Goal: Information Seeking & Learning: Learn about a topic

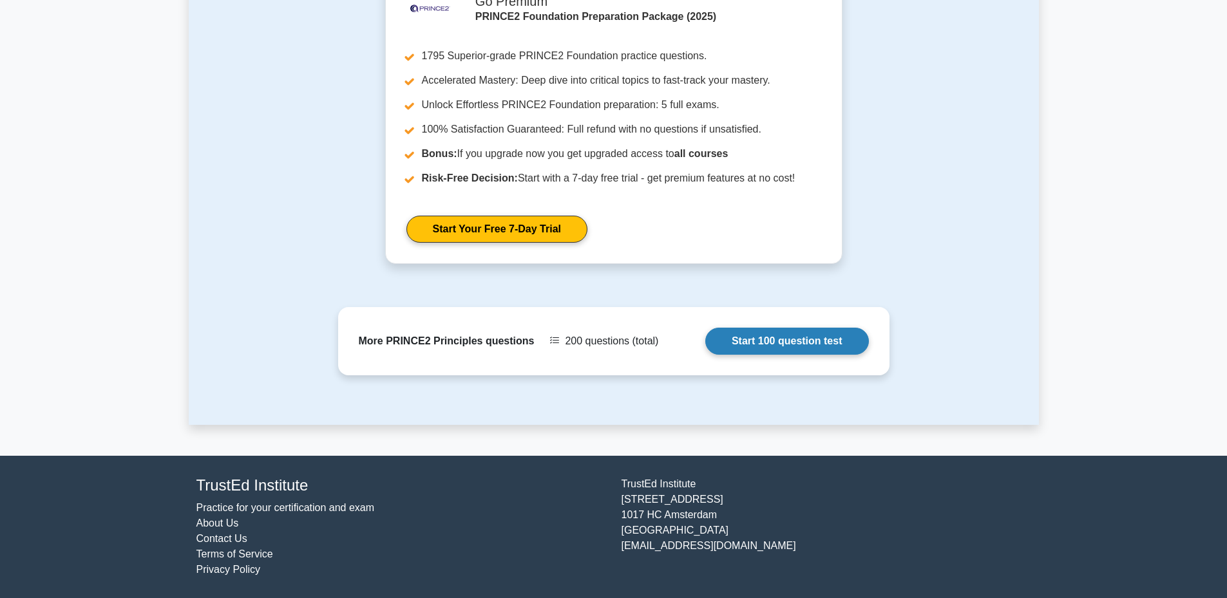
click at [800, 339] on link "Start 100 question test" at bounding box center [787, 341] width 164 height 27
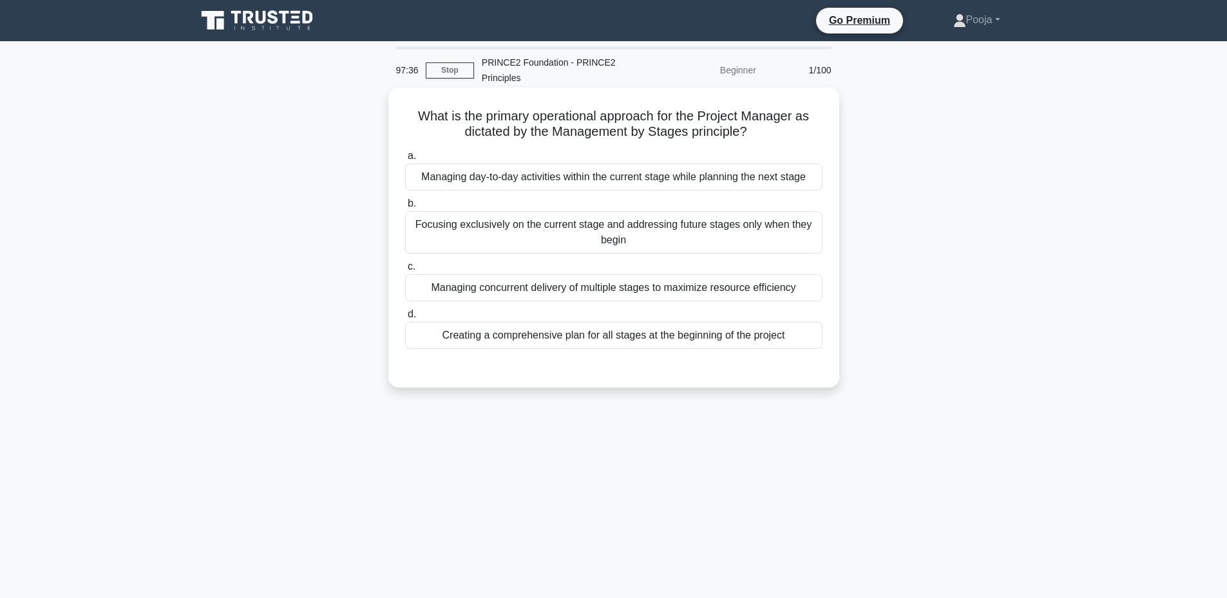
click at [556, 186] on div "Managing day-to-day activities within the current stage while planning the next…" at bounding box center [613, 177] width 417 height 27
click at [405, 160] on input "a. Managing day-to-day activities within the current stage while planning the n…" at bounding box center [405, 156] width 0 height 8
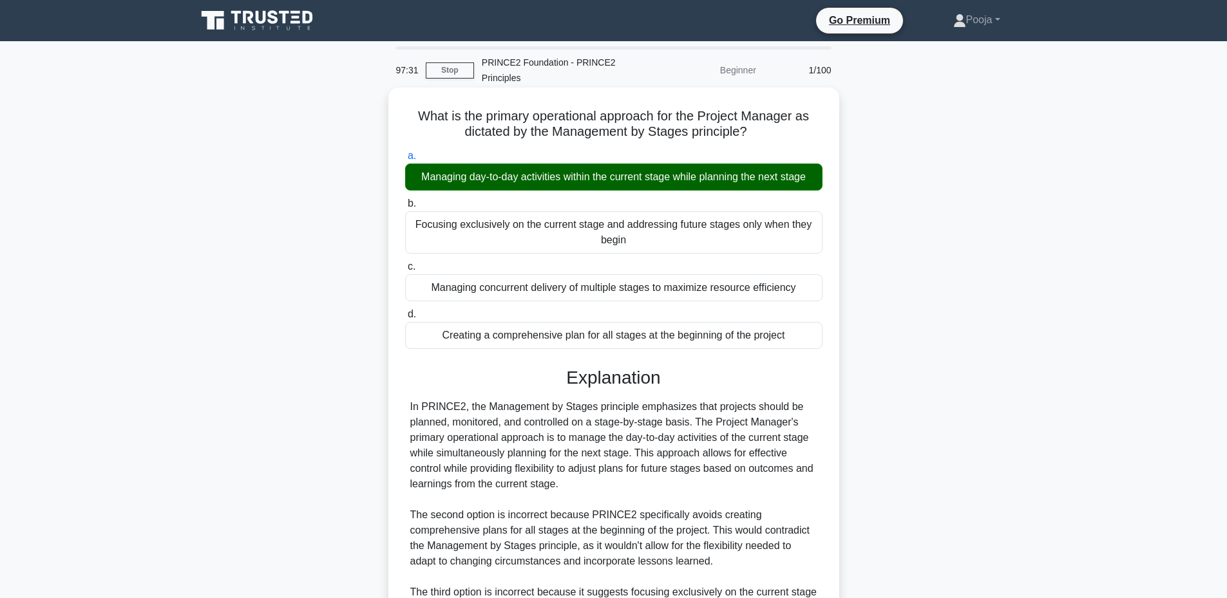
drag, startPoint x: 412, startPoint y: 117, endPoint x: 793, endPoint y: 334, distance: 438.3
click at [793, 334] on div "What is the primary operational approach for the Project Manager as dictated by…" at bounding box center [614, 452] width 441 height 718
copy div "What is the primary operational approach for the Project Manager as dictated by…"
click at [394, 119] on div "What is the primary operational approach for the Project Manager as dictated by…" at bounding box center [614, 452] width 441 height 718
drag, startPoint x: 410, startPoint y: 115, endPoint x: 796, endPoint y: 333, distance: 443.1
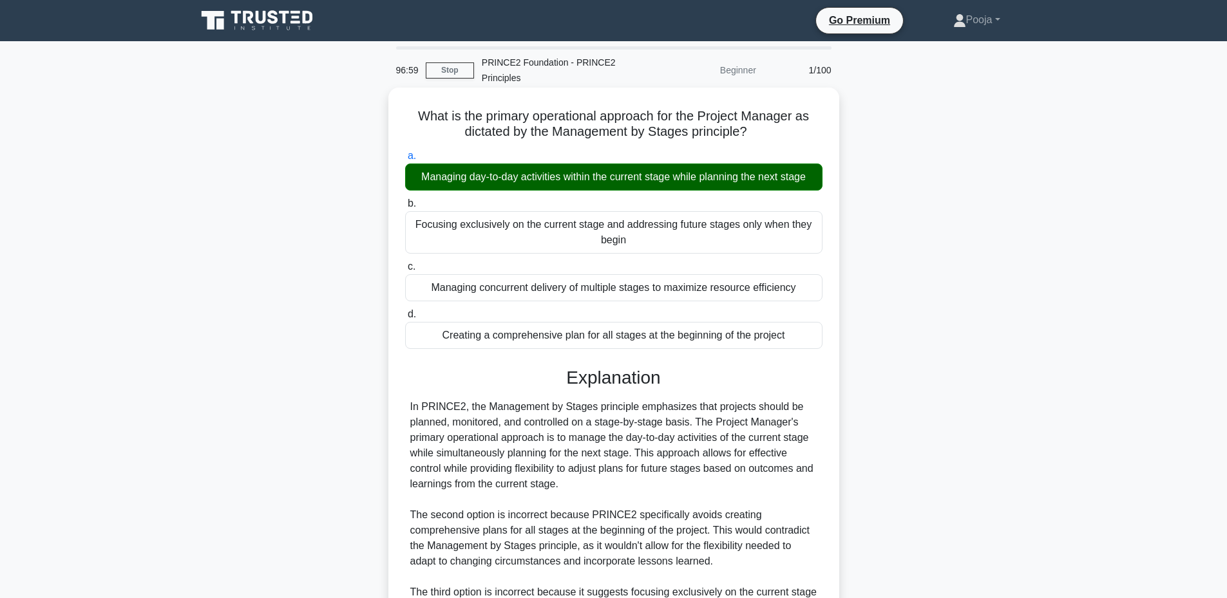
click at [796, 333] on div "What is the primary operational approach for the Project Manager as dictated by…" at bounding box center [614, 452] width 441 height 718
copy div "What is the primary operational approach for the Project Manager as dictated by…"
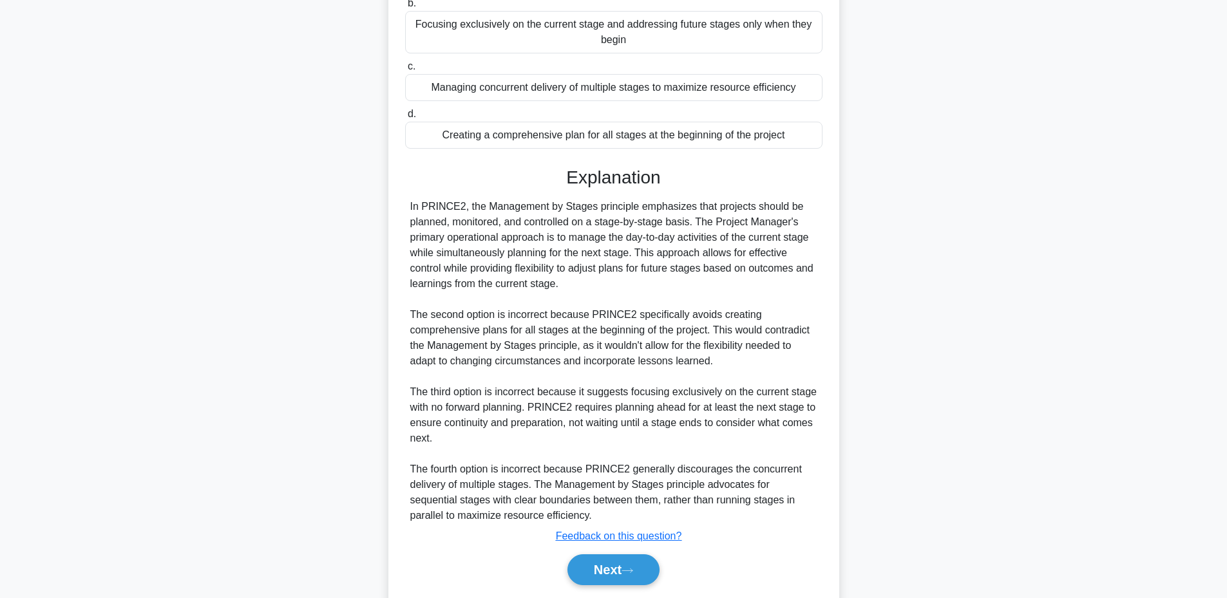
scroll to position [212, 0]
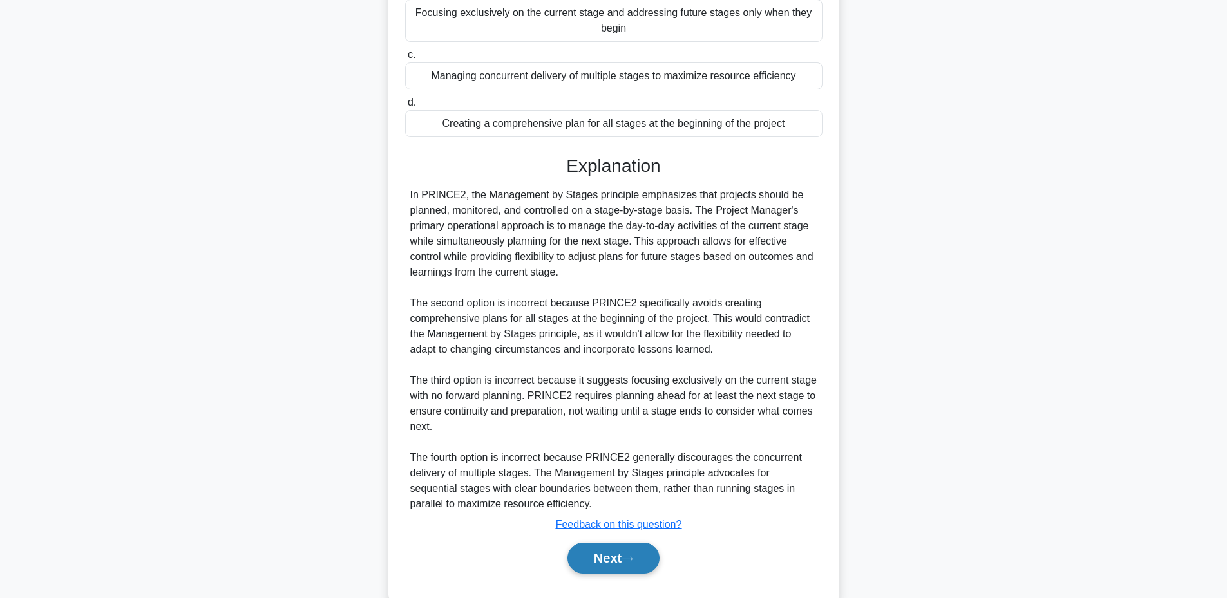
click at [607, 555] on button "Next" at bounding box center [614, 558] width 92 height 31
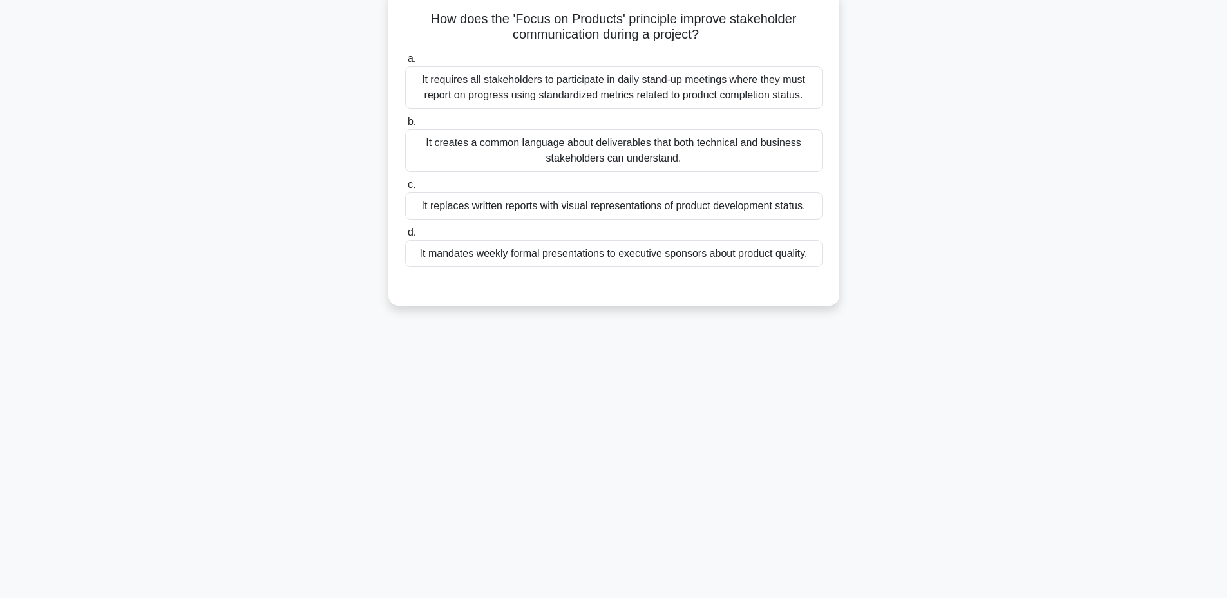
click at [517, 160] on div "It creates a common language about deliverables that both technical and busines…" at bounding box center [613, 150] width 417 height 43
click at [405, 126] on input "b. It creates a common language about deliverables that both technical and busi…" at bounding box center [405, 122] width 0 height 8
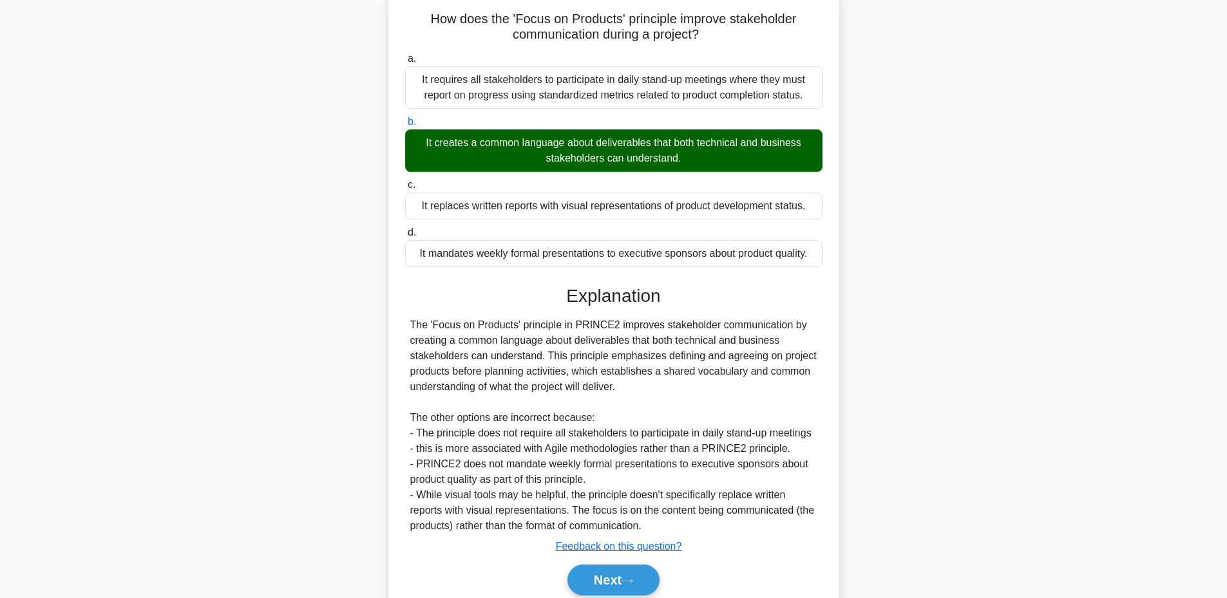
drag, startPoint x: 421, startPoint y: 23, endPoint x: 819, endPoint y: 260, distance: 463.3
click at [819, 260] on div "How does the 'Focus on Products' principle improve stakeholder communication du…" at bounding box center [614, 308] width 441 height 626
copy div "How does the 'Focus on Products' principle improve stakeholder communication du…"
click at [586, 578] on button "Next" at bounding box center [614, 580] width 92 height 31
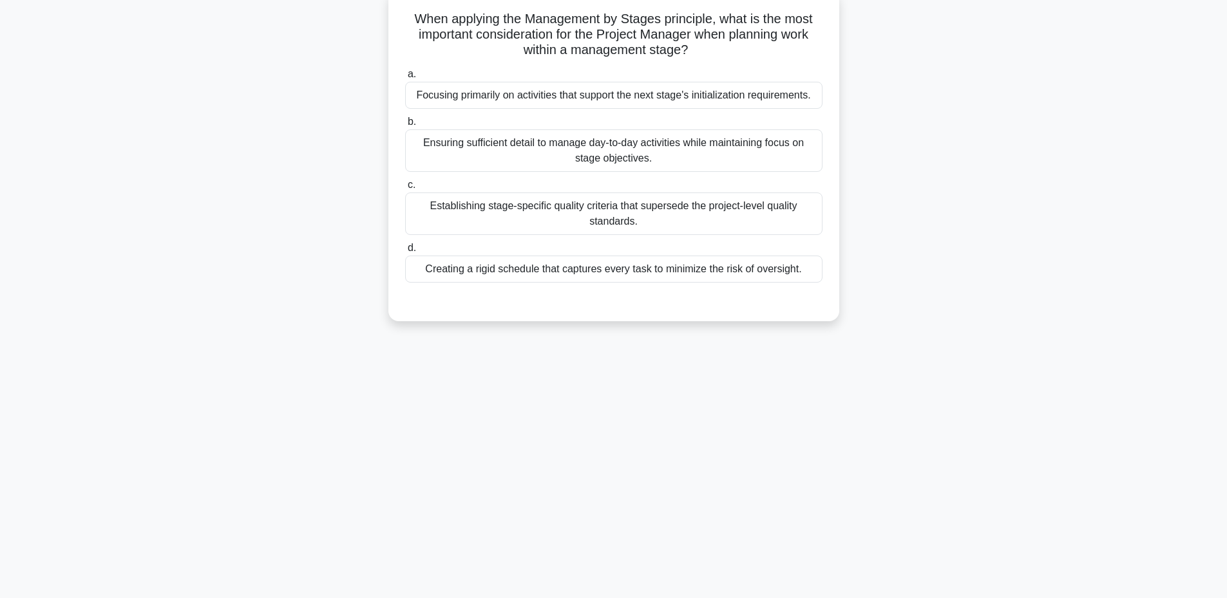
click at [501, 172] on div "Ensuring sufficient detail to manage day-to-day activities while maintaining fo…" at bounding box center [613, 150] width 417 height 43
click at [405, 126] on input "b. Ensuring sufficient detail to manage day-to-day activities while maintaining…" at bounding box center [405, 122] width 0 height 8
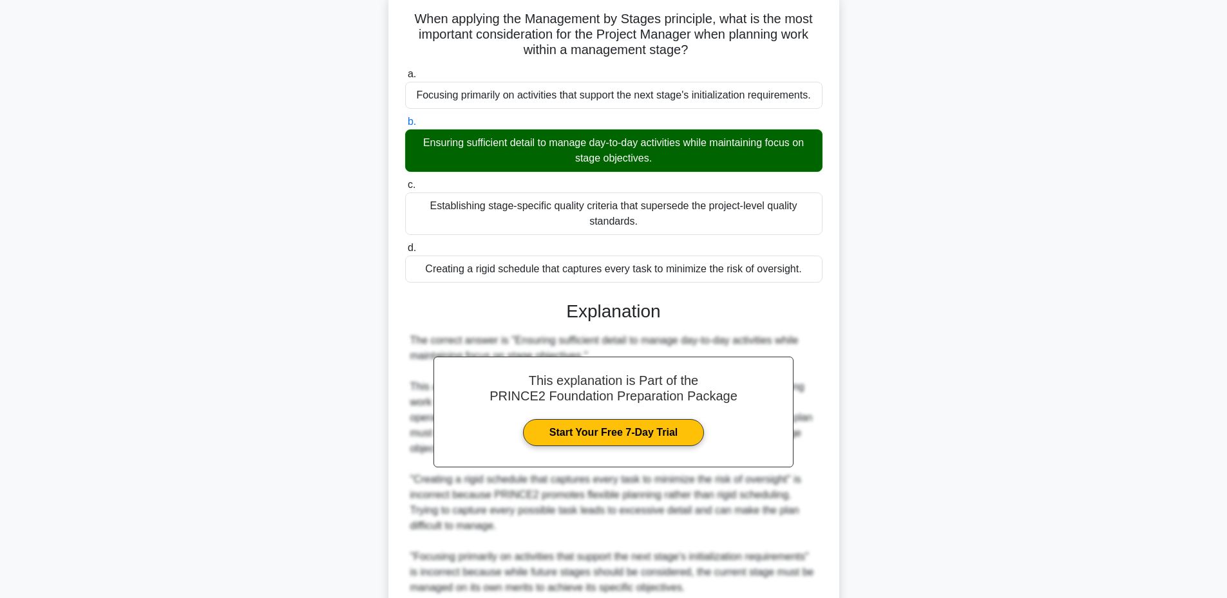
drag, startPoint x: 408, startPoint y: 19, endPoint x: 813, endPoint y: 268, distance: 475.4
click at [813, 268] on div "When applying the Management by Stages principle, what is the most important co…" at bounding box center [614, 377] width 441 height 765
copy div "When applying the Management by Stages principle, what is the most important co…"
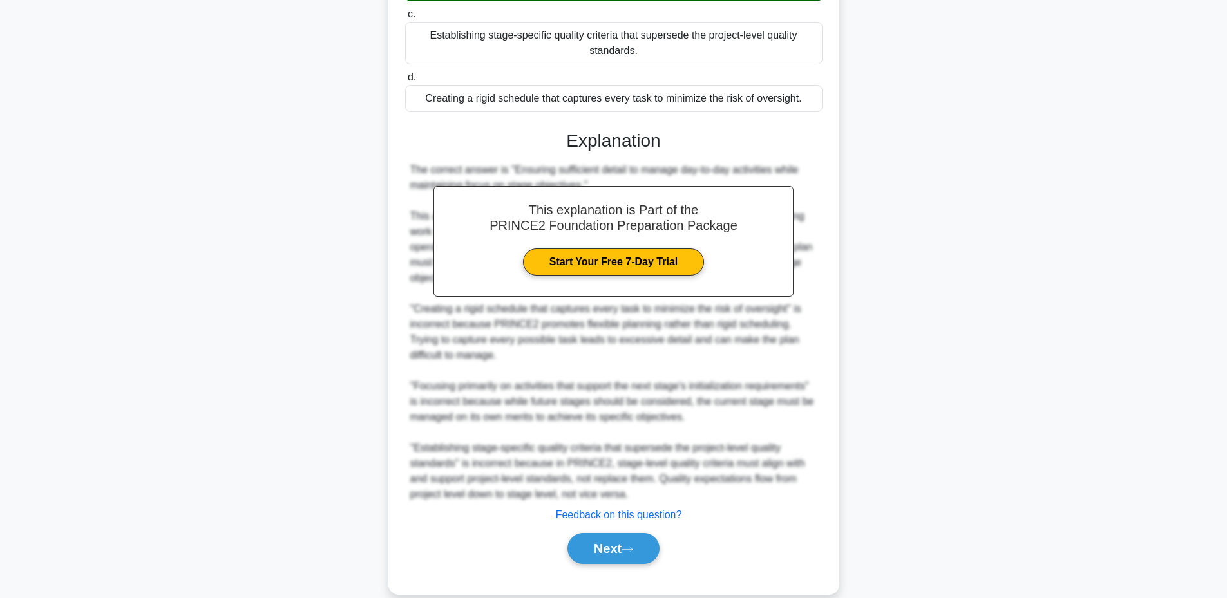
scroll to position [289, 0]
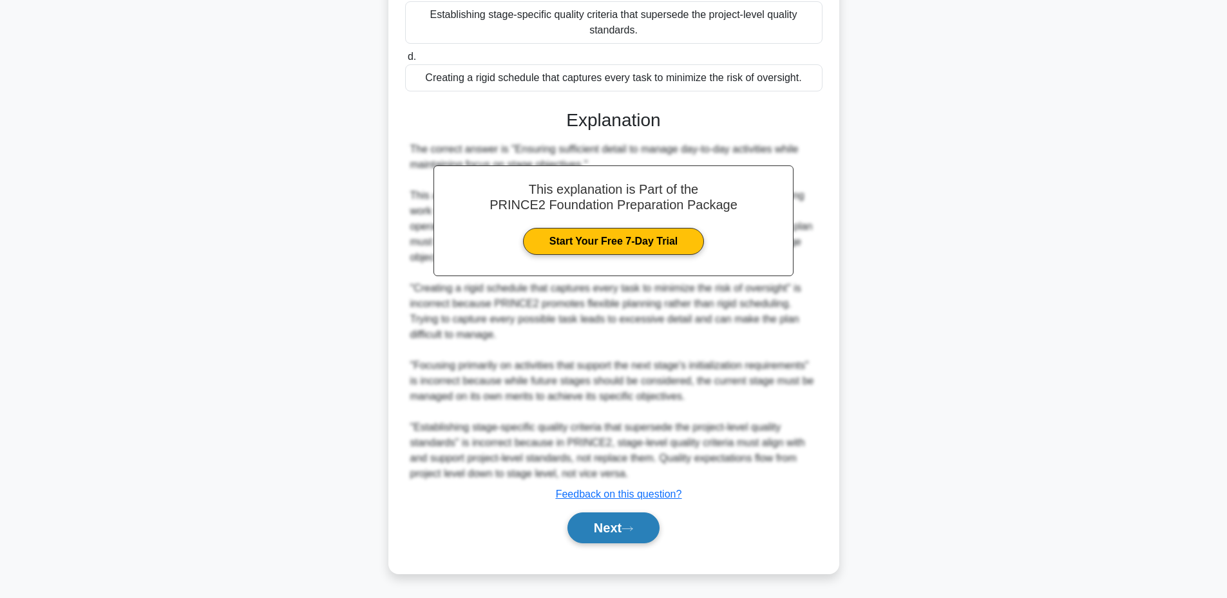
click at [605, 528] on button "Next" at bounding box center [614, 528] width 92 height 31
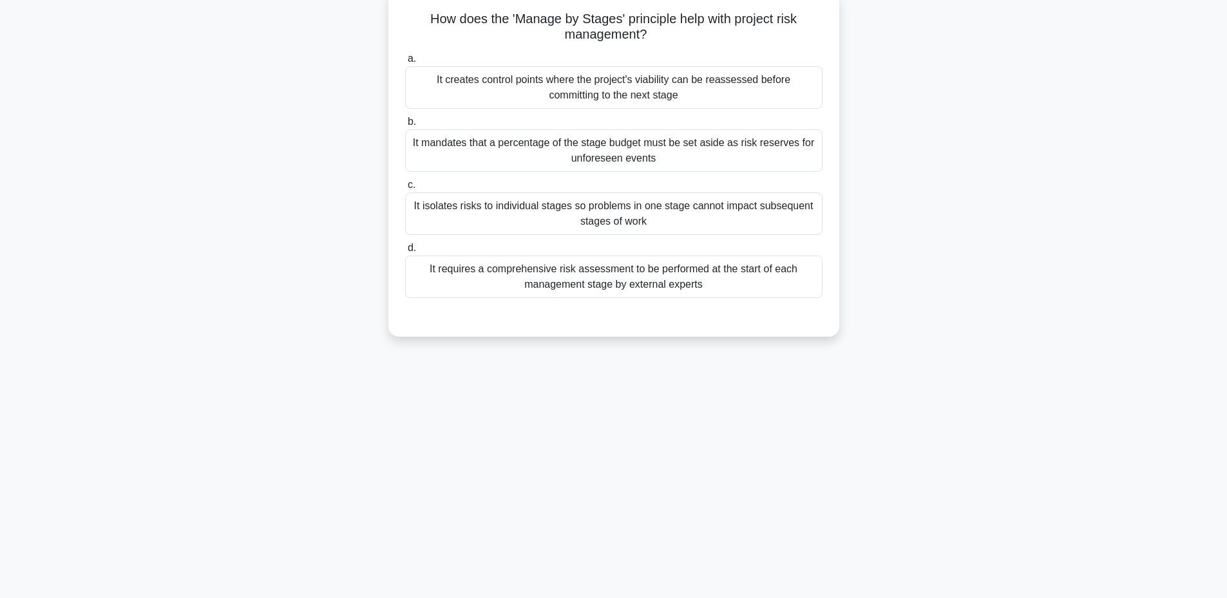
click at [514, 97] on div "It creates control points where the project's viability can be reassessed befor…" at bounding box center [613, 87] width 417 height 43
click at [405, 63] on input "a. It creates control points where the project's viability can be reassessed be…" at bounding box center [405, 59] width 0 height 8
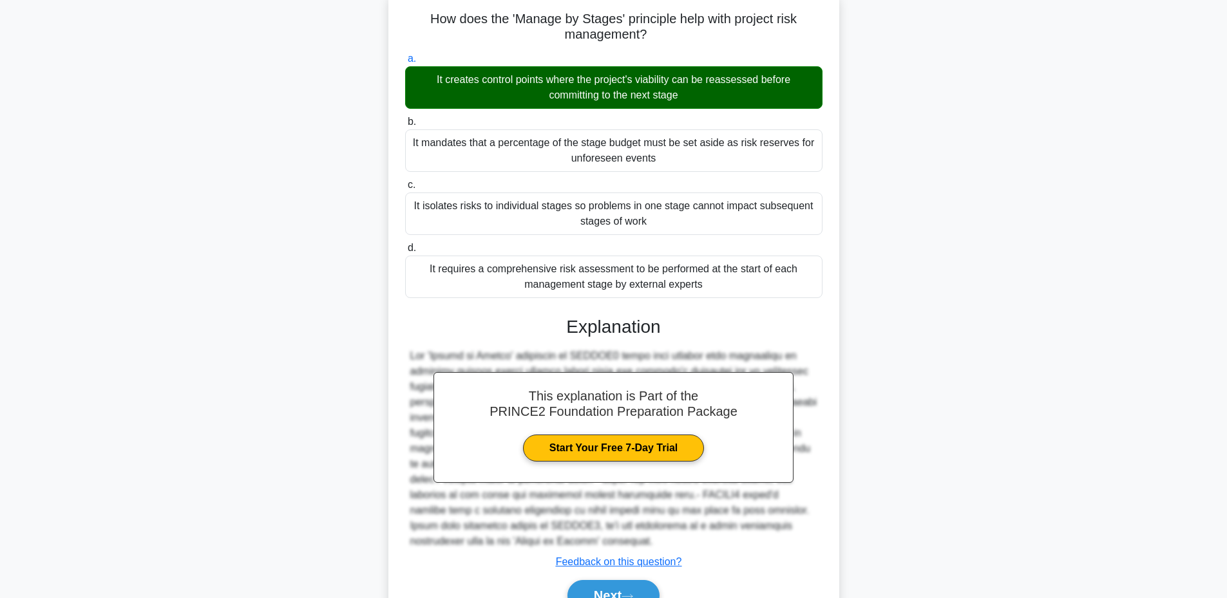
drag, startPoint x: 418, startPoint y: 17, endPoint x: 715, endPoint y: 285, distance: 400.0
click at [715, 285] on div "How does the 'Manage by Stages' principle help with project risk management? .s…" at bounding box center [614, 315] width 441 height 641
copy div "How does the 'Manage by Stages' principle help with project risk management? .s…"
click at [617, 592] on button "Next" at bounding box center [614, 595] width 92 height 31
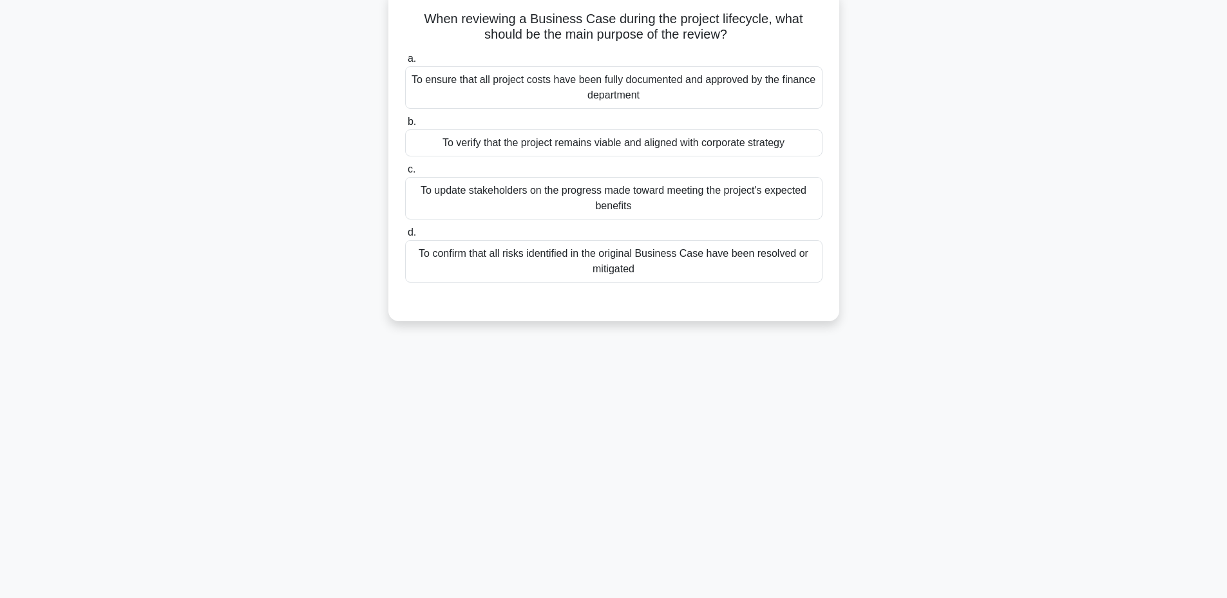
click at [528, 138] on div "To verify that the project remains viable and aligned with corporate strategy" at bounding box center [613, 142] width 417 height 27
click at [405, 126] on input "b. To verify that the project remains viable and aligned with corporate strategy" at bounding box center [405, 122] width 0 height 8
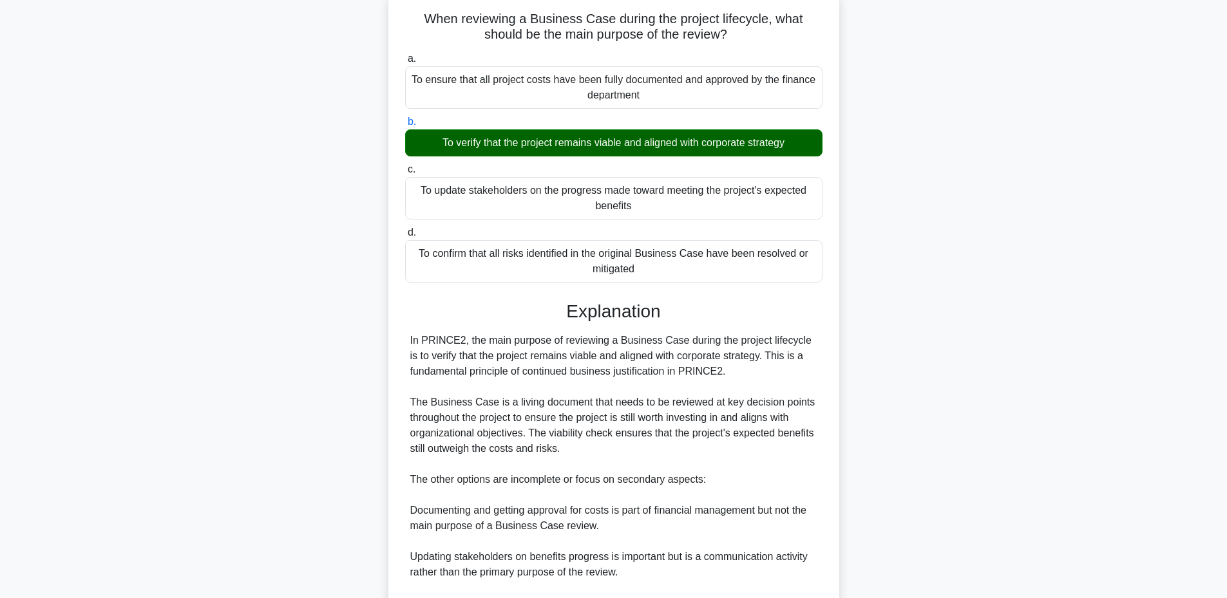
drag, startPoint x: 420, startPoint y: 19, endPoint x: 673, endPoint y: 271, distance: 357.1
click at [673, 271] on div "When reviewing a Business Case during the project lifecycle, what should be the…" at bounding box center [614, 354] width 441 height 718
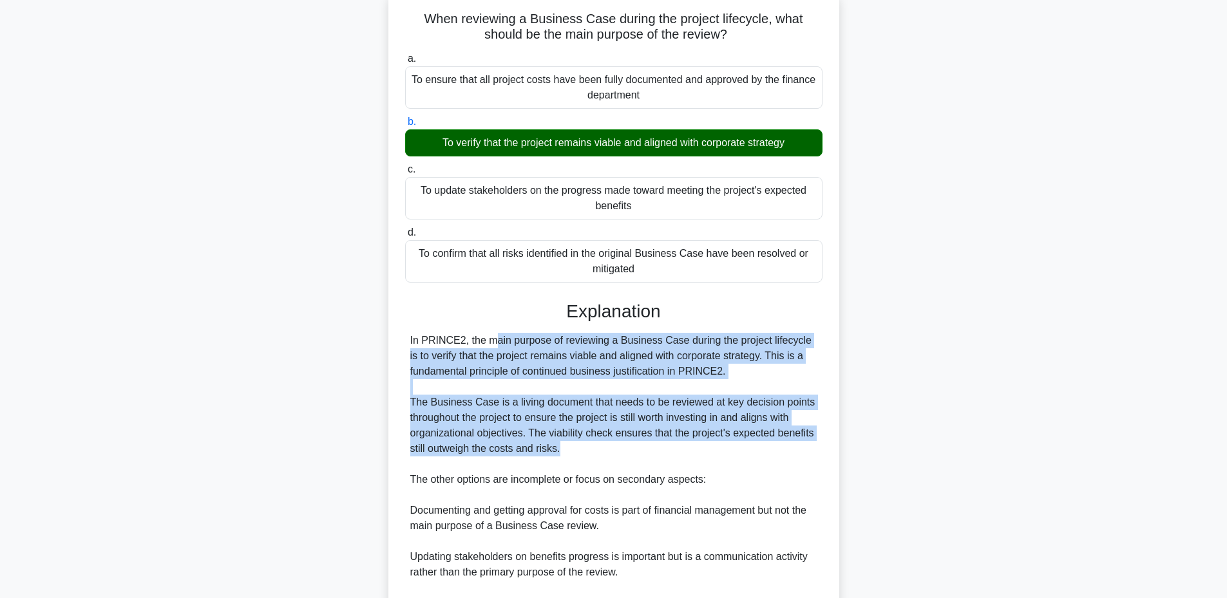
drag, startPoint x: 403, startPoint y: 338, endPoint x: 577, endPoint y: 456, distance: 209.9
click at [577, 456] on div "a. To ensure that all project costs have been fully documented and approved by …" at bounding box center [614, 376] width 420 height 656
copy div "In PRINCE2, the main purpose of reviewing a Business Case during the project li…"
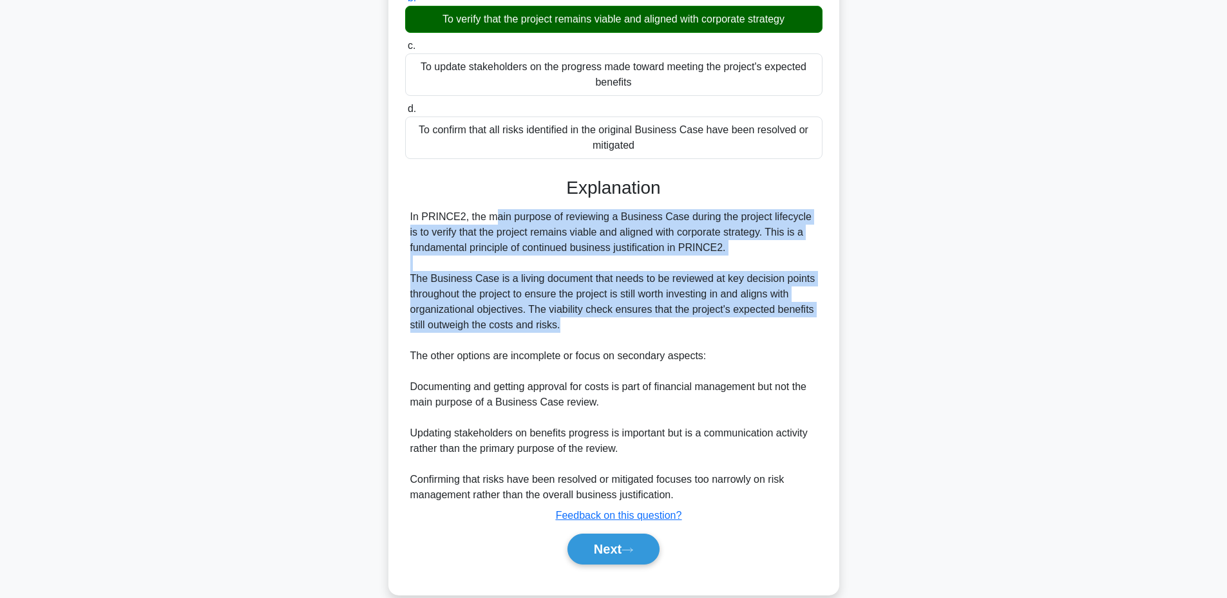
scroll to position [243, 0]
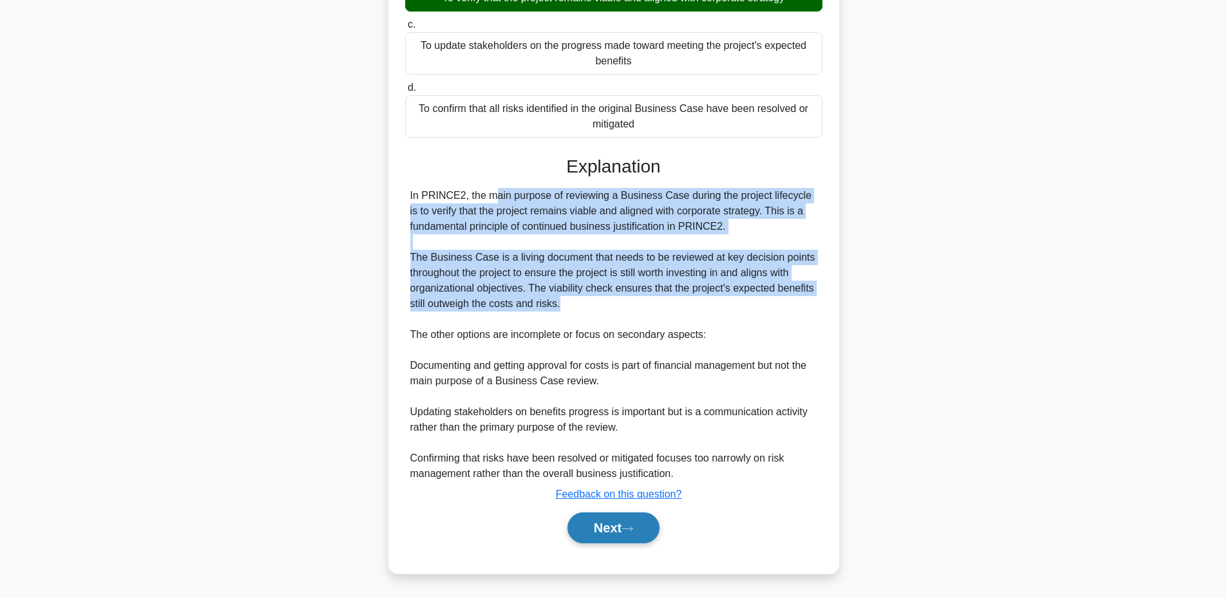
click at [580, 527] on button "Next" at bounding box center [614, 528] width 92 height 31
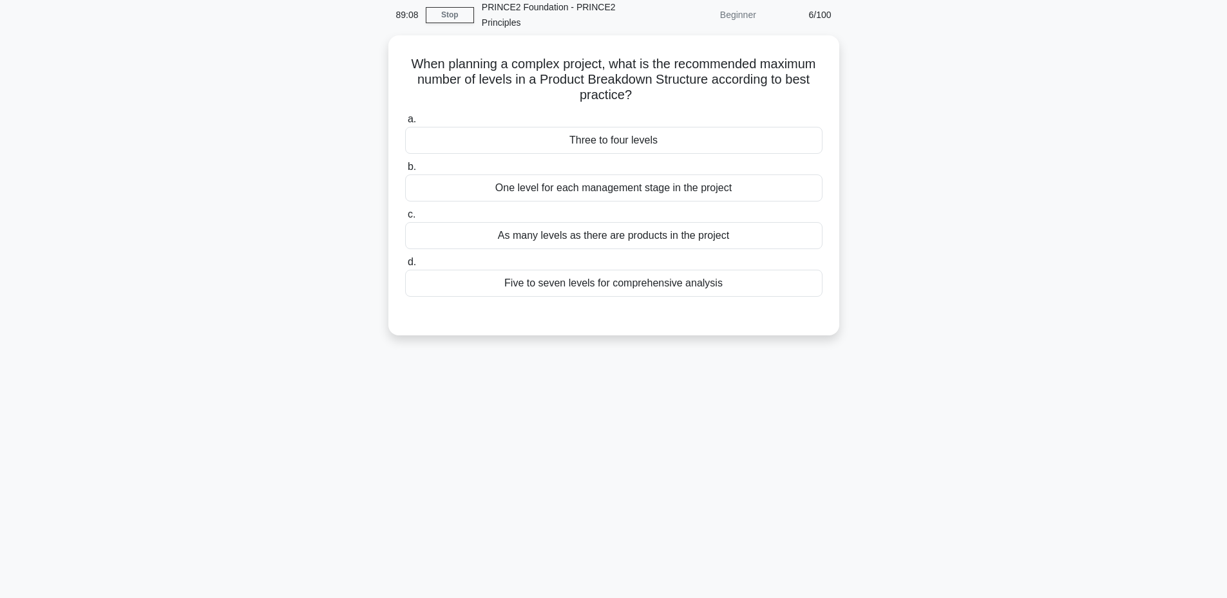
scroll to position [30, 0]
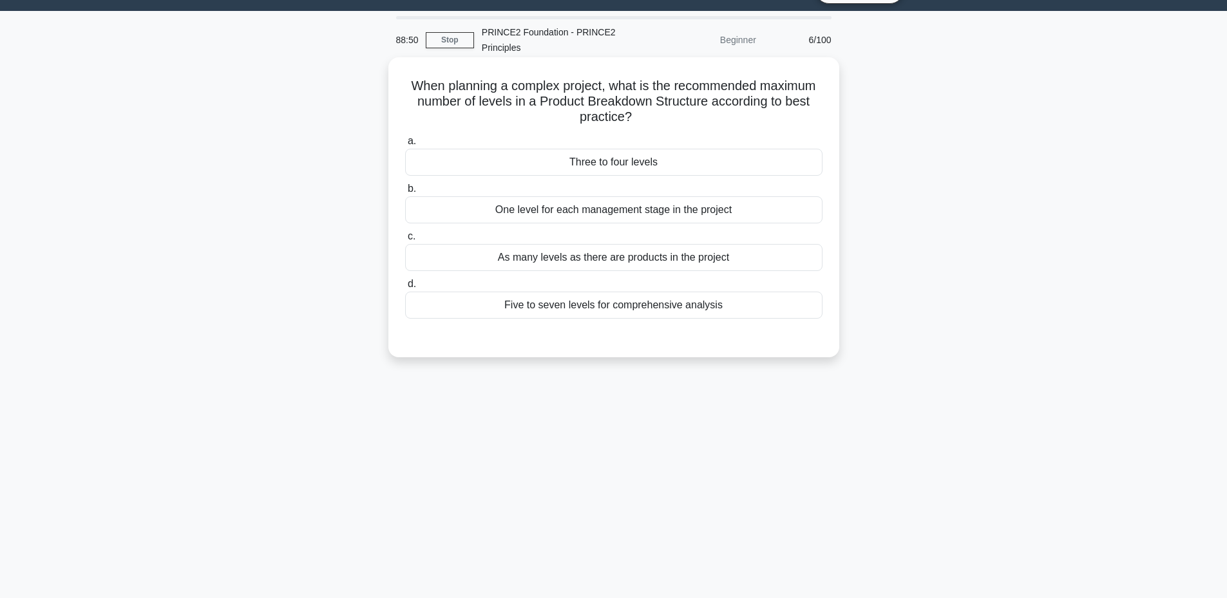
click at [574, 216] on div "One level for each management stage in the project" at bounding box center [613, 209] width 417 height 27
click at [405, 193] on input "b. One level for each management stage in the project" at bounding box center [405, 189] width 0 height 8
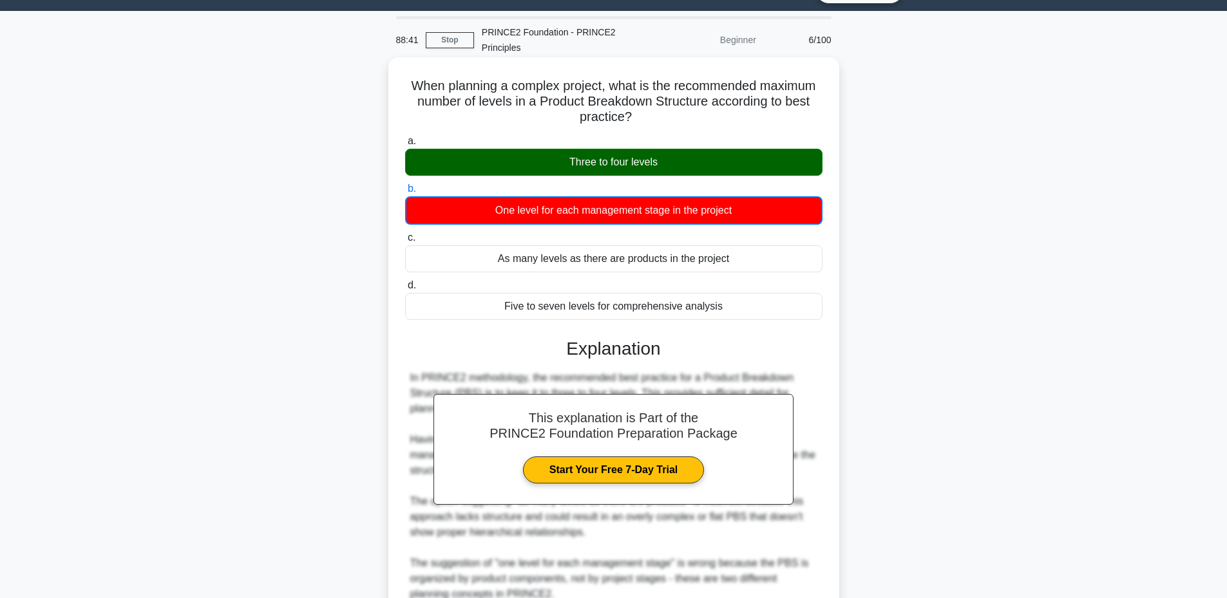
drag, startPoint x: 405, startPoint y: 81, endPoint x: 737, endPoint y: 304, distance: 400.0
click at [737, 304] on div "When planning a complex project, what is the recommended maximum number of leve…" at bounding box center [614, 406] width 441 height 689
copy div "When planning a complex project, what is the recommended maximum number of leve…"
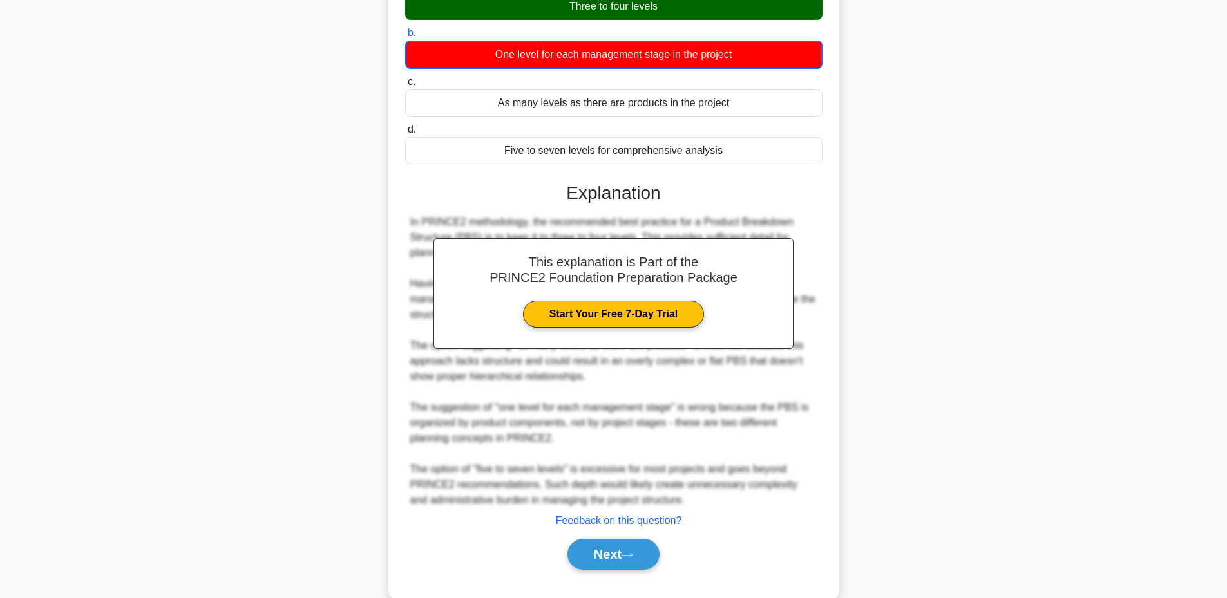
scroll to position [196, 0]
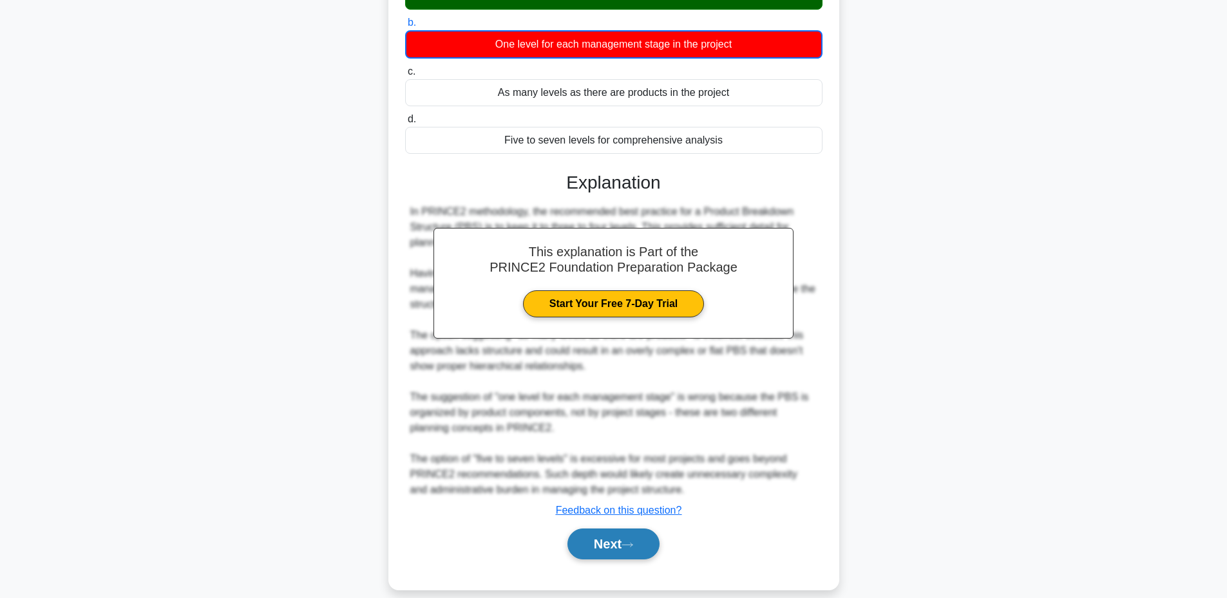
click at [604, 553] on button "Next" at bounding box center [614, 544] width 92 height 31
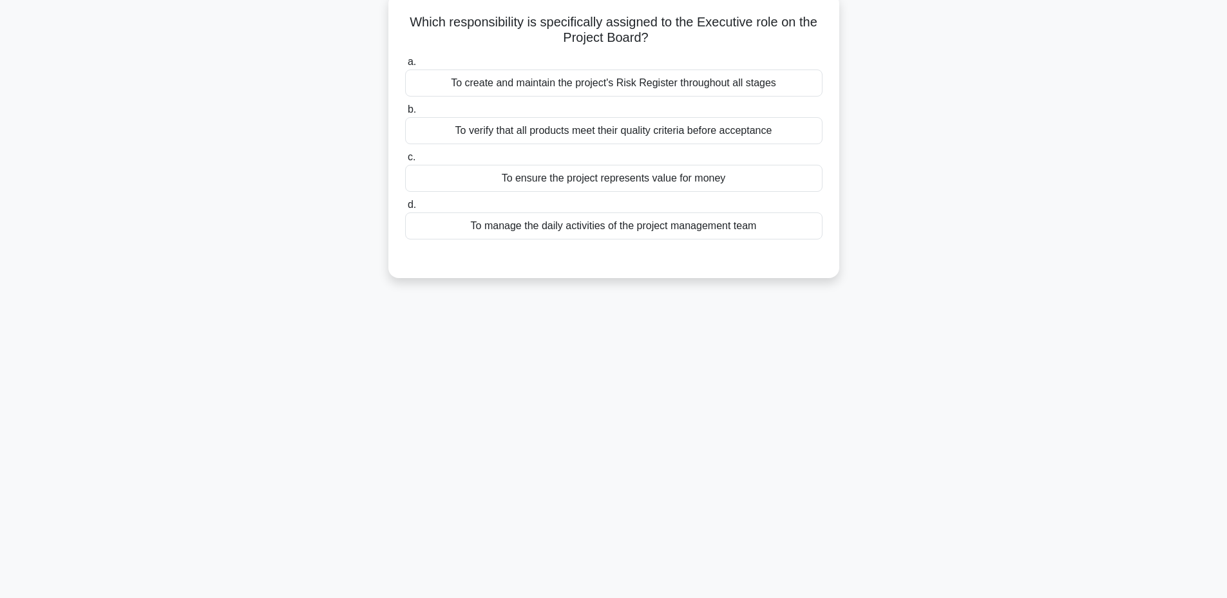
scroll to position [97, 0]
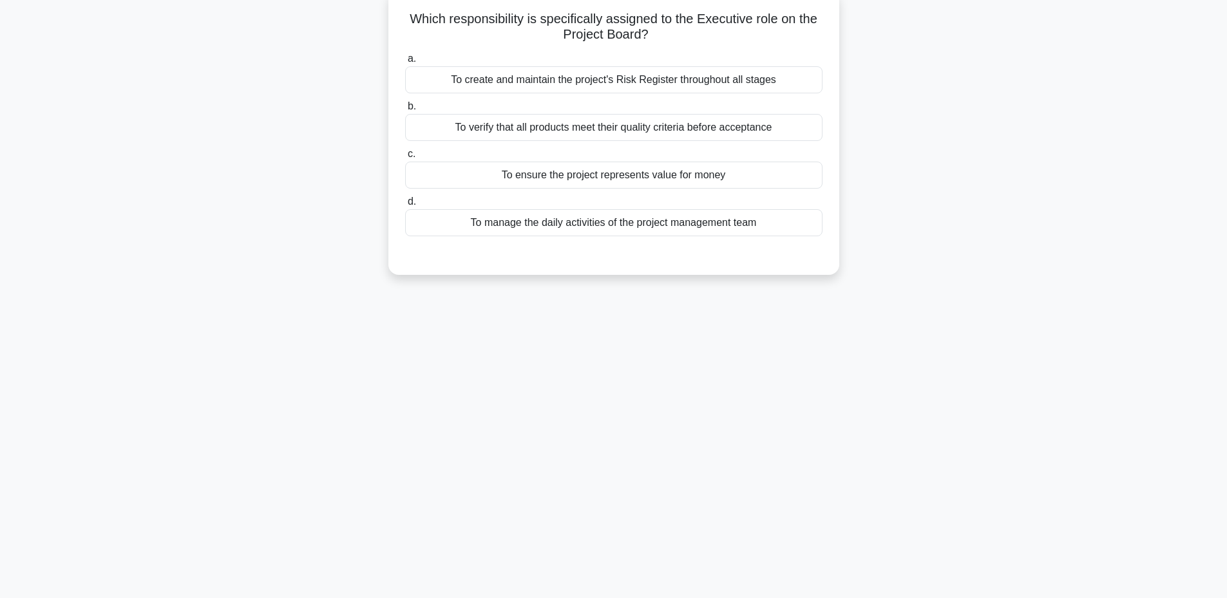
click at [569, 89] on div "To create and maintain the project's Risk Register throughout all stages" at bounding box center [613, 79] width 417 height 27
click at [405, 63] on input "a. To create and maintain the project's Risk Register throughout all stages" at bounding box center [405, 59] width 0 height 8
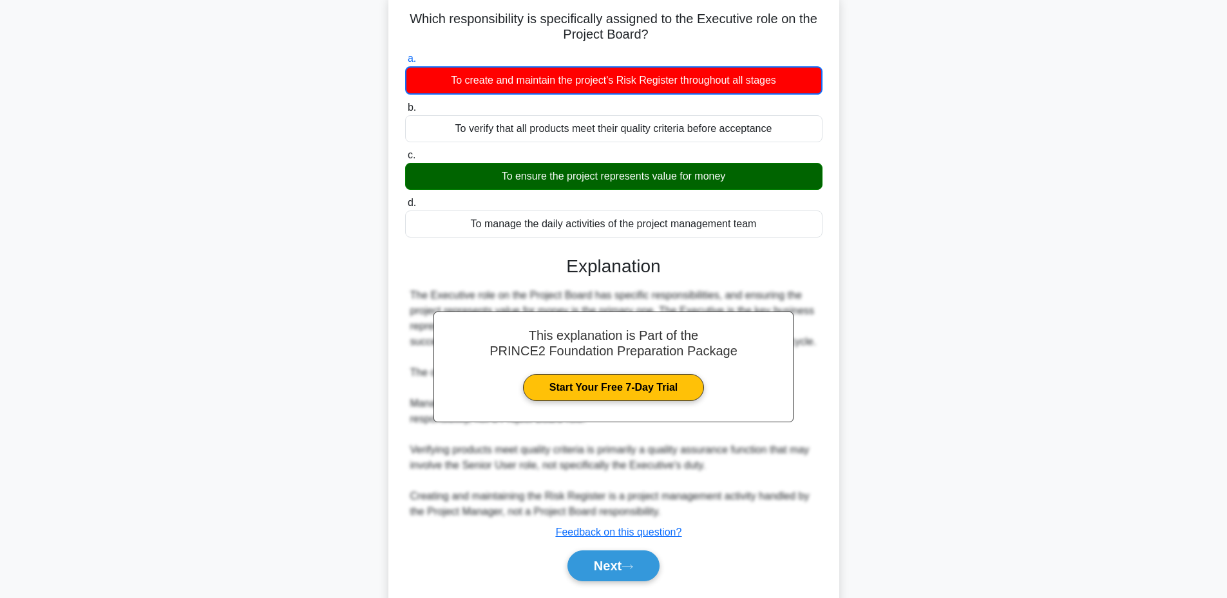
drag, startPoint x: 407, startPoint y: 15, endPoint x: 760, endPoint y: 231, distance: 413.4
click at [760, 231] on div "Which responsibility is specifically assigned to the Executive role on the Proj…" at bounding box center [614, 300] width 441 height 611
copy div "Which responsibility is specifically assigned to the Executive role on the Proj…"
click at [495, 244] on div "This explanation is Part of the PRINCE2 Foundation Preparation Package Start Yo…" at bounding box center [613, 413] width 417 height 347
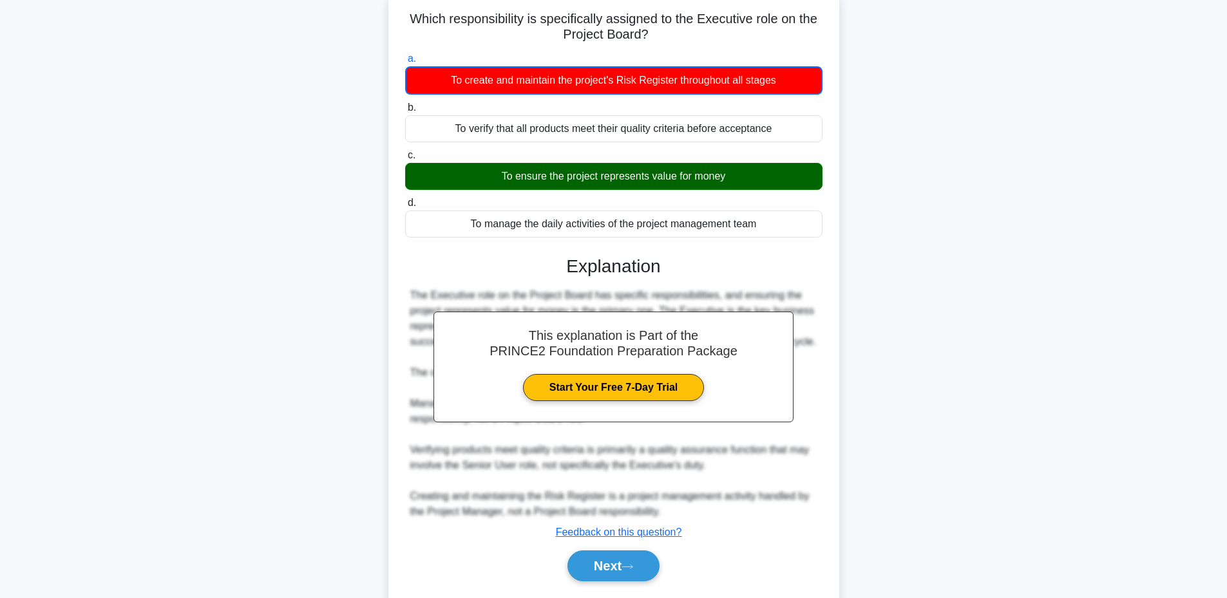
drag, startPoint x: 403, startPoint y: 15, endPoint x: 781, endPoint y: 232, distance: 435.7
click at [781, 232] on div "Which responsibility is specifically assigned to the Executive role on the Proj…" at bounding box center [614, 300] width 441 height 611
copy div "Which responsibility is specifically assigned to the Executive role on the Proj…"
click at [603, 560] on button "Next" at bounding box center [614, 566] width 92 height 31
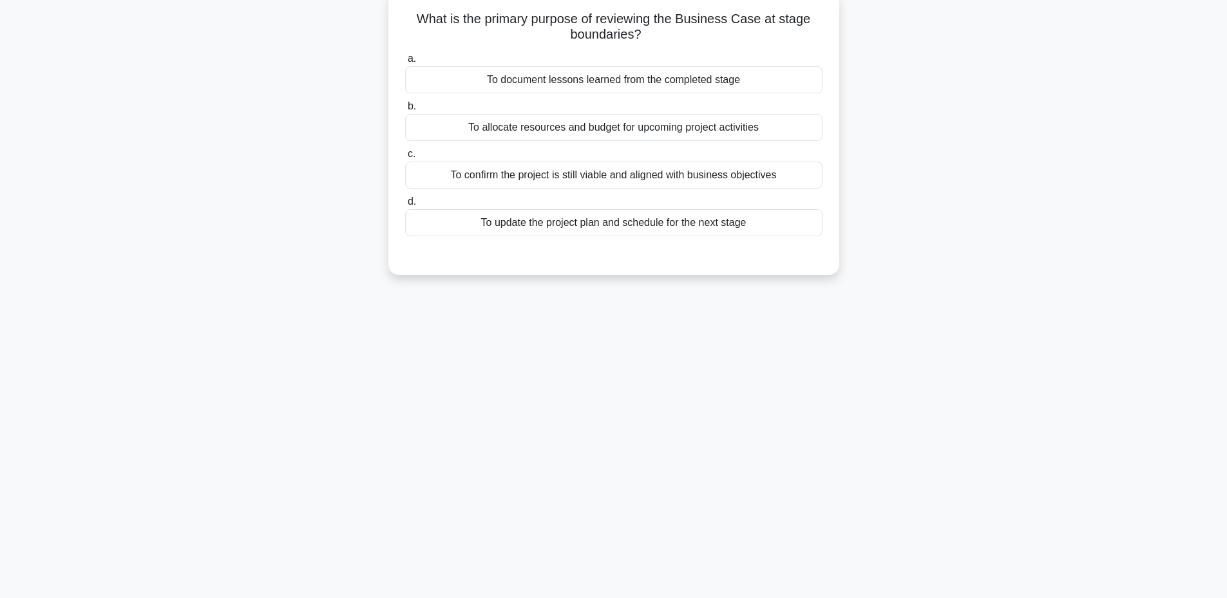
click at [549, 179] on div "To confirm the project is still viable and aligned with business objectives" at bounding box center [613, 175] width 417 height 27
click at [405, 158] on input "c. To confirm the project is still viable and aligned with business objectives" at bounding box center [405, 154] width 0 height 8
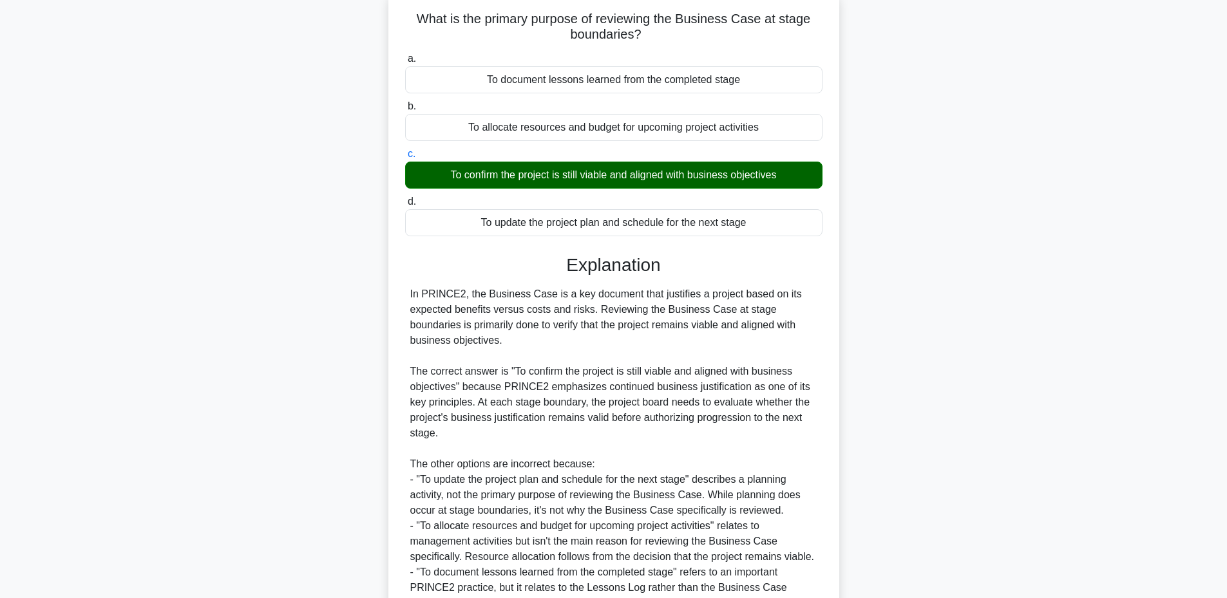
drag, startPoint x: 412, startPoint y: 19, endPoint x: 758, endPoint y: 230, distance: 405.4
click at [758, 230] on div "What is the primary purpose of reviewing the Business Case at stage boundaries?…" at bounding box center [614, 346] width 441 height 703
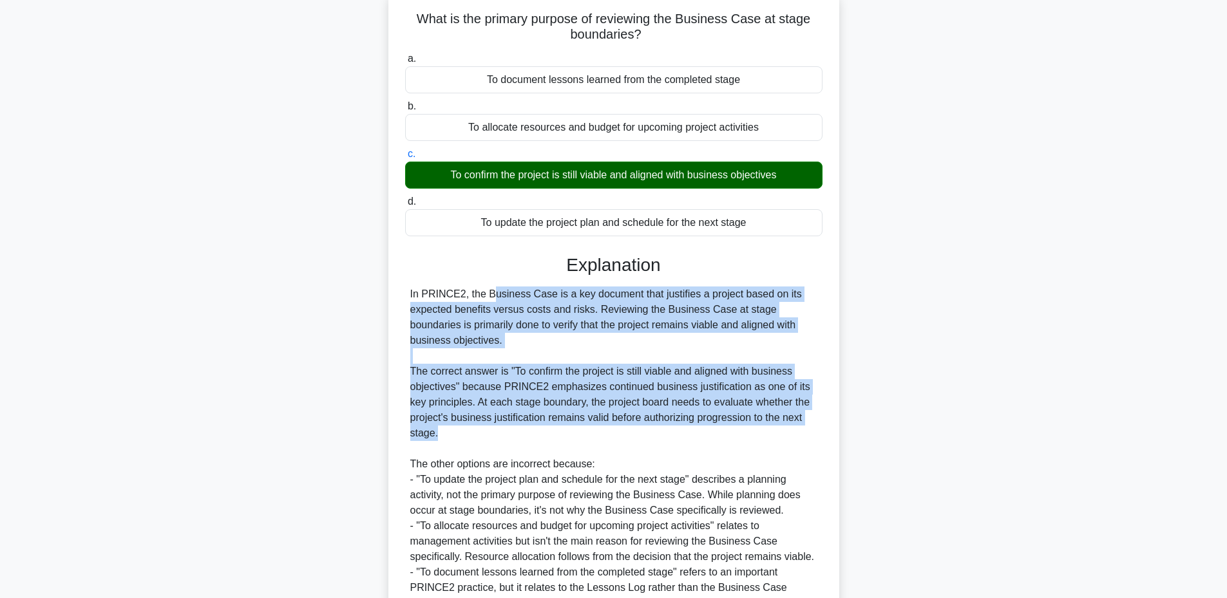
drag, startPoint x: 410, startPoint y: 295, endPoint x: 565, endPoint y: 428, distance: 203.7
click at [565, 428] on div "In PRINCE2, the Business Case is a key document that justifies a project based …" at bounding box center [613, 449] width 407 height 325
click at [505, 341] on div "In PRINCE2, the Business Case is a key document that justifies a project based …" at bounding box center [613, 449] width 407 height 325
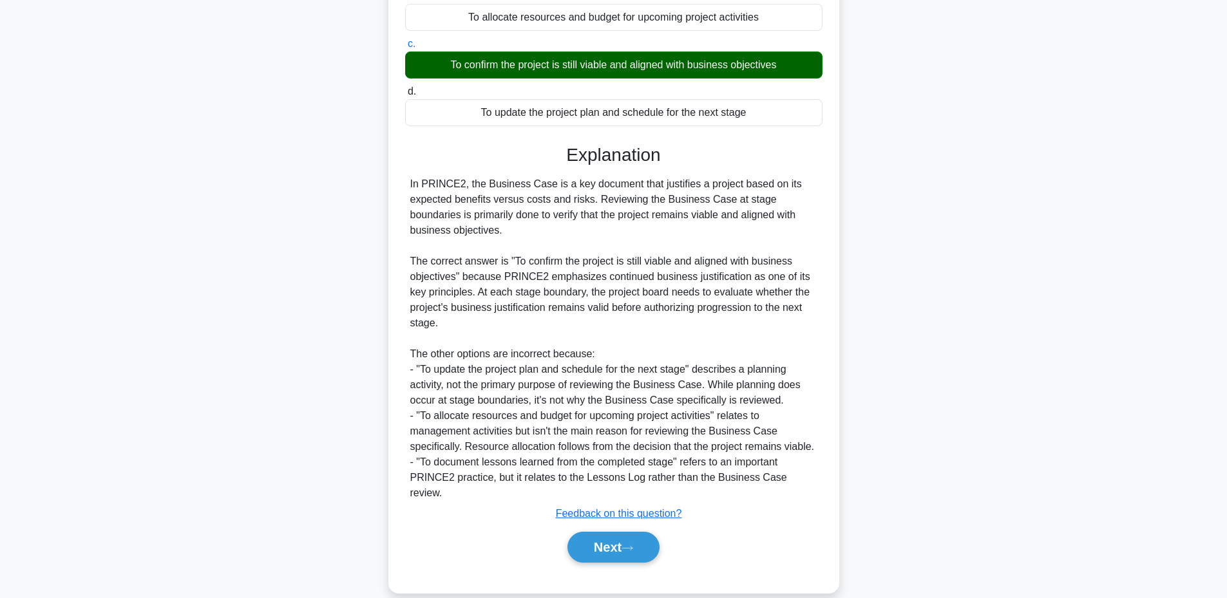
scroll to position [212, 0]
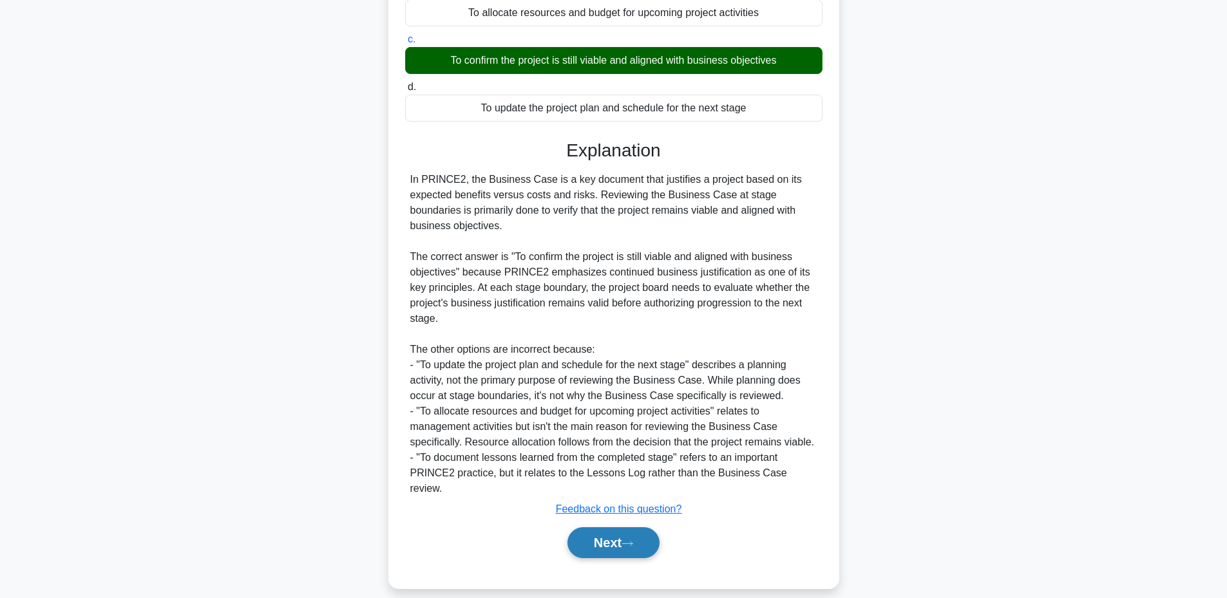
click at [591, 535] on button "Next" at bounding box center [614, 543] width 92 height 31
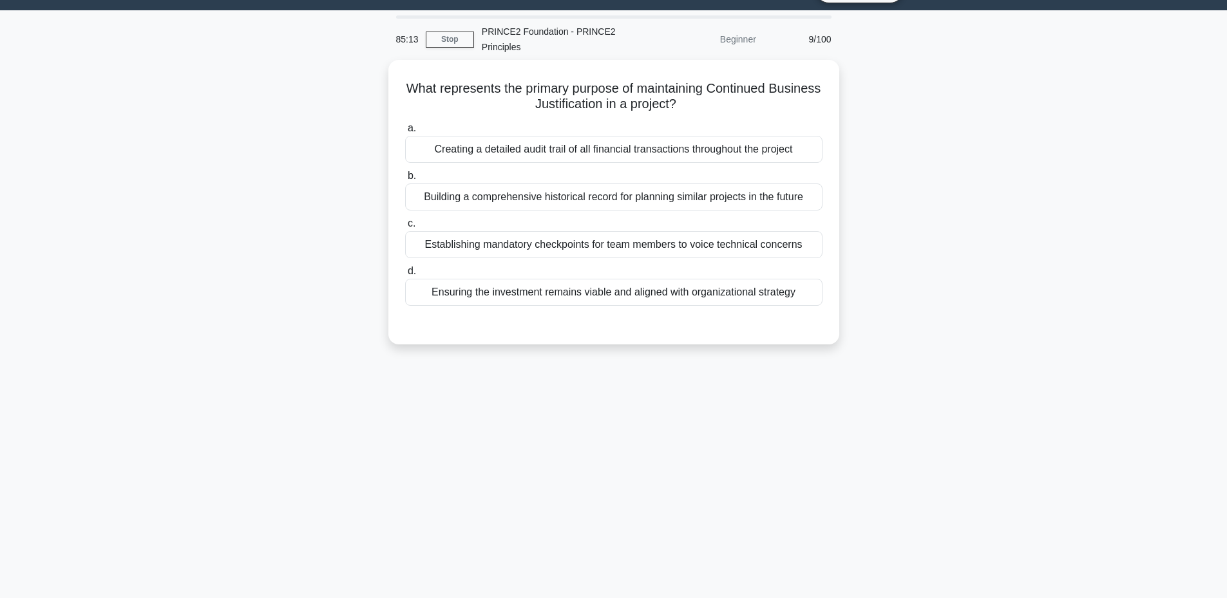
scroll to position [29, 0]
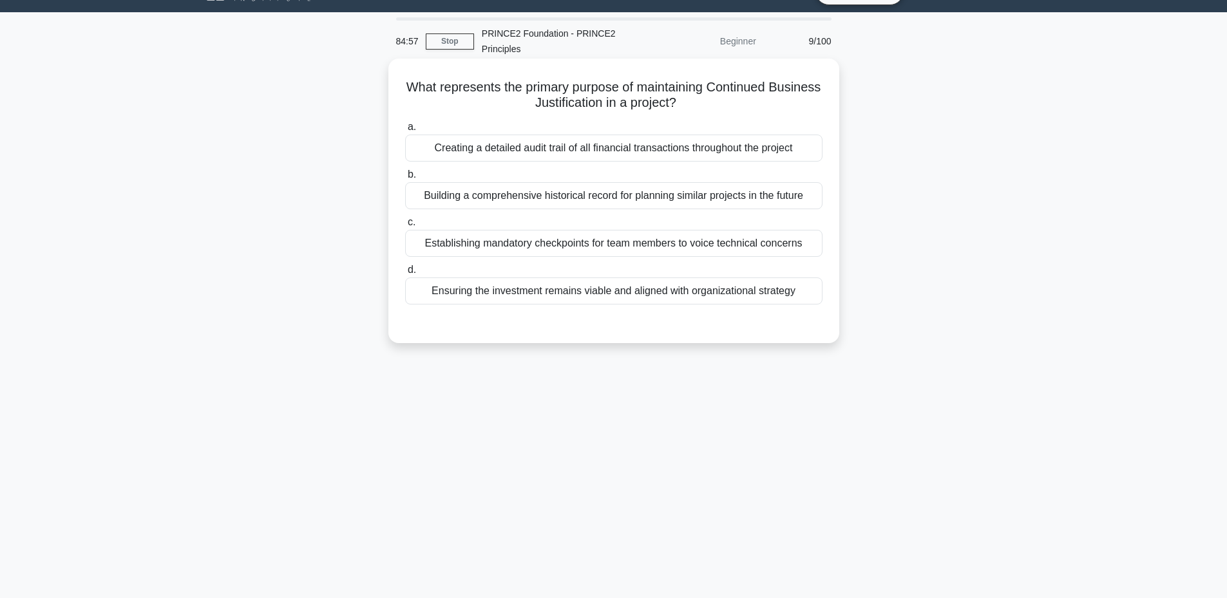
click at [720, 299] on div "Ensuring the investment remains viable and aligned with organizational strategy" at bounding box center [613, 291] width 417 height 27
click at [405, 274] on input "d. Ensuring the investment remains viable and aligned with organizational strat…" at bounding box center [405, 270] width 0 height 8
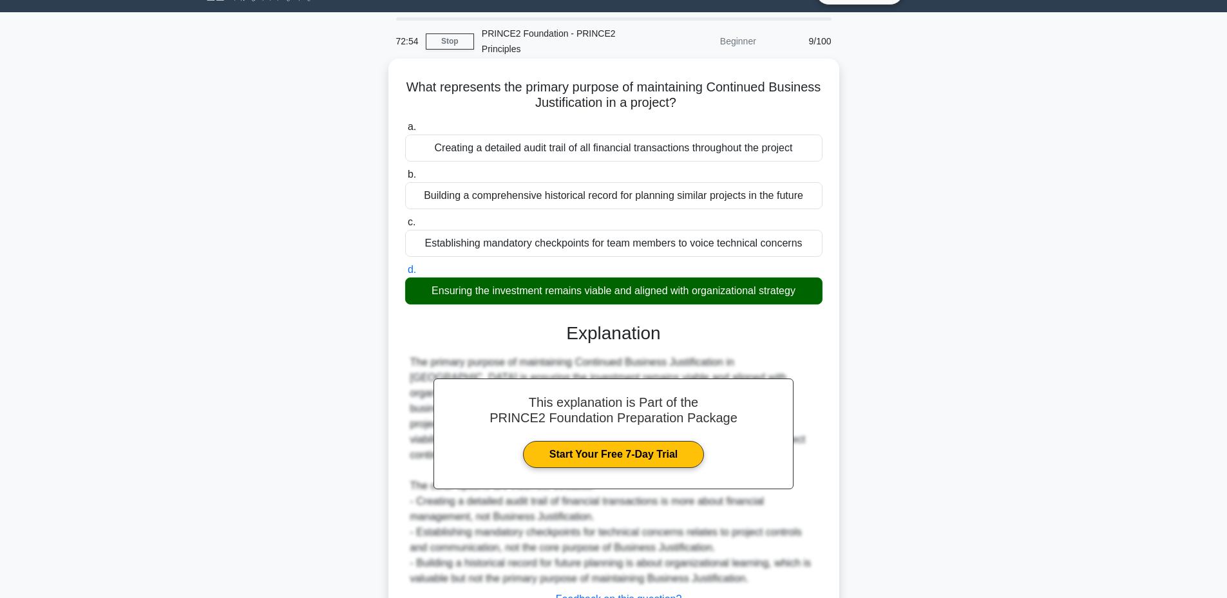
drag, startPoint x: 421, startPoint y: 79, endPoint x: 801, endPoint y: 291, distance: 435.2
click at [801, 291] on div "What represents the primary purpose of maintaining Continued Business Justifica…" at bounding box center [614, 369] width 441 height 610
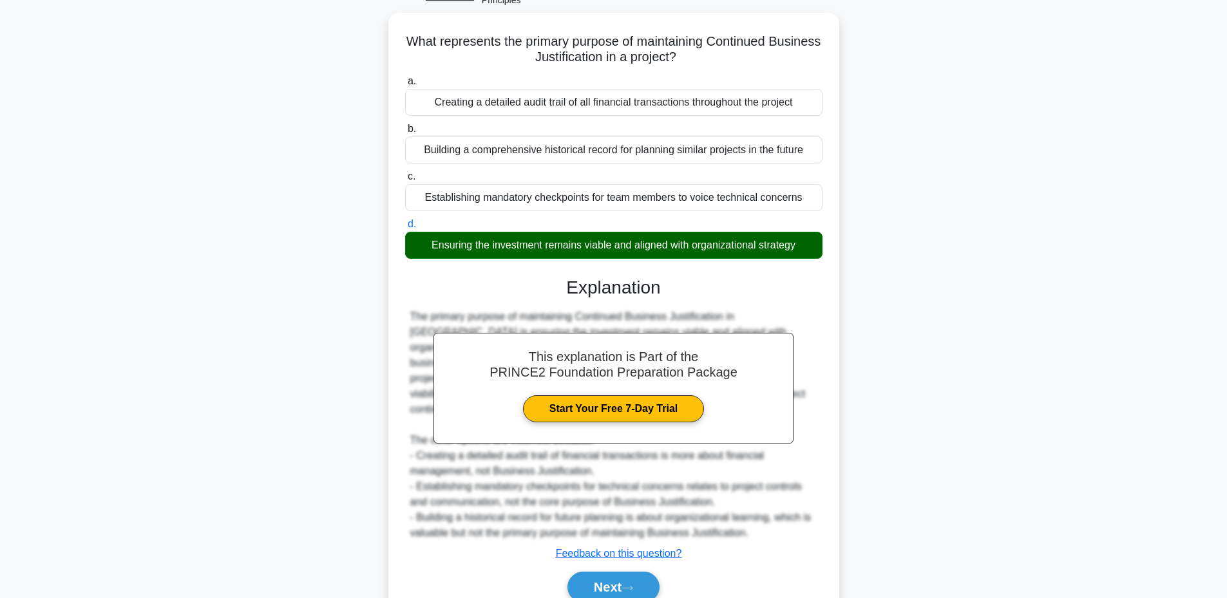
scroll to position [135, 0]
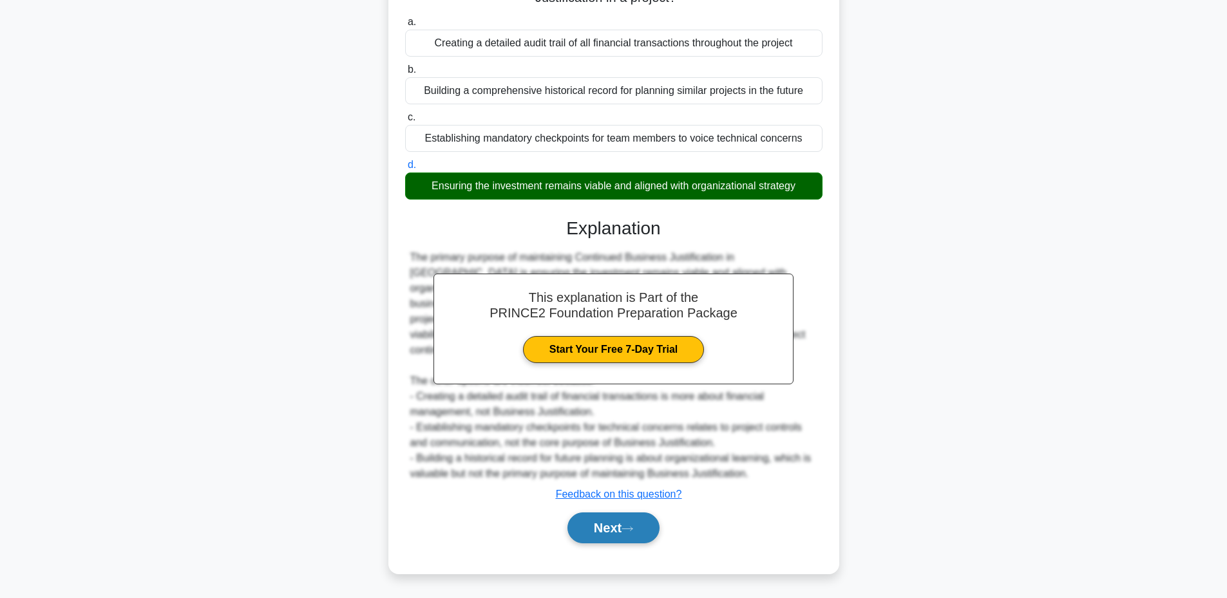
click at [602, 533] on button "Next" at bounding box center [614, 528] width 92 height 31
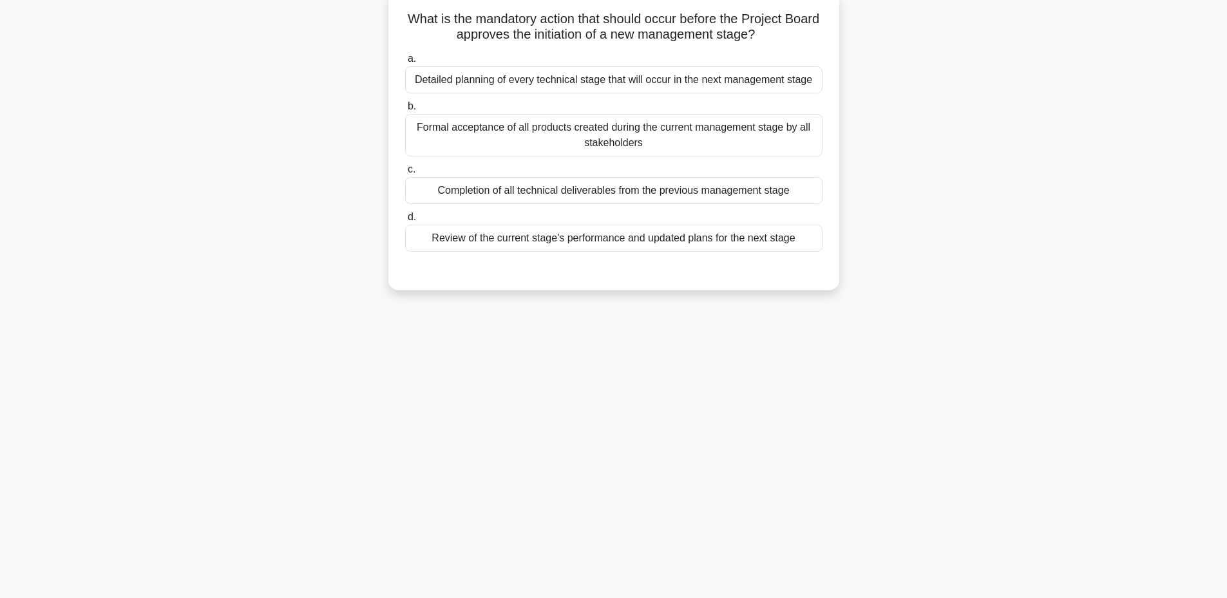
click at [542, 253] on div "a. Detailed planning of every technical stage that will occur in the next manag…" at bounding box center [613, 151] width 433 height 206
click at [537, 245] on div "Review of the current stage's performance and updated plans for the next stage" at bounding box center [613, 238] width 417 height 27
click at [405, 222] on input "d. Review of the current stage's performance and updated plans for the next sta…" at bounding box center [405, 217] width 0 height 8
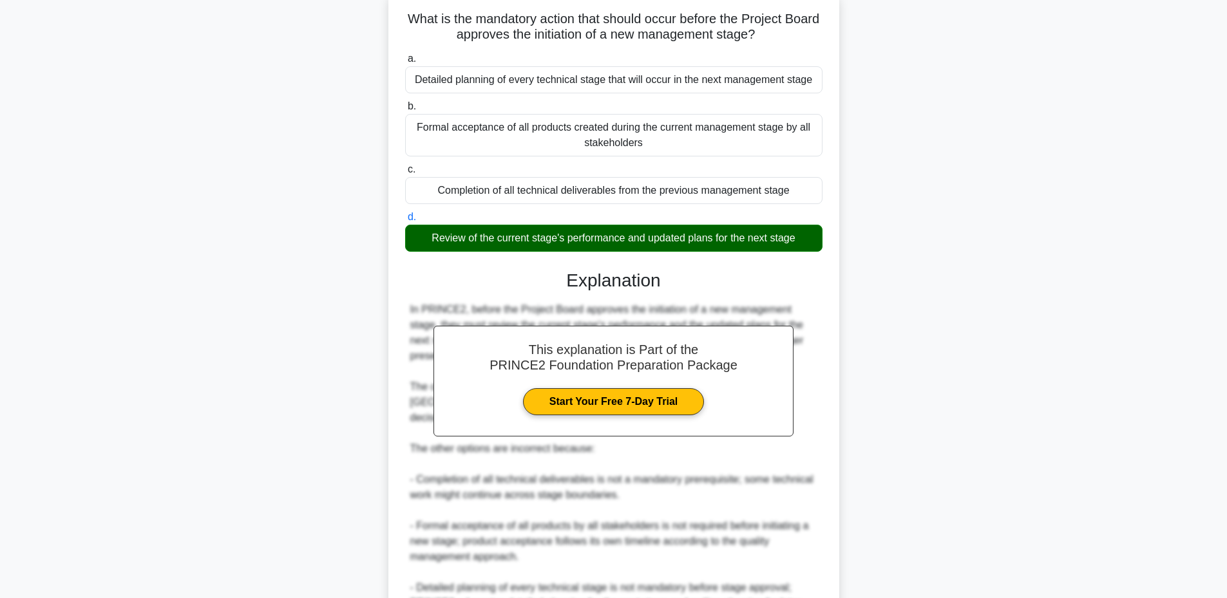
drag, startPoint x: 421, startPoint y: 20, endPoint x: 816, endPoint y: 237, distance: 450.6
click at [816, 237] on div "What is the mandatory action that should occur before the Project Board approve…" at bounding box center [614, 354] width 441 height 718
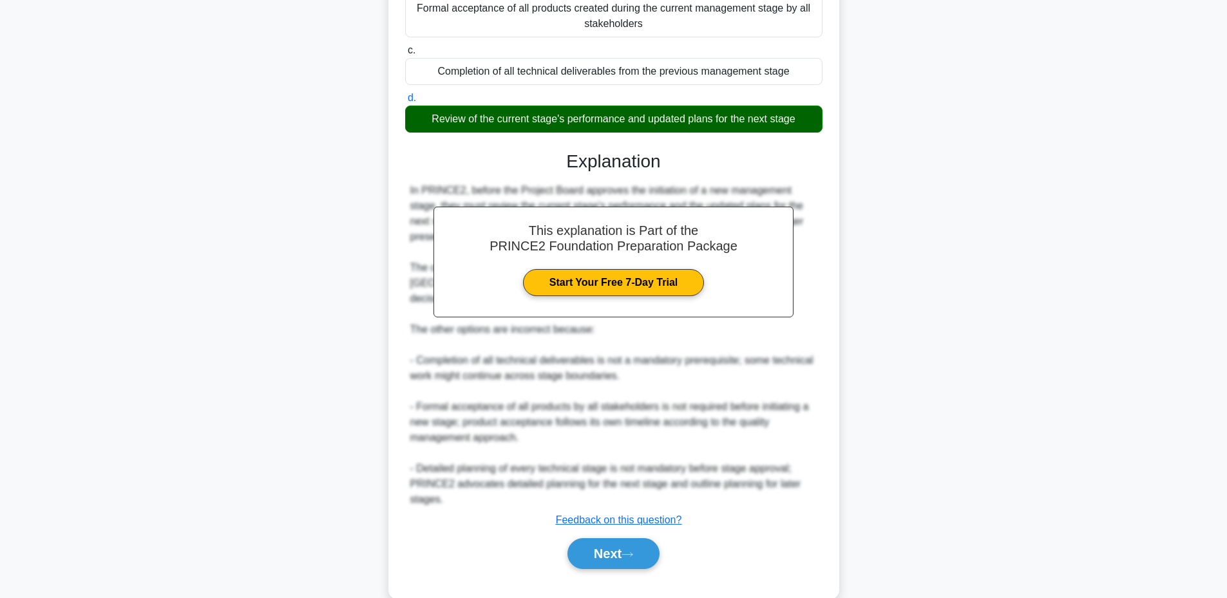
scroll to position [220, 0]
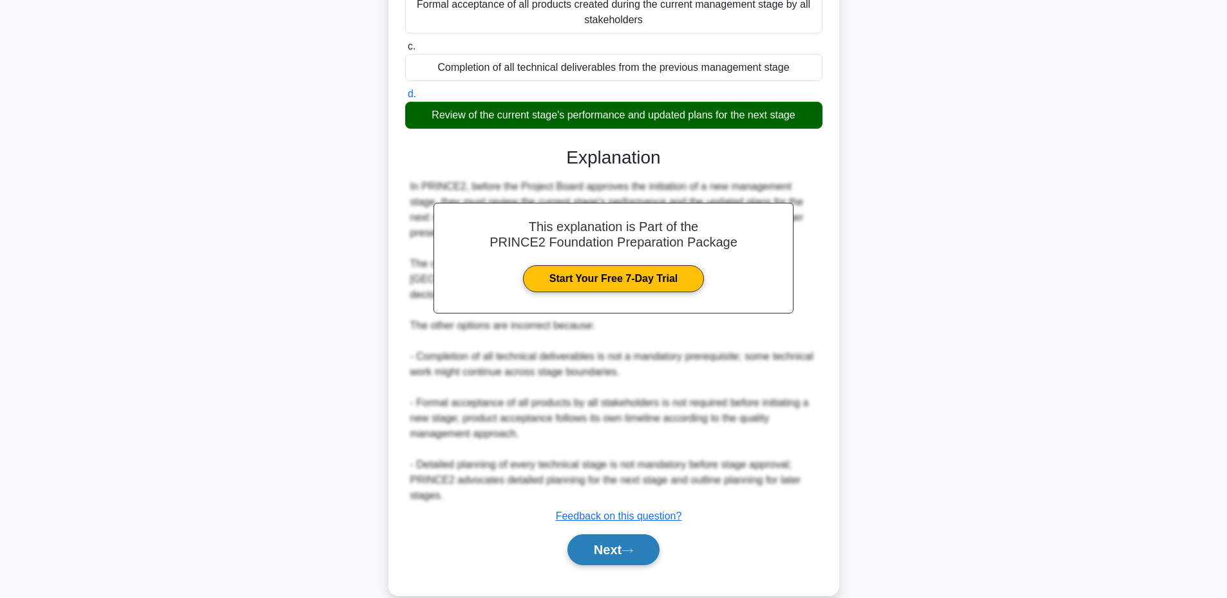
click at [594, 560] on button "Next" at bounding box center [614, 550] width 92 height 31
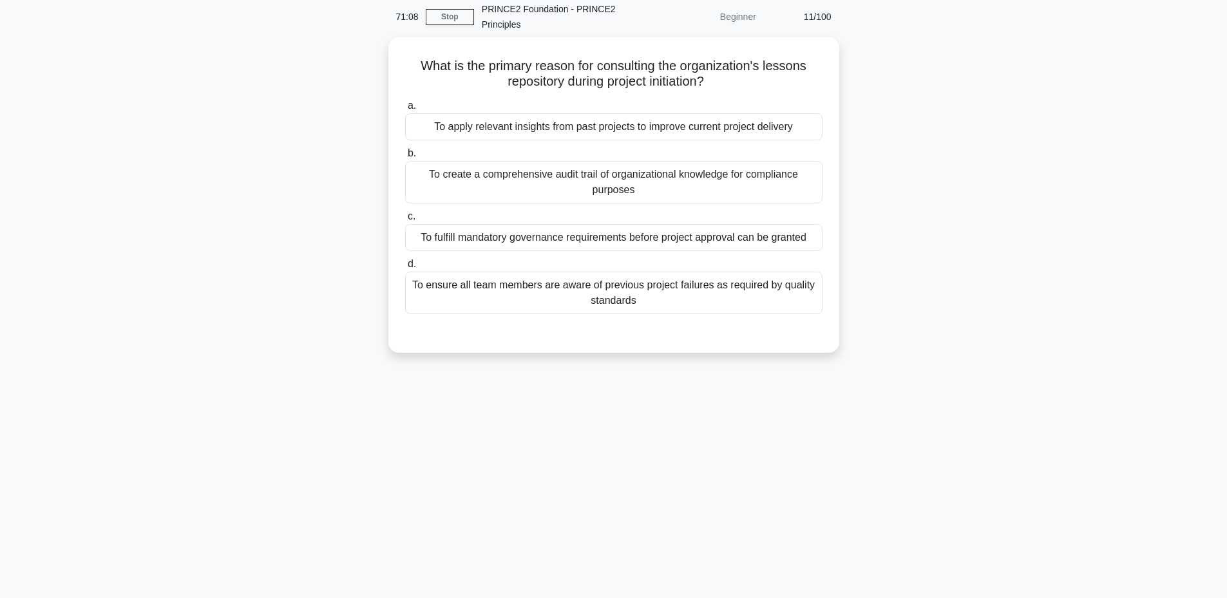
scroll to position [50, 0]
click at [573, 245] on div "To fulfill mandatory governance requirements before project approval can be gra…" at bounding box center [613, 238] width 417 height 27
click at [405, 222] on input "c. To fulfill mandatory governance requirements before project approval can be …" at bounding box center [405, 217] width 0 height 8
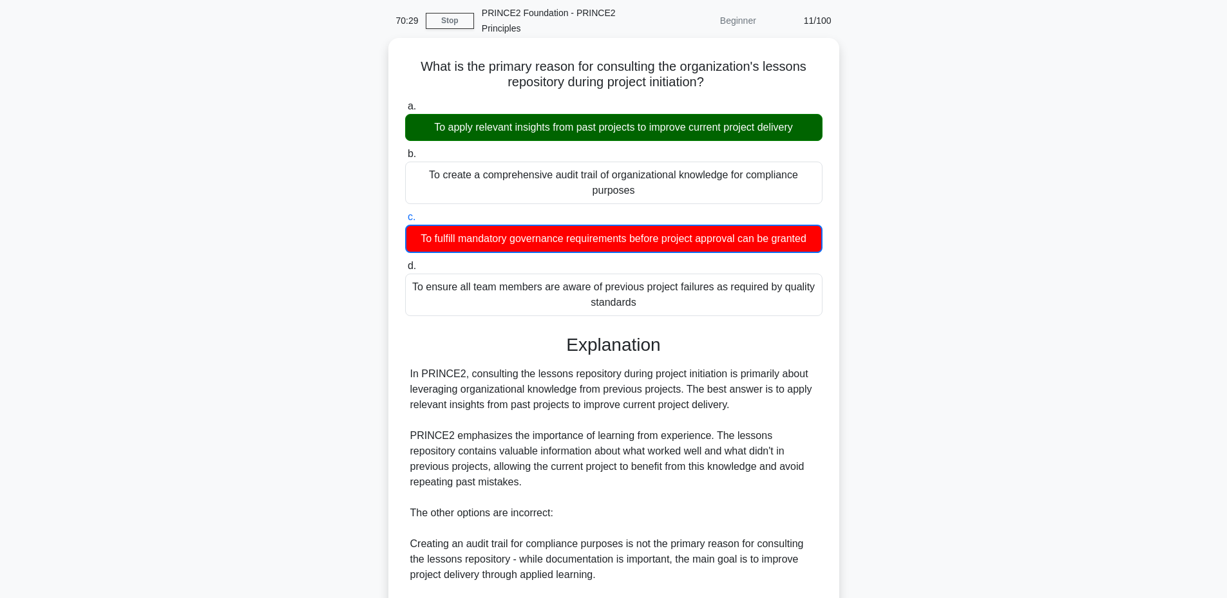
drag, startPoint x: 428, startPoint y: 66, endPoint x: 658, endPoint y: 305, distance: 331.2
click at [658, 305] on div "What is the primary reason for consulting the organization's lessons repository…" at bounding box center [614, 418] width 441 height 750
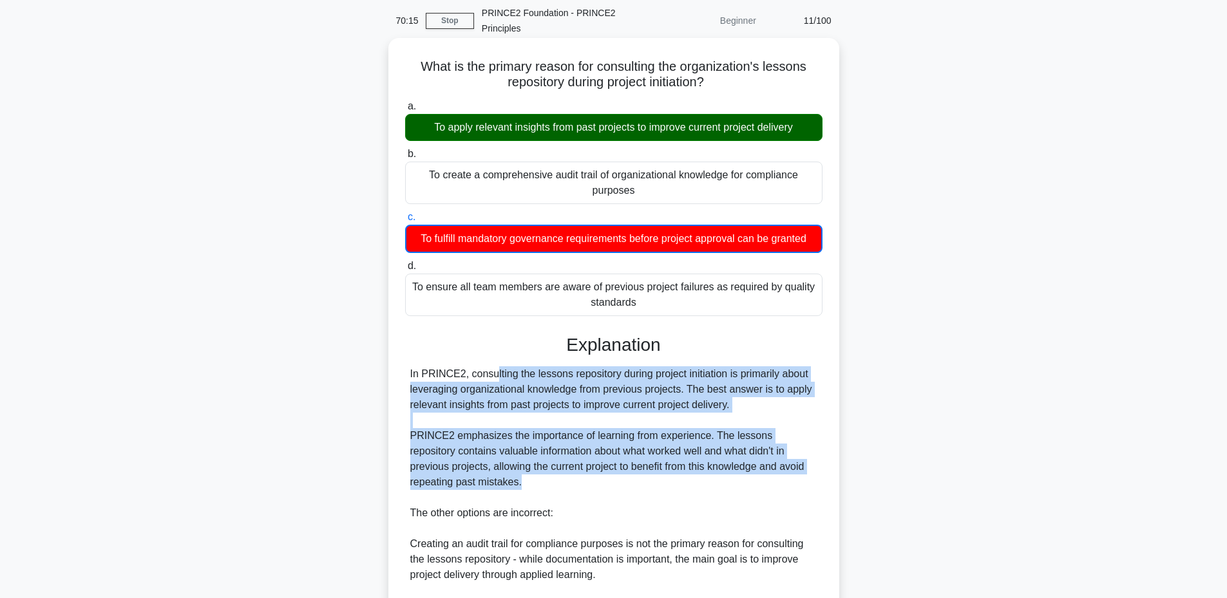
drag, startPoint x: 410, startPoint y: 375, endPoint x: 493, endPoint y: 486, distance: 138.6
click at [493, 486] on div "In PRINCE2, consulting the lessons repository during project initiation is prim…" at bounding box center [613, 537] width 407 height 340
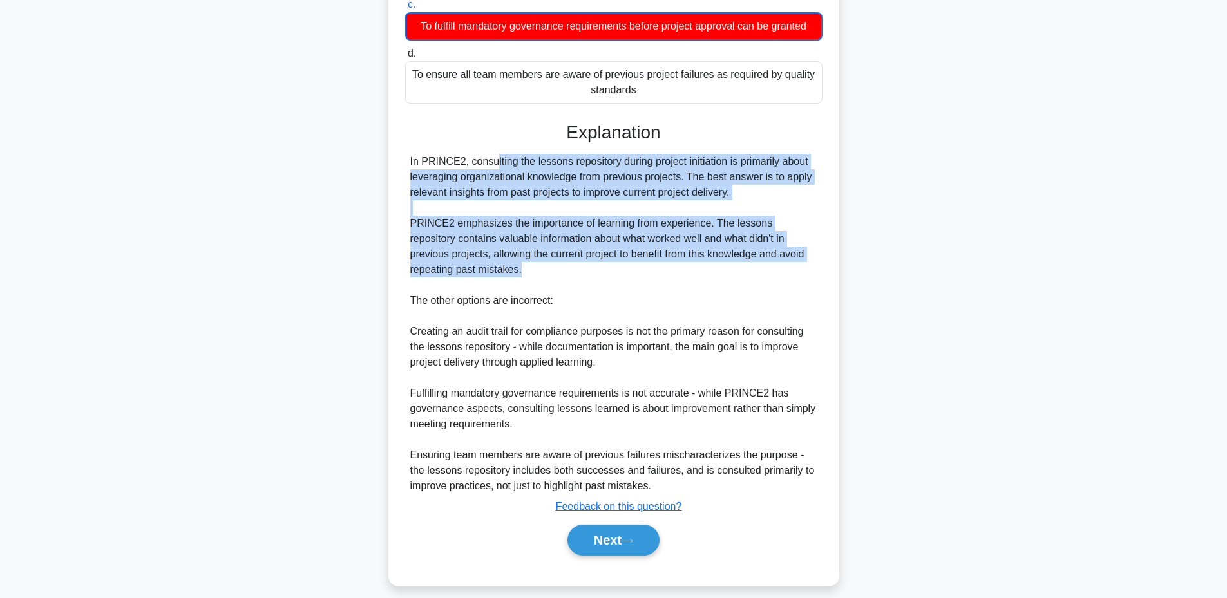
scroll to position [260, 0]
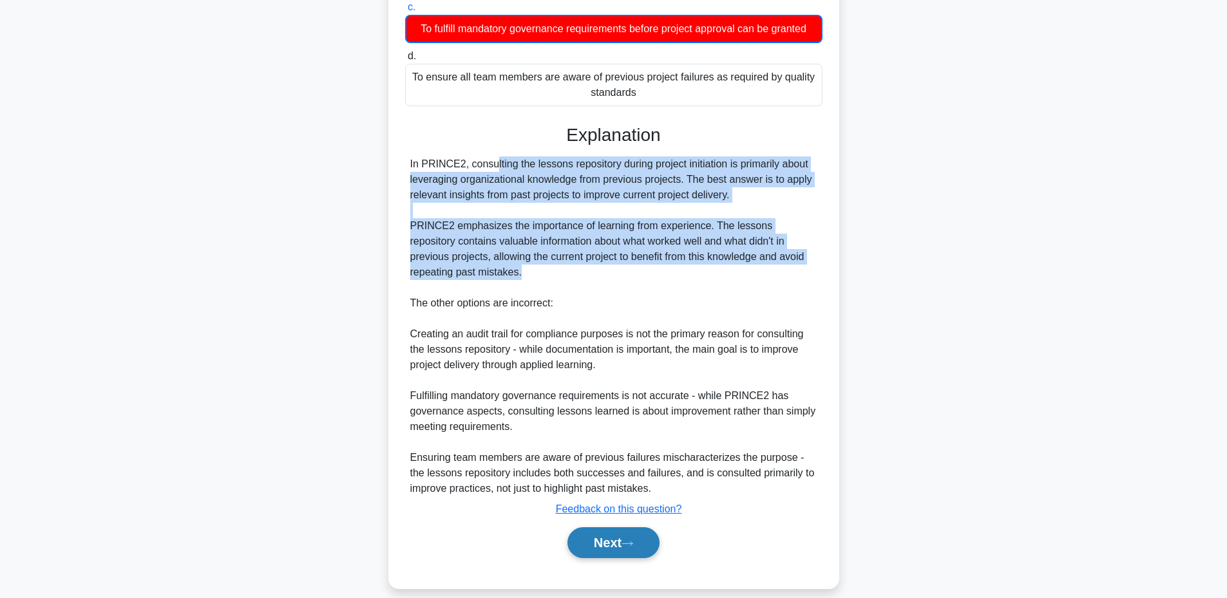
click at [594, 549] on button "Next" at bounding box center [614, 543] width 92 height 31
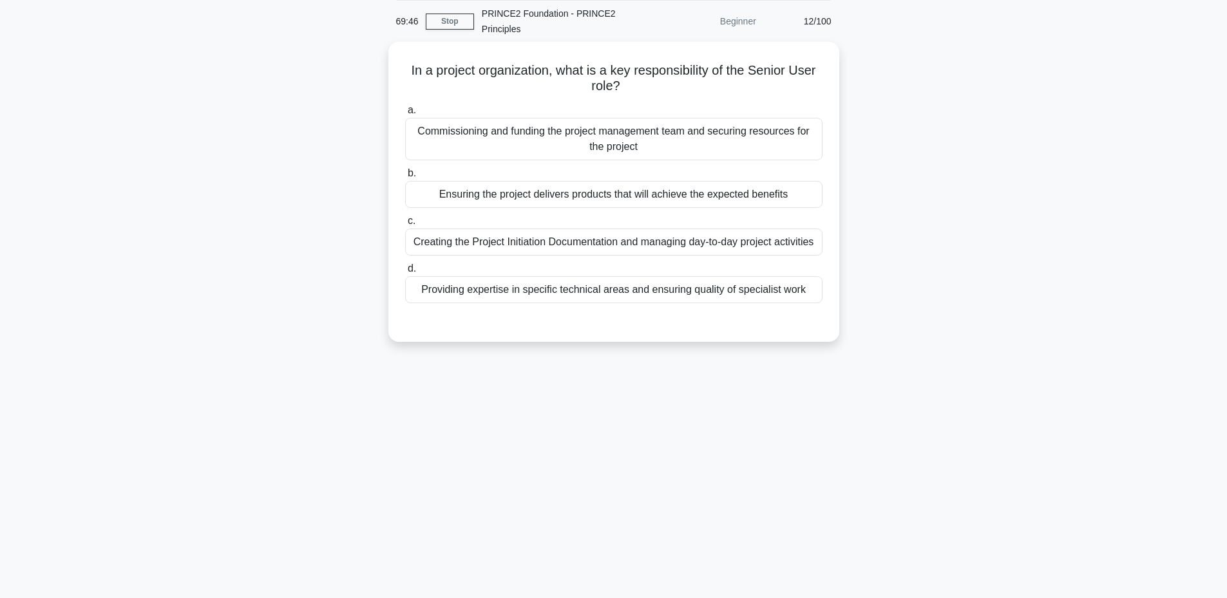
scroll to position [50, 0]
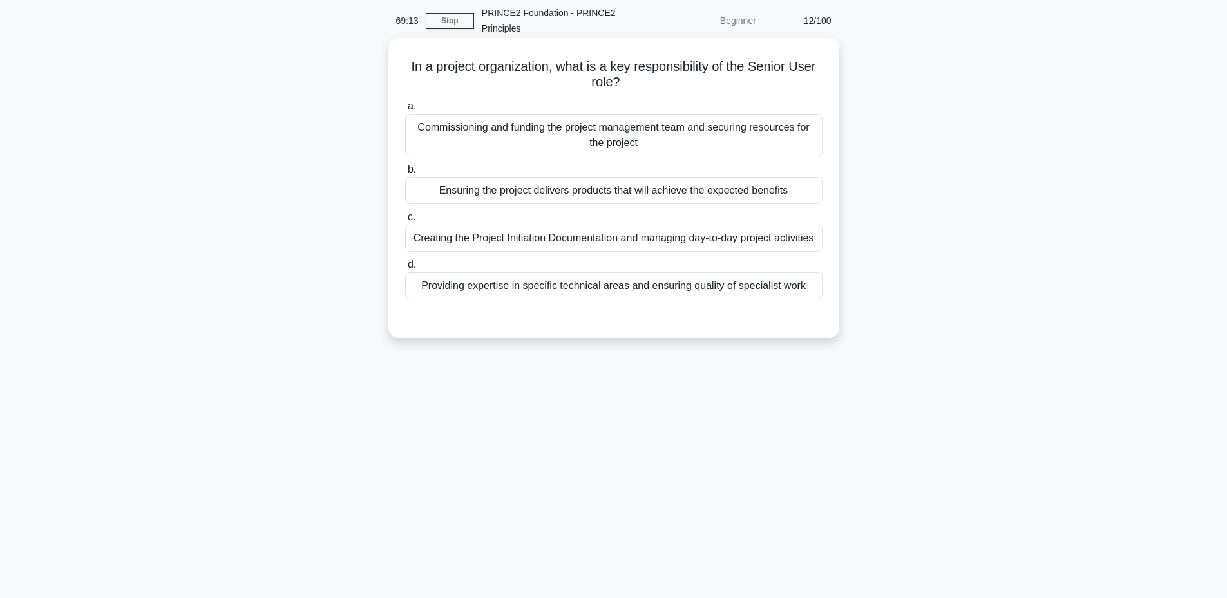
click at [540, 200] on div "Ensuring the project delivers products that will achieve the expected benefits" at bounding box center [613, 190] width 417 height 27
click at [405, 174] on input "b. Ensuring the project delivers products that will achieve the expected benefi…" at bounding box center [405, 170] width 0 height 8
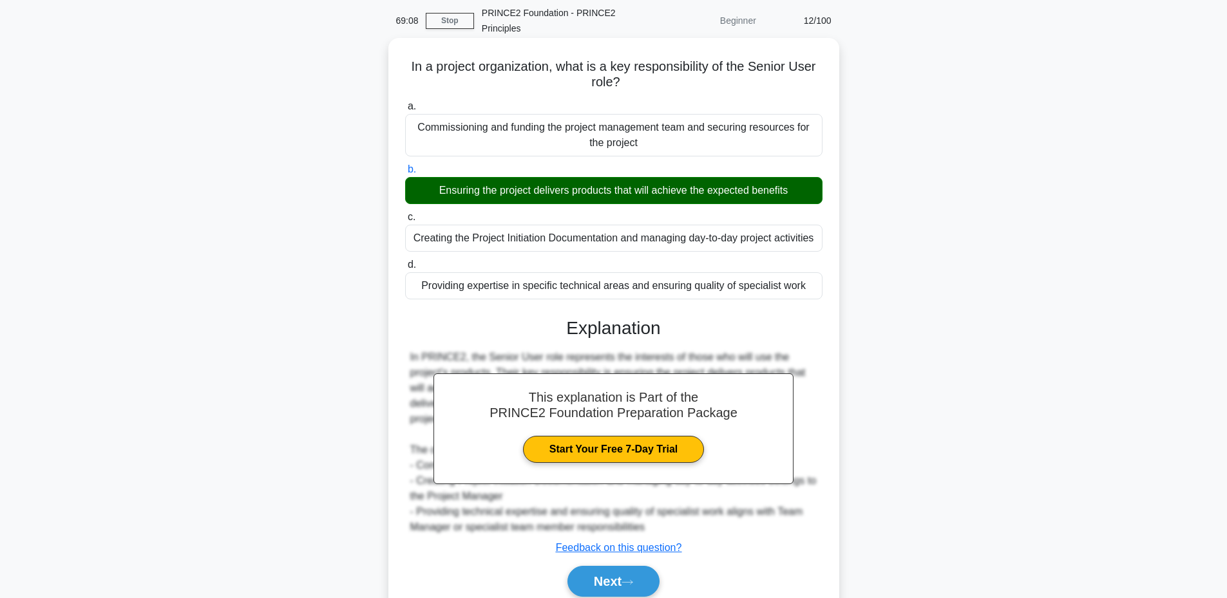
drag, startPoint x: 404, startPoint y: 68, endPoint x: 807, endPoint y: 291, distance: 460.5
click at [807, 291] on div "In a project organization, what is a key responsibility of the Senior User role…" at bounding box center [614, 332] width 441 height 579
click at [586, 586] on button "Next" at bounding box center [614, 581] width 92 height 31
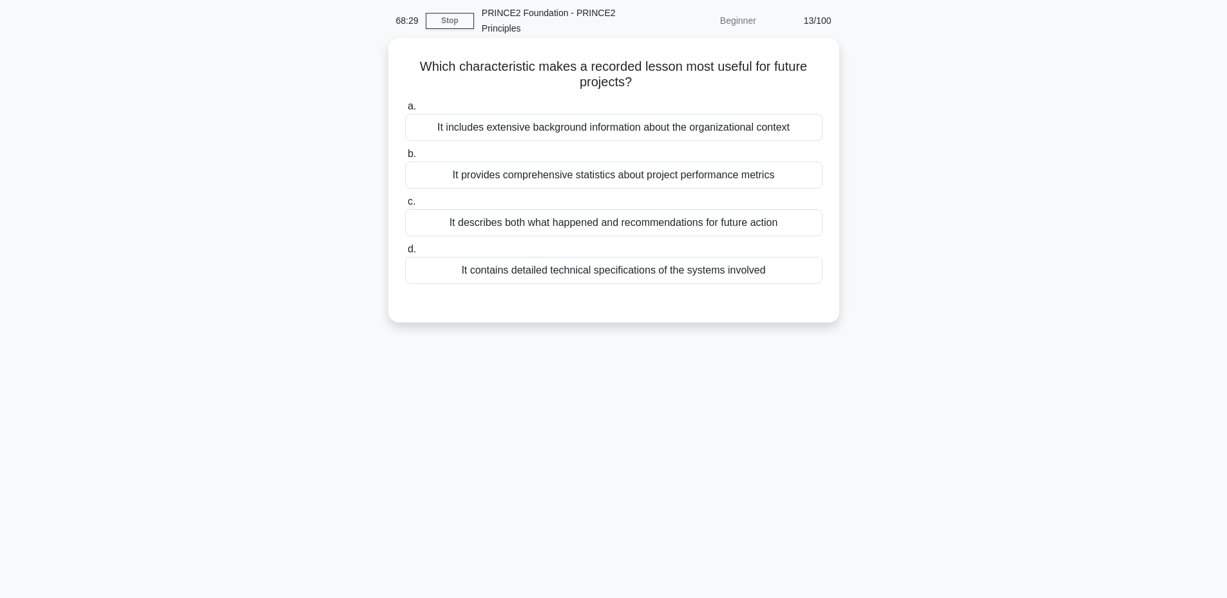
click at [604, 225] on div "It describes both what happened and recommendations for future action" at bounding box center [613, 222] width 417 height 27
click at [405, 206] on input "c. It describes both what happened and recommendations for future action" at bounding box center [405, 202] width 0 height 8
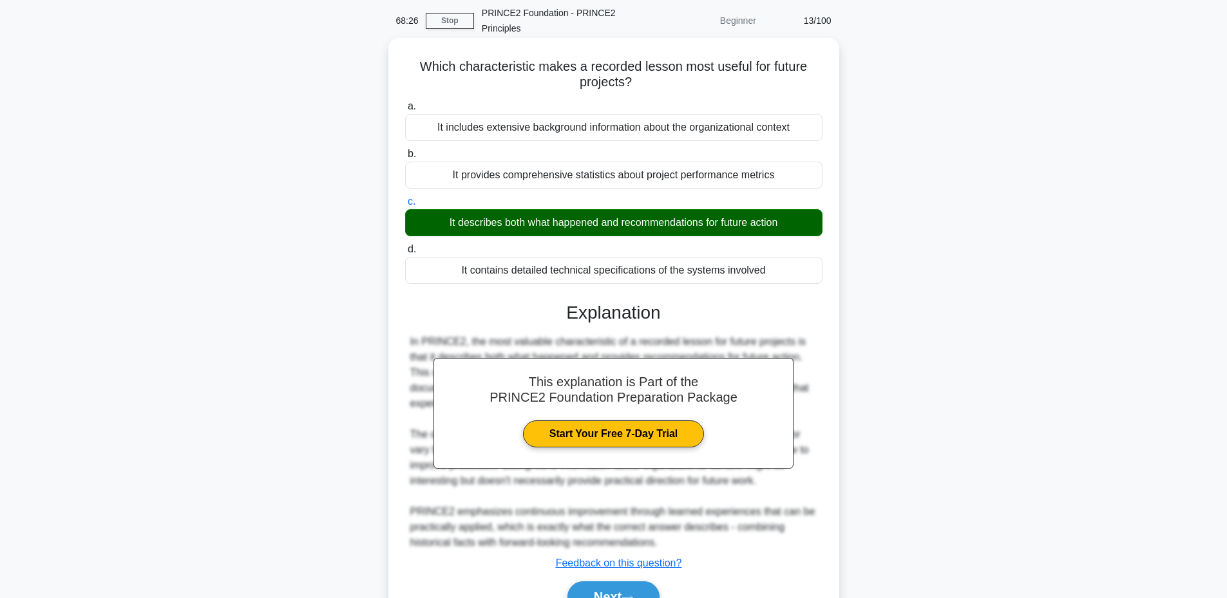
drag, startPoint x: 413, startPoint y: 66, endPoint x: 771, endPoint y: 271, distance: 412.3
click at [771, 271] on div "Which characteristic makes a recorded lesson most useful for future projects? .…" at bounding box center [614, 340] width 441 height 595
click at [589, 589] on button "Next" at bounding box center [614, 597] width 92 height 31
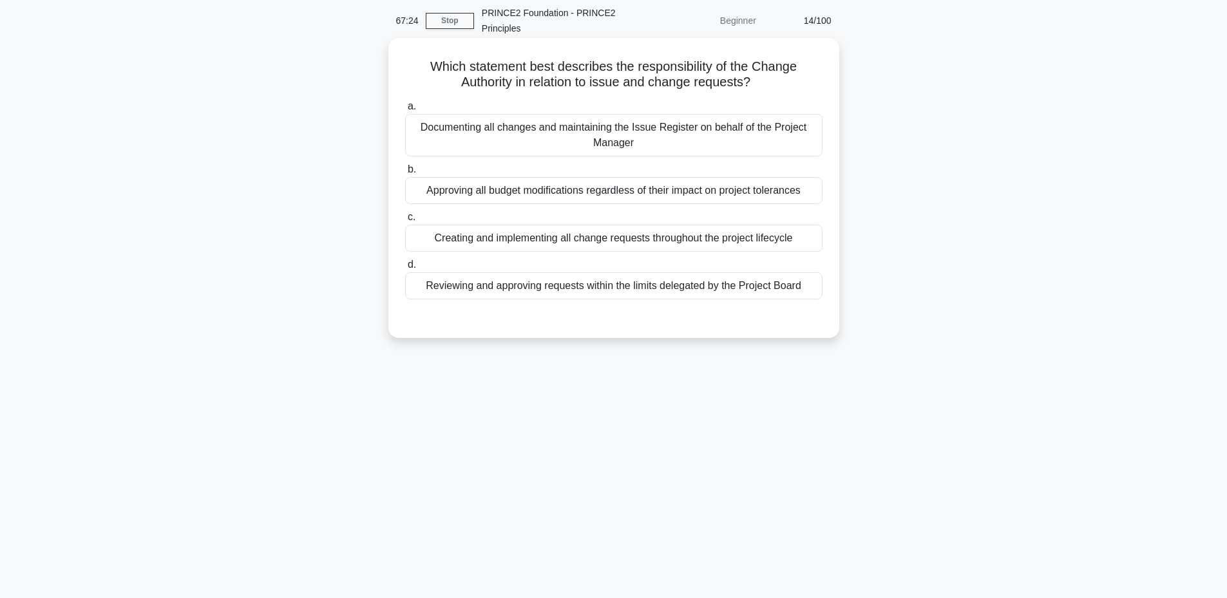
click at [627, 241] on div "Creating and implementing all change requests throughout the project lifecycle" at bounding box center [613, 238] width 417 height 27
click at [405, 222] on input "c. Creating and implementing all change requests throughout the project lifecyc…" at bounding box center [405, 217] width 0 height 8
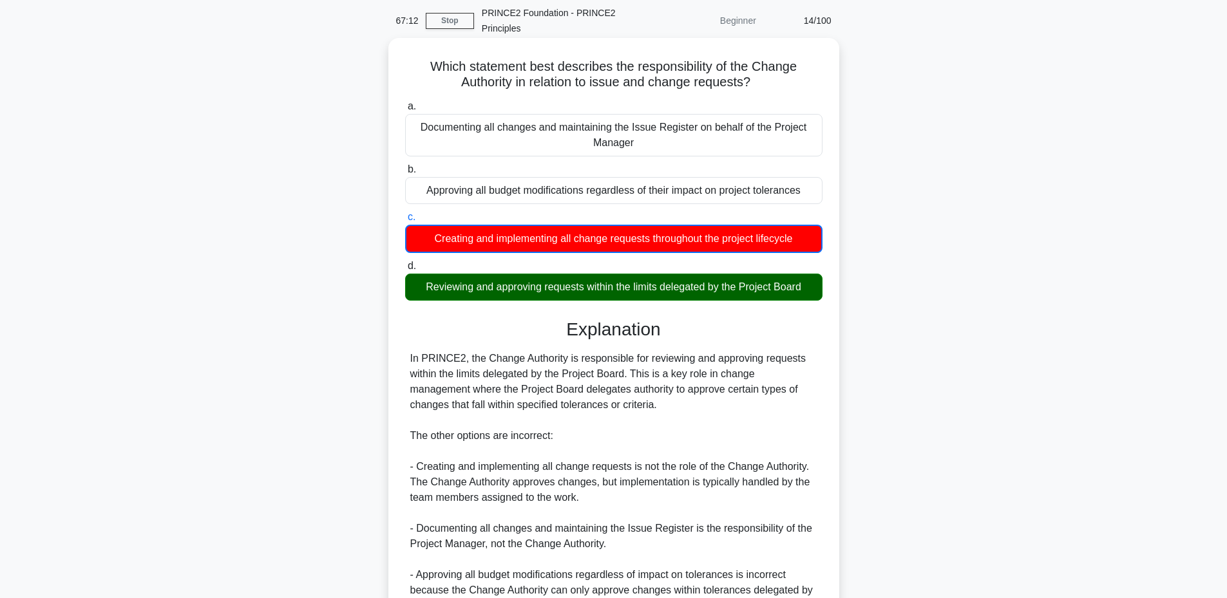
drag, startPoint x: 423, startPoint y: 69, endPoint x: 815, endPoint y: 301, distance: 455.5
click at [815, 301] on div "Which statement best describes the responsibility of the Change Authority in re…" at bounding box center [614, 379] width 441 height 673
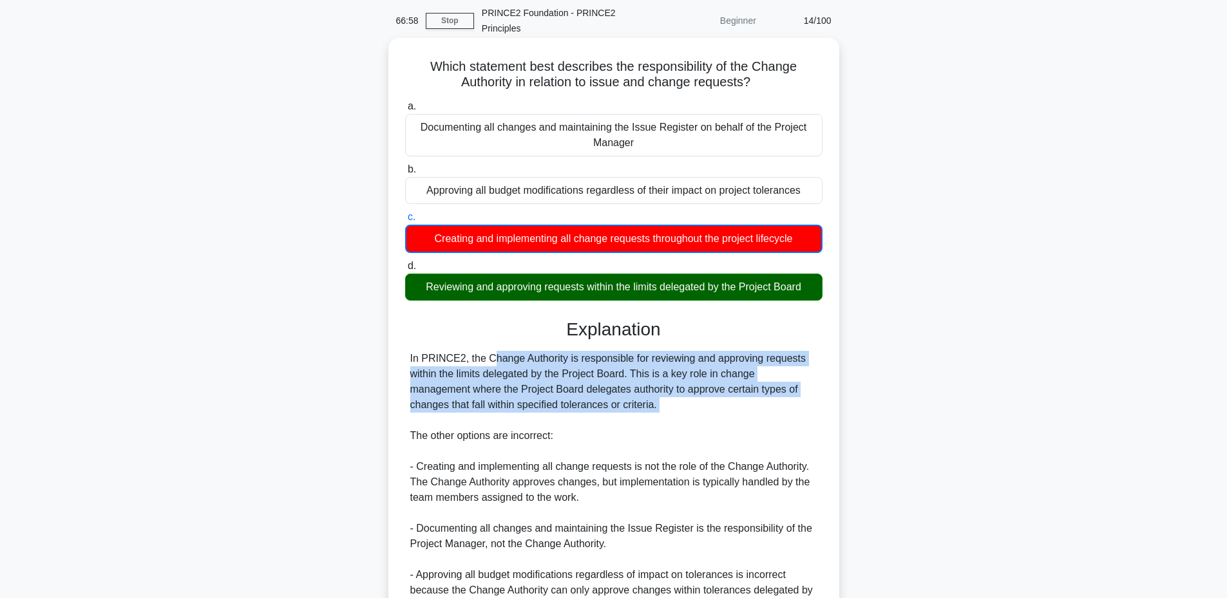
drag, startPoint x: 407, startPoint y: 357, endPoint x: 574, endPoint y: 422, distance: 179.1
click at [574, 422] on div "In PRINCE2, the Change Authority is responsible for reviewing and approving req…" at bounding box center [613, 490] width 417 height 278
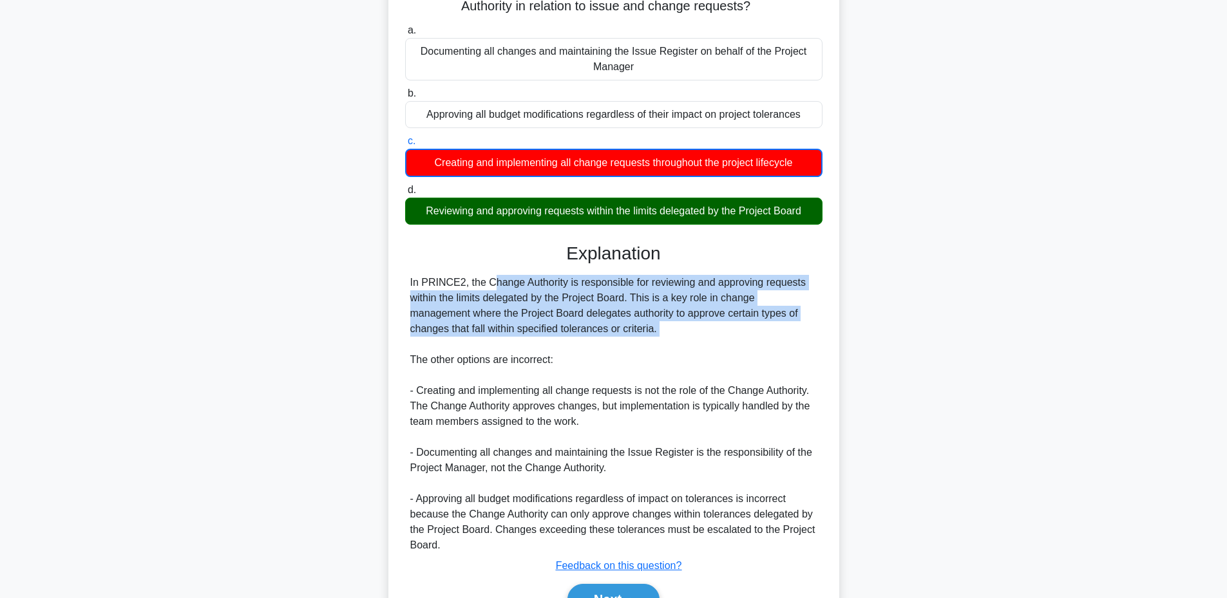
scroll to position [198, 0]
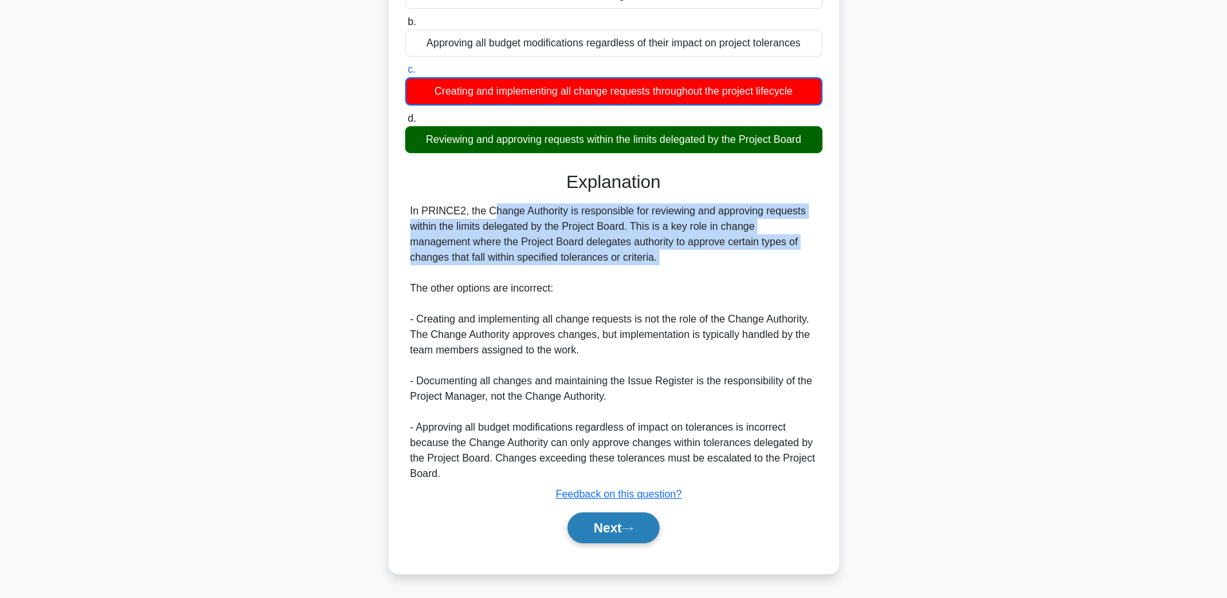
click at [591, 526] on button "Next" at bounding box center [614, 528] width 92 height 31
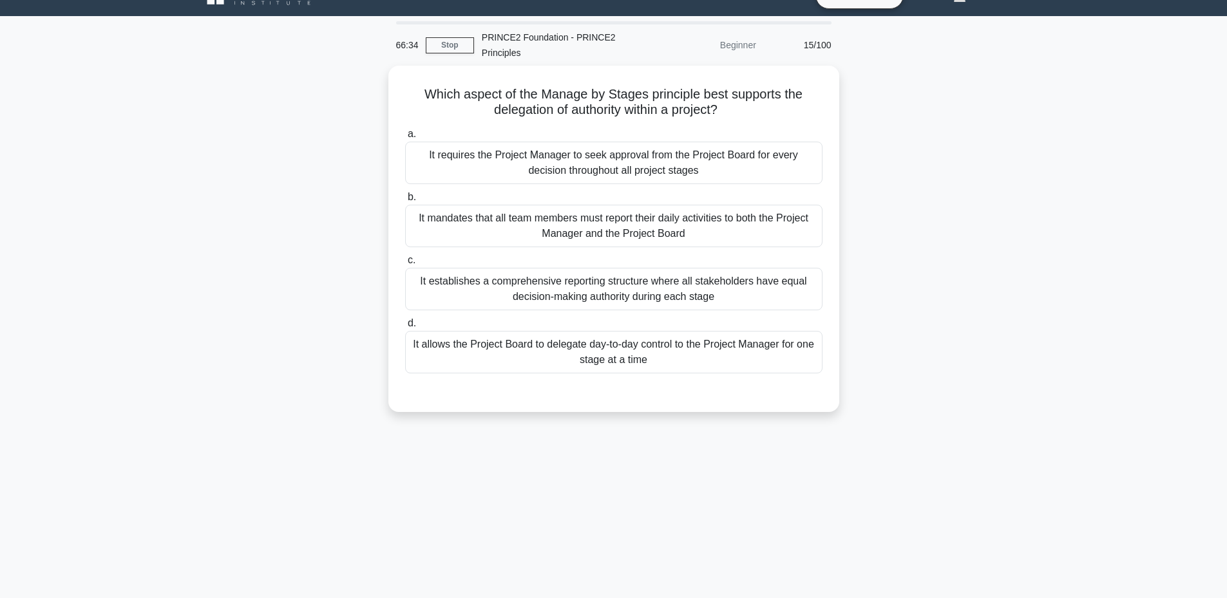
scroll to position [22, 0]
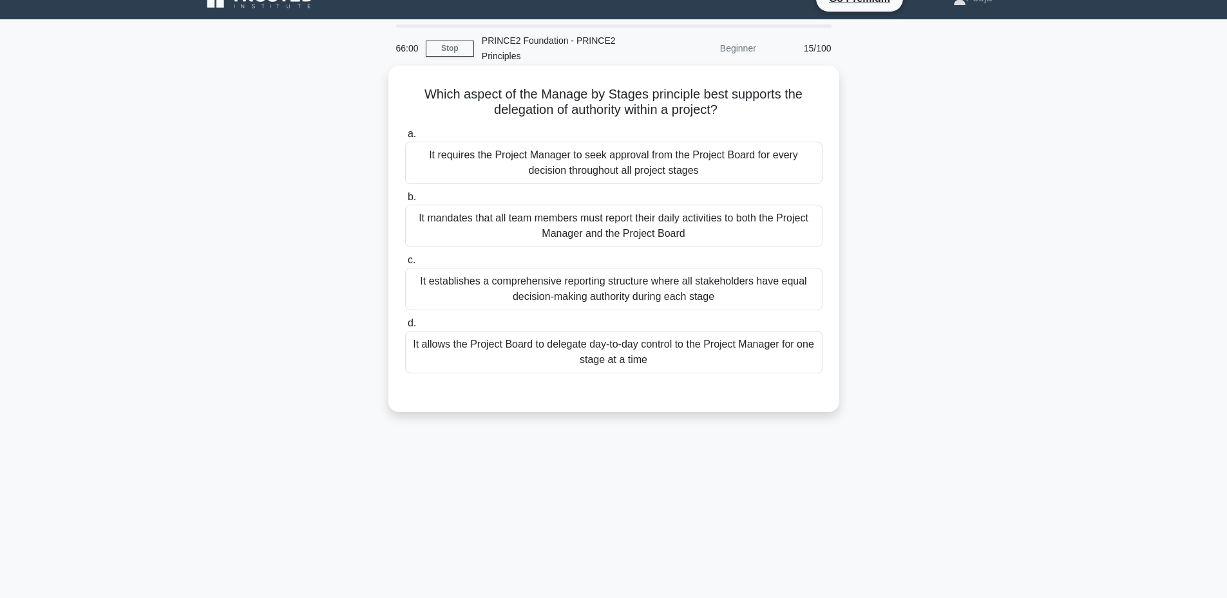
click at [572, 168] on div "It requires the Project Manager to seek approval from the Project Board for eve…" at bounding box center [613, 163] width 417 height 43
click at [405, 139] on input "a. It requires the Project Manager to seek approval from the Project Board for …" at bounding box center [405, 134] width 0 height 8
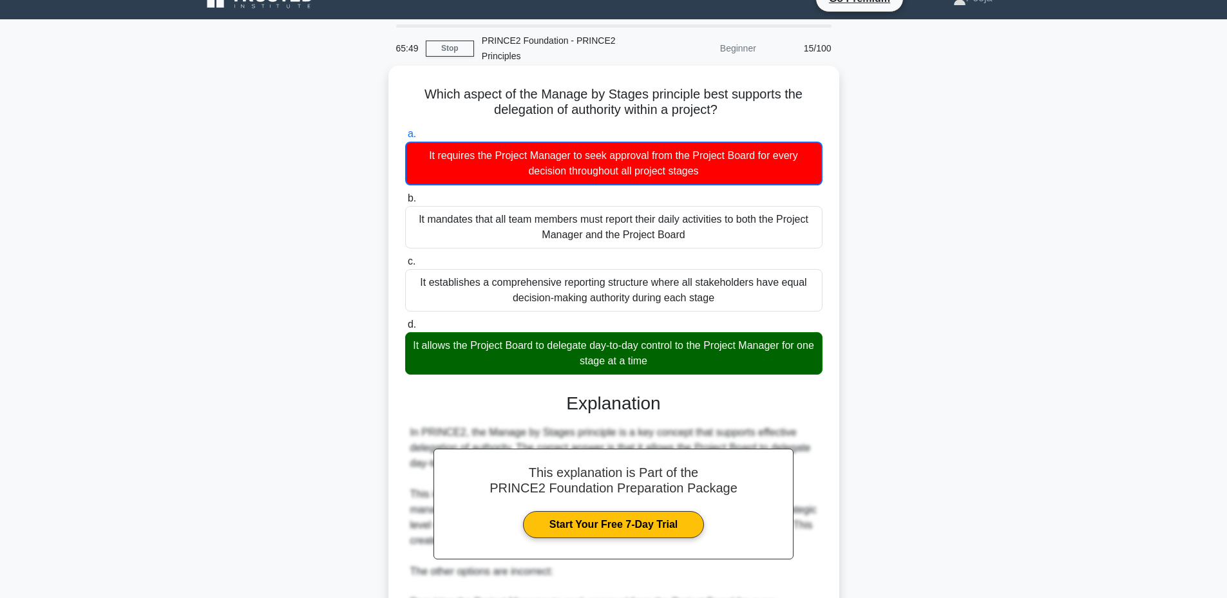
drag, startPoint x: 417, startPoint y: 86, endPoint x: 673, endPoint y: 364, distance: 377.5
click at [673, 364] on div "Which aspect of the Manage by Stages principle best supports the delegation of …" at bounding box center [614, 454] width 441 height 766
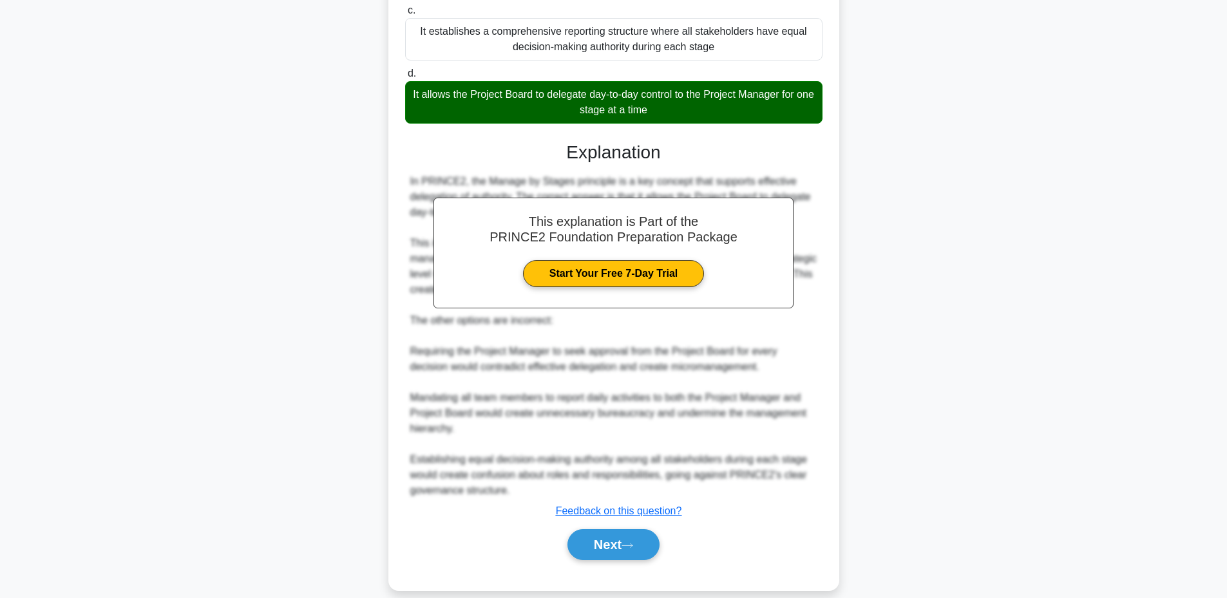
scroll to position [291, 0]
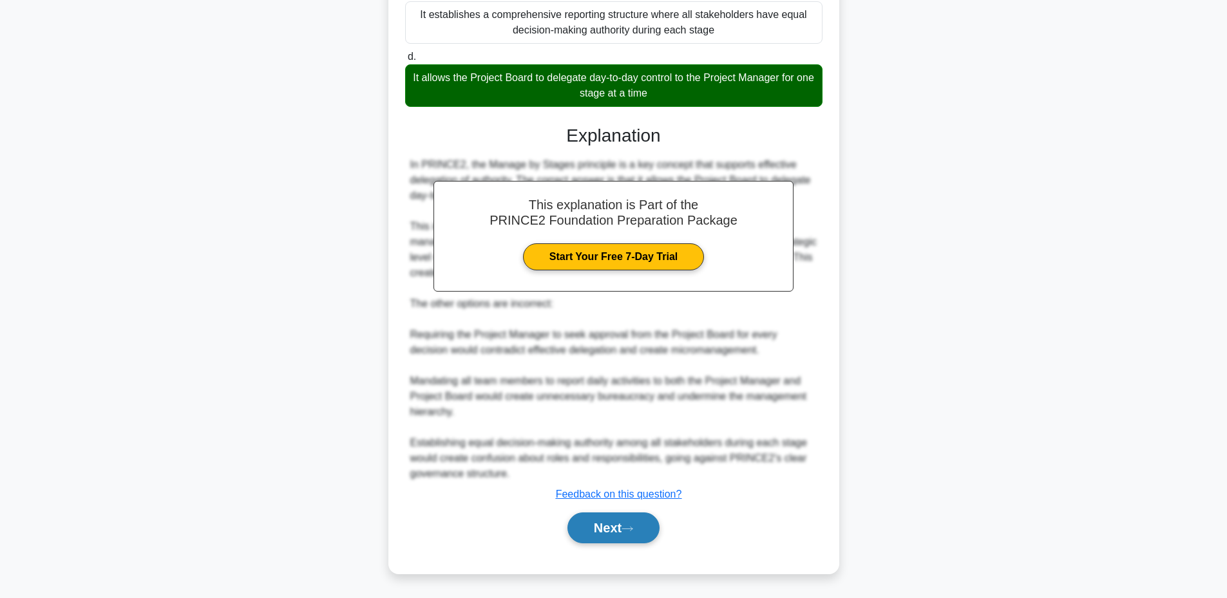
click at [599, 530] on button "Next" at bounding box center [614, 528] width 92 height 31
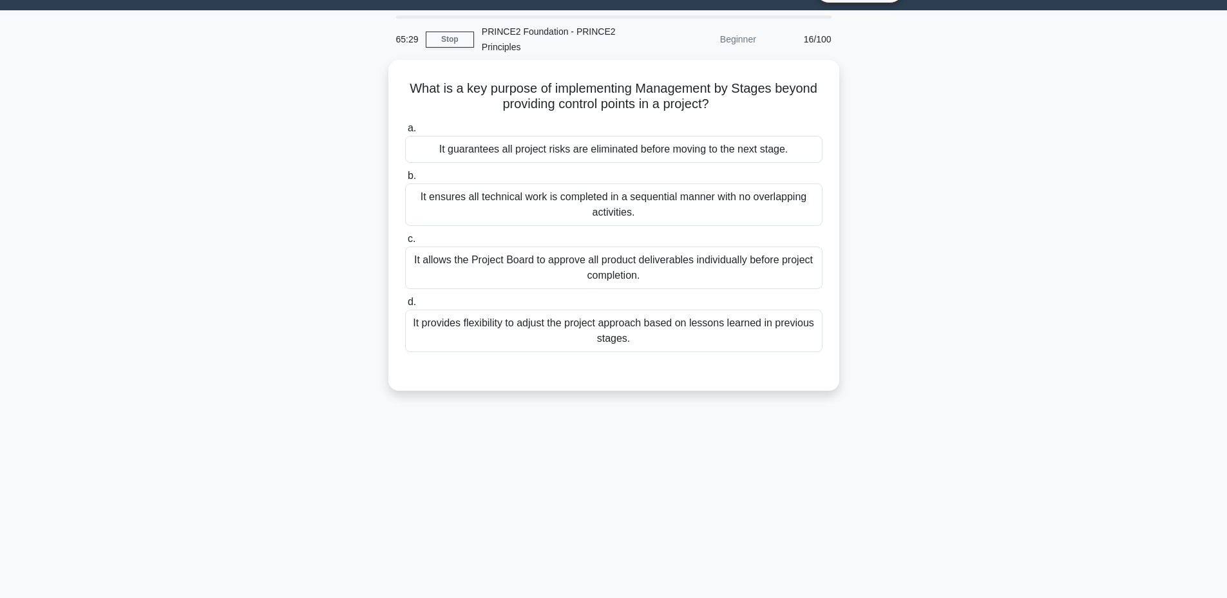
scroll to position [30, 0]
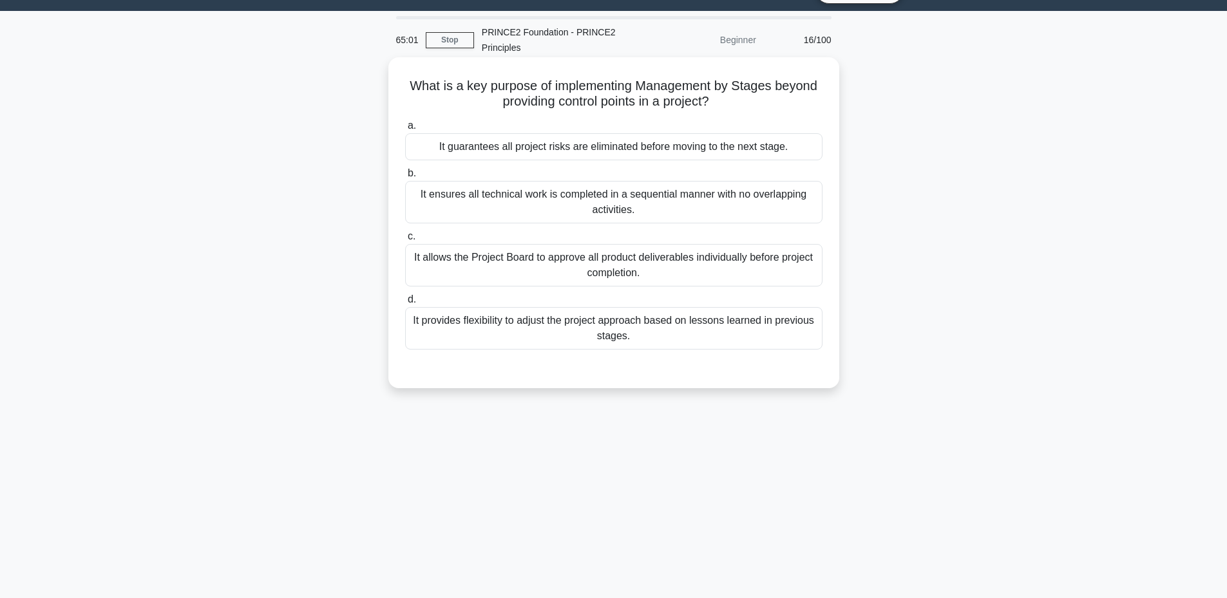
click at [645, 211] on div "It ensures all technical work is completed in a sequential manner with no overl…" at bounding box center [613, 202] width 417 height 43
click at [405, 178] on input "b. It ensures all technical work is completed in a sequential manner with no ov…" at bounding box center [405, 173] width 0 height 8
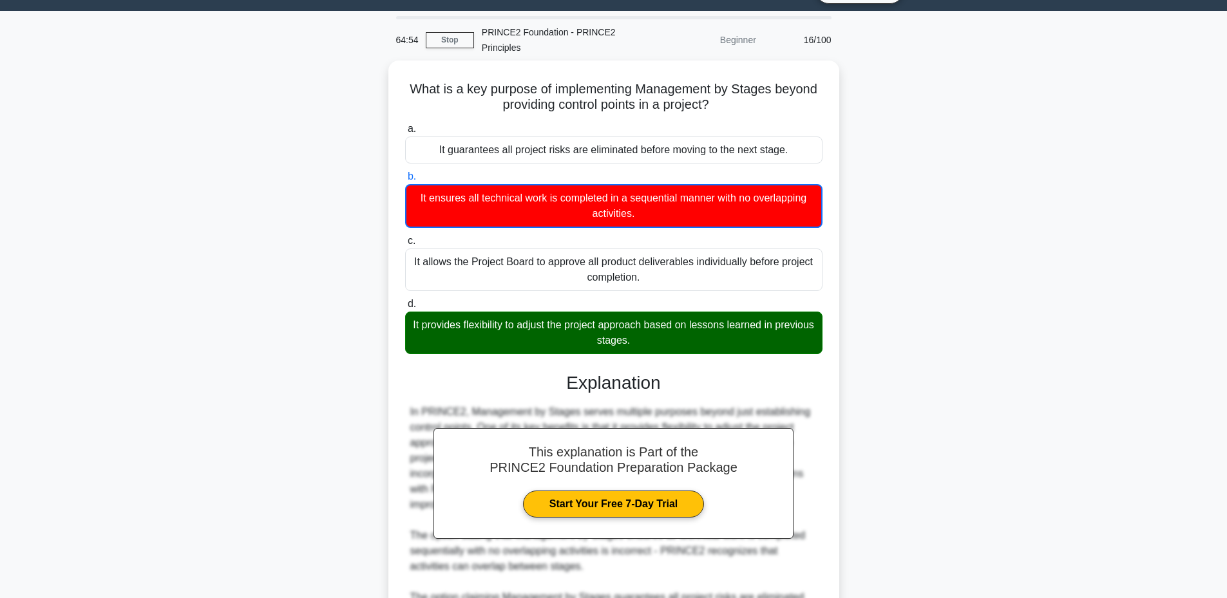
drag, startPoint x: 664, startPoint y: 338, endPoint x: 387, endPoint y: 88, distance: 373.1
click at [387, 88] on div "What is a key purpose of implementing Management by Stages beyond providing con…" at bounding box center [614, 441] width 850 height 761
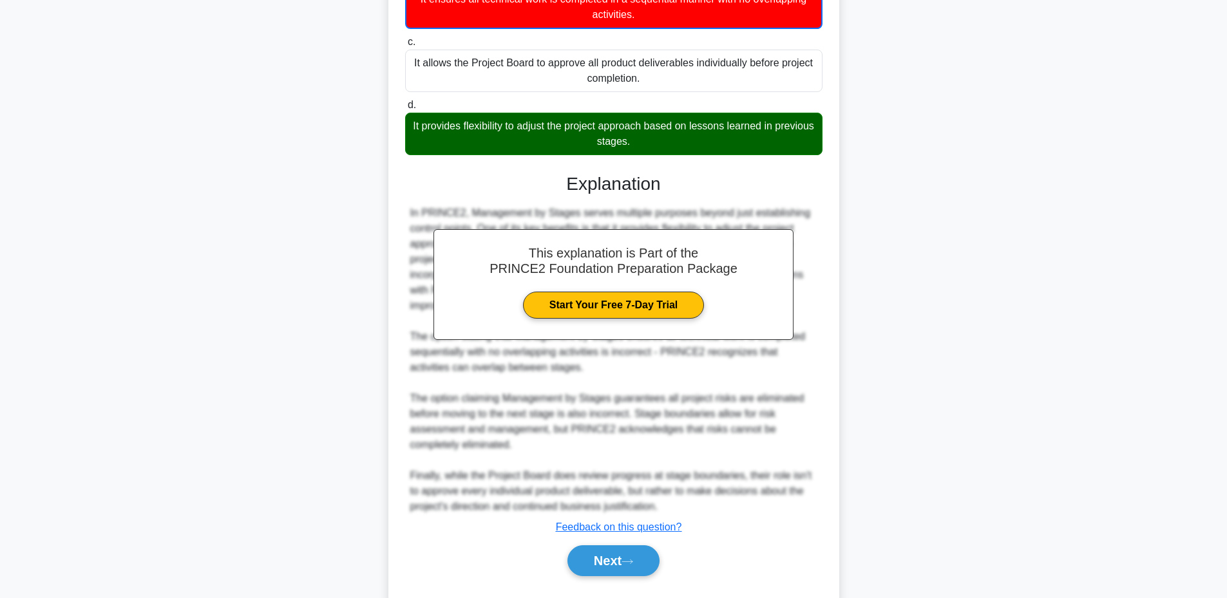
scroll to position [235, 0]
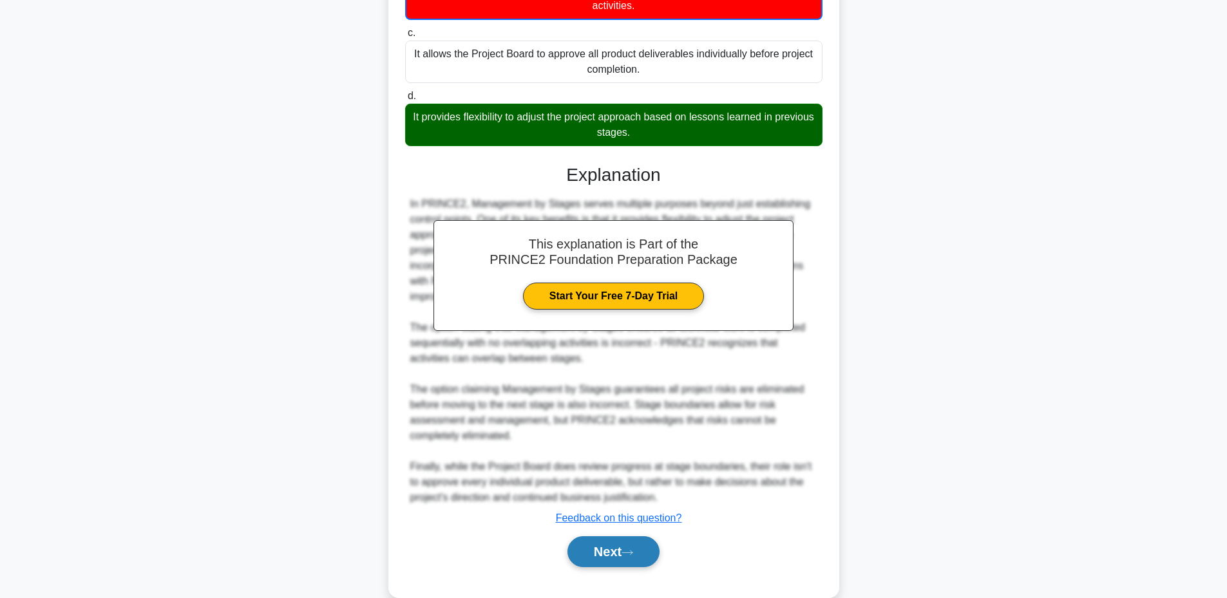
click at [584, 553] on button "Next" at bounding box center [614, 552] width 92 height 31
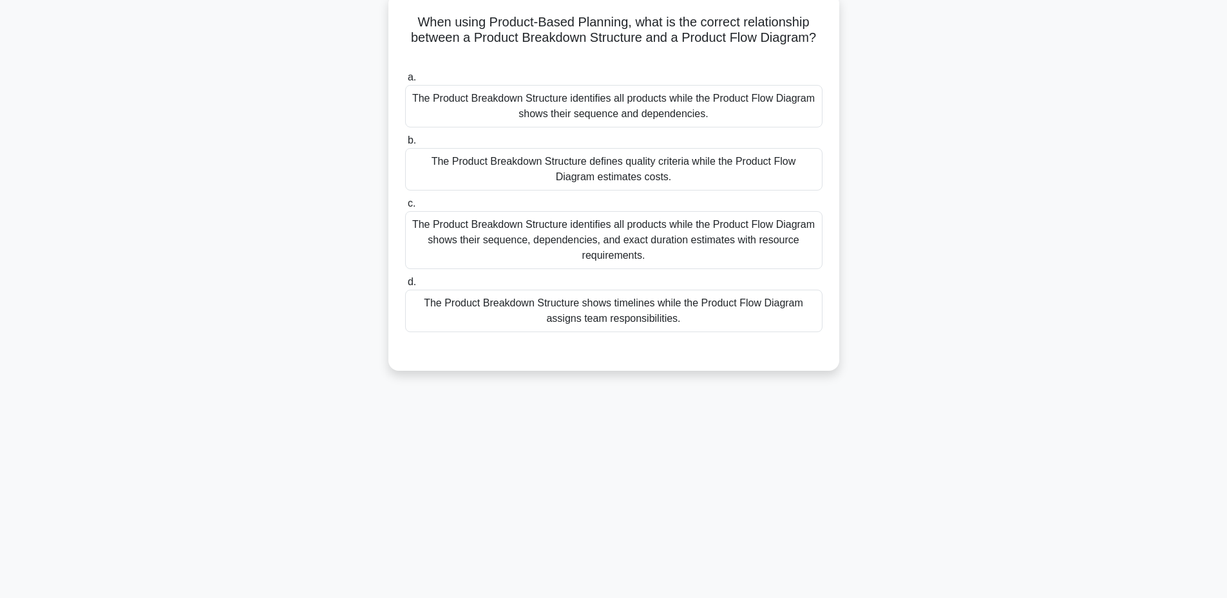
scroll to position [97, 0]
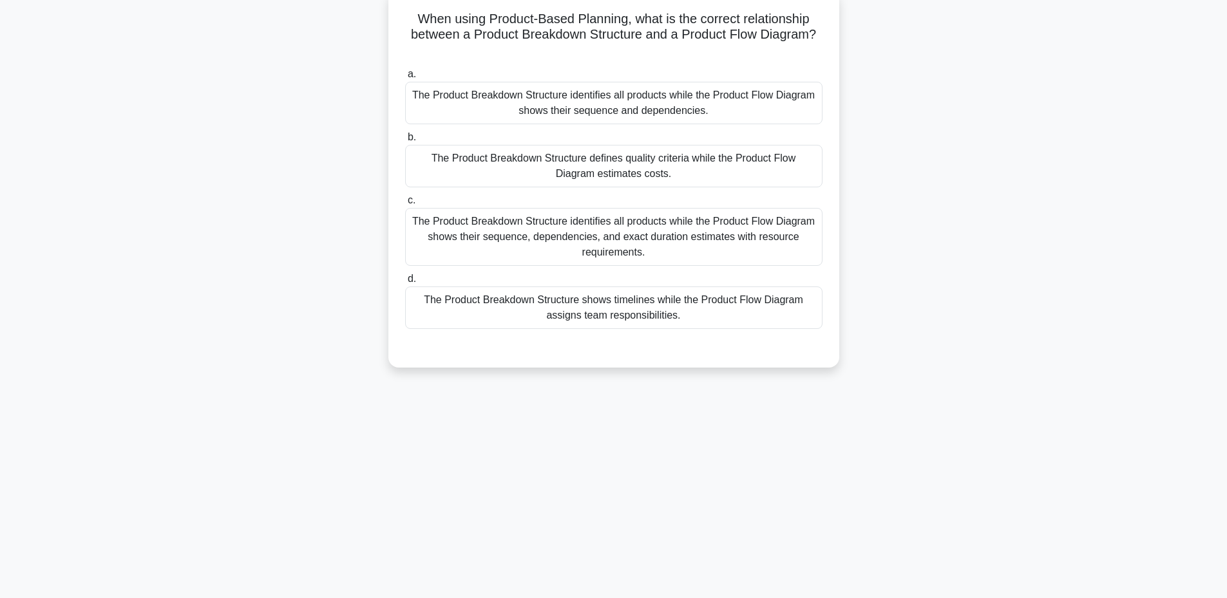
click at [508, 251] on div "The Product Breakdown Structure identifies all products while the Product Flow …" at bounding box center [613, 237] width 417 height 58
click at [405, 205] on input "c. The Product Breakdown Structure identifies all products while the Product Fl…" at bounding box center [405, 200] width 0 height 8
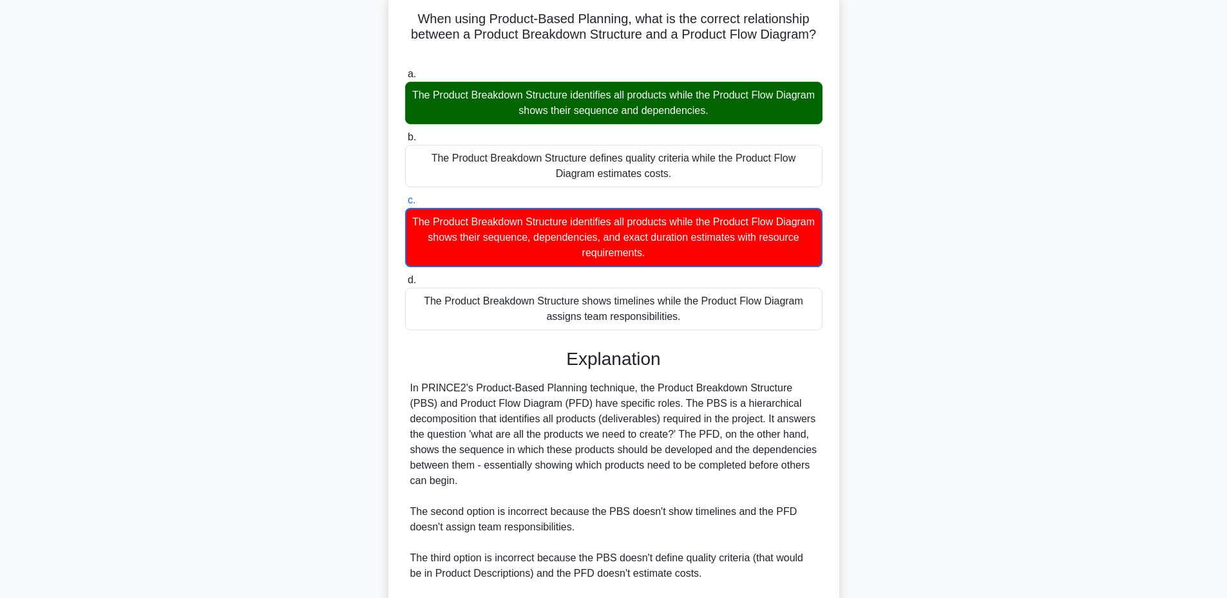
drag, startPoint x: 409, startPoint y: 16, endPoint x: 703, endPoint y: 327, distance: 427.9
click at [703, 327] on div "When using Product-Based Planning, what is the correct relationship between a P…" at bounding box center [614, 362] width 441 height 735
drag, startPoint x: 408, startPoint y: 387, endPoint x: 466, endPoint y: 488, distance: 116.3
click at [466, 488] on div "In PRINCE2's Product-Based Planning technique, the Product Breakdown Structure …" at bounding box center [613, 512] width 417 height 263
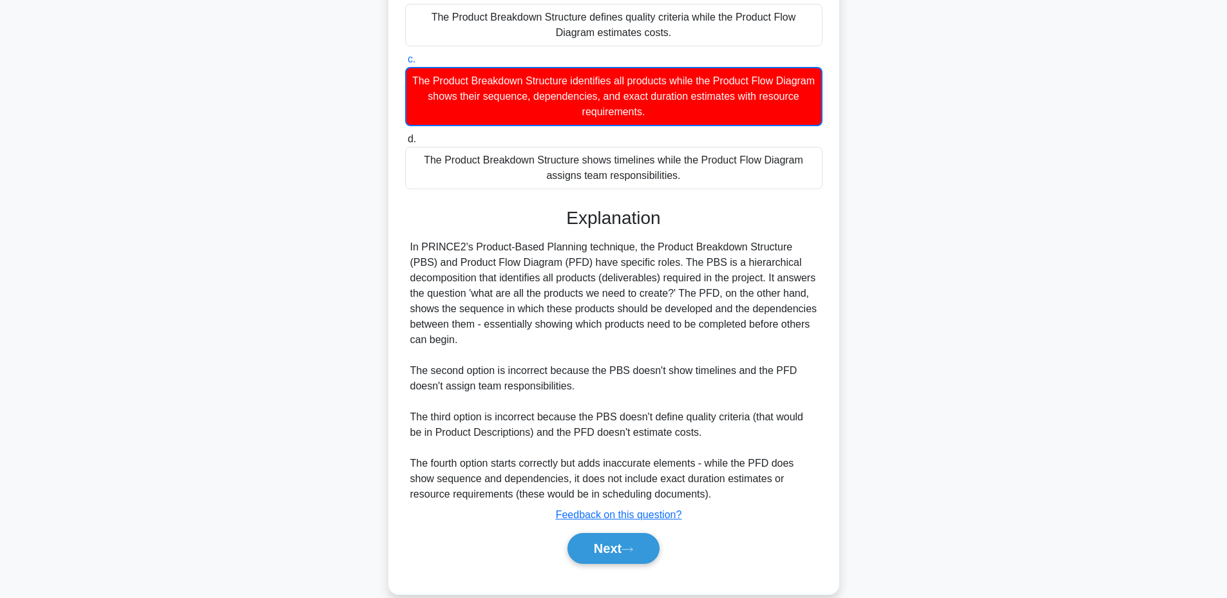
scroll to position [260, 0]
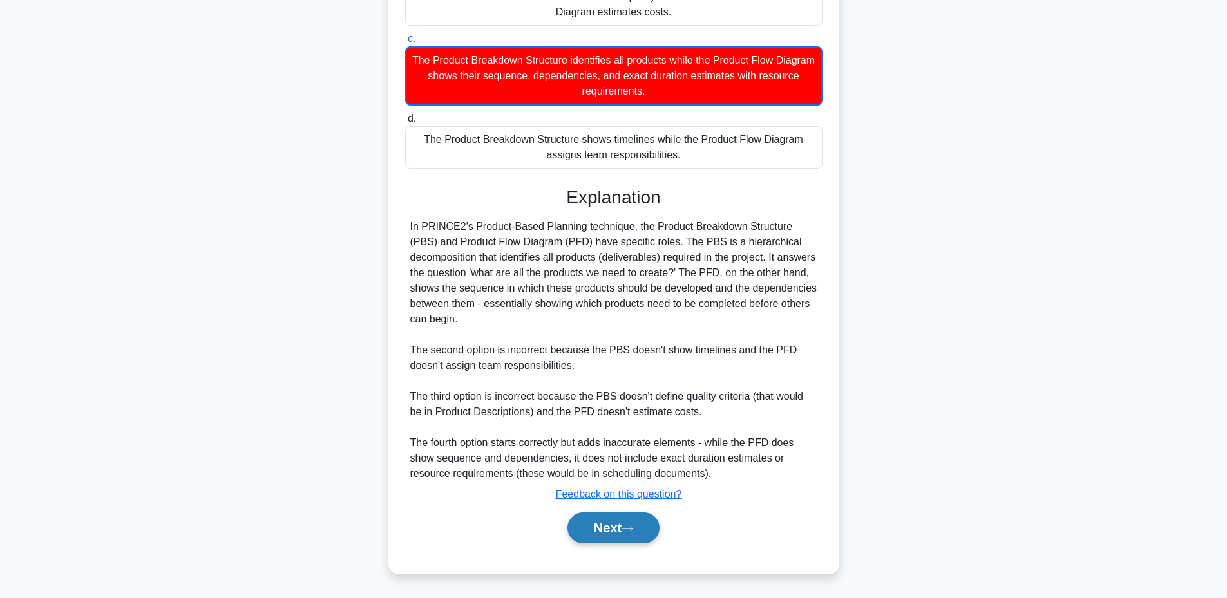
click at [591, 531] on button "Next" at bounding box center [614, 528] width 92 height 31
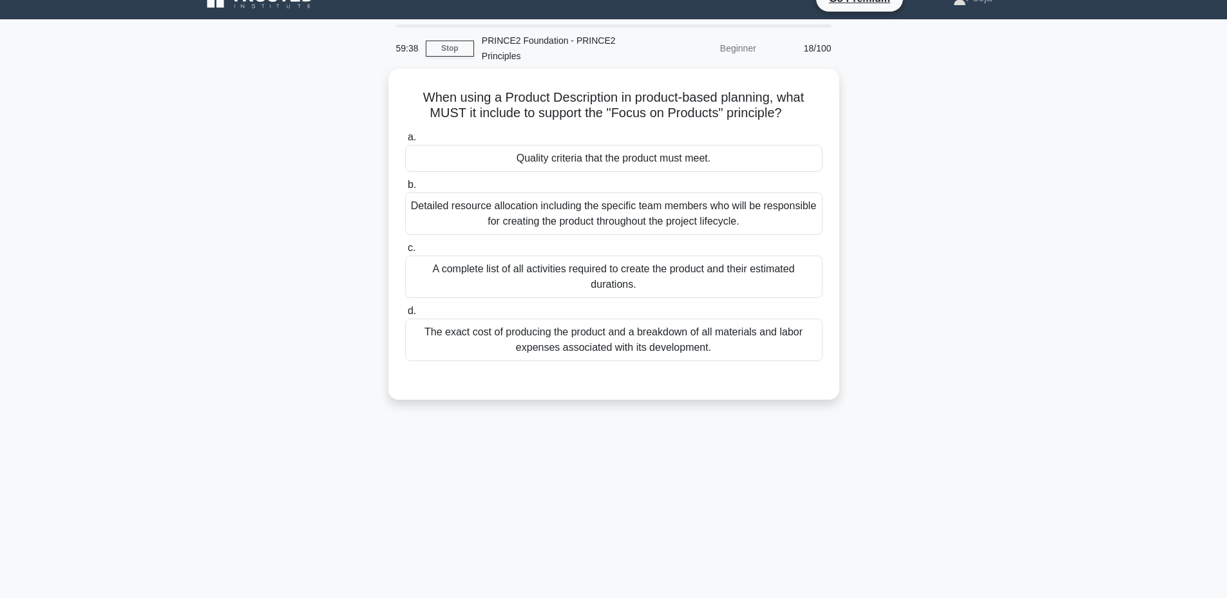
scroll to position [20, 0]
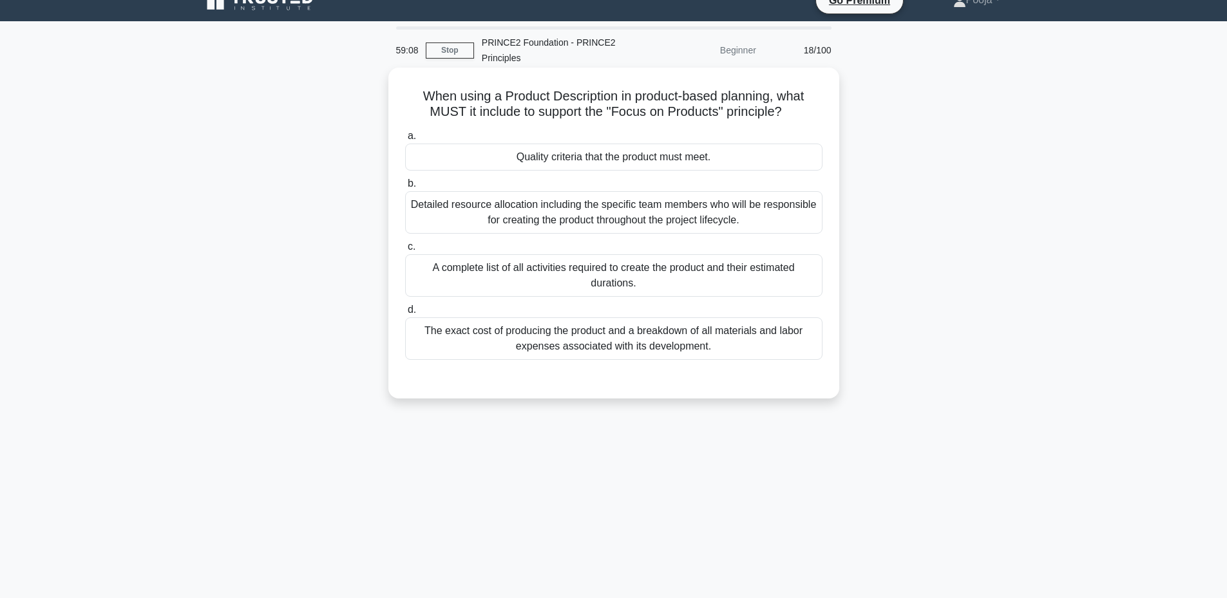
click at [645, 215] on div "Detailed resource allocation including the specific team members who will be re…" at bounding box center [613, 212] width 417 height 43
click at [405, 188] on input "b. Detailed resource allocation including the specific team members who will be…" at bounding box center [405, 184] width 0 height 8
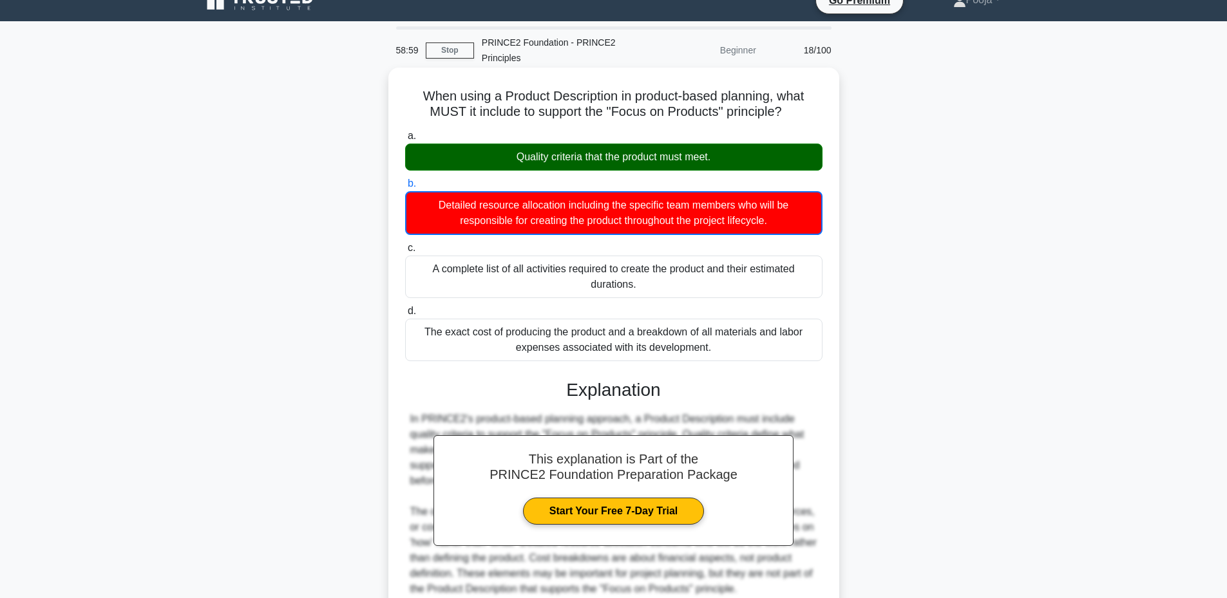
drag, startPoint x: 415, startPoint y: 90, endPoint x: 729, endPoint y: 356, distance: 411.8
click at [729, 356] on div "When using a Product Description in product-based planning, what MUST it includ…" at bounding box center [614, 378] width 441 height 611
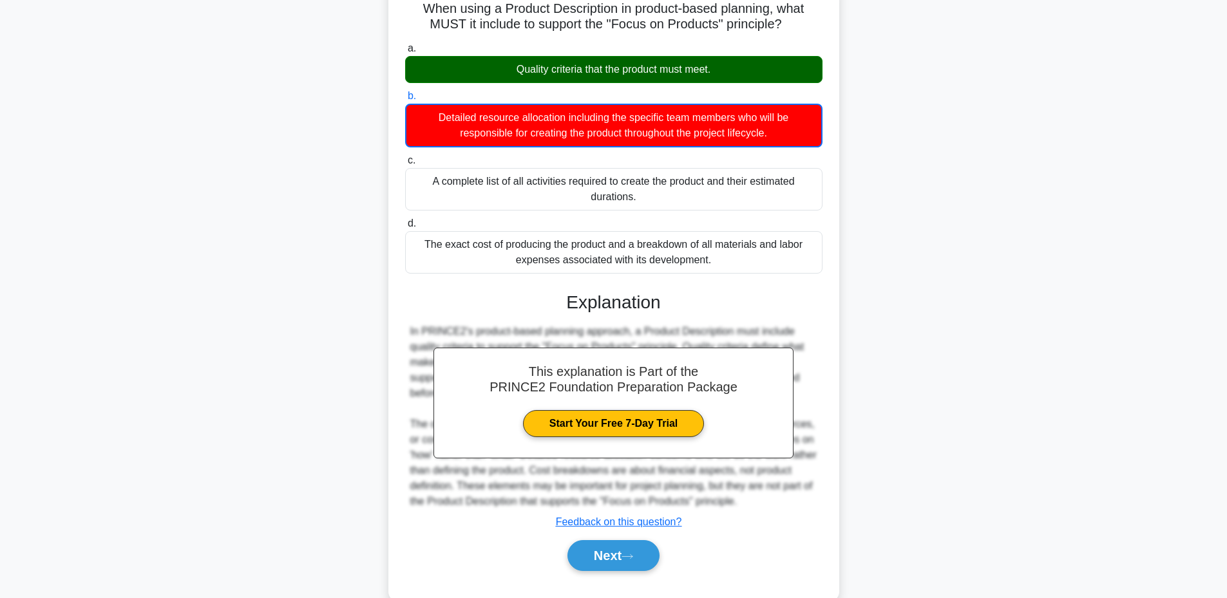
scroll to position [136, 0]
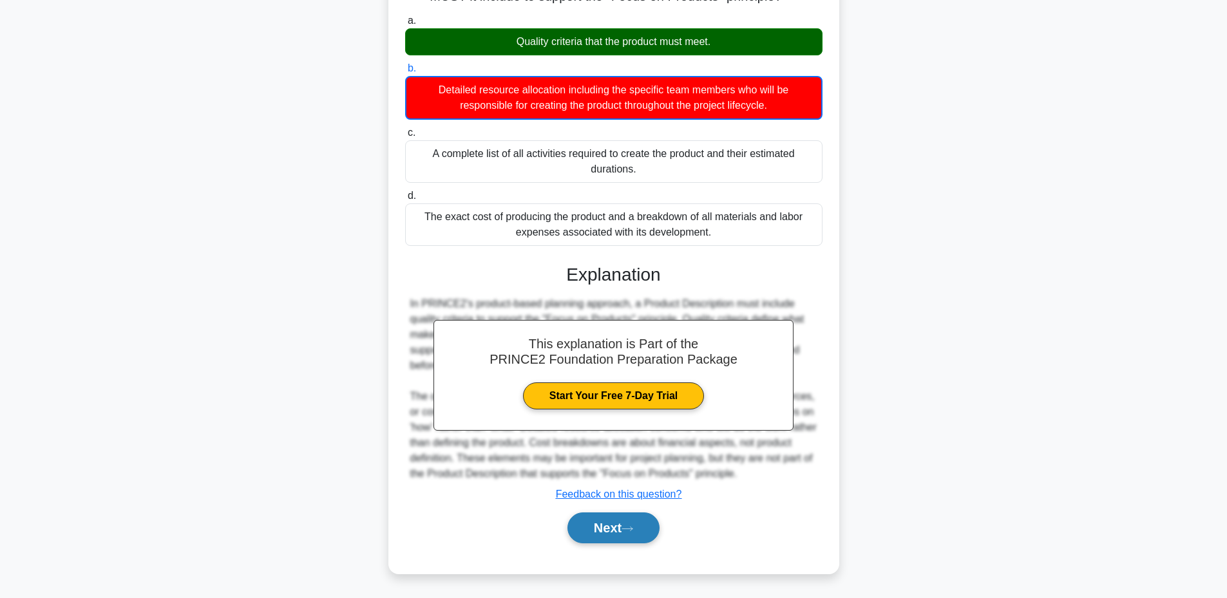
click at [582, 522] on button "Next" at bounding box center [614, 528] width 92 height 31
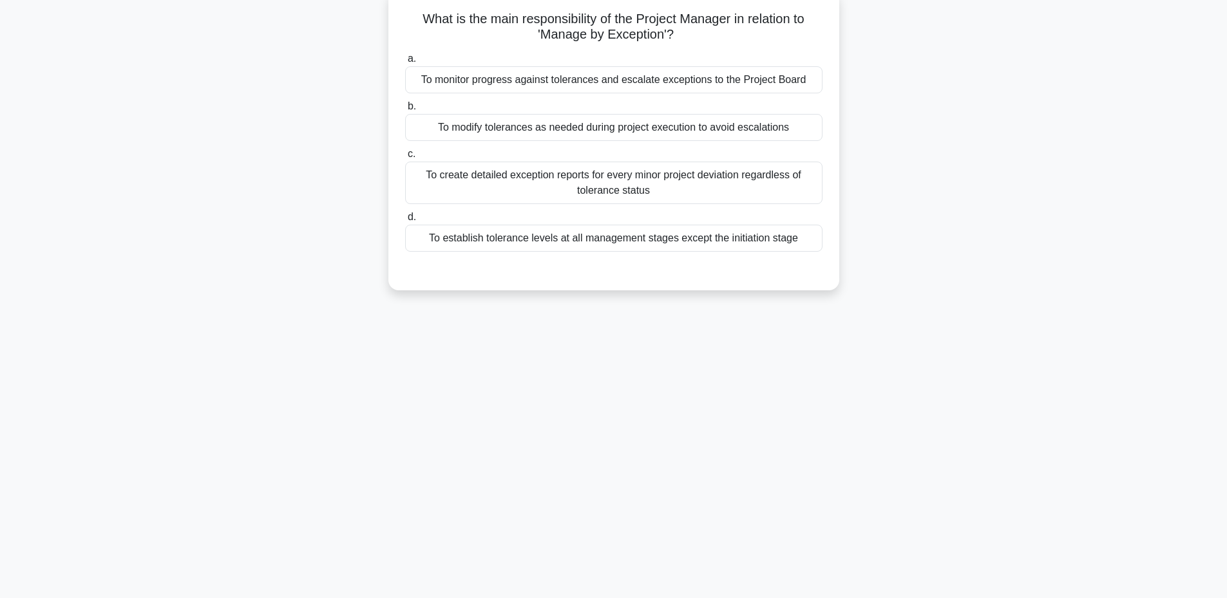
click at [473, 84] on div "To monitor progress against tolerances and escalate exceptions to the Project B…" at bounding box center [613, 79] width 417 height 27
click at [405, 63] on input "a. To monitor progress against tolerances and escalate exceptions to the Projec…" at bounding box center [405, 59] width 0 height 8
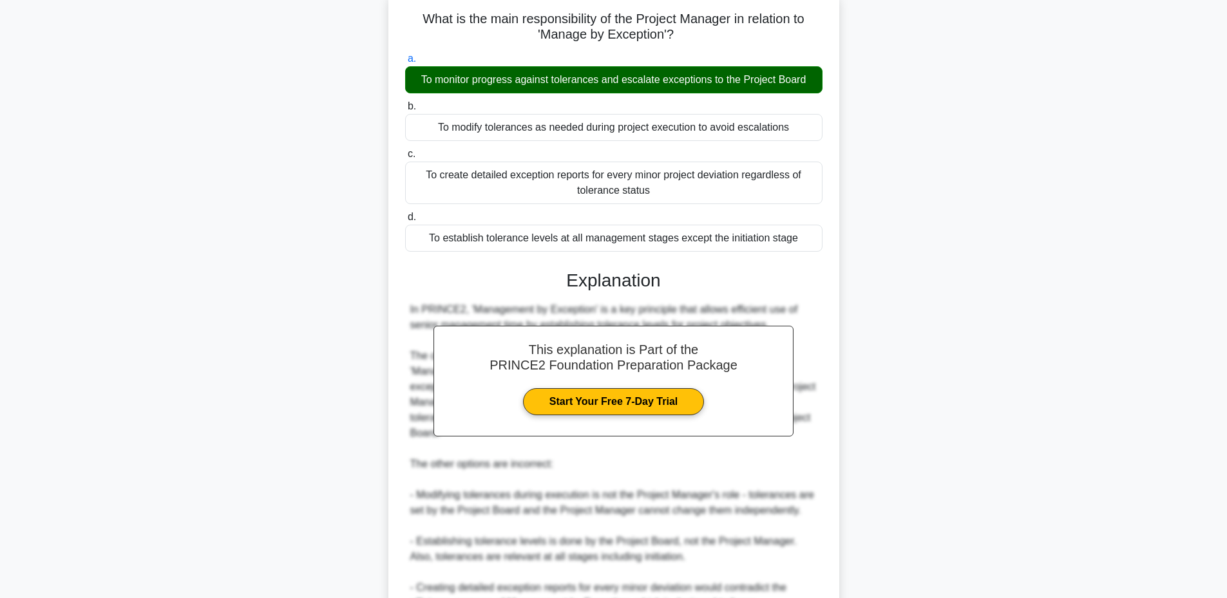
drag, startPoint x: 412, startPoint y: 12, endPoint x: 799, endPoint y: 234, distance: 446.2
click at [799, 234] on div "What is the main responsibility of the Project Manager in relation to 'Manage b…" at bounding box center [614, 354] width 441 height 718
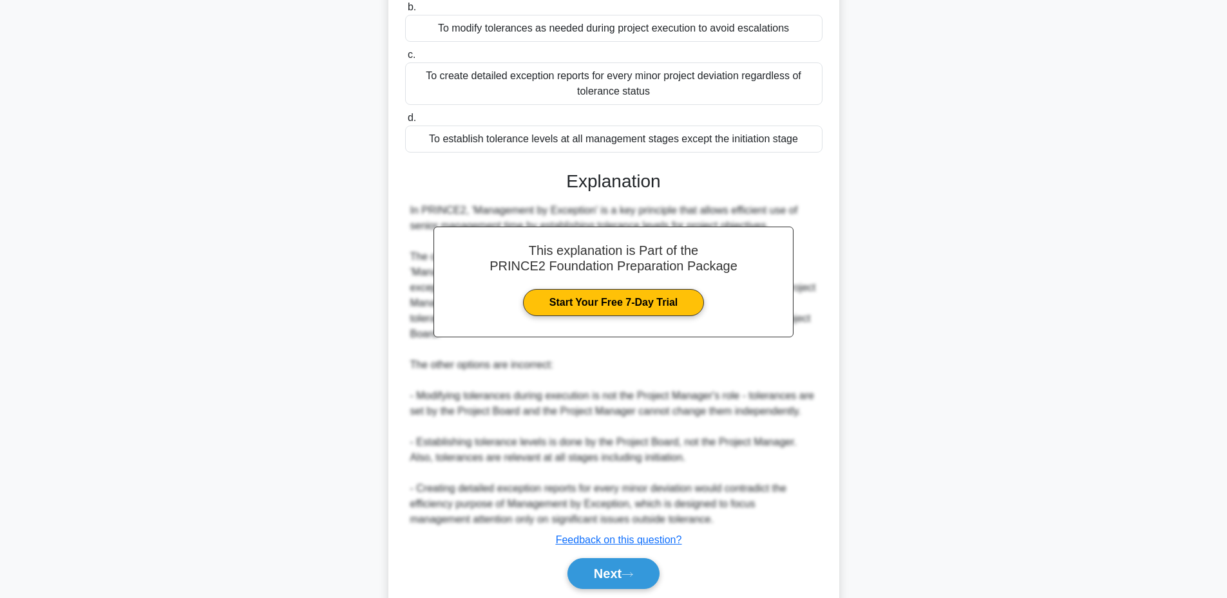
scroll to position [227, 0]
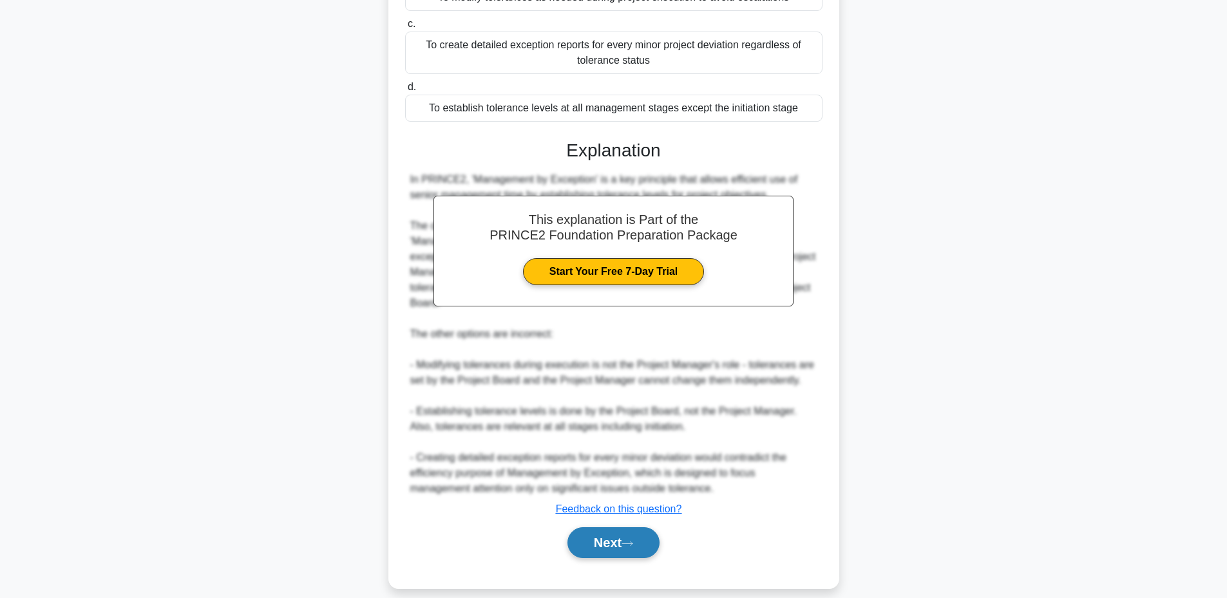
click at [595, 528] on button "Next" at bounding box center [614, 543] width 92 height 31
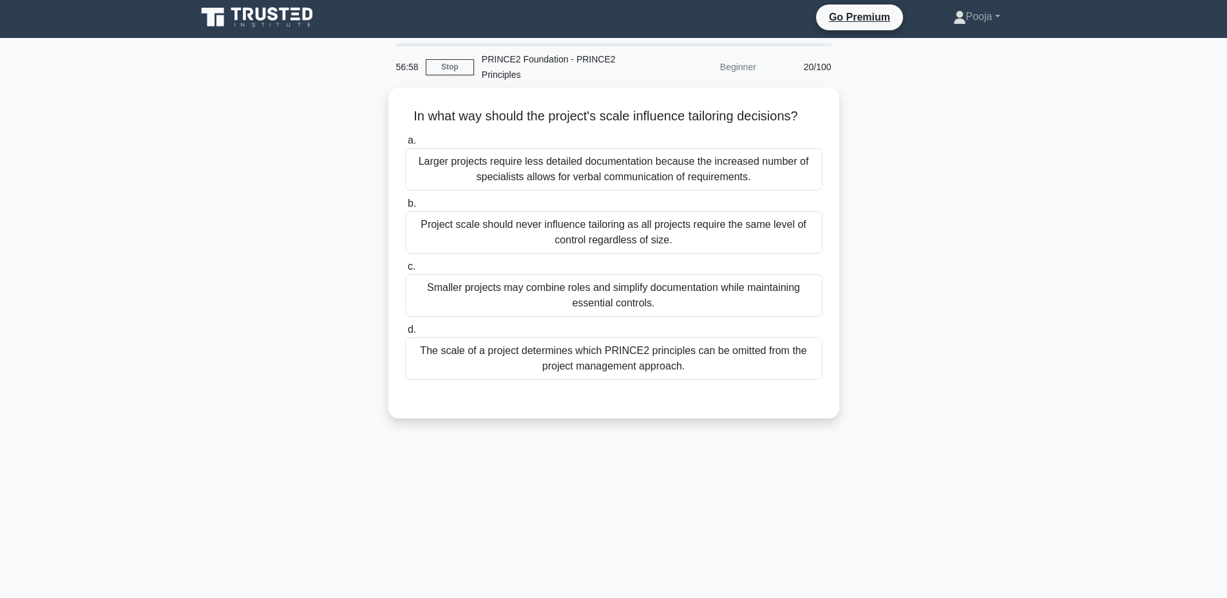
scroll to position [0, 0]
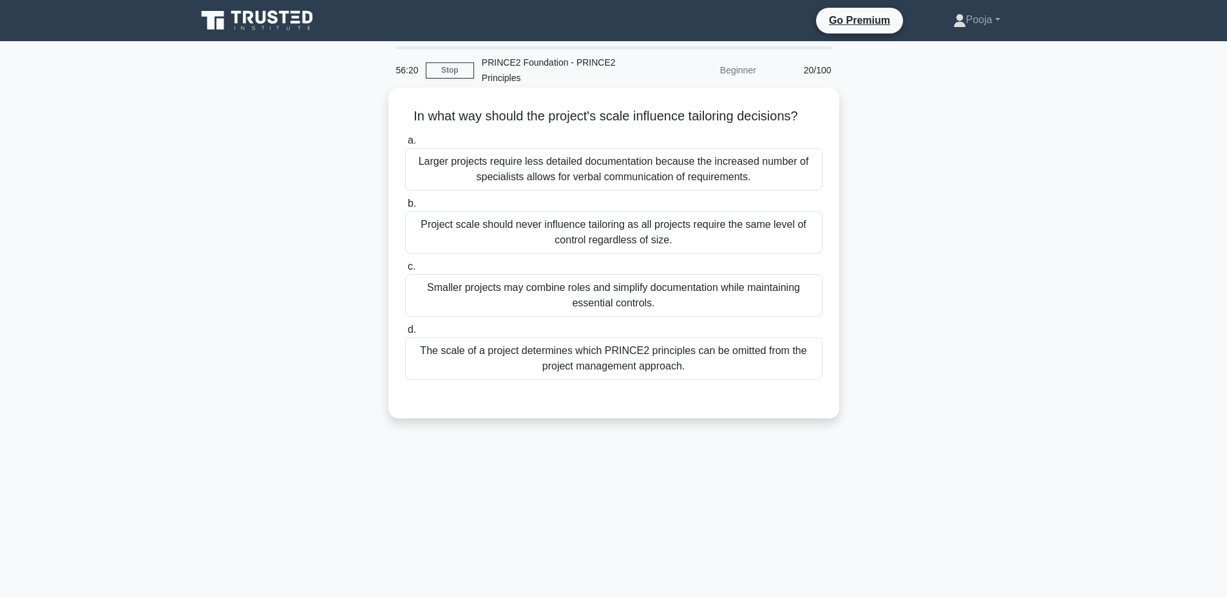
click at [521, 238] on div "Project scale should never influence tailoring as all projects require the same…" at bounding box center [613, 232] width 417 height 43
click at [405, 208] on input "b. Project scale should never influence tailoring as all projects require the s…" at bounding box center [405, 204] width 0 height 8
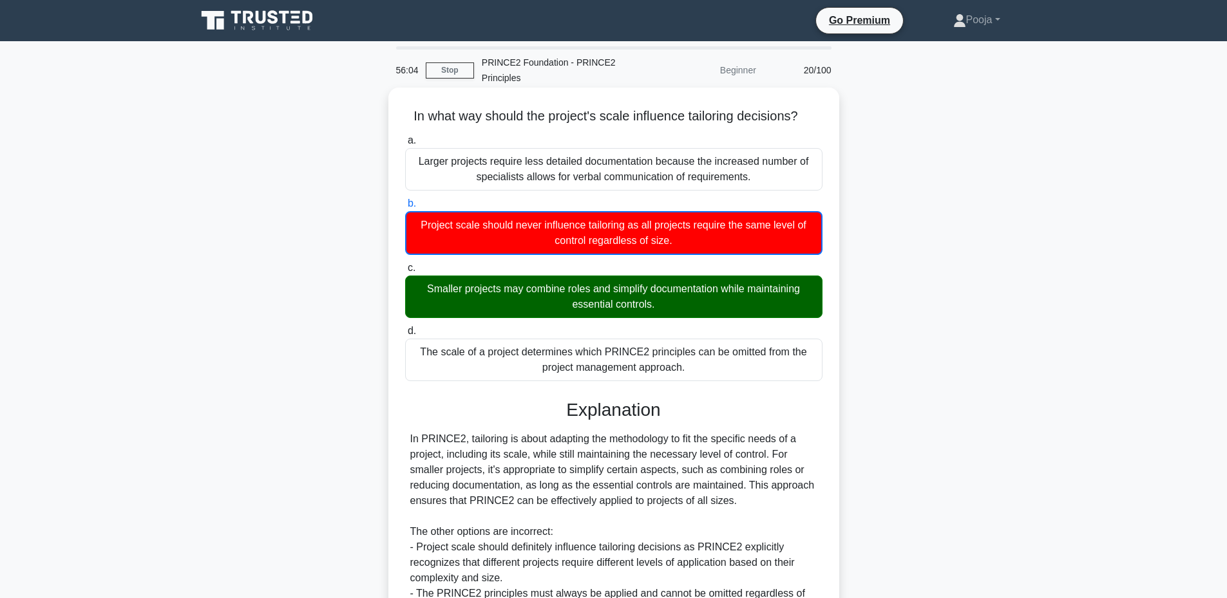
drag, startPoint x: 401, startPoint y: 111, endPoint x: 705, endPoint y: 364, distance: 395.2
click at [705, 364] on div "In what way should the project's scale influence tailoring decisions? .spinner_…" at bounding box center [614, 422] width 441 height 658
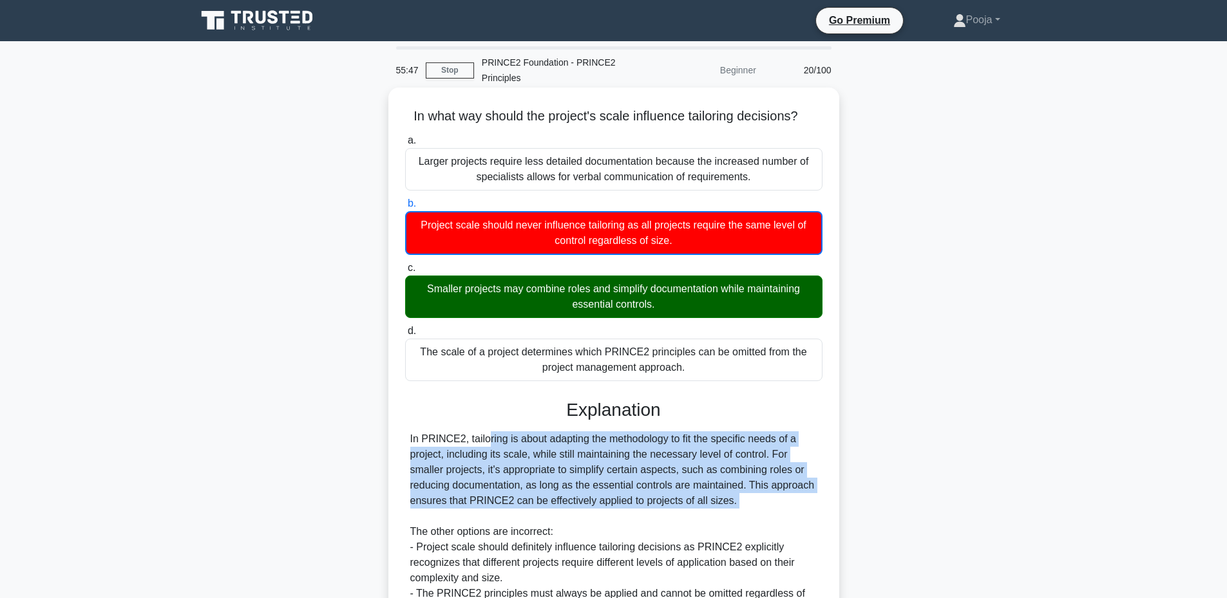
drag, startPoint x: 406, startPoint y: 442, endPoint x: 540, endPoint y: 513, distance: 151.6
click at [540, 513] on div "In PRINCE2, tailoring is about adapting the methodology to fit the specific nee…" at bounding box center [613, 548] width 417 height 232
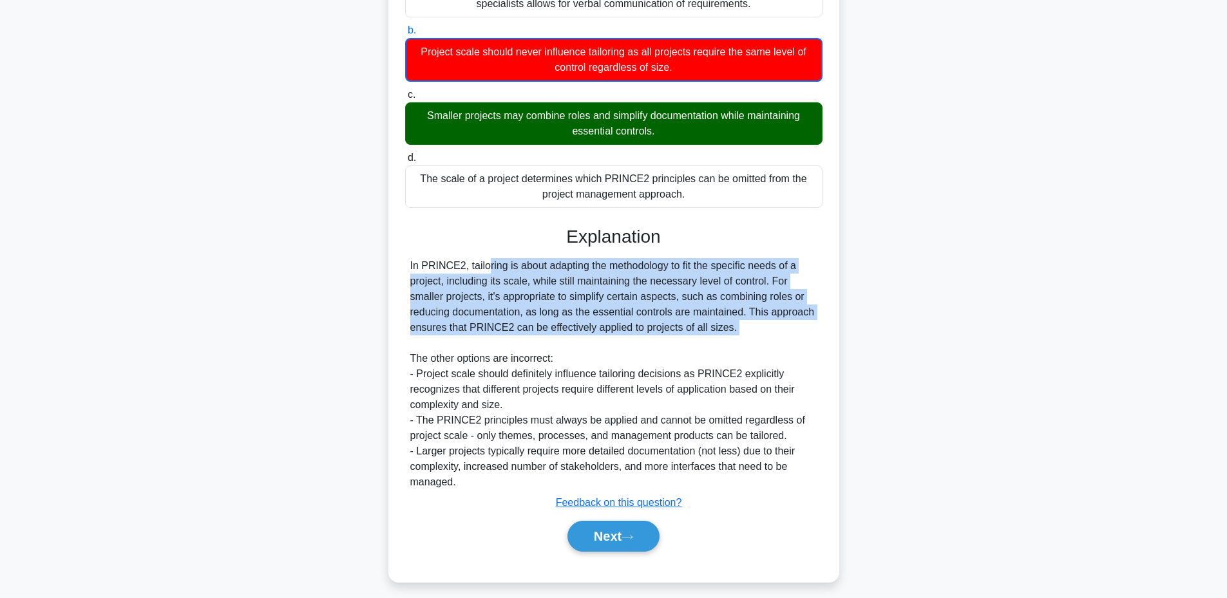
scroll to position [178, 0]
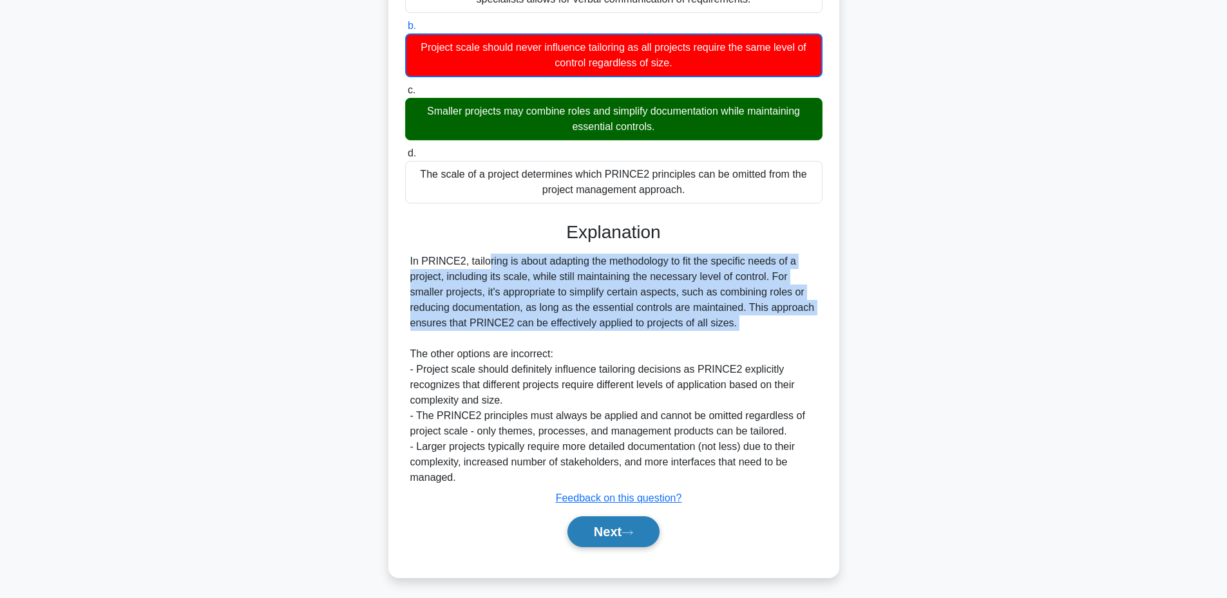
click at [584, 529] on button "Next" at bounding box center [614, 532] width 92 height 31
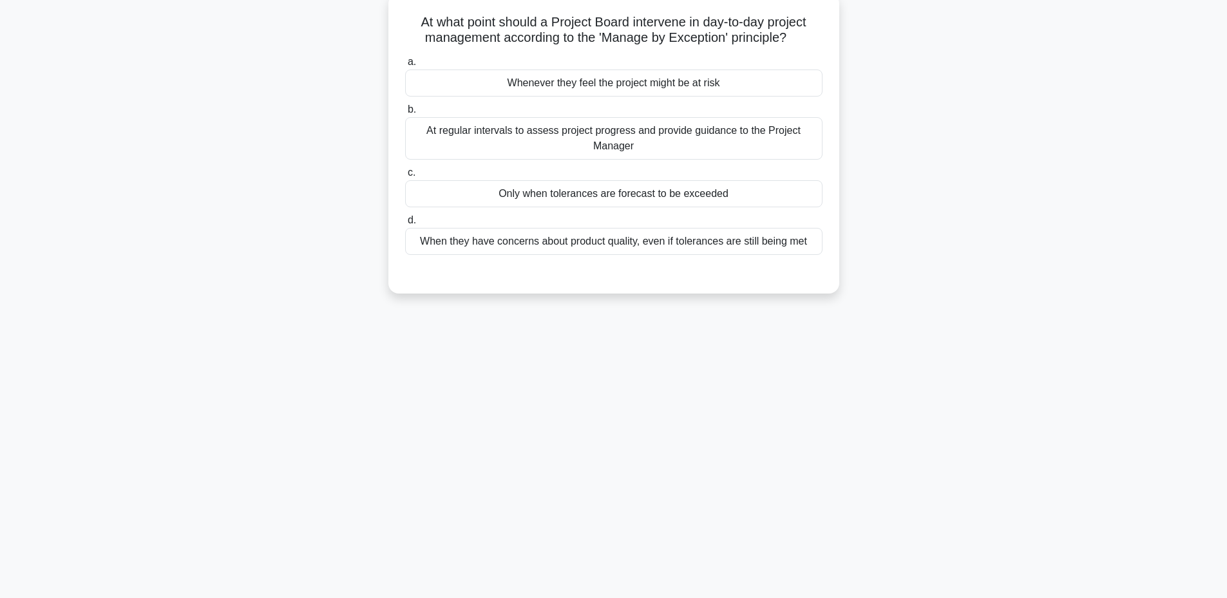
scroll to position [97, 0]
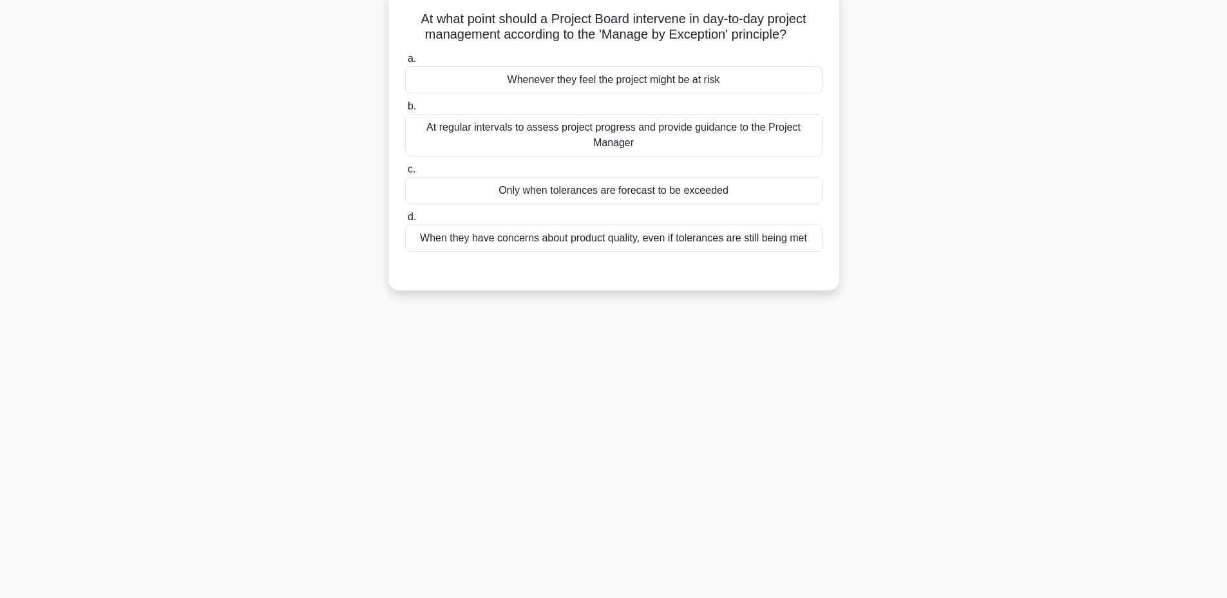
click at [515, 199] on div "Only when tolerances are forecast to be exceeded" at bounding box center [613, 190] width 417 height 27
click at [405, 174] on input "c. Only when tolerances are forecast to be exceeded" at bounding box center [405, 170] width 0 height 8
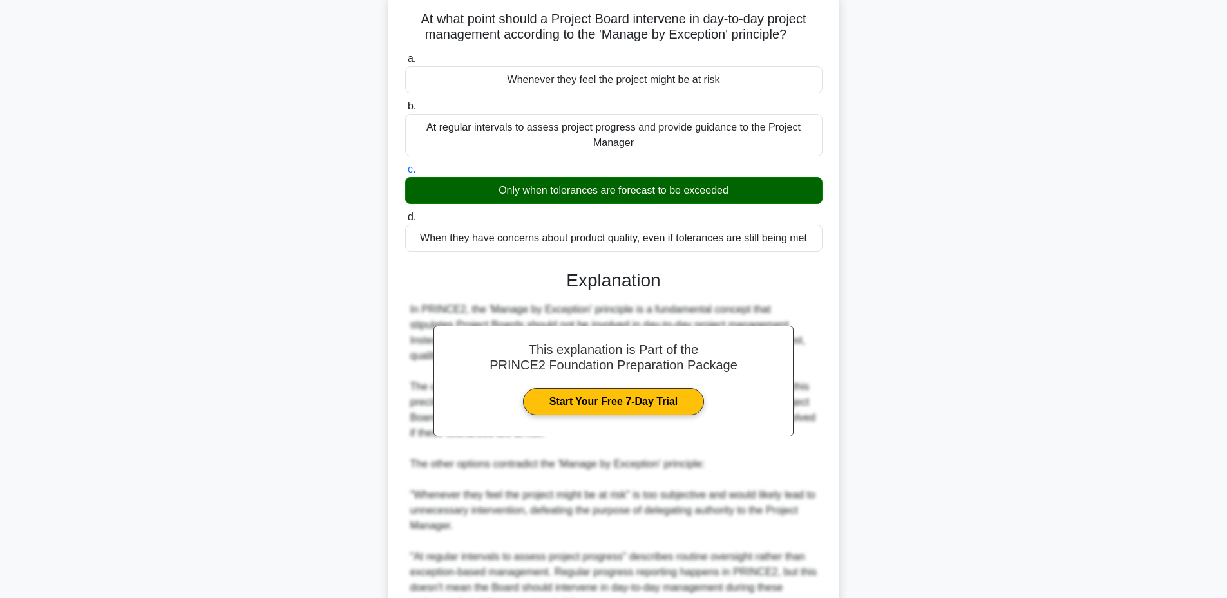
drag, startPoint x: 409, startPoint y: 16, endPoint x: 812, endPoint y: 250, distance: 465.6
click at [812, 250] on div "At what point should a Project Board intervene in day-to-day project management…" at bounding box center [614, 377] width 441 height 765
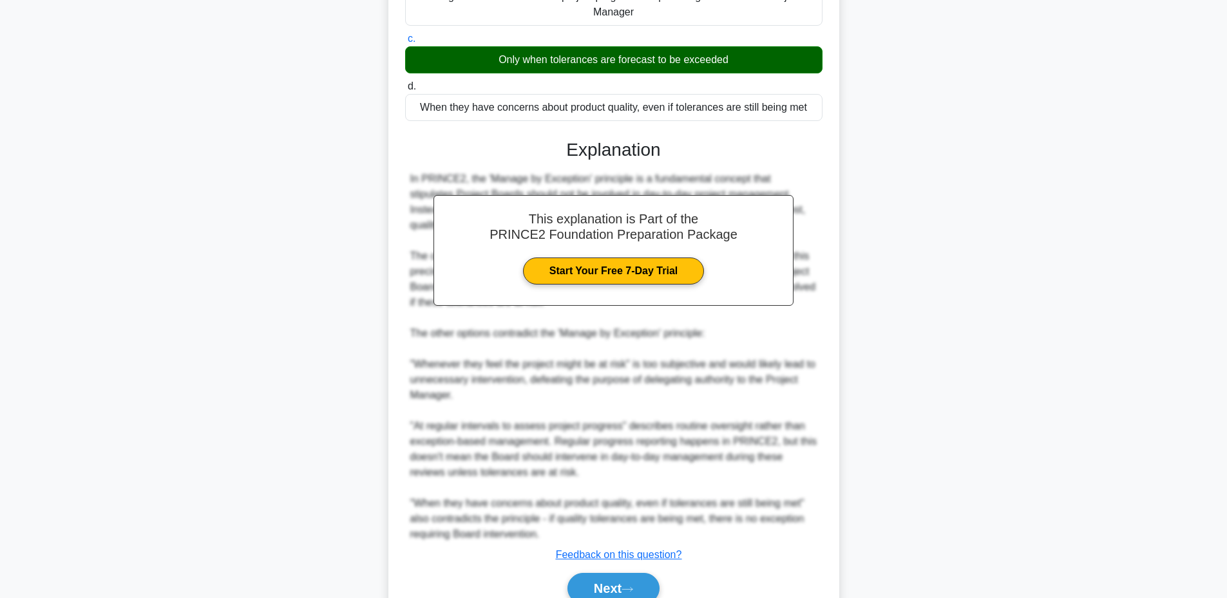
scroll to position [266, 0]
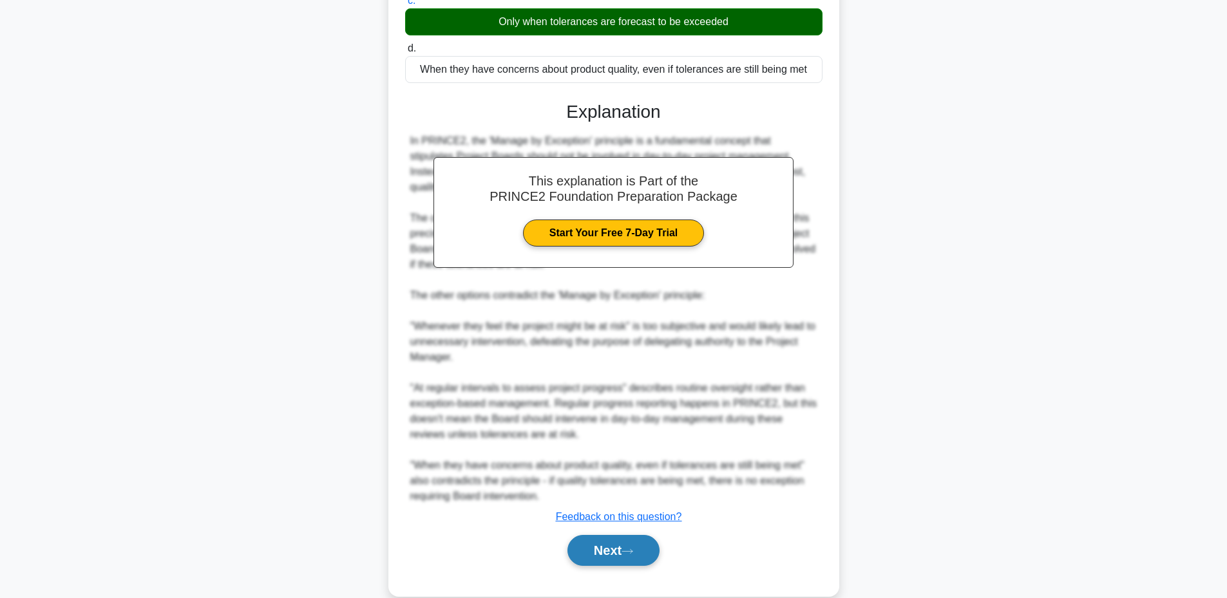
click at [585, 557] on button "Next" at bounding box center [614, 550] width 92 height 31
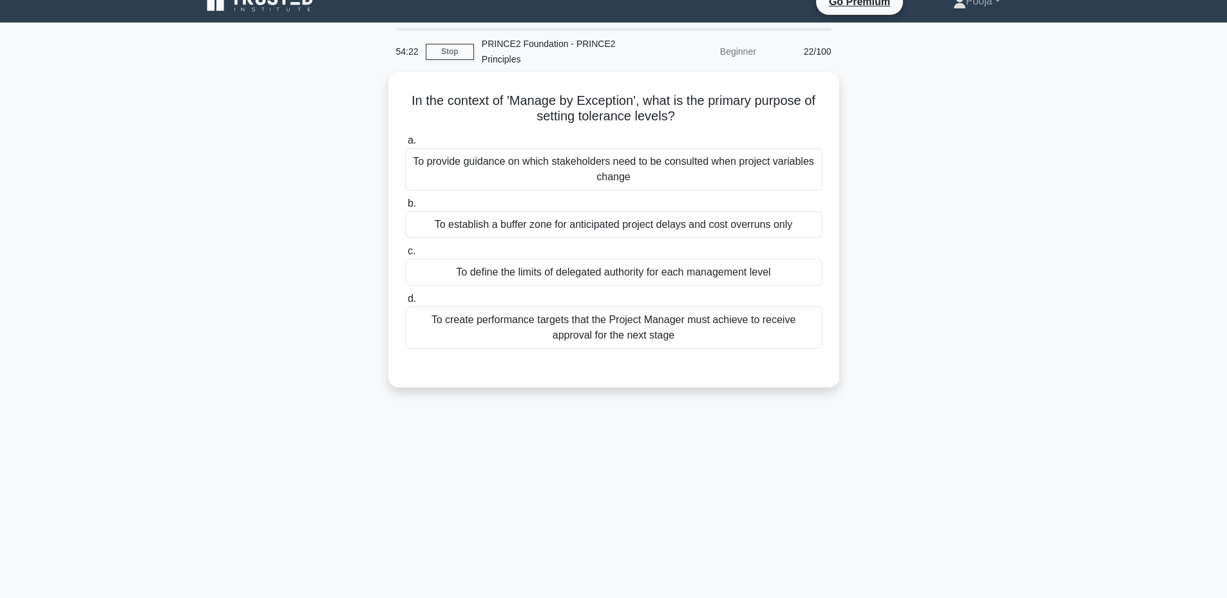
scroll to position [16, 0]
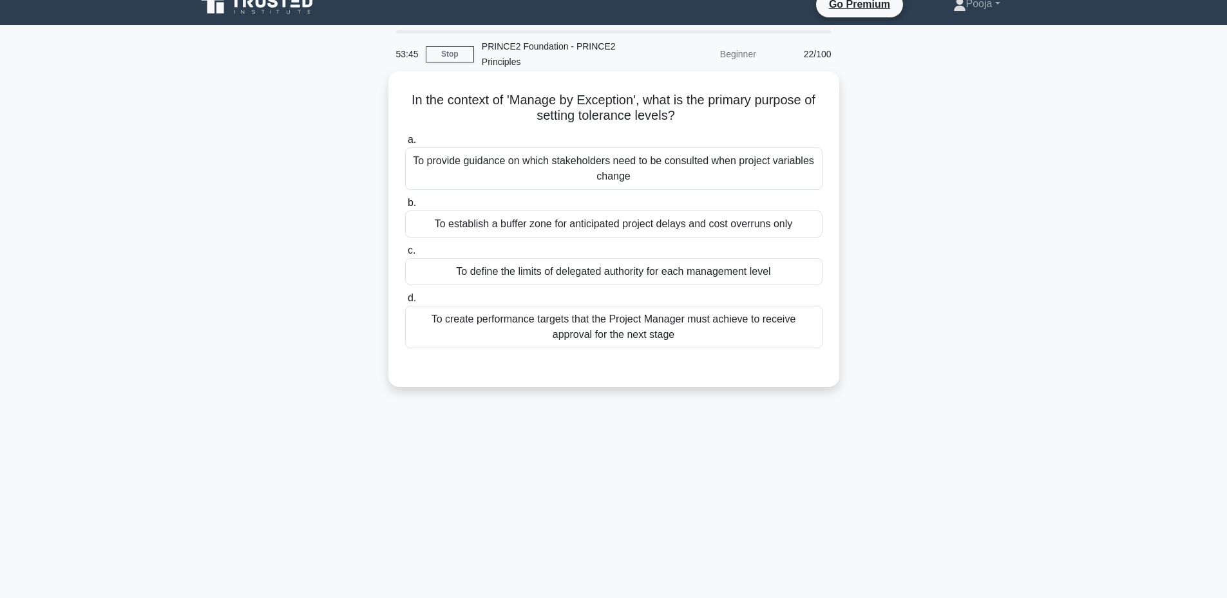
click at [512, 321] on div "To create performance targets that the Project Manager must achieve to receive …" at bounding box center [613, 327] width 417 height 43
click at [405, 303] on input "d. To create performance targets that the Project Manager must achieve to recei…" at bounding box center [405, 298] width 0 height 8
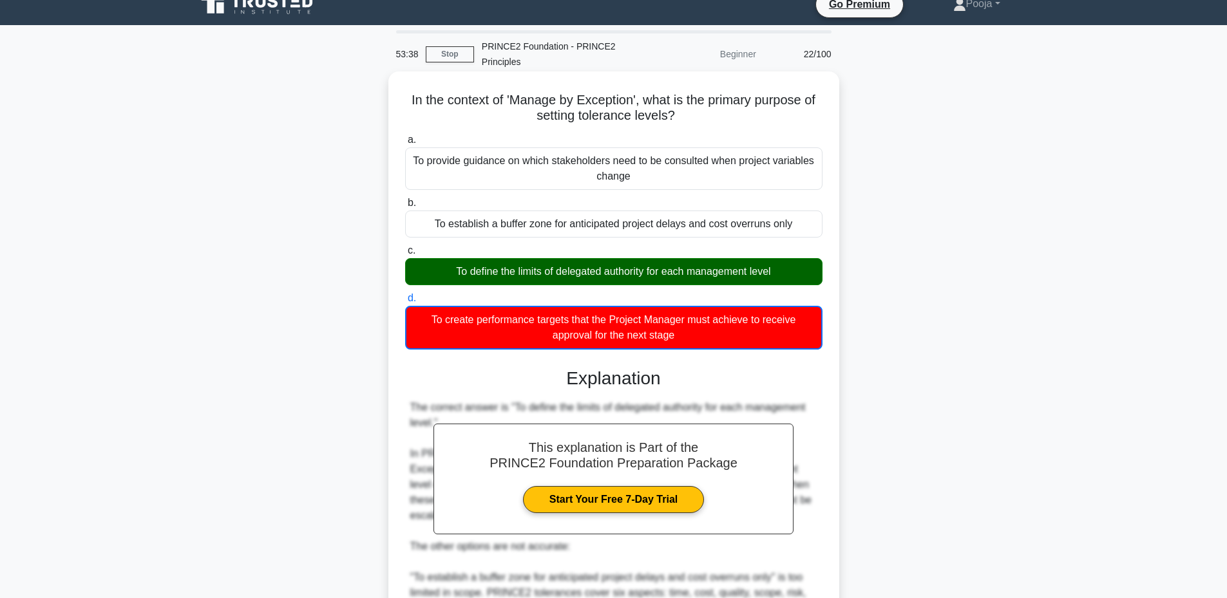
drag, startPoint x: 398, startPoint y: 97, endPoint x: 709, endPoint y: 340, distance: 394.2
click at [709, 340] on div "In the context of 'Manage by Exception', what is the primary purpose of setting…" at bounding box center [614, 460] width 441 height 766
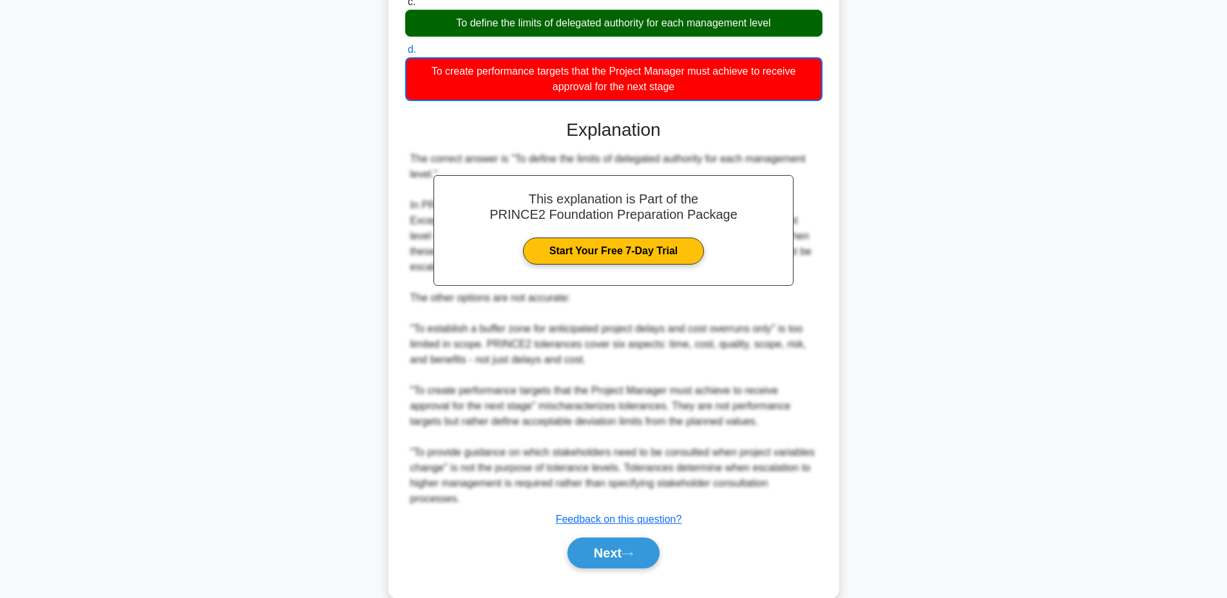
scroll to position [269, 0]
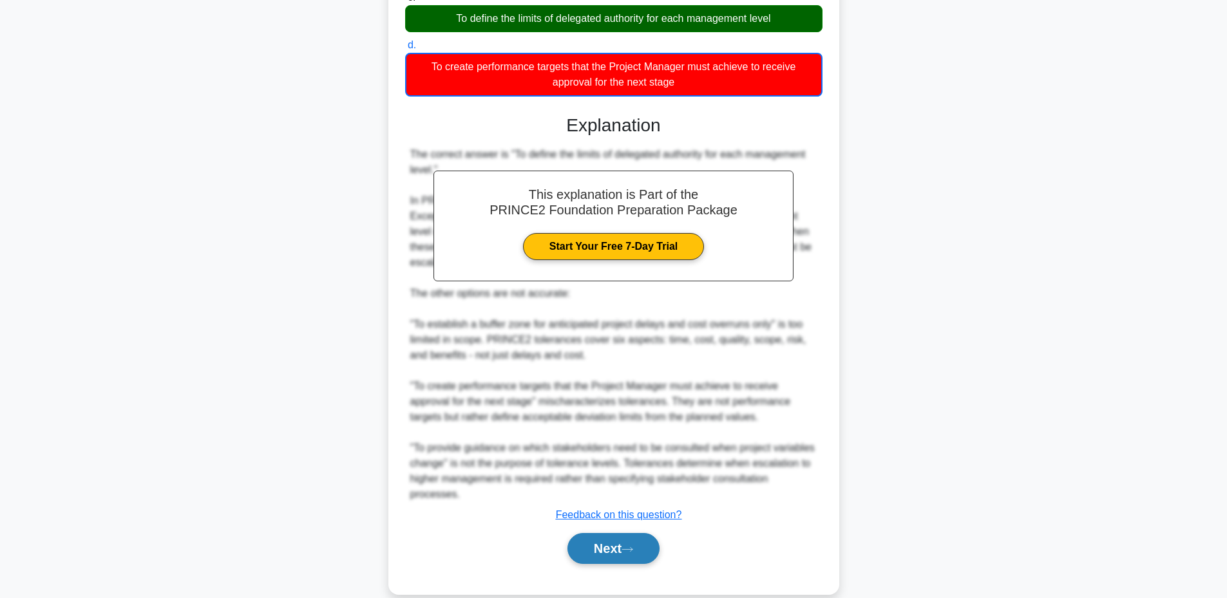
click at [585, 544] on button "Next" at bounding box center [614, 548] width 92 height 31
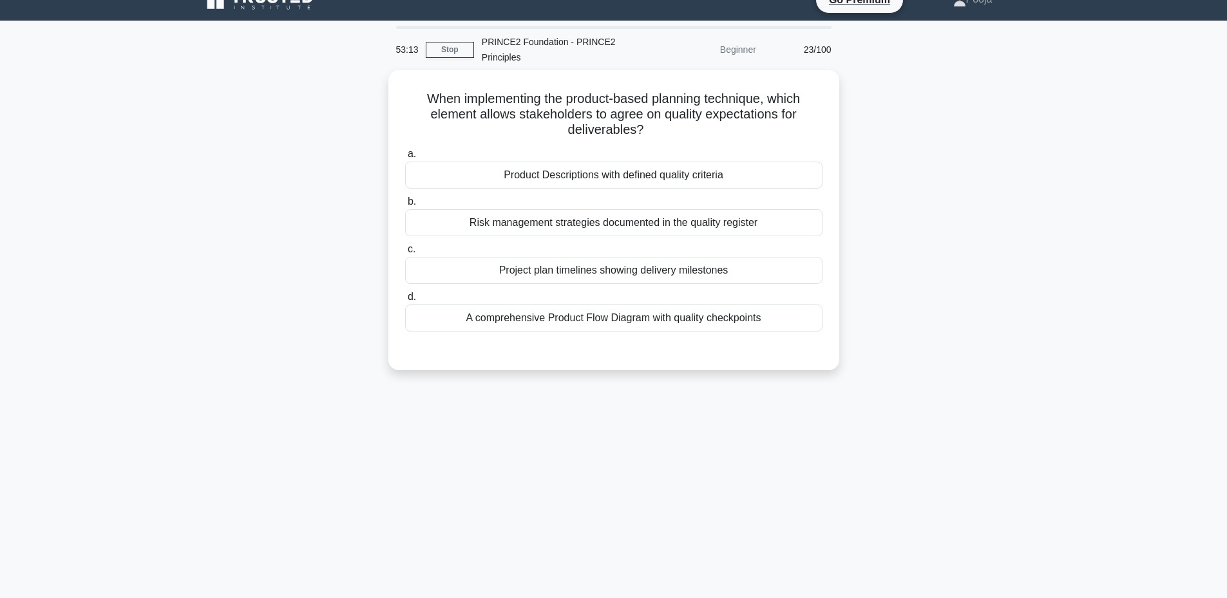
scroll to position [20, 0]
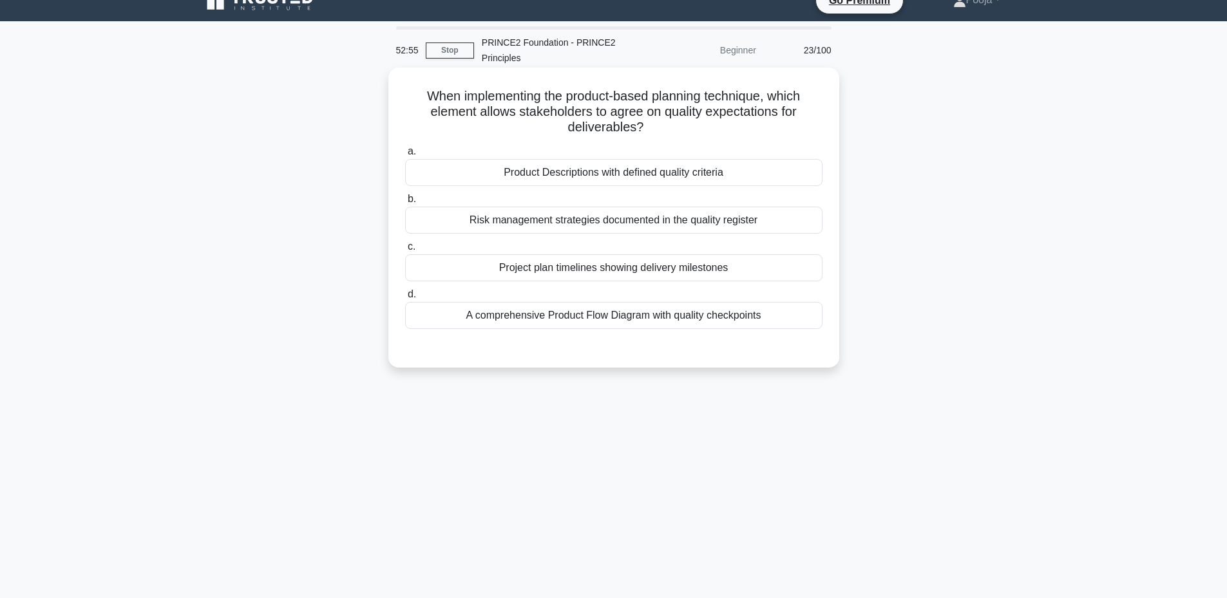
click at [542, 224] on div "Risk management strategies documented in the quality register" at bounding box center [613, 220] width 417 height 27
click at [405, 204] on input "b. Risk management strategies documented in the quality register" at bounding box center [405, 199] width 0 height 8
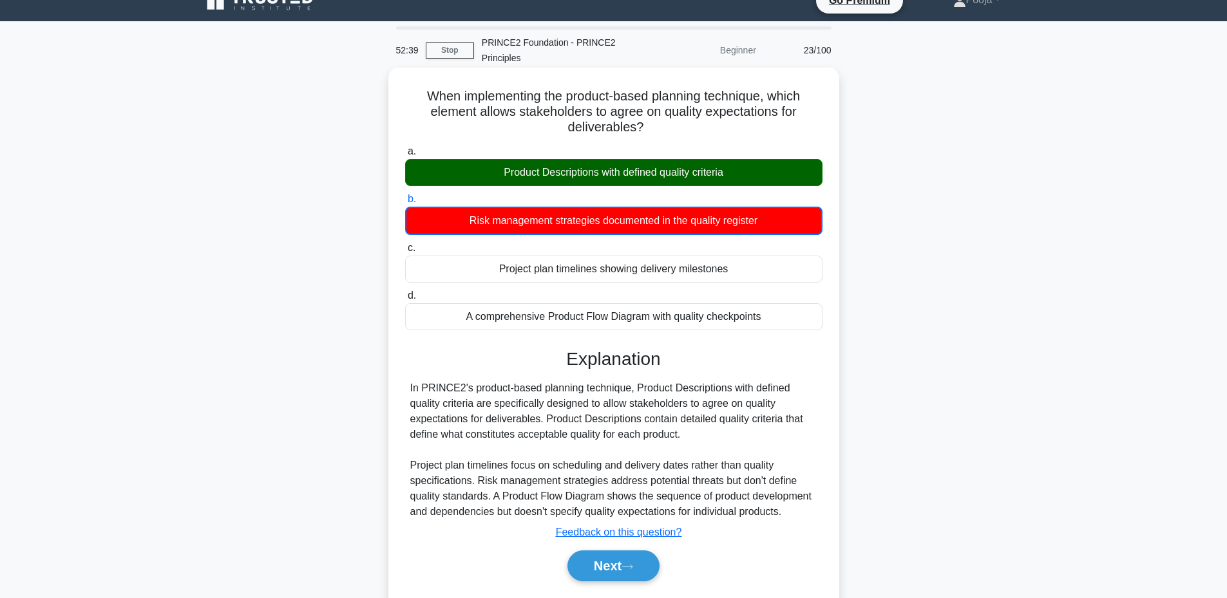
drag, startPoint x: 419, startPoint y: 92, endPoint x: 769, endPoint y: 327, distance: 421.5
click at [769, 327] on div "When implementing the product-based planning technique, which element allows st…" at bounding box center [614, 340] width 441 height 534
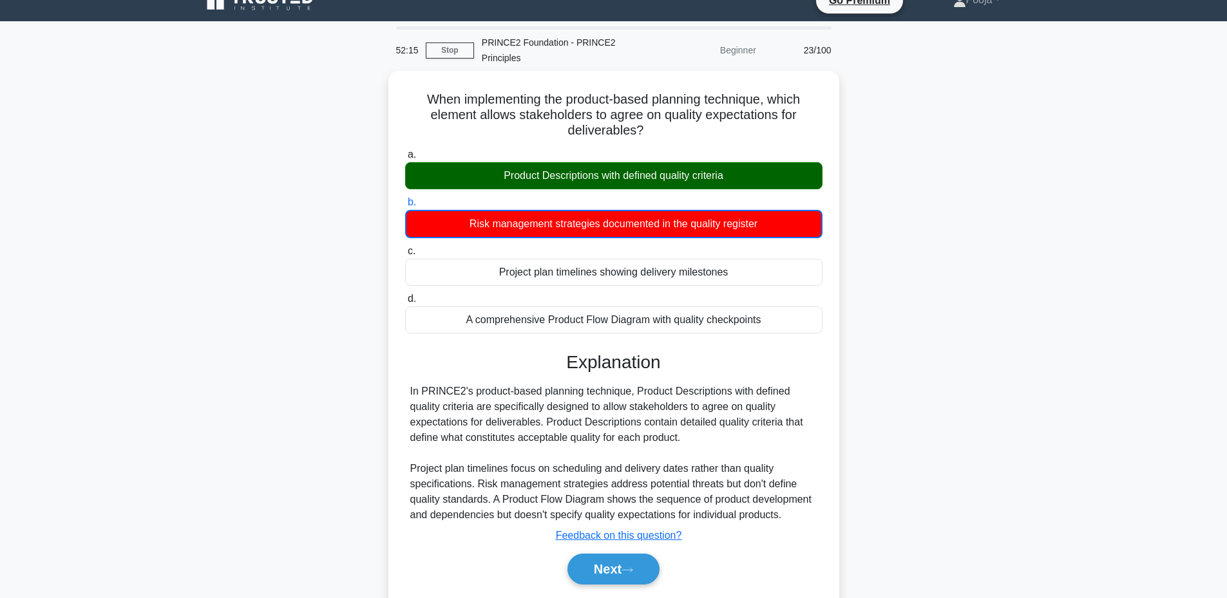
click at [325, 441] on div "When implementing the product-based planning technique, which element allows st…" at bounding box center [614, 351] width 850 height 560
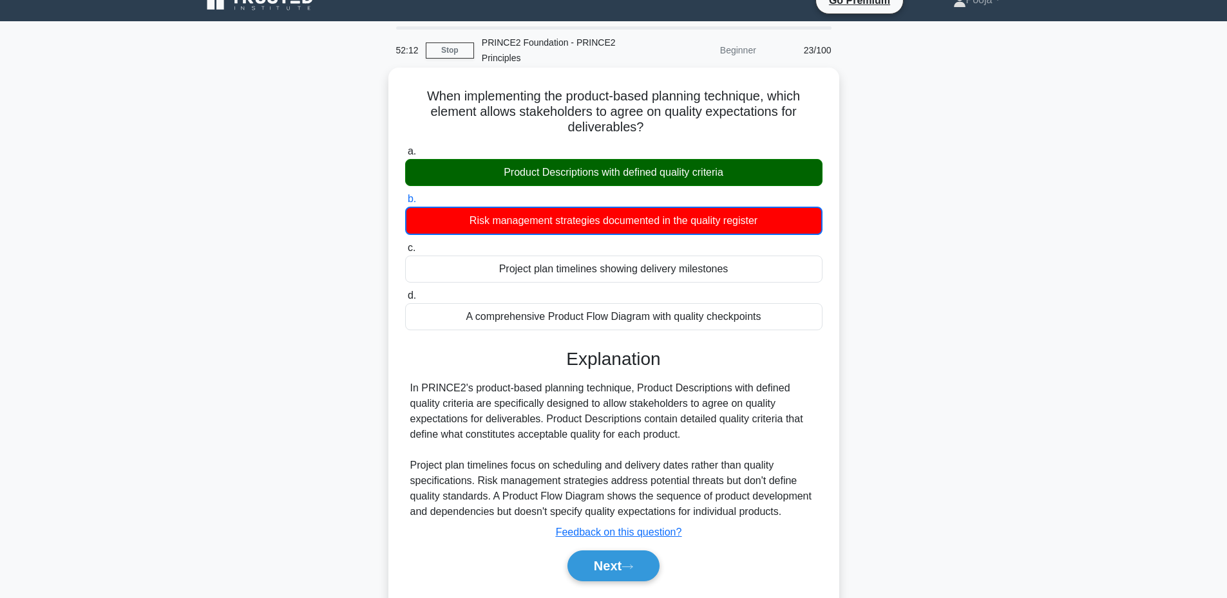
drag, startPoint x: 408, startPoint y: 389, endPoint x: 706, endPoint y: 436, distance: 301.9
click at [706, 436] on div "In PRINCE2's product-based planning technique, Product Descriptions with define…" at bounding box center [613, 450] width 417 height 139
click at [595, 571] on button "Next" at bounding box center [614, 566] width 92 height 31
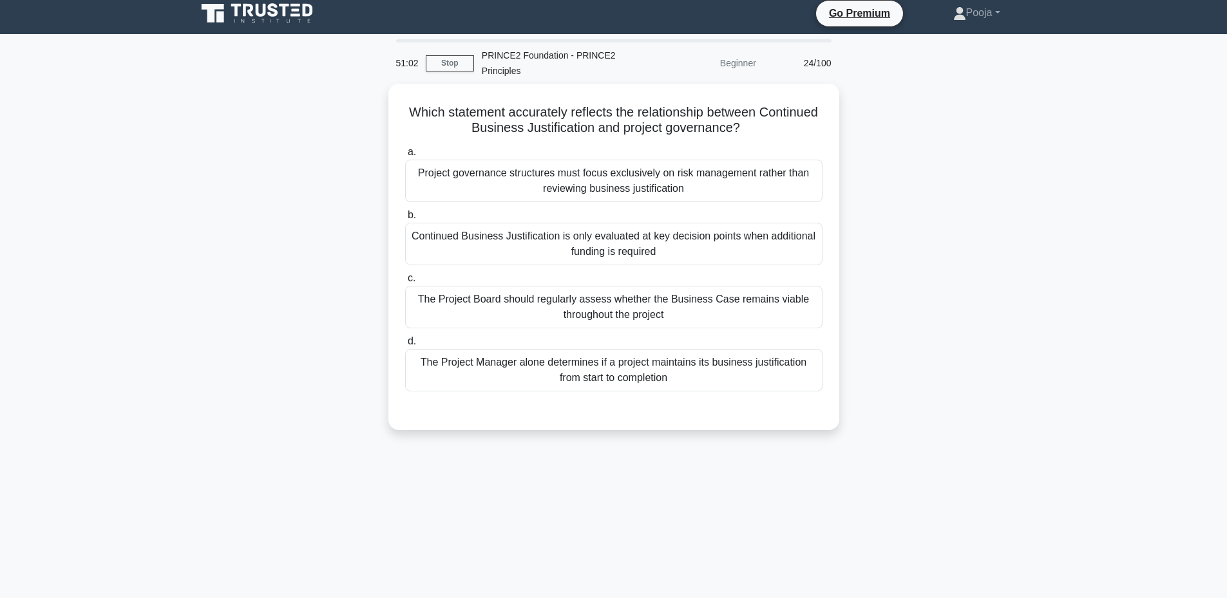
scroll to position [0, 0]
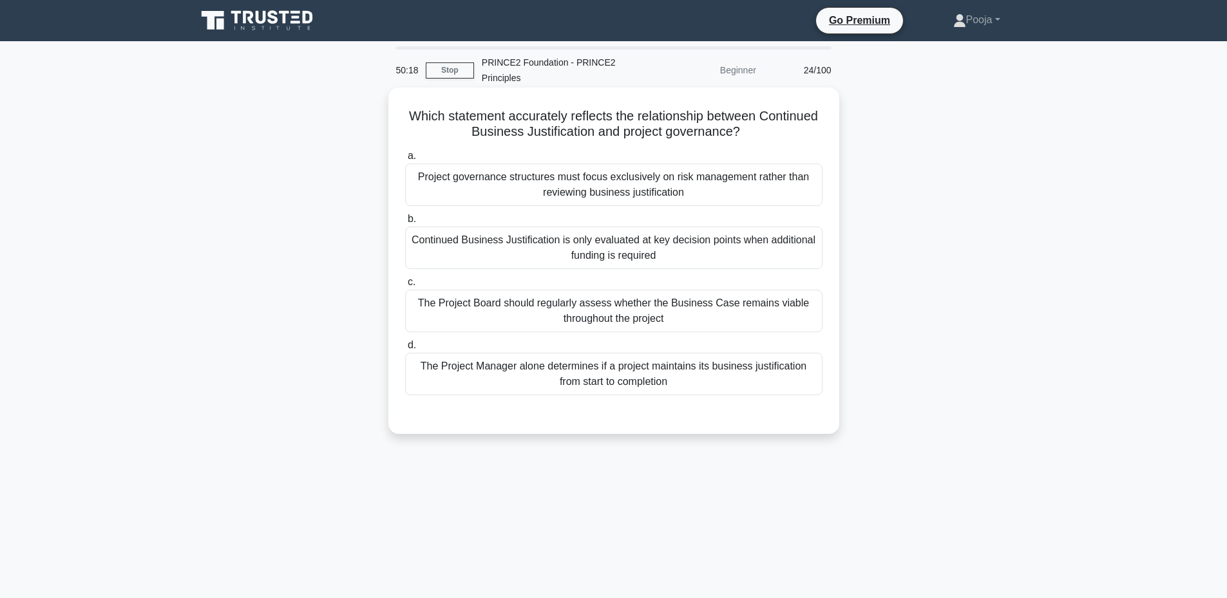
click at [512, 316] on div "The Project Board should regularly assess whether the Business Case remains via…" at bounding box center [613, 311] width 417 height 43
click at [405, 287] on input "c. The Project Board should regularly assess whether the Business Case remains …" at bounding box center [405, 282] width 0 height 8
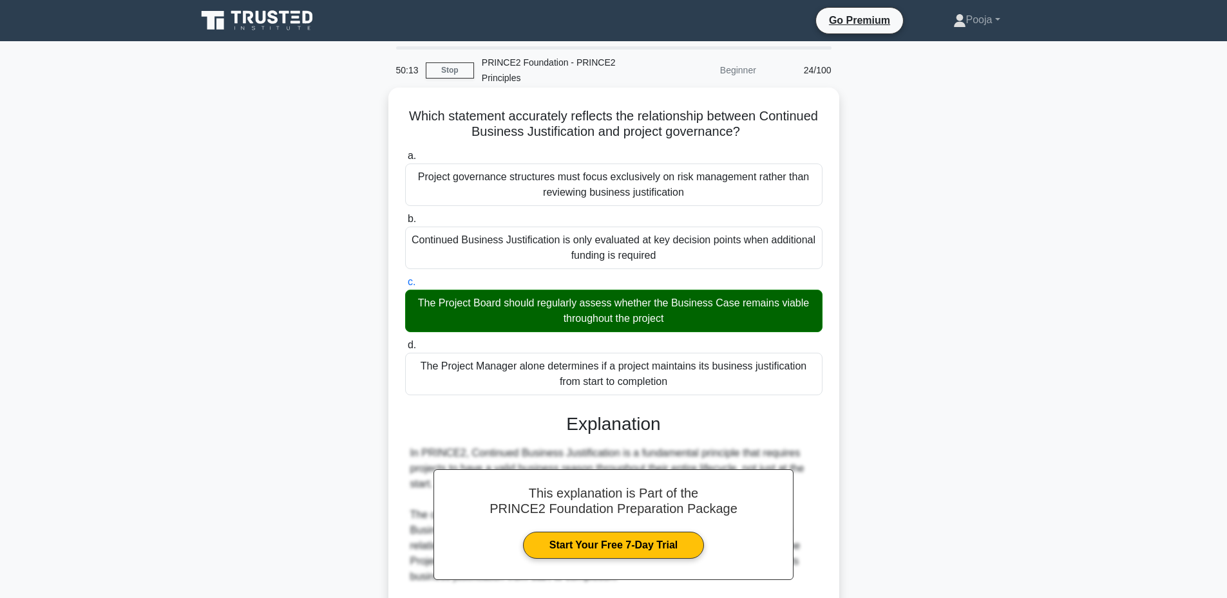
drag, startPoint x: 434, startPoint y: 114, endPoint x: 687, endPoint y: 385, distance: 370.1
click at [687, 385] on div "Which statement accurately reflects the relationship between Continued Business…" at bounding box center [614, 475] width 441 height 765
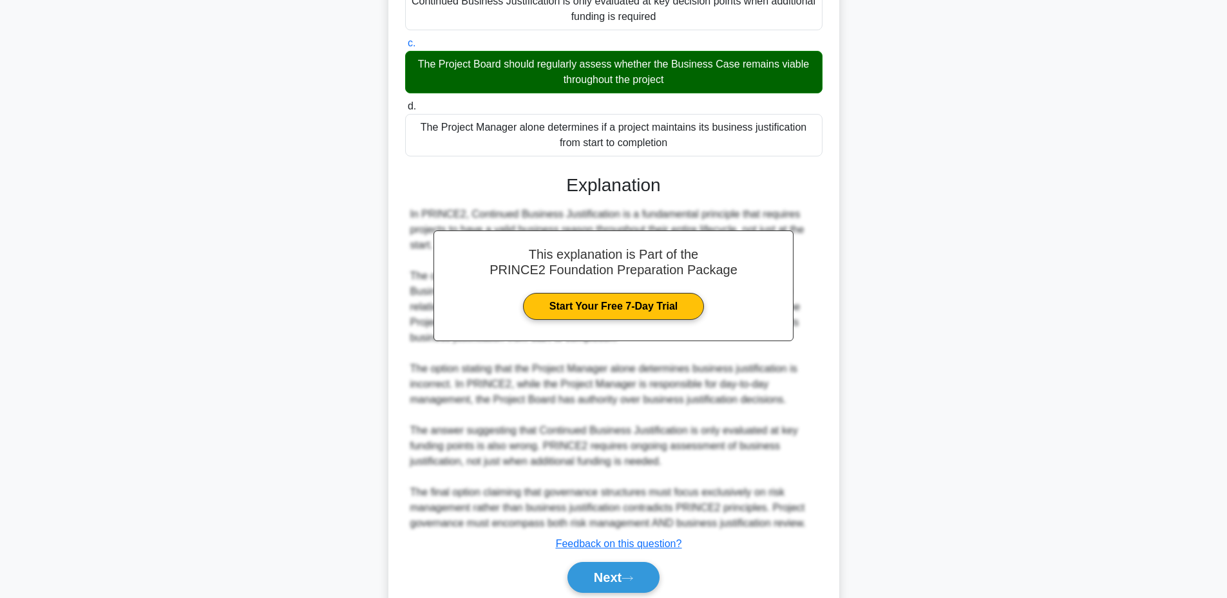
scroll to position [289, 0]
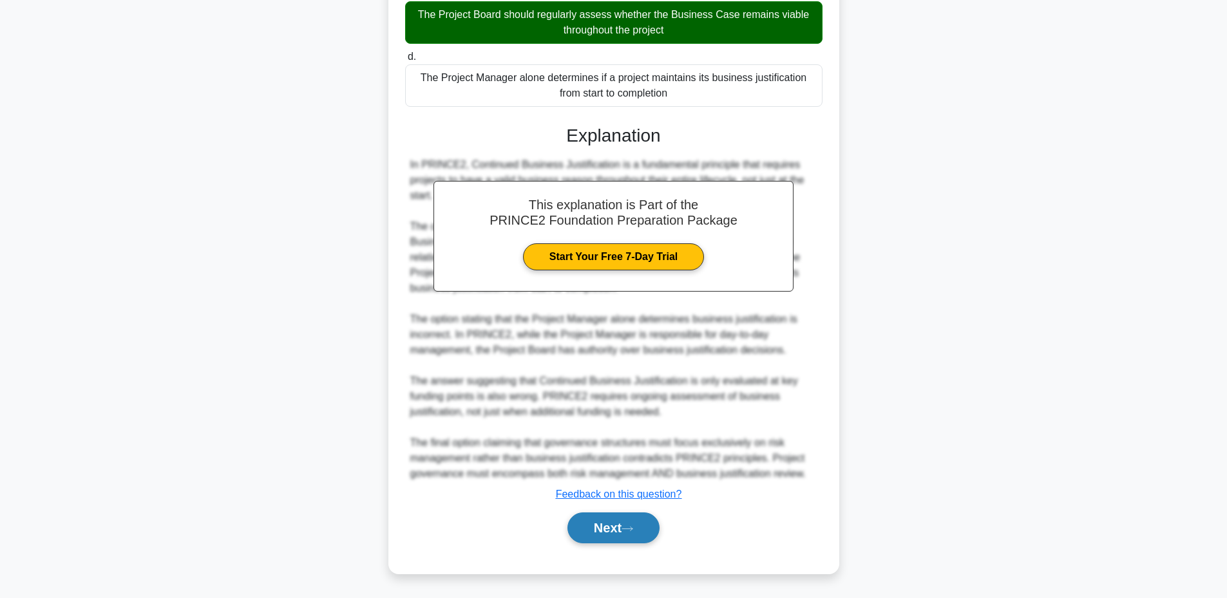
click at [582, 528] on button "Next" at bounding box center [614, 528] width 92 height 31
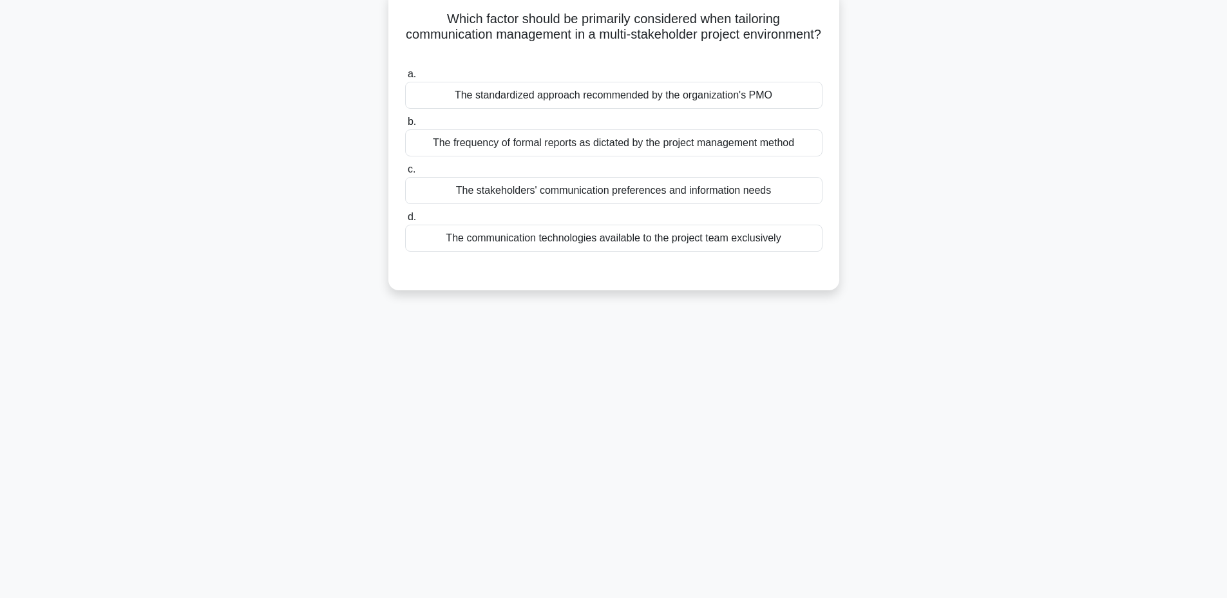
click at [527, 194] on div "The stakeholders' communication preferences and information needs" at bounding box center [613, 190] width 417 height 27
click at [405, 174] on input "c. The stakeholders' communication preferences and information needs" at bounding box center [405, 170] width 0 height 8
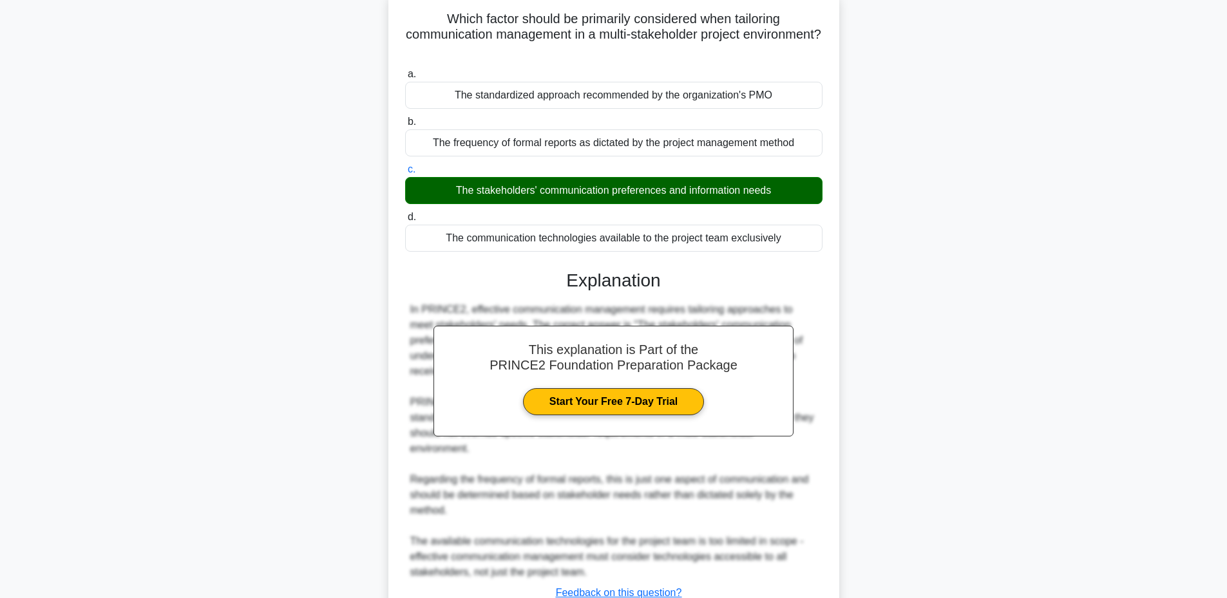
drag, startPoint x: 441, startPoint y: 17, endPoint x: 788, endPoint y: 240, distance: 413.0
click at [788, 240] on div "Which factor should be primarily considered when tailoring communication manage…" at bounding box center [614, 331] width 441 height 672
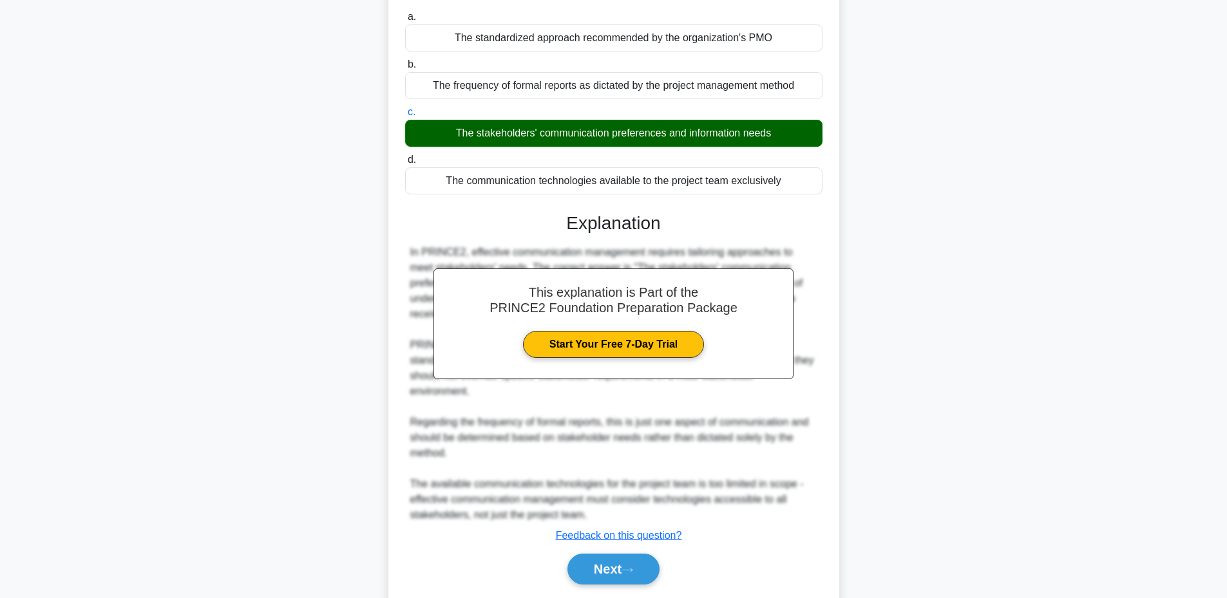
scroll to position [181, 0]
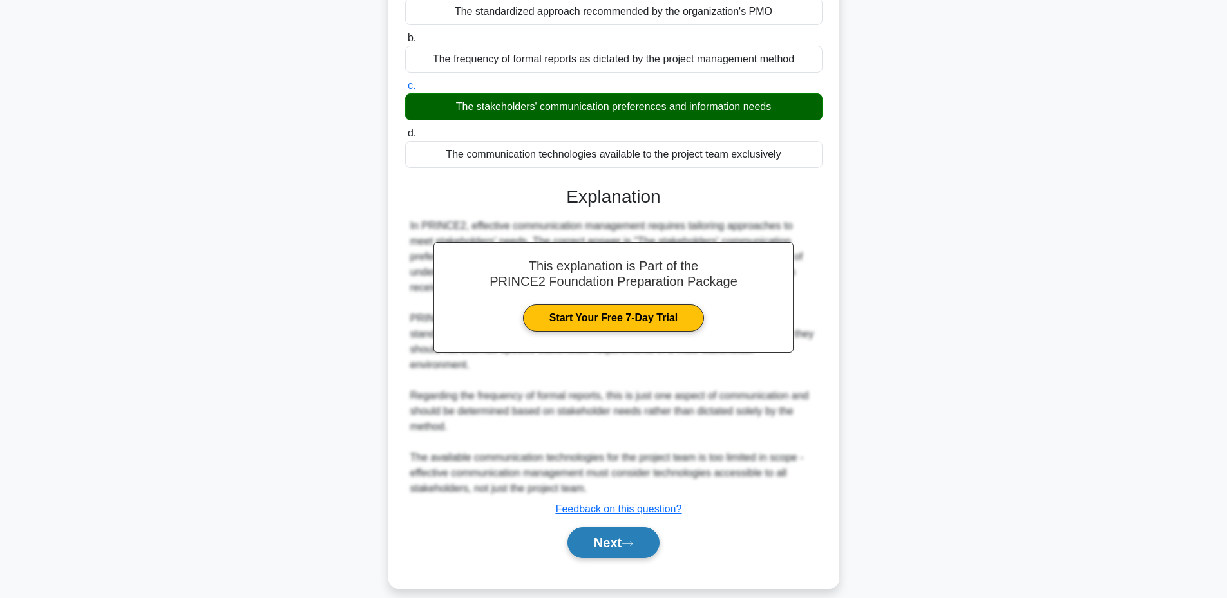
click at [579, 533] on button "Next" at bounding box center [614, 543] width 92 height 31
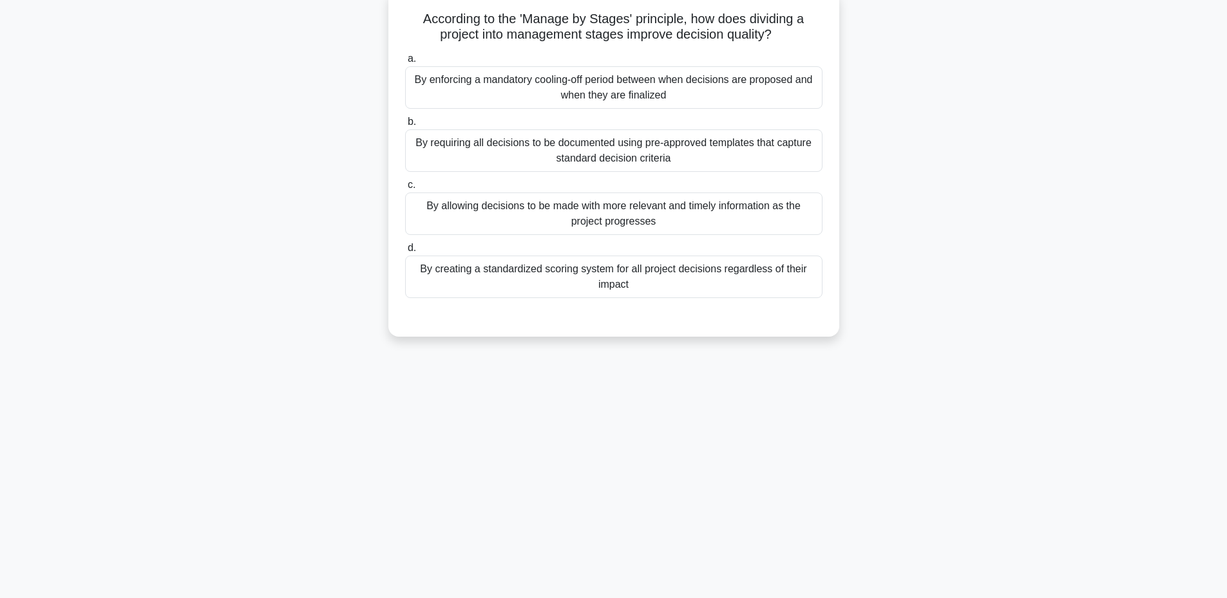
click at [531, 223] on div "By allowing decisions to be made with more relevant and timely information as t…" at bounding box center [613, 214] width 417 height 43
click at [405, 189] on input "c. By allowing decisions to be made with more relevant and timely information a…" at bounding box center [405, 185] width 0 height 8
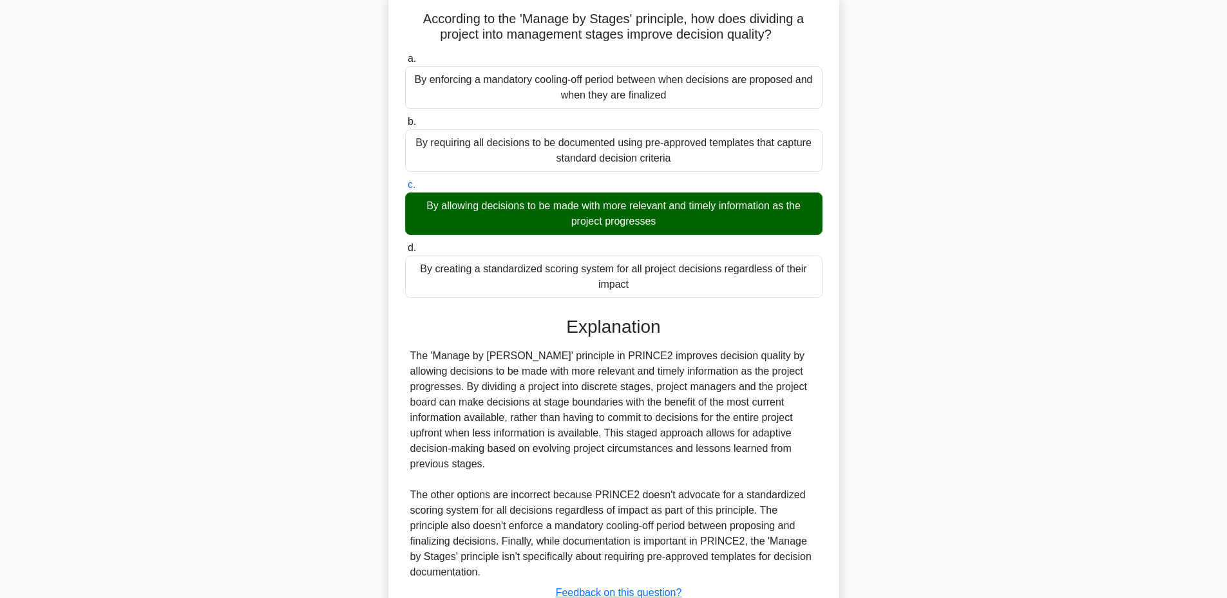
drag, startPoint x: 412, startPoint y: 19, endPoint x: 669, endPoint y: 290, distance: 373.2
click at [669, 290] on div "According to the 'Manage by Stages' principle, how does dividing a project into…" at bounding box center [614, 331] width 441 height 672
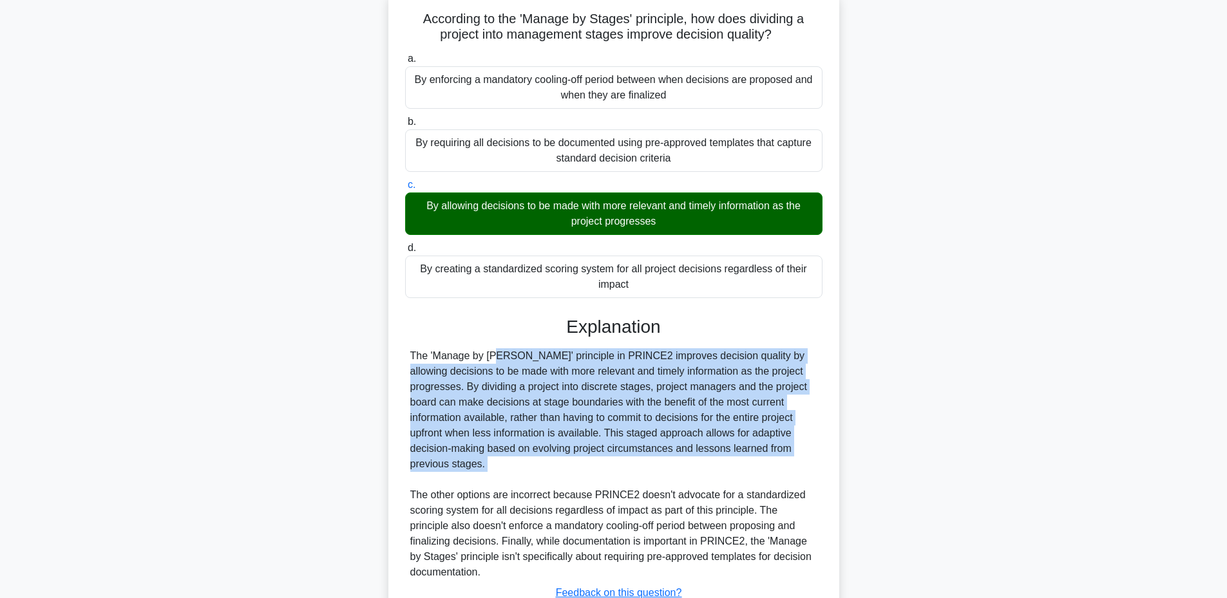
drag, startPoint x: 410, startPoint y: 359, endPoint x: 504, endPoint y: 473, distance: 147.9
click at [504, 473] on div "The 'Manage by Stages' principle in PRINCE2 improves decision quality by allowi…" at bounding box center [613, 465] width 407 height 232
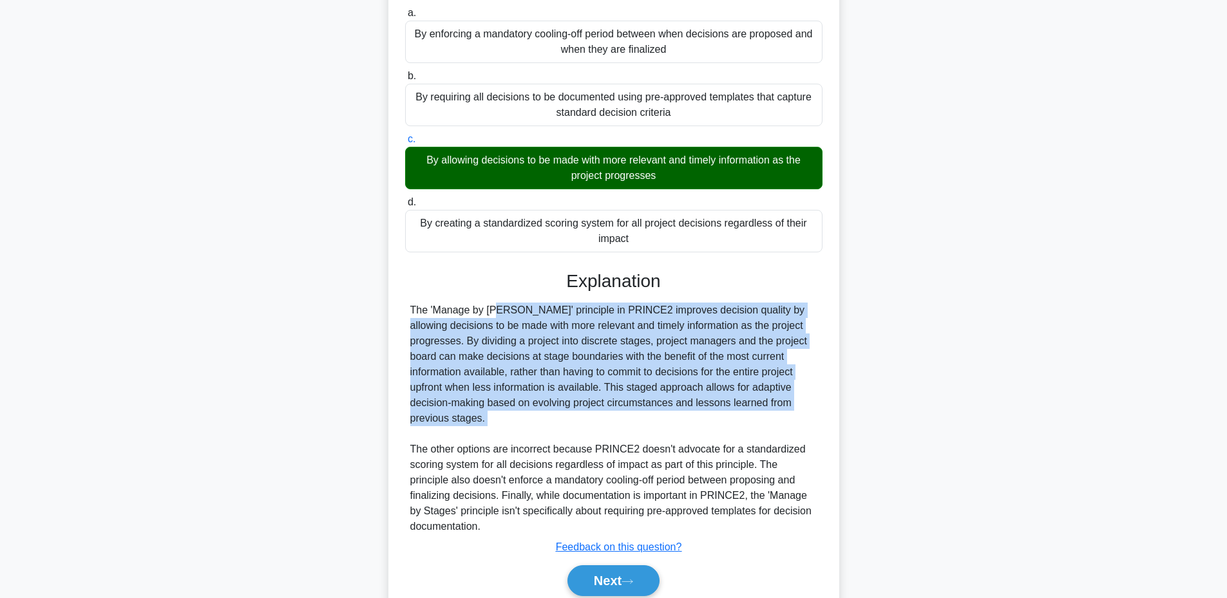
scroll to position [196, 0]
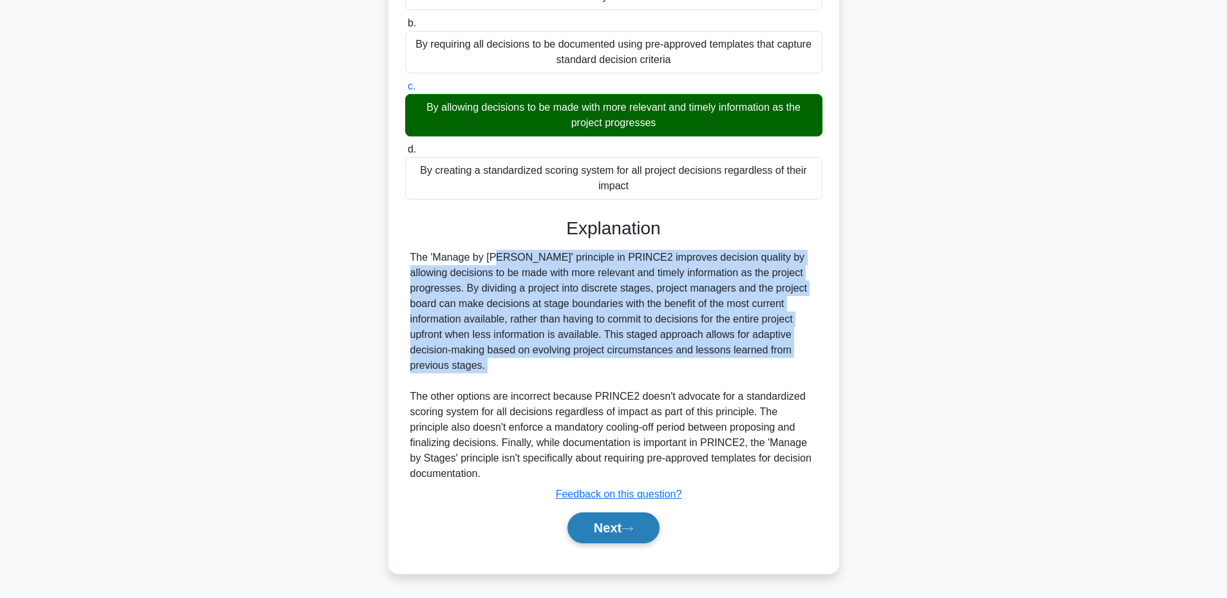
click at [595, 524] on button "Next" at bounding box center [614, 528] width 92 height 31
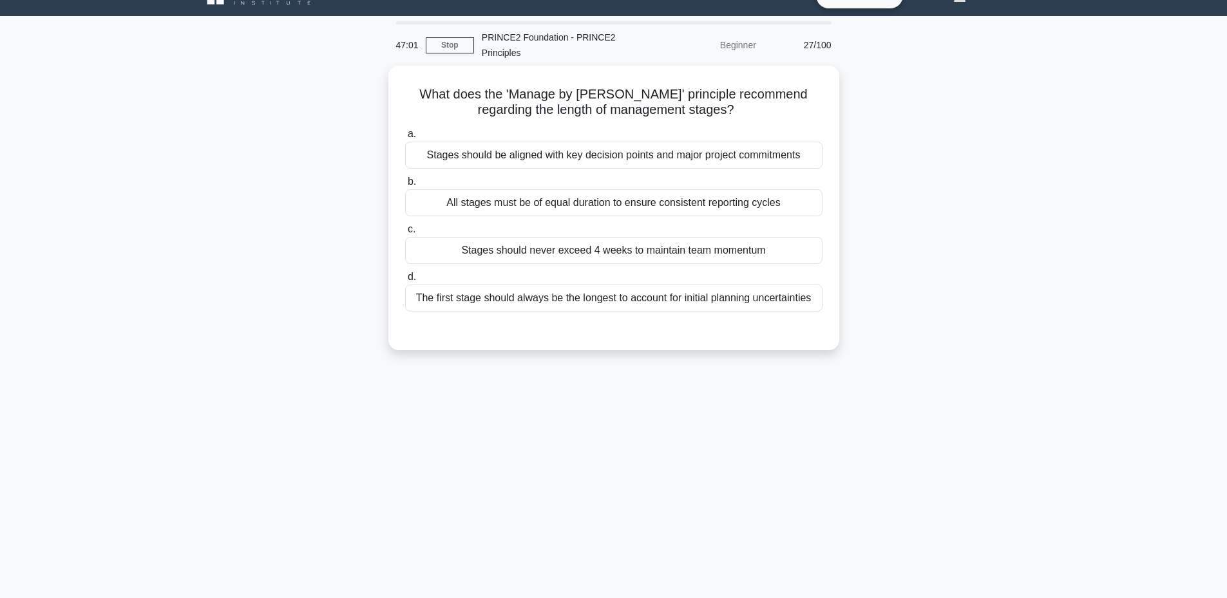
scroll to position [24, 0]
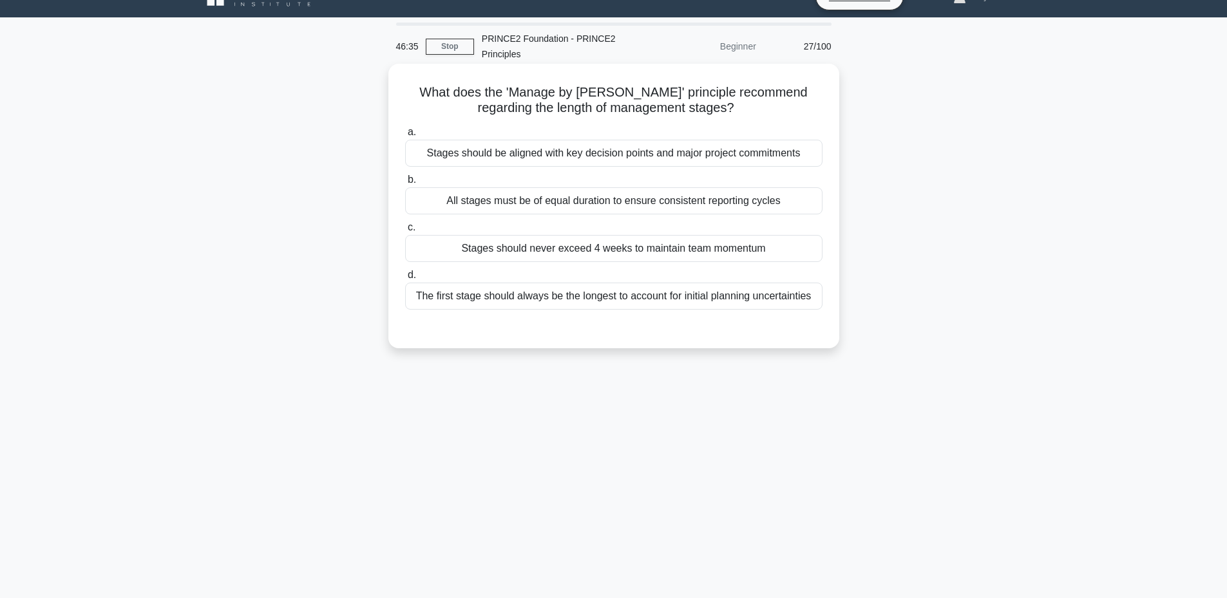
click at [530, 154] on div "Stages should be aligned with key decision points and major project commitments" at bounding box center [613, 153] width 417 height 27
click at [405, 137] on input "a. Stages should be aligned with key decision points and major project commitme…" at bounding box center [405, 132] width 0 height 8
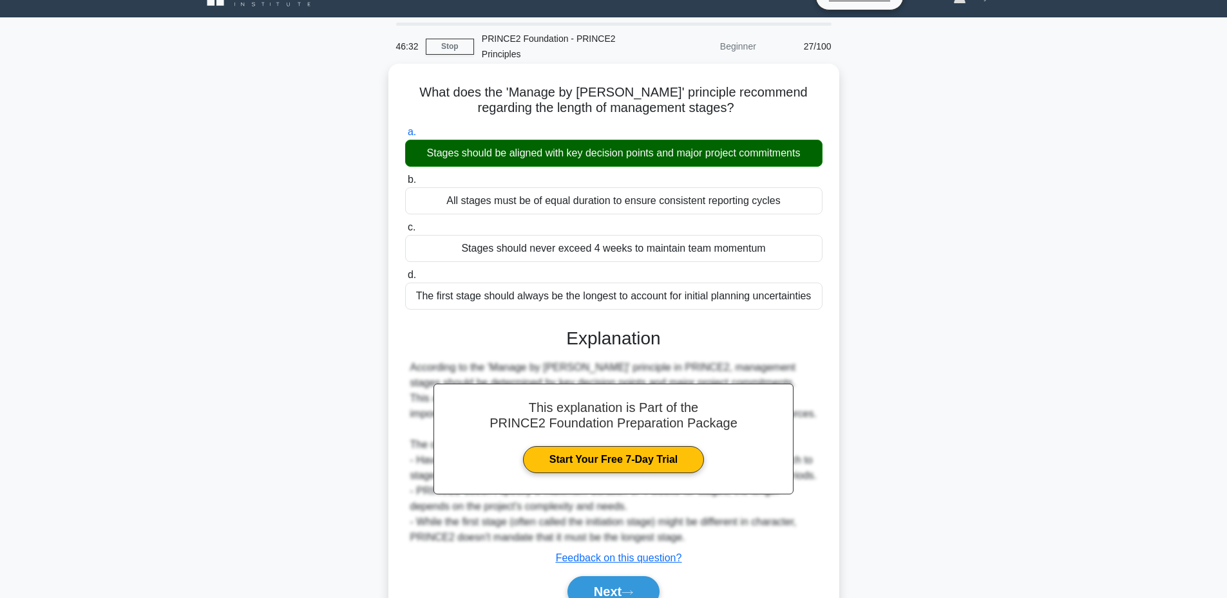
drag, startPoint x: 400, startPoint y: 88, endPoint x: 815, endPoint y: 309, distance: 469.7
click at [815, 309] on div "What does the 'Manage by Stages' principle recommend regarding the length of ma…" at bounding box center [614, 351] width 441 height 564
click at [584, 586] on button "Next" at bounding box center [614, 592] width 92 height 31
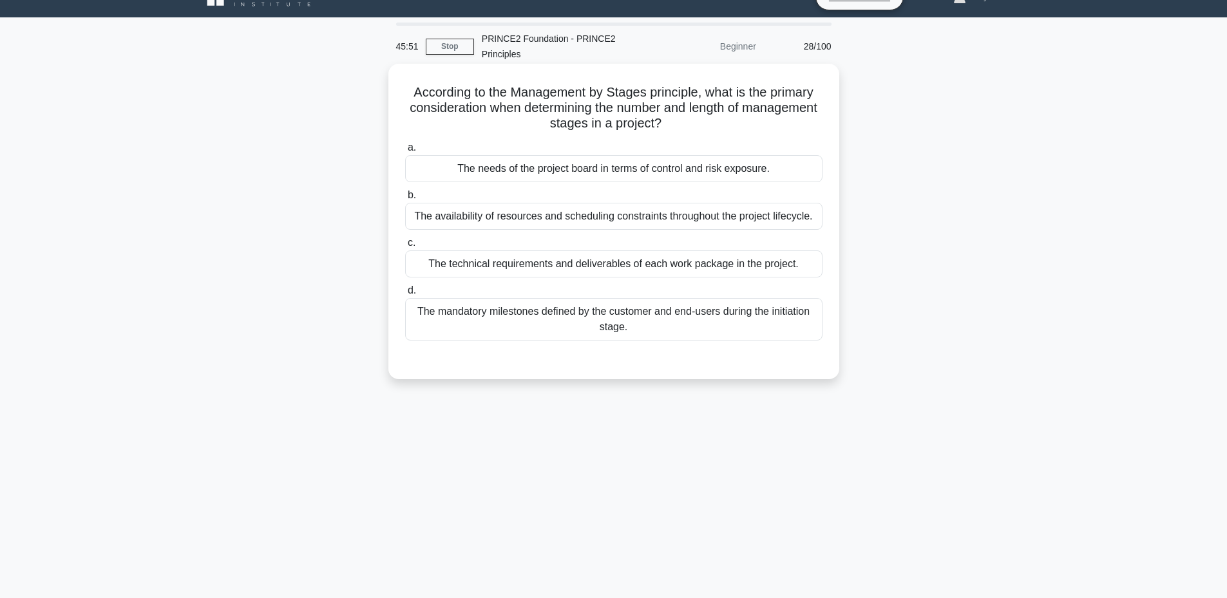
click at [508, 222] on div "The availability of resources and scheduling constraints throughout the project…" at bounding box center [613, 216] width 417 height 27
click at [405, 200] on input "b. The availability of resources and scheduling constraints throughout the proj…" at bounding box center [405, 195] width 0 height 8
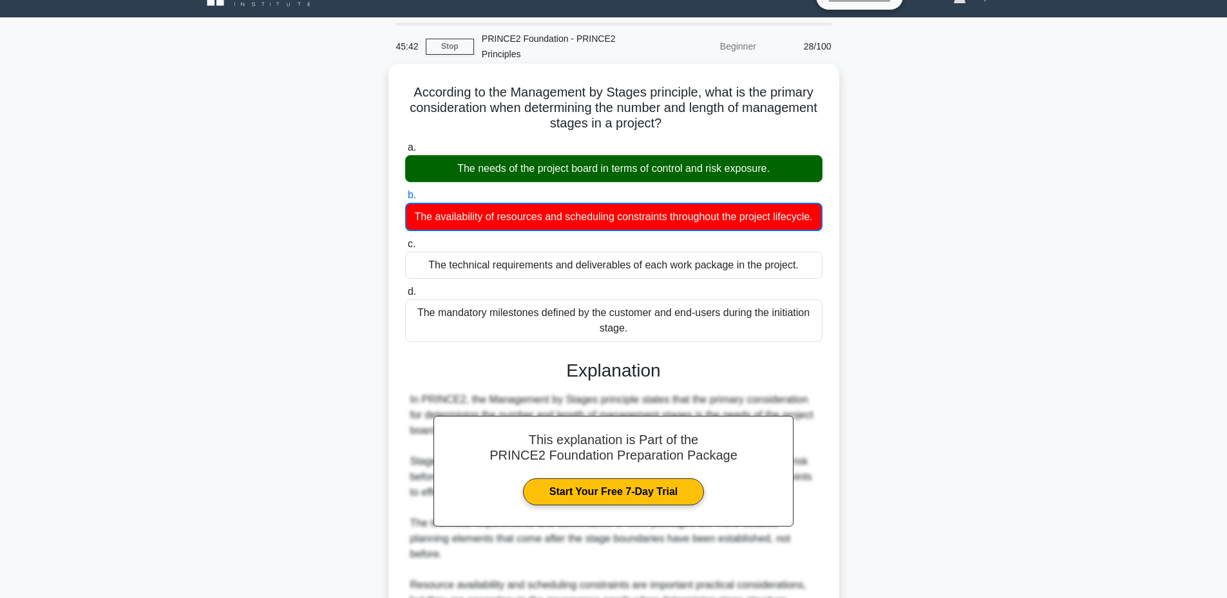
drag, startPoint x: 404, startPoint y: 93, endPoint x: 701, endPoint y: 344, distance: 389.0
click at [701, 344] on div "According to the Management by Stages principle, what is the primary considerat…" at bounding box center [614, 413] width 441 height 689
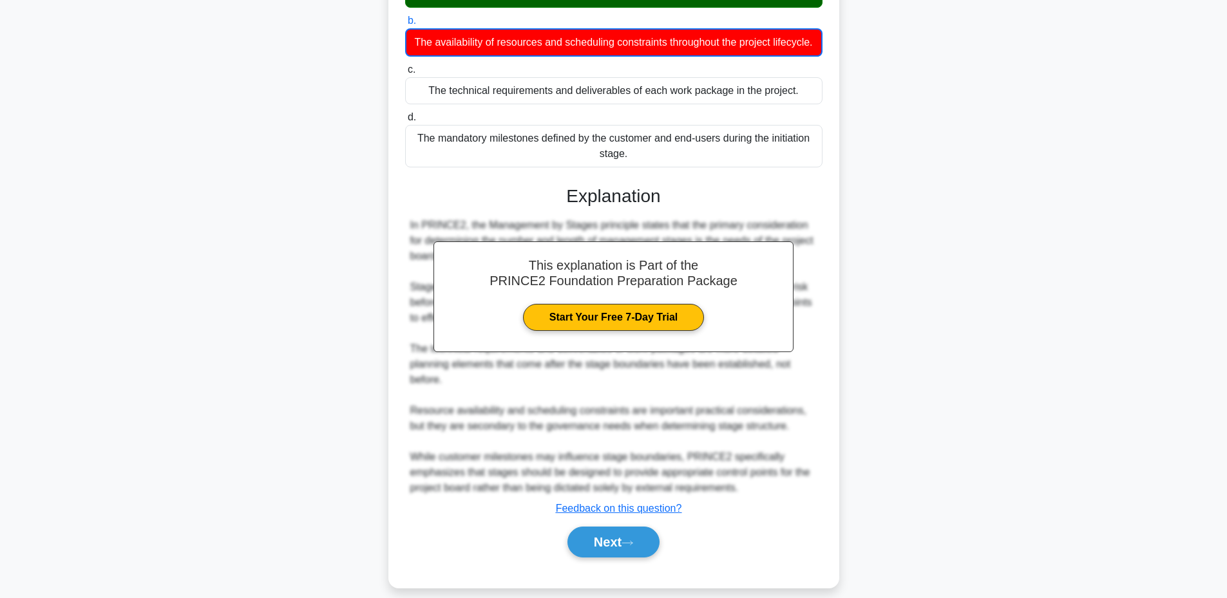
scroll to position [216, 0]
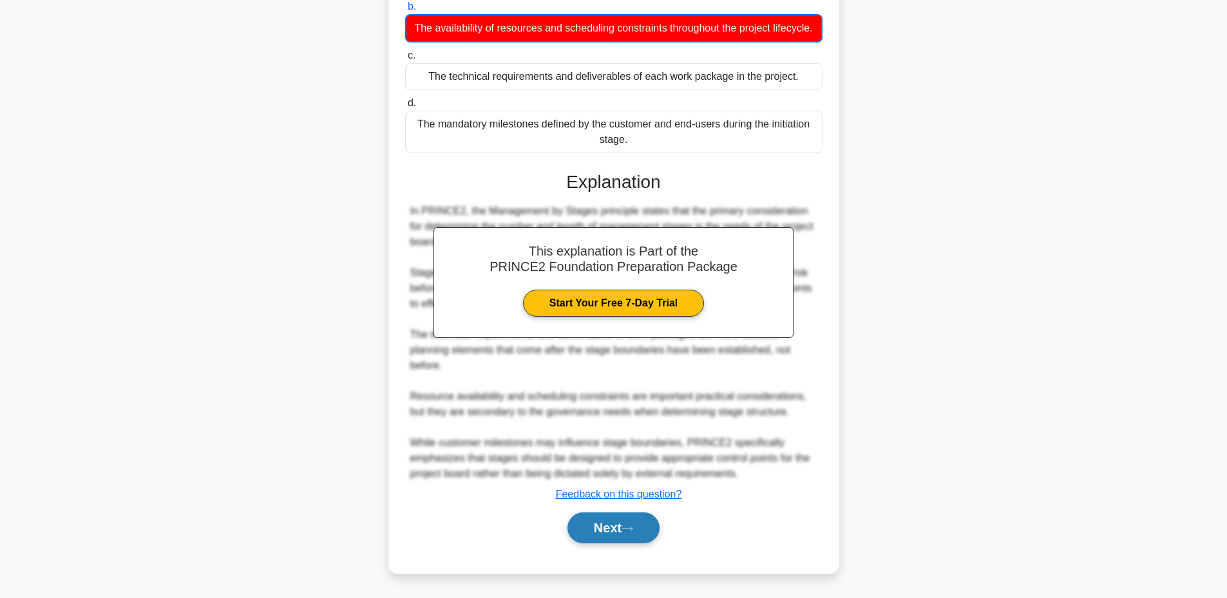
click at [586, 542] on button "Next" at bounding box center [614, 528] width 92 height 31
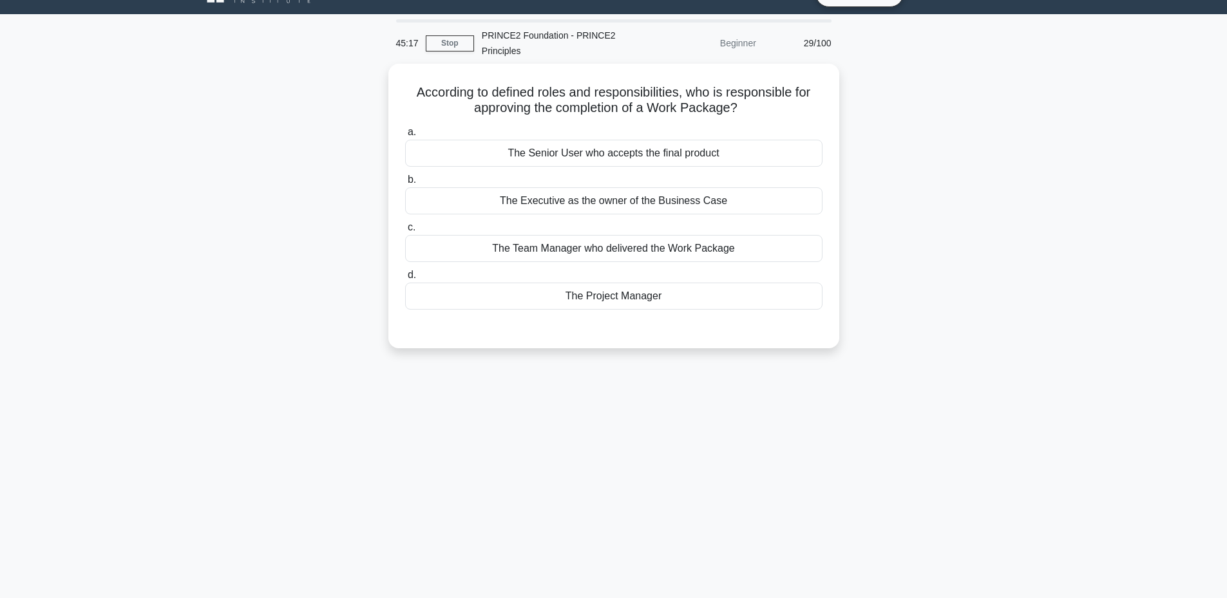
scroll to position [25, 0]
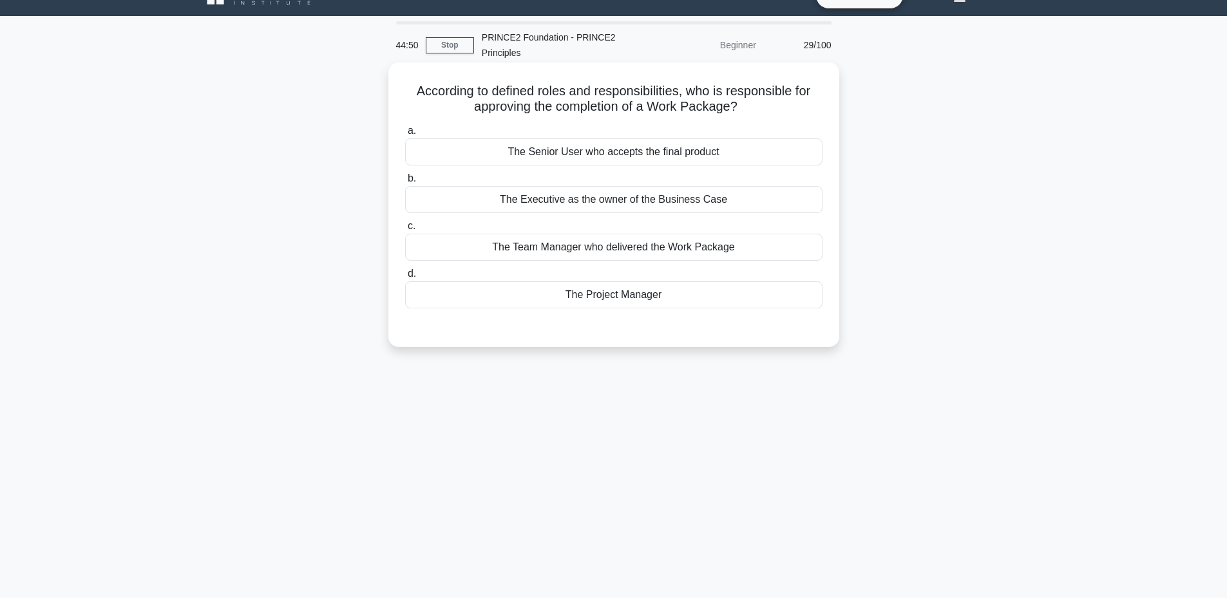
click at [640, 290] on div "The Project Manager" at bounding box center [613, 295] width 417 height 27
click at [405, 278] on input "d. The Project Manager" at bounding box center [405, 274] width 0 height 8
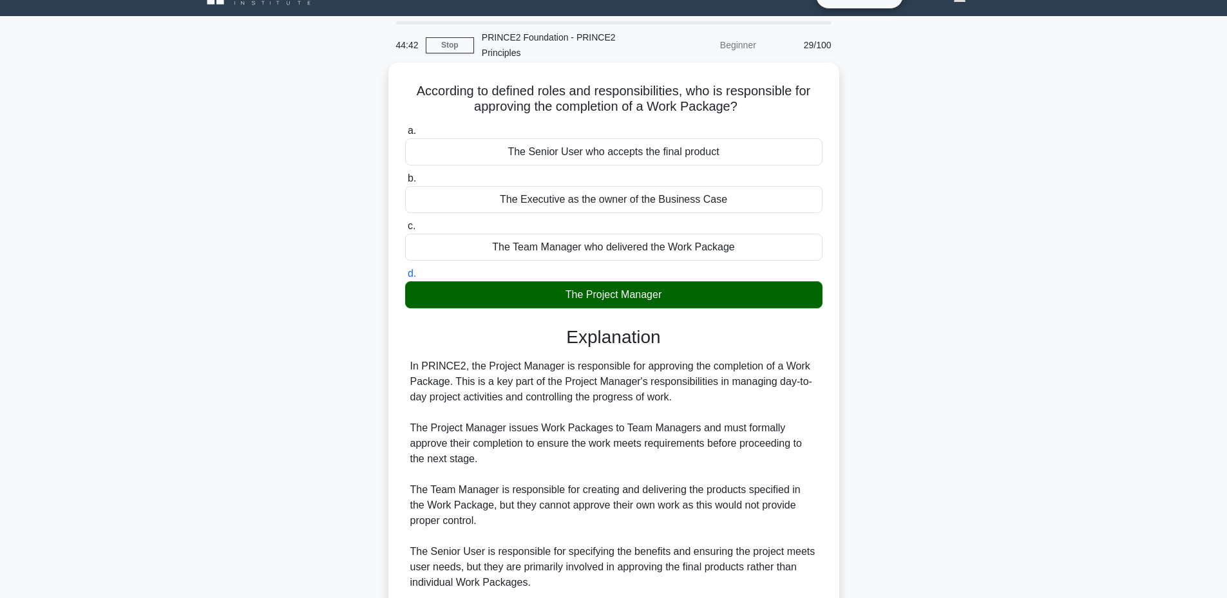
drag, startPoint x: 409, startPoint y: 90, endPoint x: 680, endPoint y: 300, distance: 343.0
click at [680, 300] on div "According to defined roles and responsibilities, who is responsible for approvi…" at bounding box center [614, 404] width 441 height 672
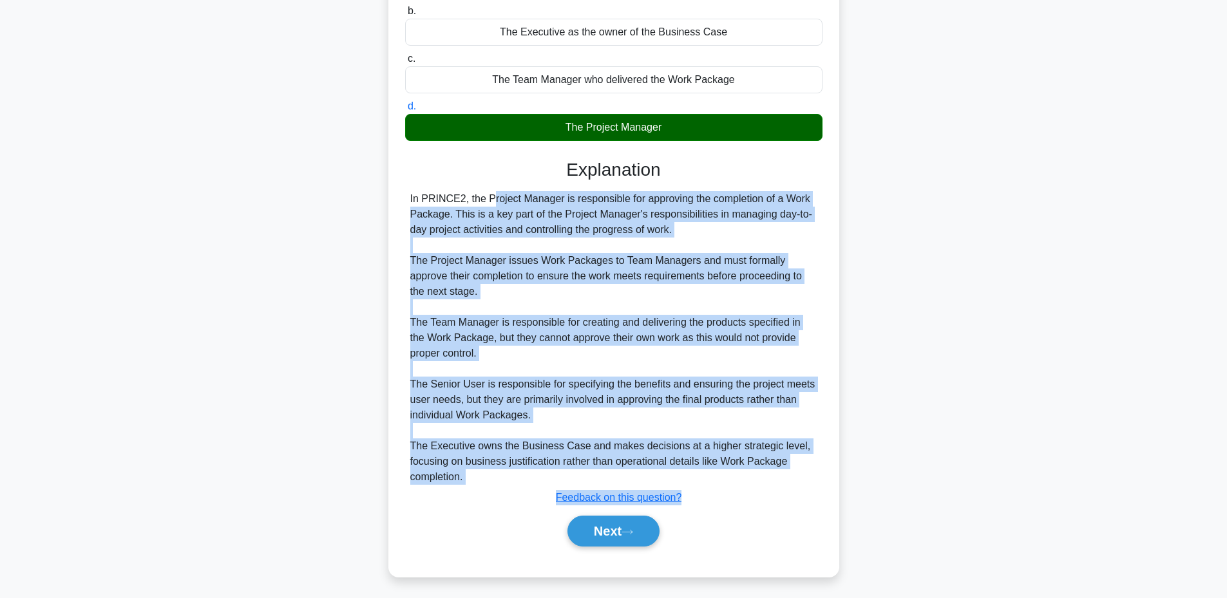
scroll to position [196, 0]
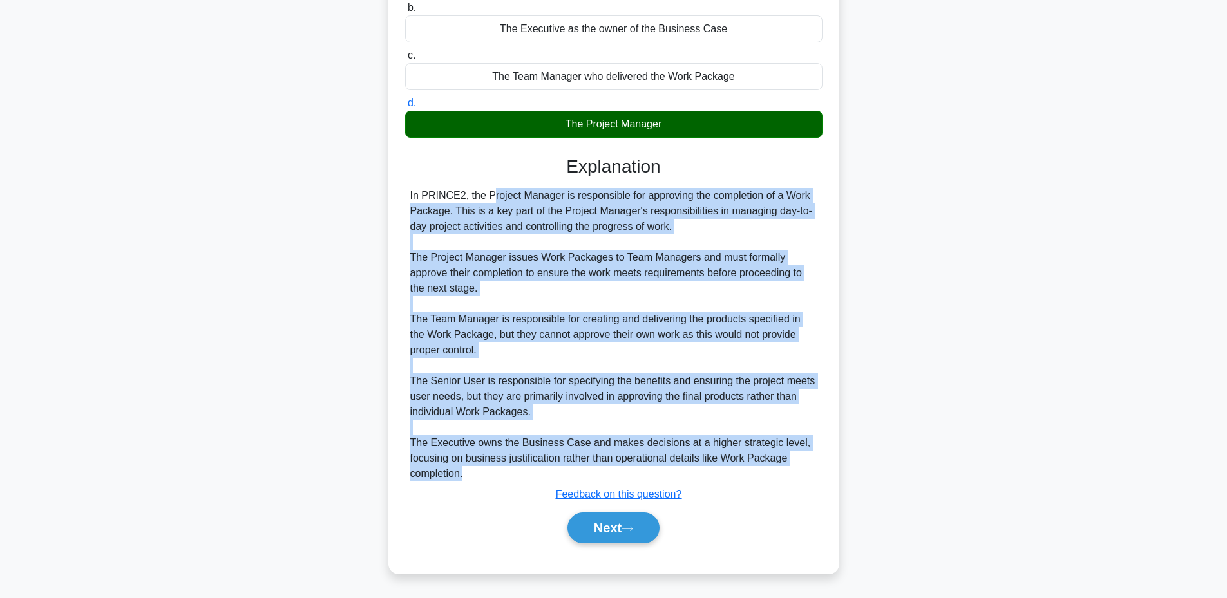
drag, startPoint x: 407, startPoint y: 363, endPoint x: 526, endPoint y: 480, distance: 167.2
click at [526, 480] on div "In PRINCE2, the Project Manager is responsible for approving the completion of …" at bounding box center [613, 335] width 417 height 294
click at [598, 528] on button "Next" at bounding box center [614, 528] width 92 height 31
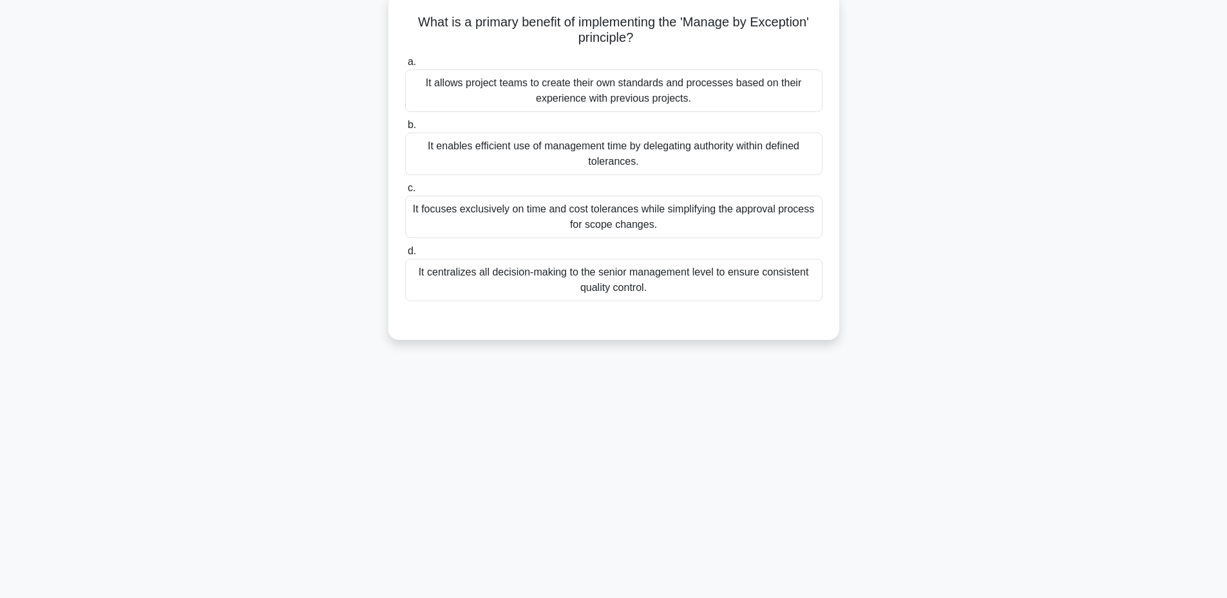
scroll to position [97, 0]
click at [559, 234] on div "It focuses exclusively on time and cost tolerances while simplifying the approv…" at bounding box center [613, 214] width 417 height 43
click at [405, 189] on input "c. It focuses exclusively on time and cost tolerances while simplifying the app…" at bounding box center [405, 185] width 0 height 8
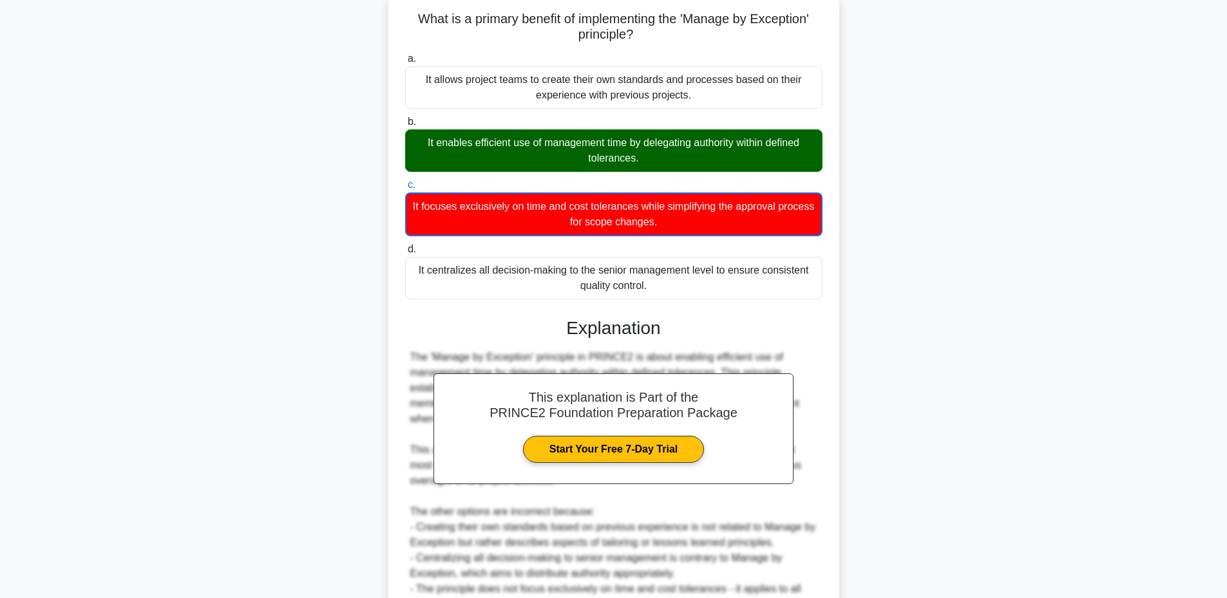
drag, startPoint x: 408, startPoint y: 17, endPoint x: 662, endPoint y: 285, distance: 369.6
click at [662, 285] on div "What is a primary benefit of implementing the 'Manage by Exception' principle? …" at bounding box center [614, 347] width 441 height 704
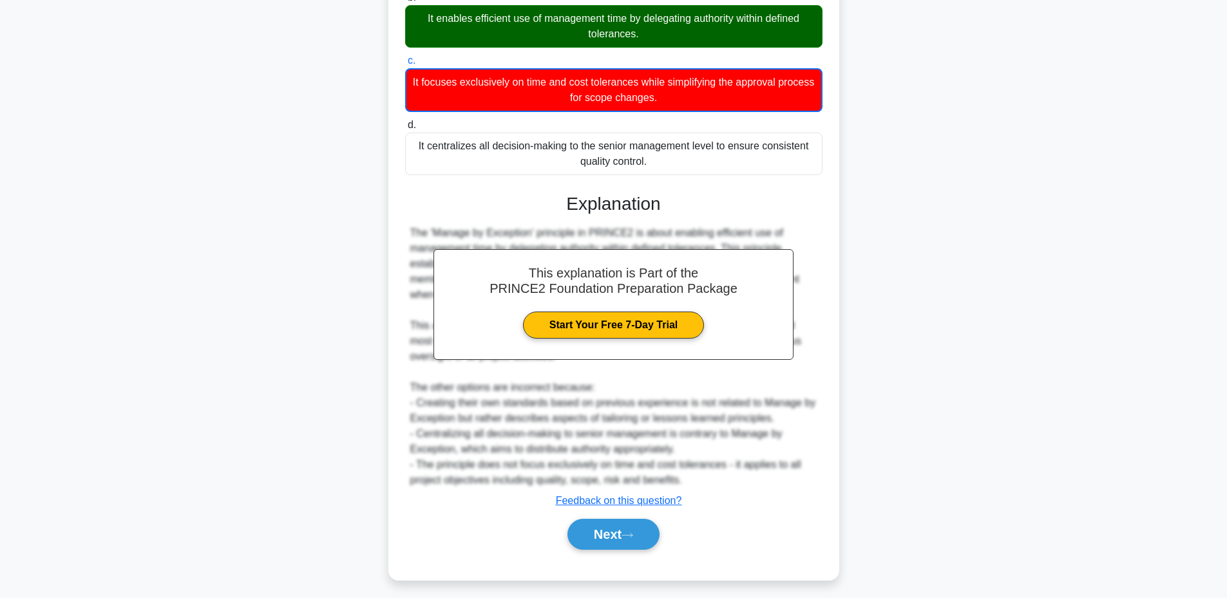
scroll to position [225, 0]
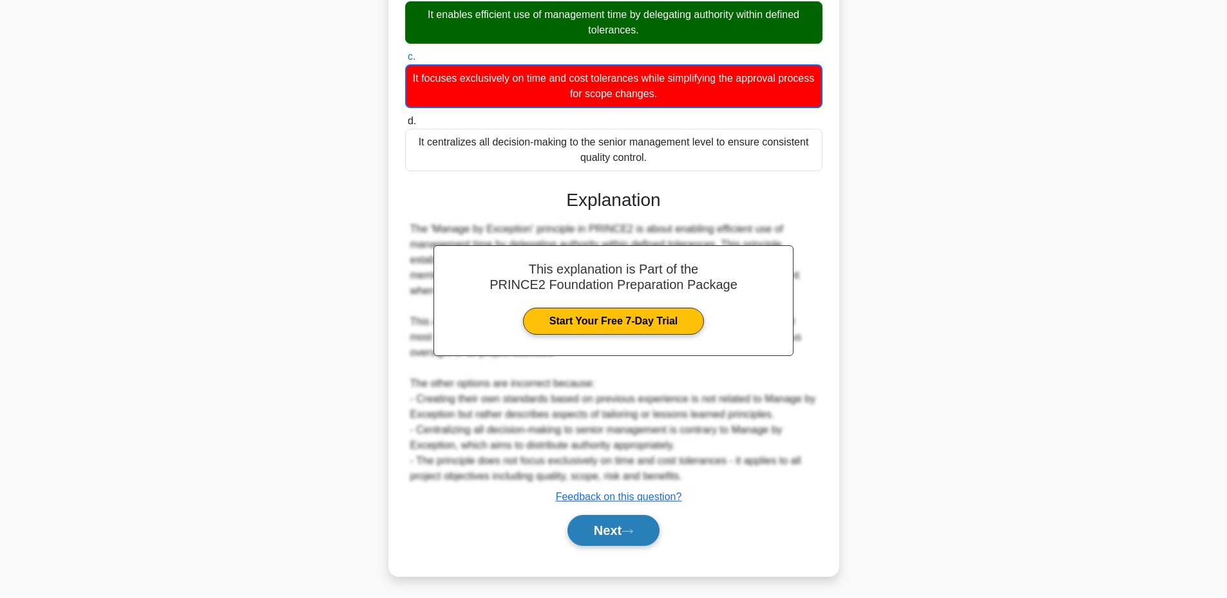
click at [582, 536] on button "Next" at bounding box center [614, 530] width 92 height 31
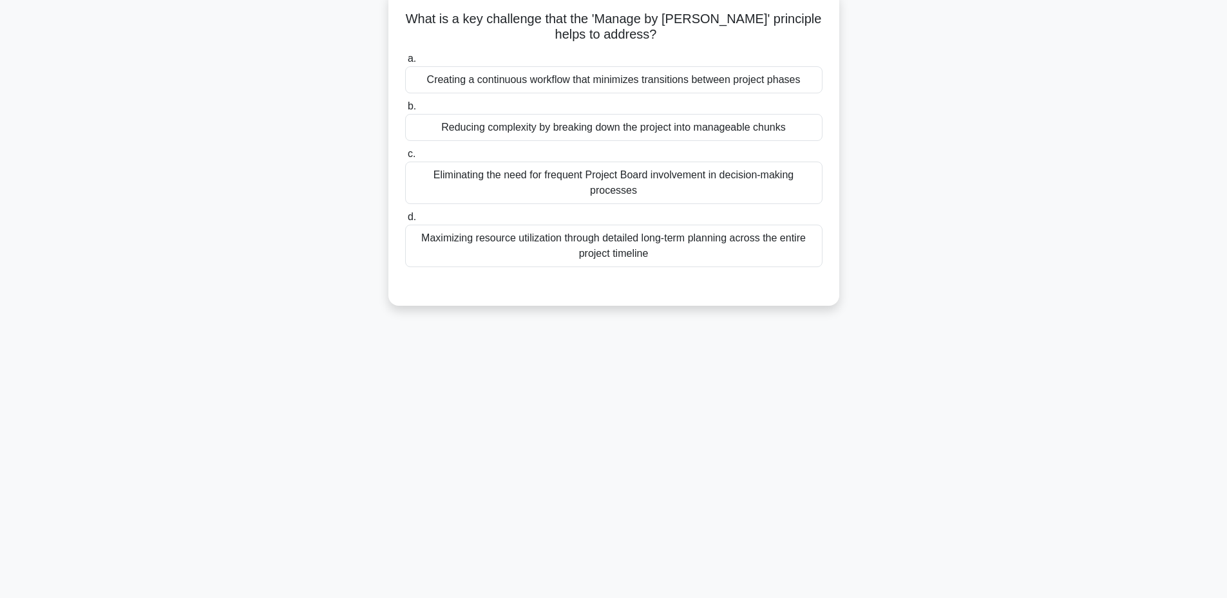
click at [490, 126] on div "Reducing complexity by breaking down the project into manageable chunks" at bounding box center [613, 127] width 417 height 27
click at [405, 111] on input "b. Reducing complexity by breaking down the project into manageable chunks" at bounding box center [405, 106] width 0 height 8
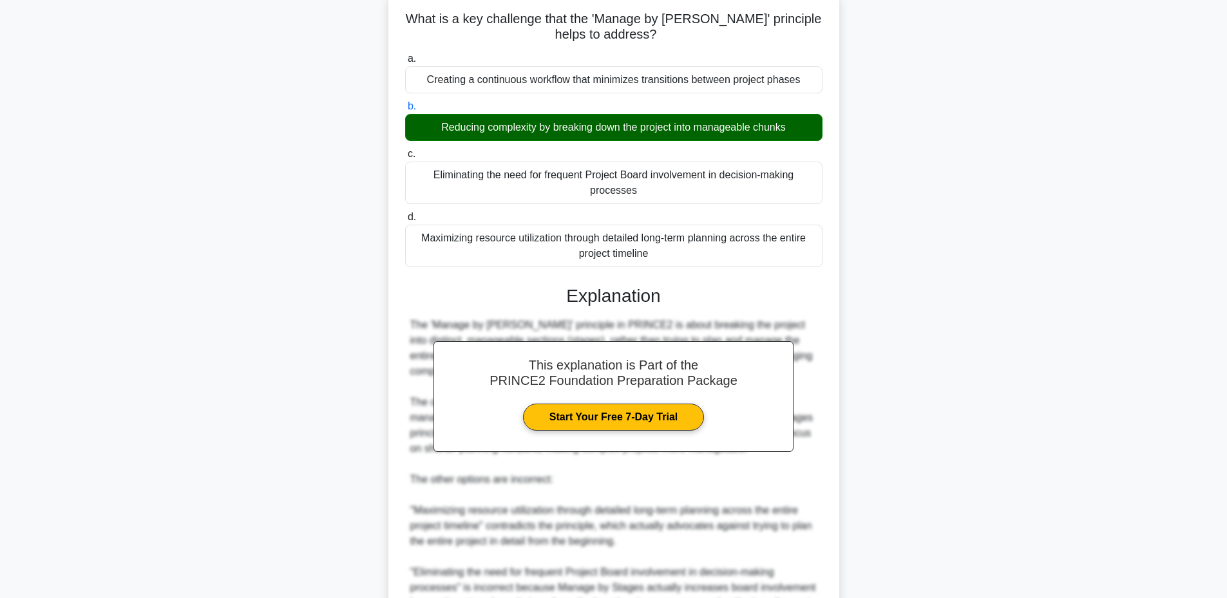
drag, startPoint x: 409, startPoint y: 22, endPoint x: 681, endPoint y: 254, distance: 357.7
click at [681, 254] on div "What is a key challenge that the 'Manage by Stages' principle helps to address?…" at bounding box center [614, 385] width 441 height 780
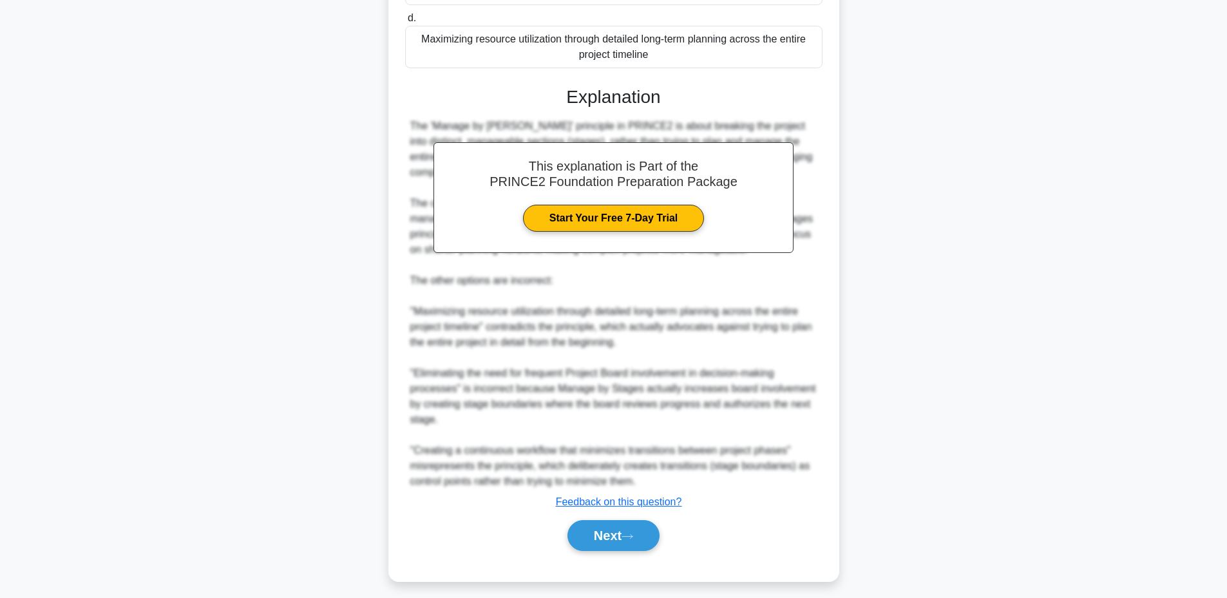
scroll to position [301, 0]
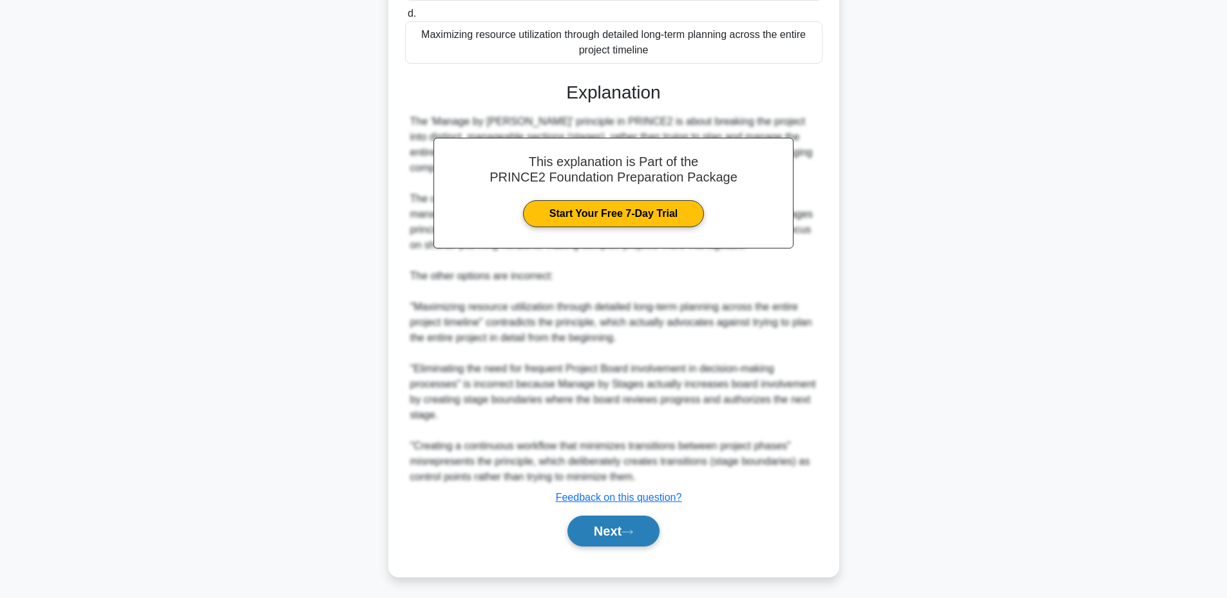
click at [588, 533] on button "Next" at bounding box center [614, 531] width 92 height 31
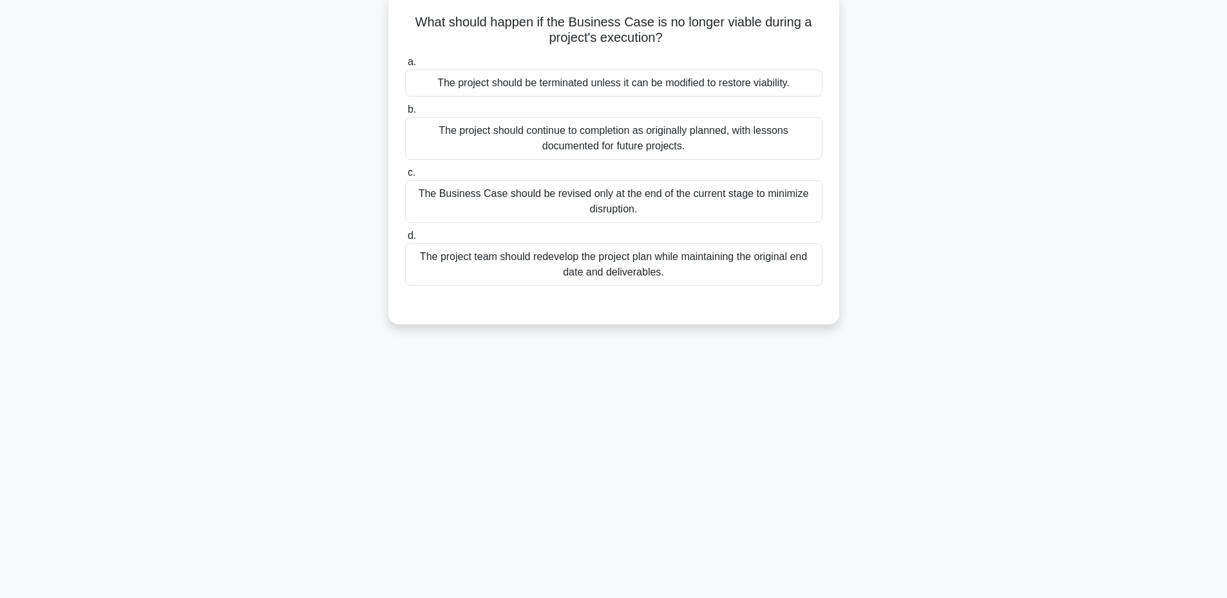
scroll to position [97, 0]
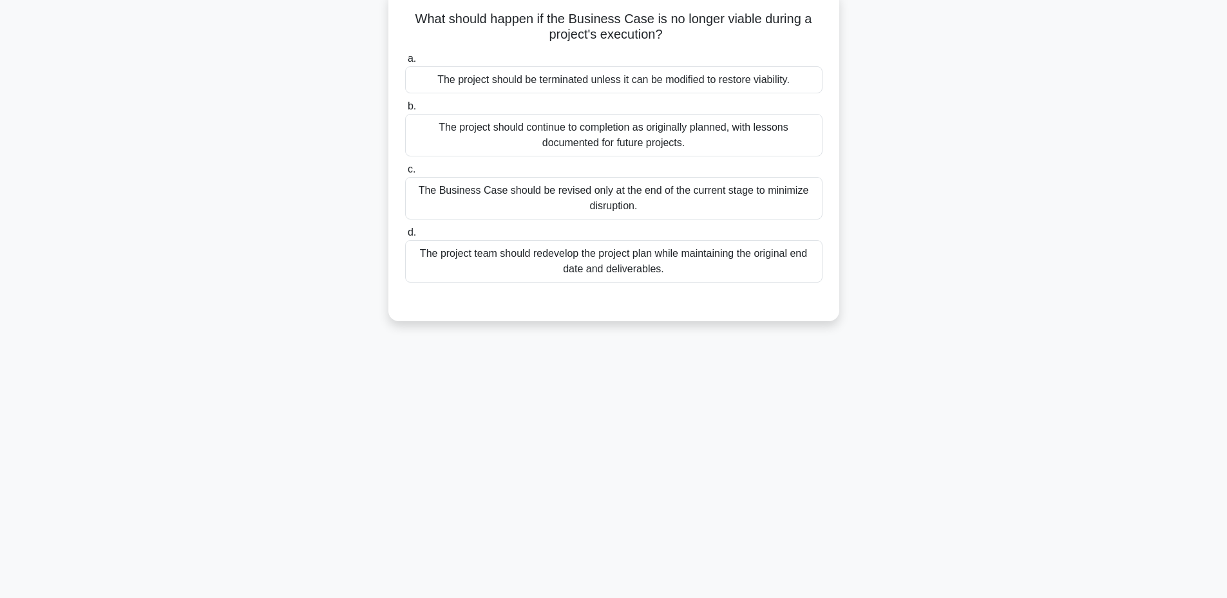
click at [598, 76] on div "The project should be terminated unless it can be modified to restore viability." at bounding box center [613, 79] width 417 height 27
click at [405, 63] on input "a. The project should be terminated unless it can be modified to restore viabil…" at bounding box center [405, 59] width 0 height 8
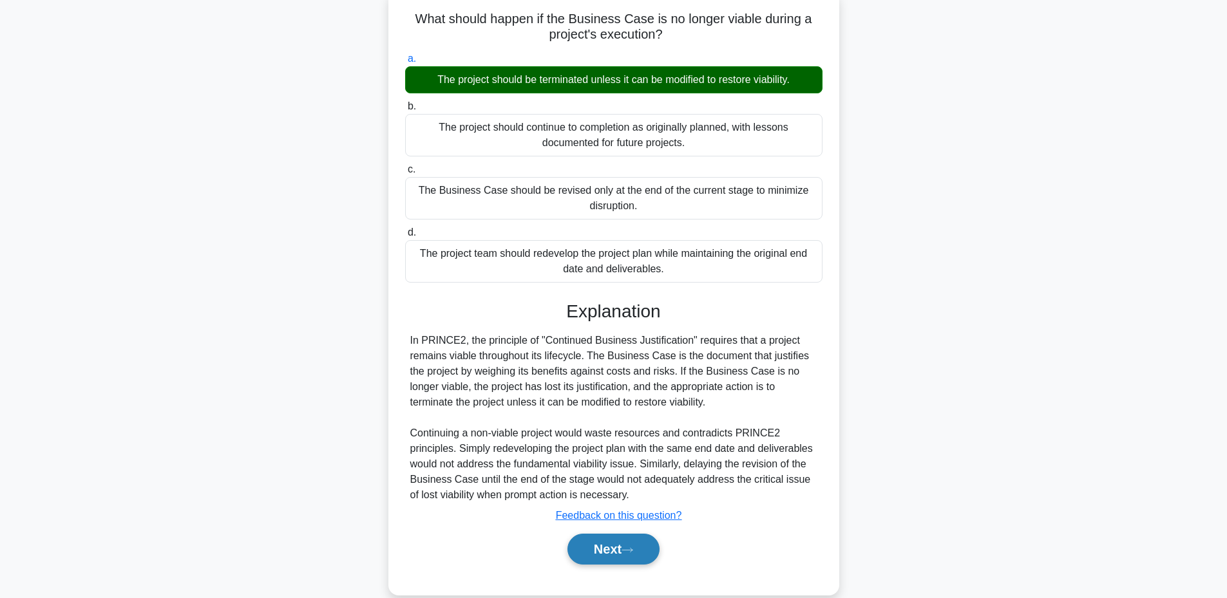
click at [594, 541] on button "Next" at bounding box center [614, 549] width 92 height 31
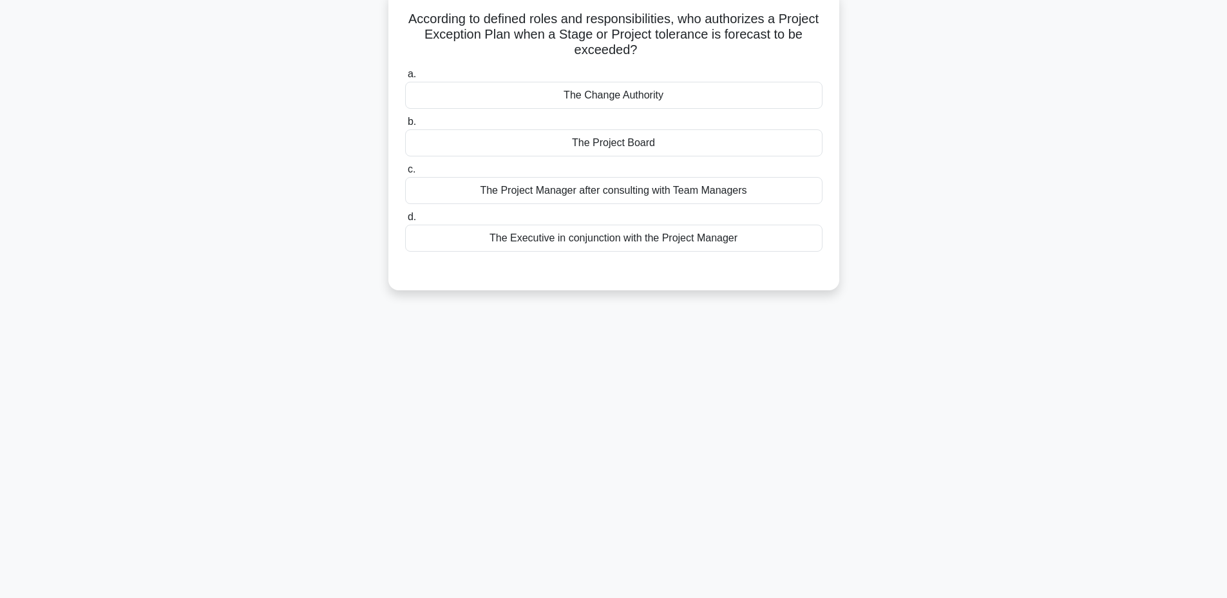
click at [591, 144] on div "The Project Board" at bounding box center [613, 142] width 417 height 27
click at [405, 126] on input "b. The Project Board" at bounding box center [405, 122] width 0 height 8
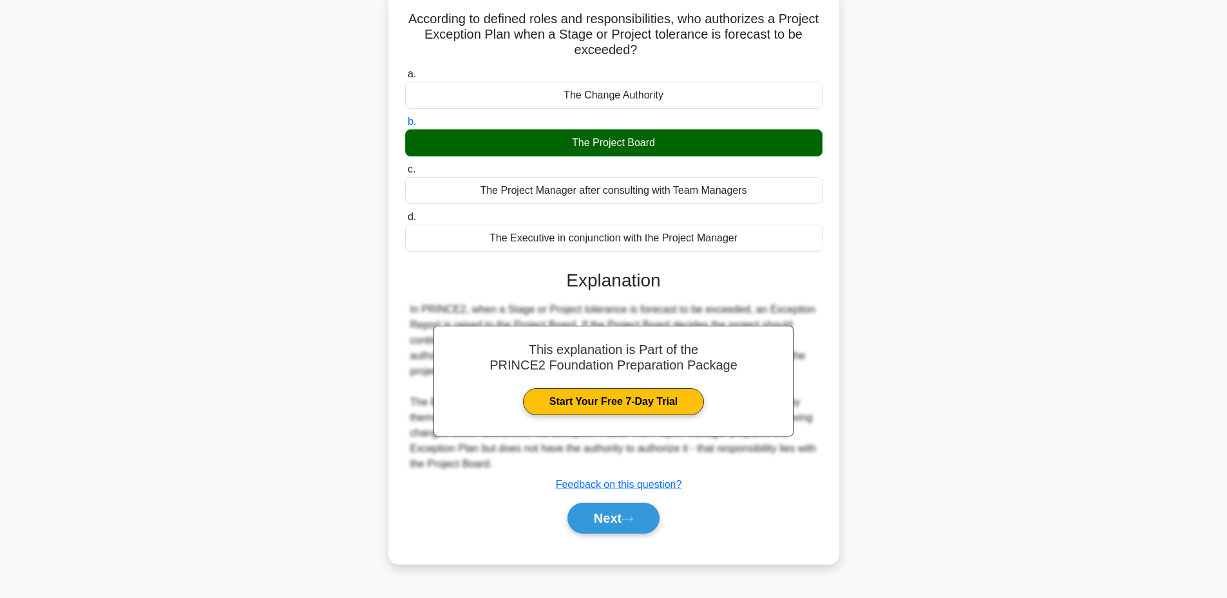
drag, startPoint x: 419, startPoint y: 20, endPoint x: 757, endPoint y: 247, distance: 407.2
click at [757, 247] on div "According to defined roles and responsibilities, who authorizes a Project Excep…" at bounding box center [614, 277] width 441 height 564
click at [600, 526] on button "Next" at bounding box center [614, 518] width 92 height 31
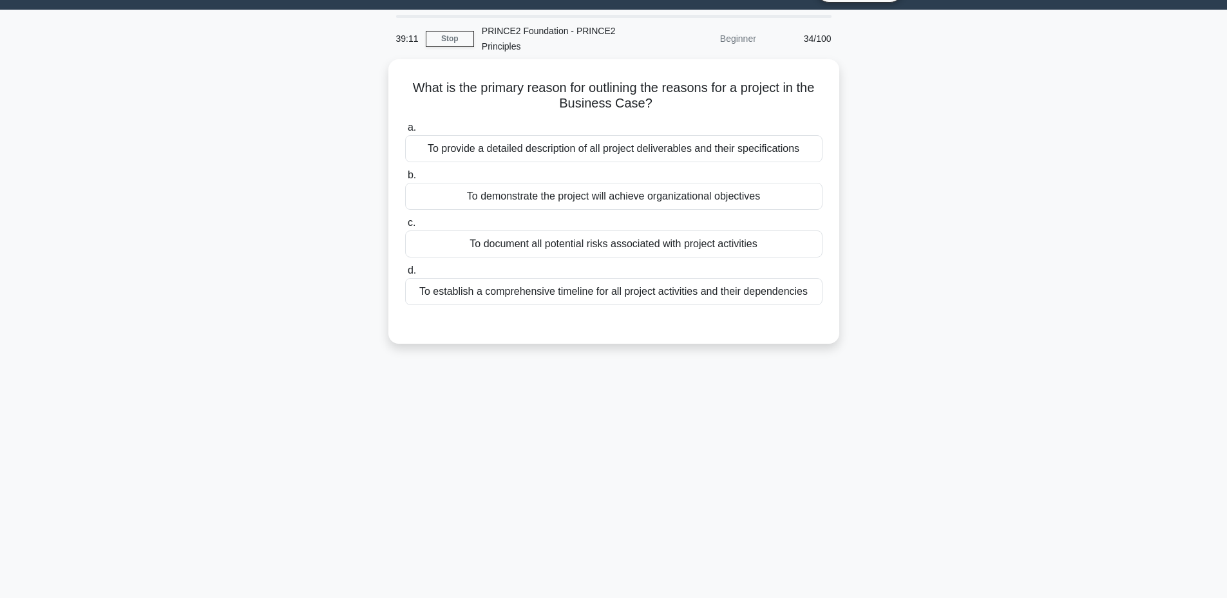
scroll to position [29, 0]
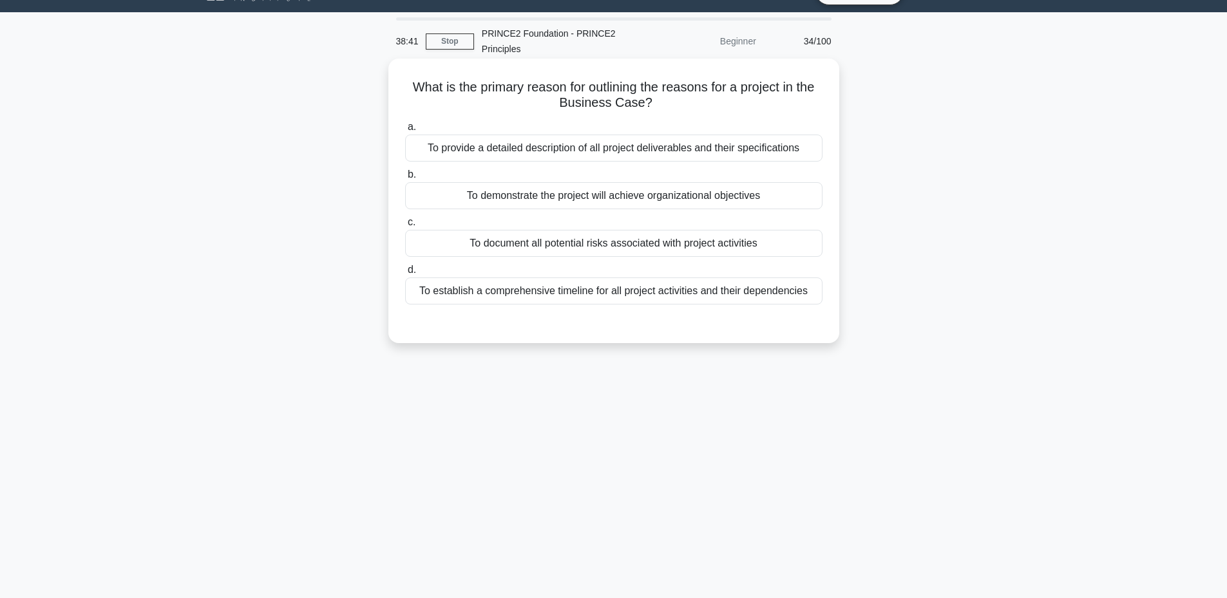
click at [575, 144] on div "To provide a detailed description of all project deliverables and their specifi…" at bounding box center [613, 148] width 417 height 27
click at [405, 131] on input "a. To provide a detailed description of all project deliverables and their spec…" at bounding box center [405, 127] width 0 height 8
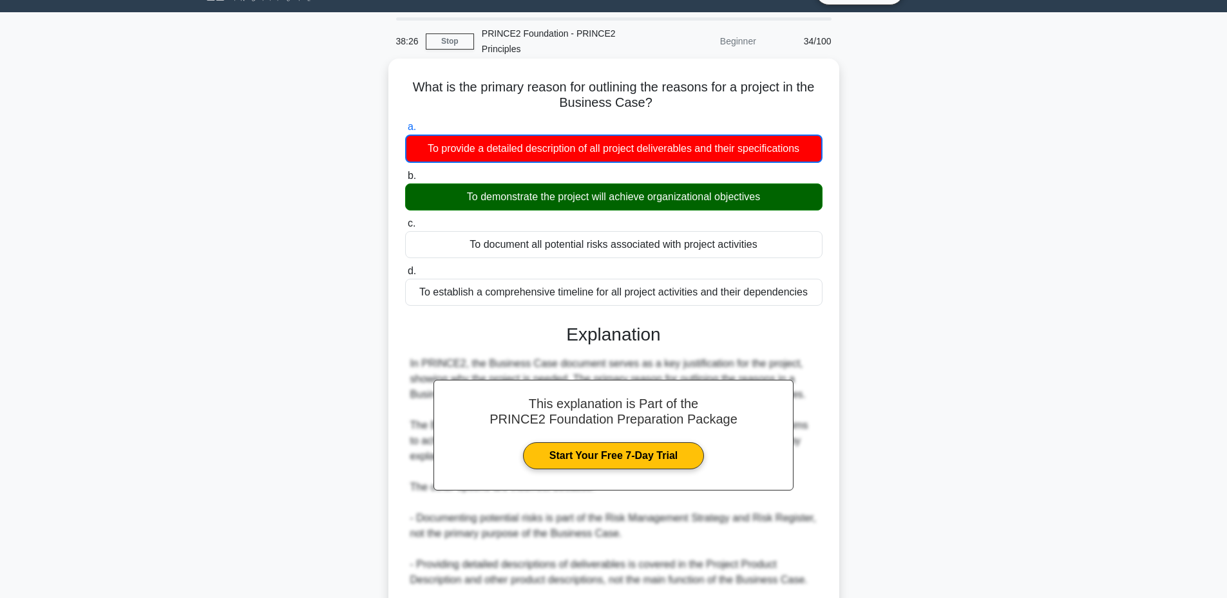
drag, startPoint x: 399, startPoint y: 82, endPoint x: 821, endPoint y: 309, distance: 479.0
click at [821, 309] on div "What is the primary reason for outlining the reasons for a project in the Busin…" at bounding box center [614, 416] width 441 height 704
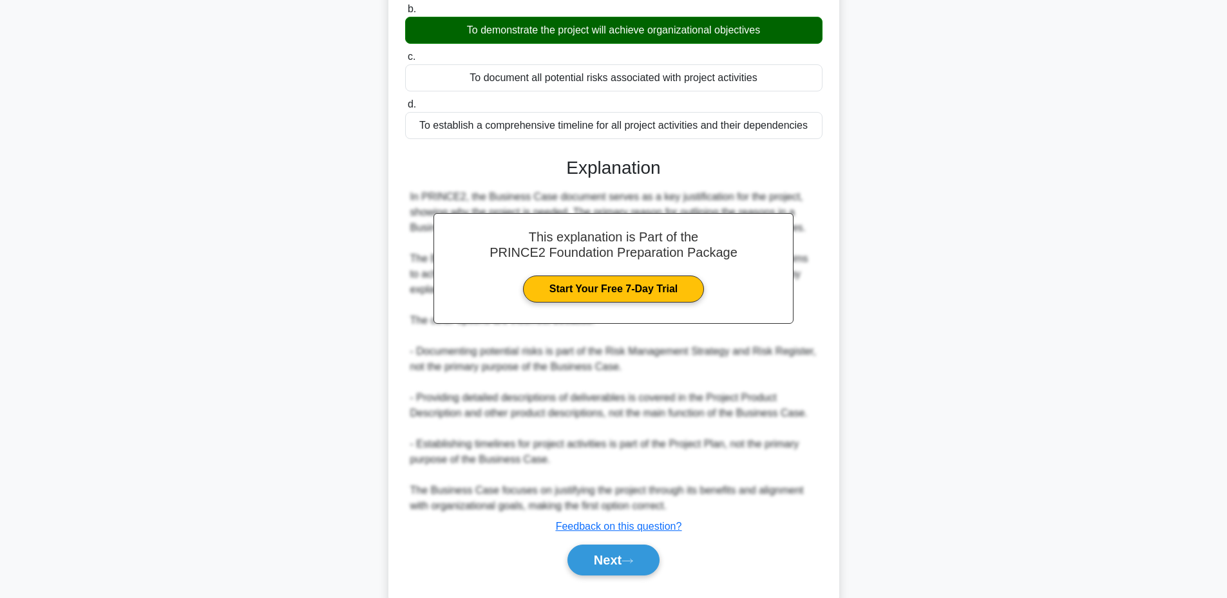
scroll to position [207, 0]
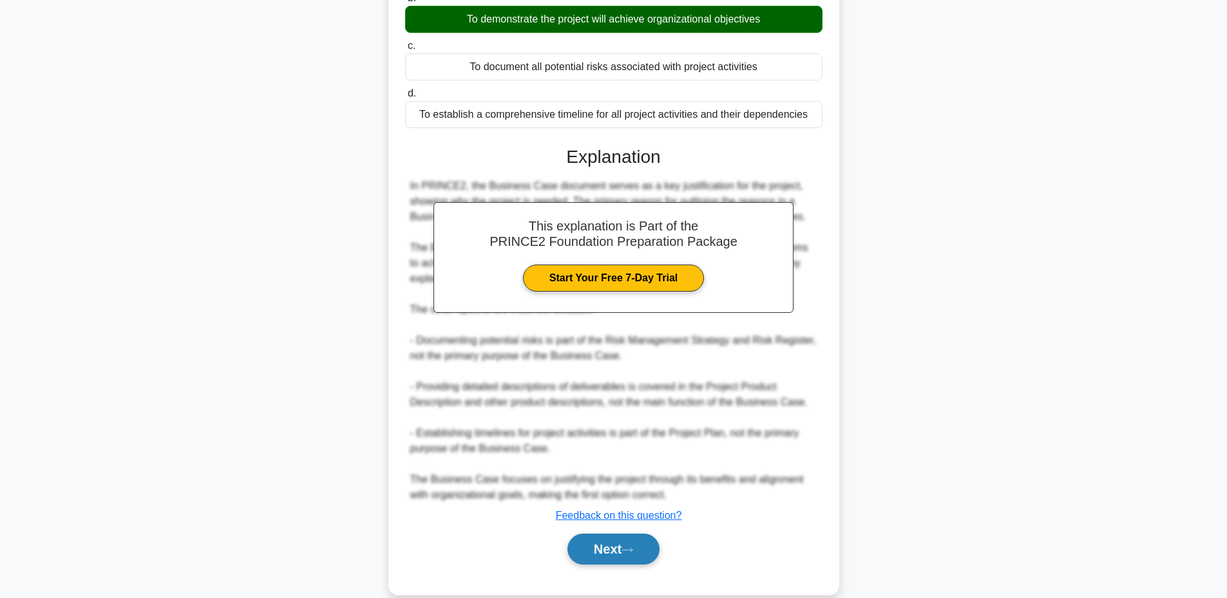
click at [568, 548] on button "Next" at bounding box center [614, 549] width 92 height 31
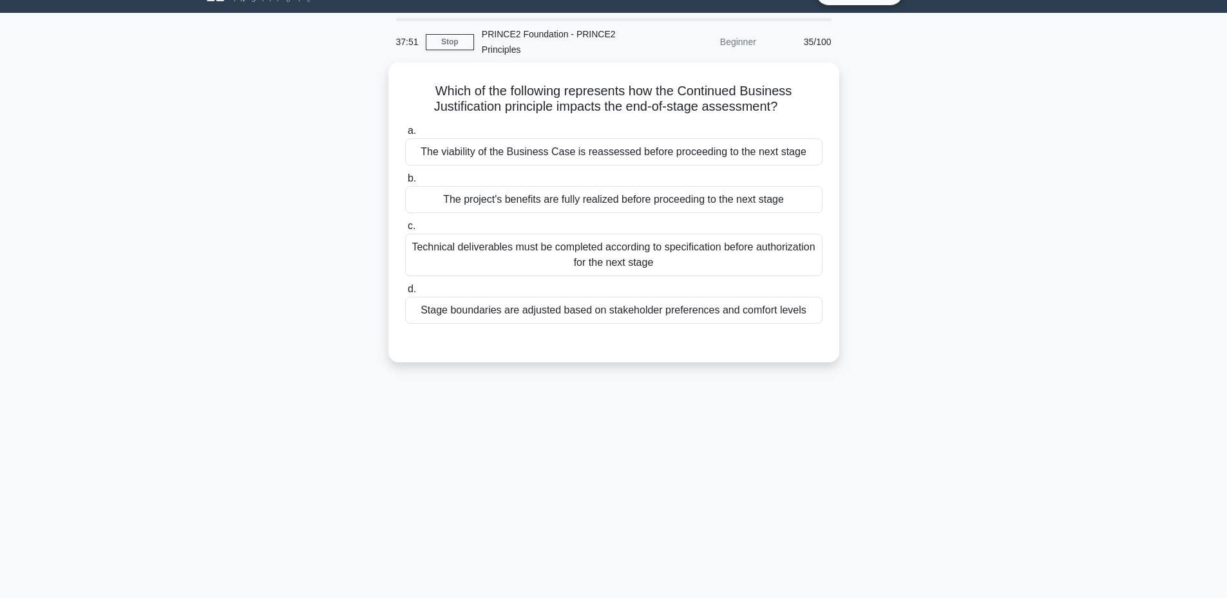
scroll to position [27, 0]
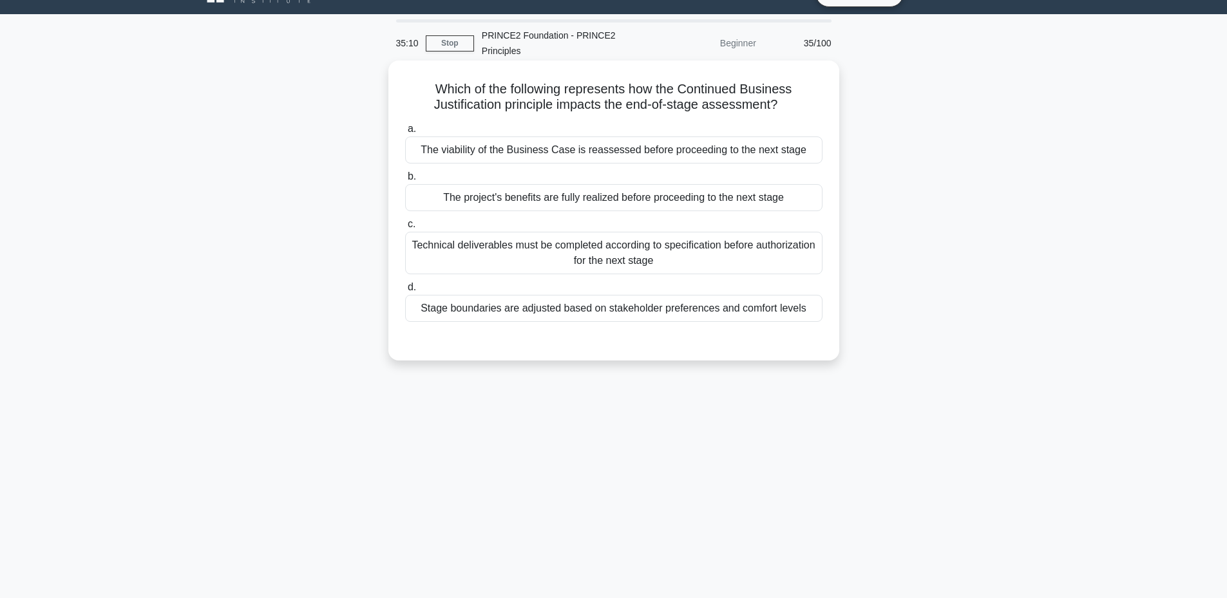
click at [515, 157] on div "The viability of the Business Case is reassessed before proceeding to the next …" at bounding box center [613, 150] width 417 height 27
click at [405, 133] on input "a. The viability of the Business Case is reassessed before proceeding to the ne…" at bounding box center [405, 129] width 0 height 8
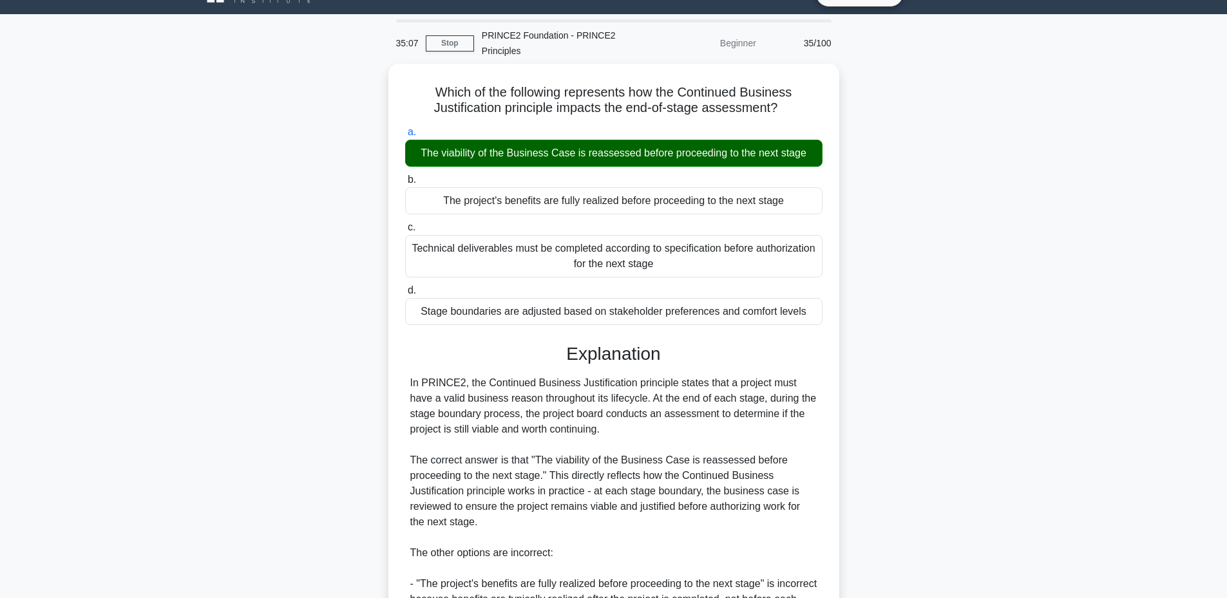
scroll to position [336, 0]
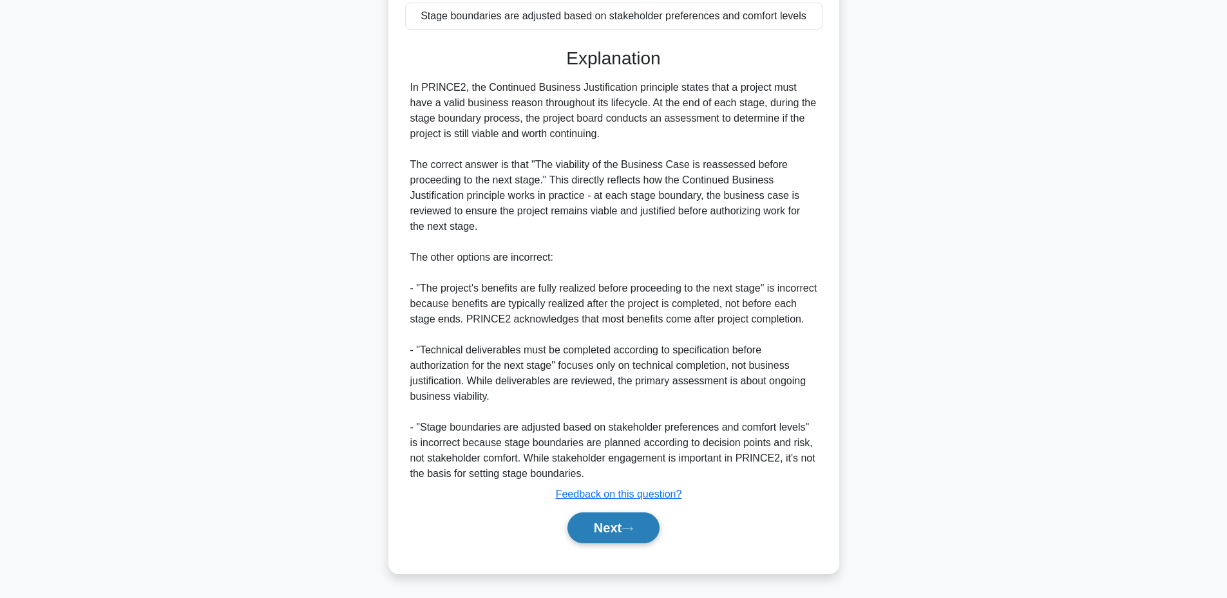
click at [578, 531] on button "Next" at bounding box center [614, 528] width 92 height 31
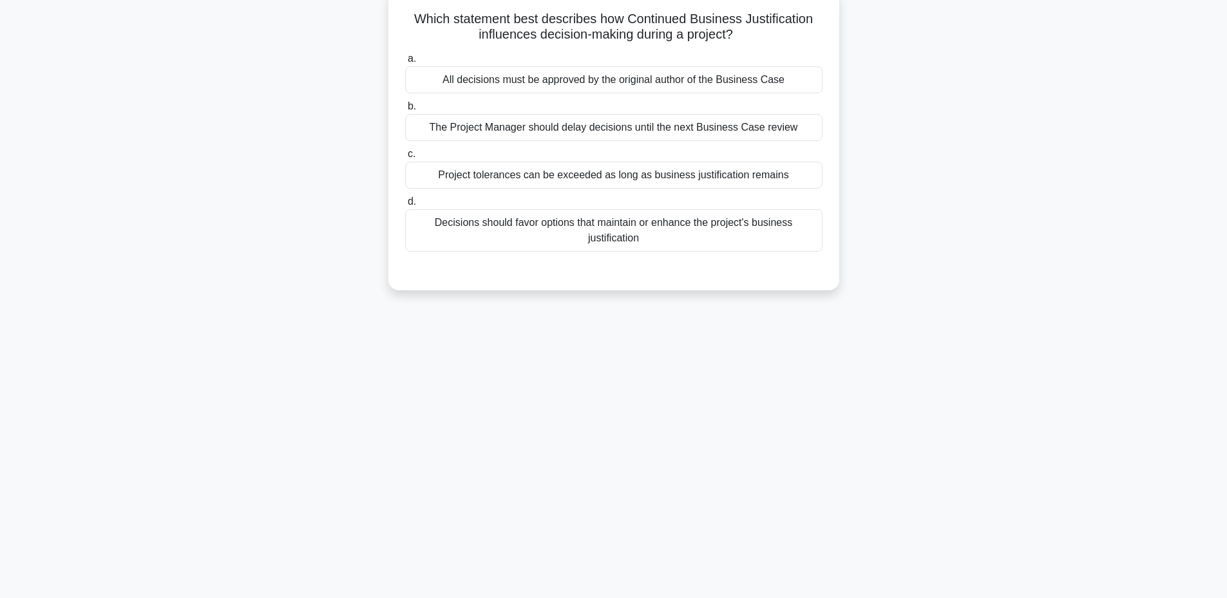
click at [571, 175] on div "Project tolerances can be exceeded as long as business justification remains" at bounding box center [613, 175] width 417 height 27
click at [405, 158] on input "c. Project tolerances can be exceeded as long as business justification remains" at bounding box center [405, 154] width 0 height 8
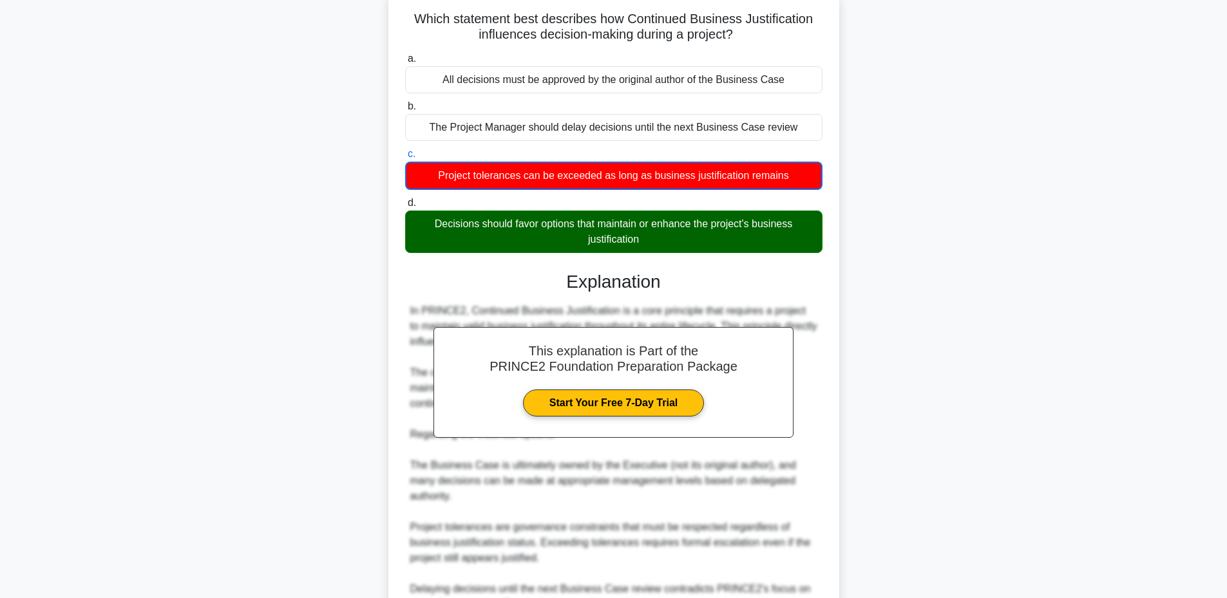
drag, startPoint x: 411, startPoint y: 18, endPoint x: 653, endPoint y: 242, distance: 329.1
click at [653, 242] on div "Which statement best describes how Continued Business Justification influences …" at bounding box center [614, 355] width 441 height 720
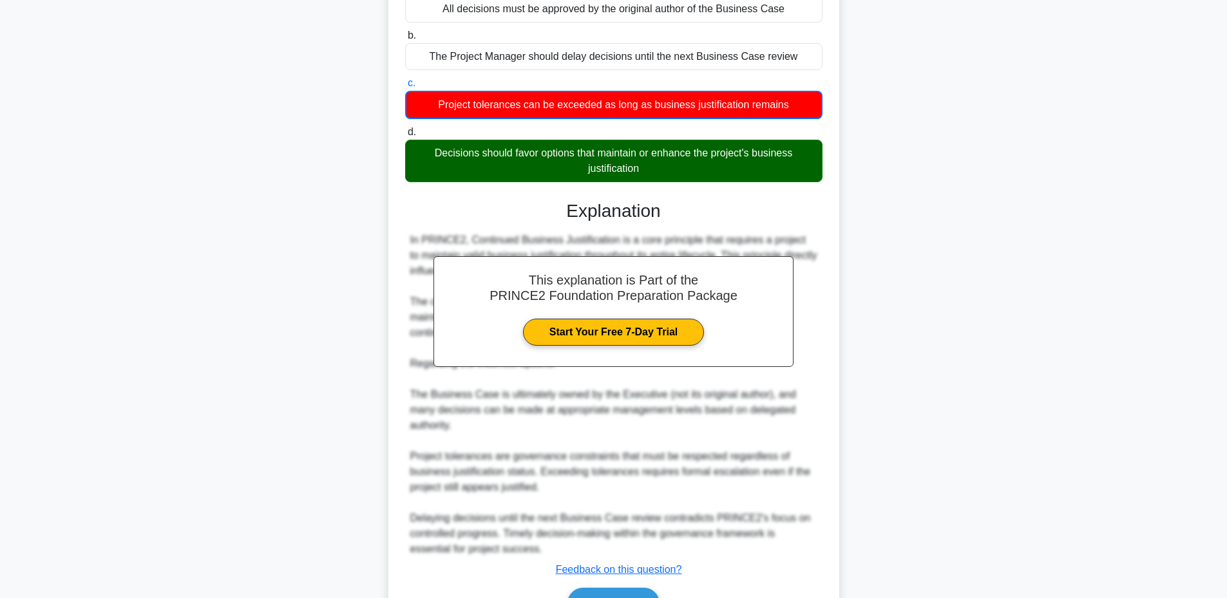
scroll to position [229, 0]
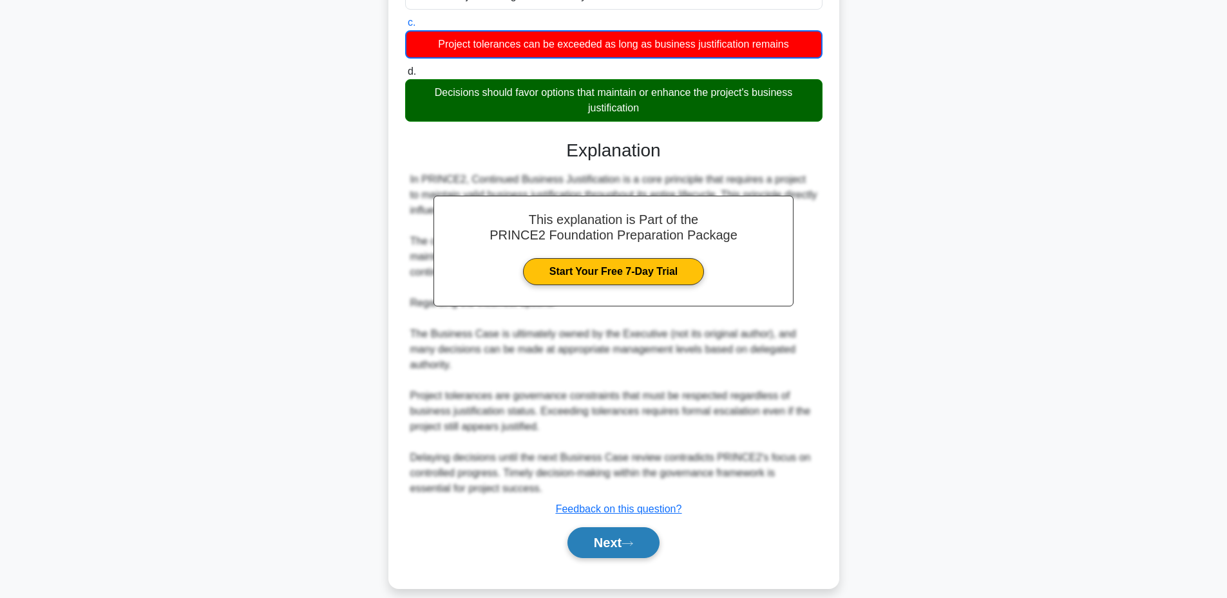
click at [597, 533] on button "Next" at bounding box center [614, 543] width 92 height 31
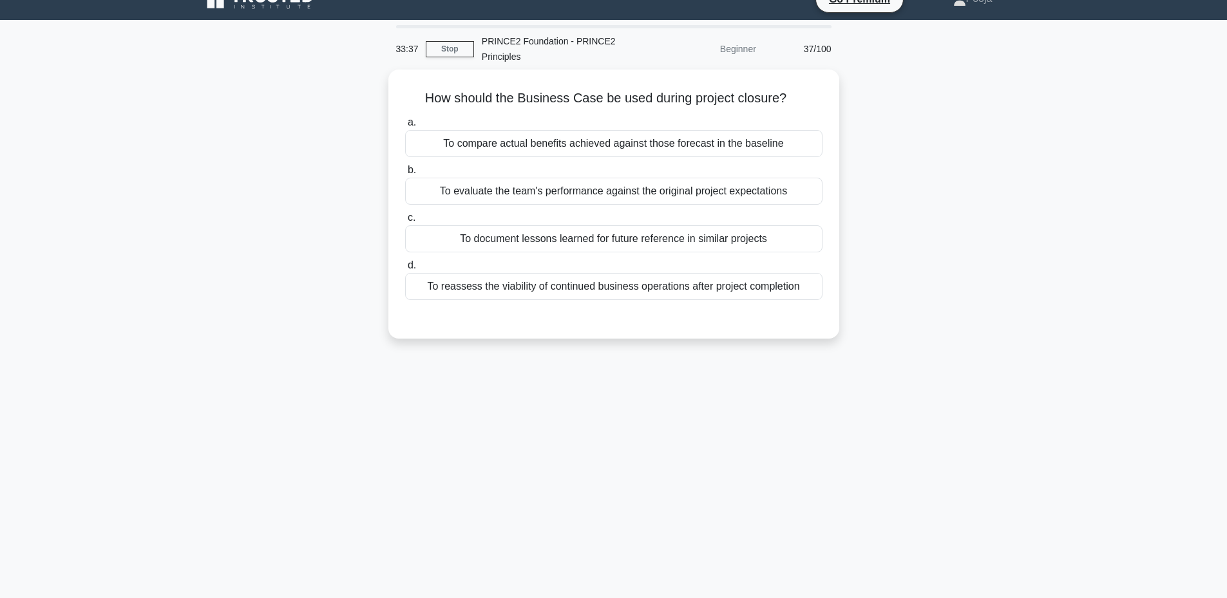
scroll to position [20, 0]
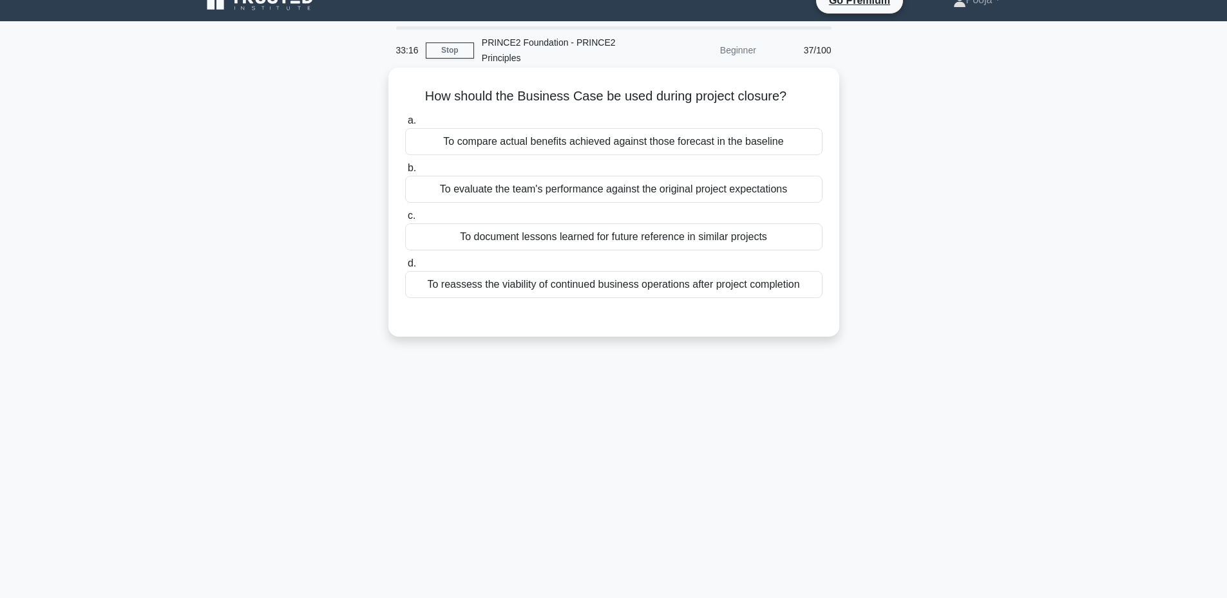
click at [559, 294] on div "To reassess the viability of continued business operations after project comple…" at bounding box center [613, 284] width 417 height 27
click at [405, 268] on input "d. To reassess the viability of continued business operations after project com…" at bounding box center [405, 264] width 0 height 8
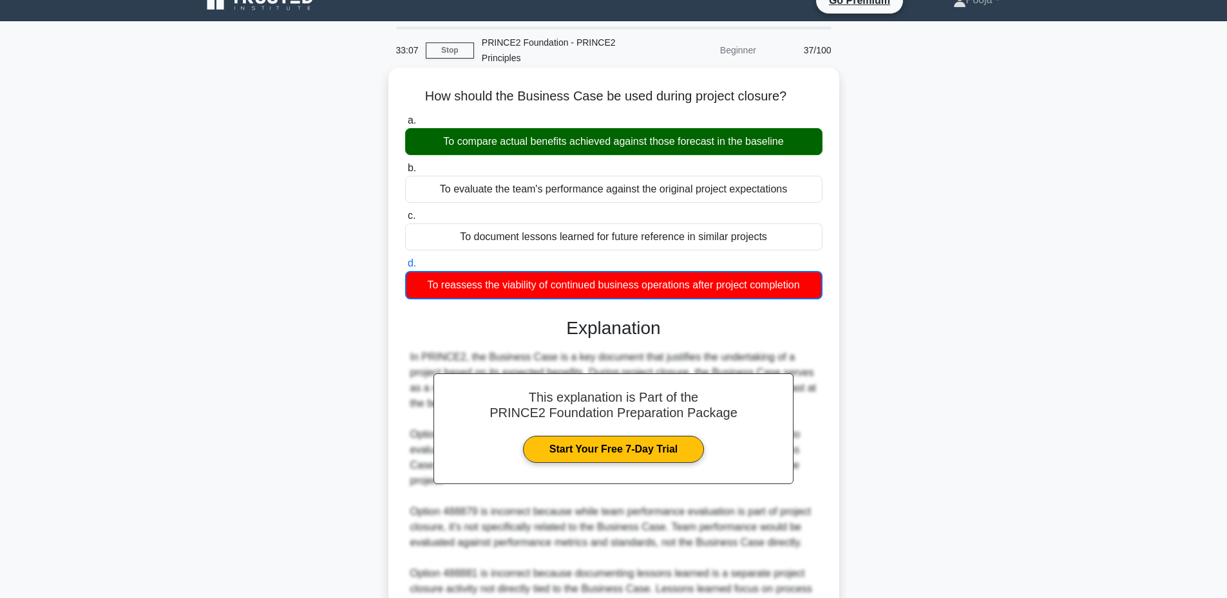
drag, startPoint x: 425, startPoint y: 99, endPoint x: 804, endPoint y: 287, distance: 423.2
click at [804, 287] on div "How should the Business Case be used during project closure? .spinner_0XTQ{tran…" at bounding box center [614, 425] width 441 height 704
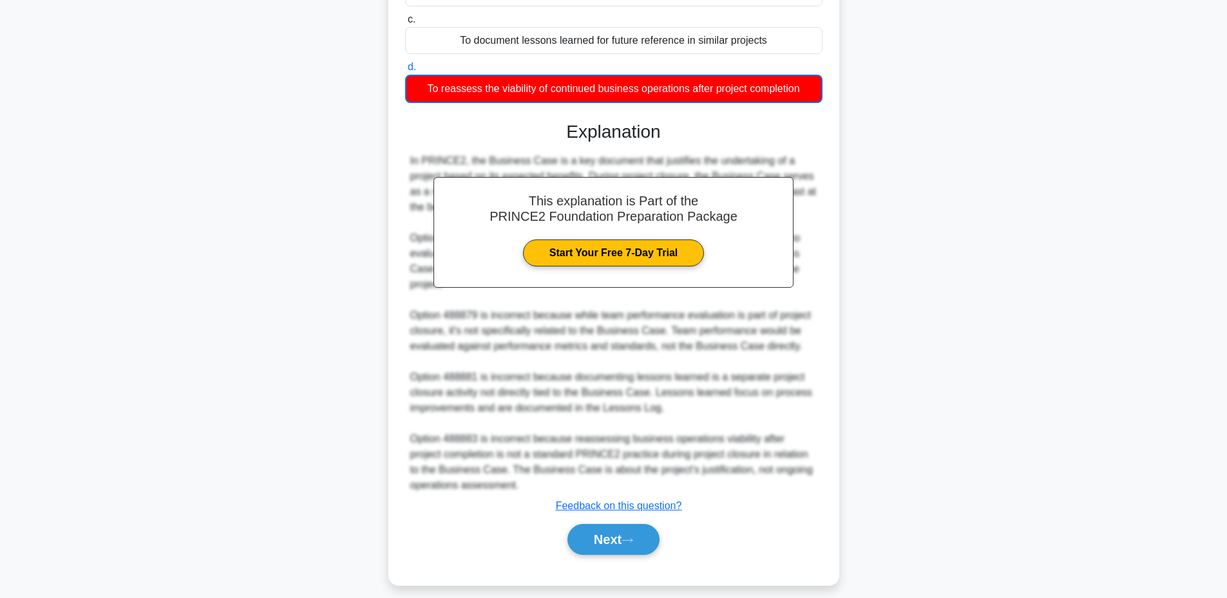
scroll to position [229, 0]
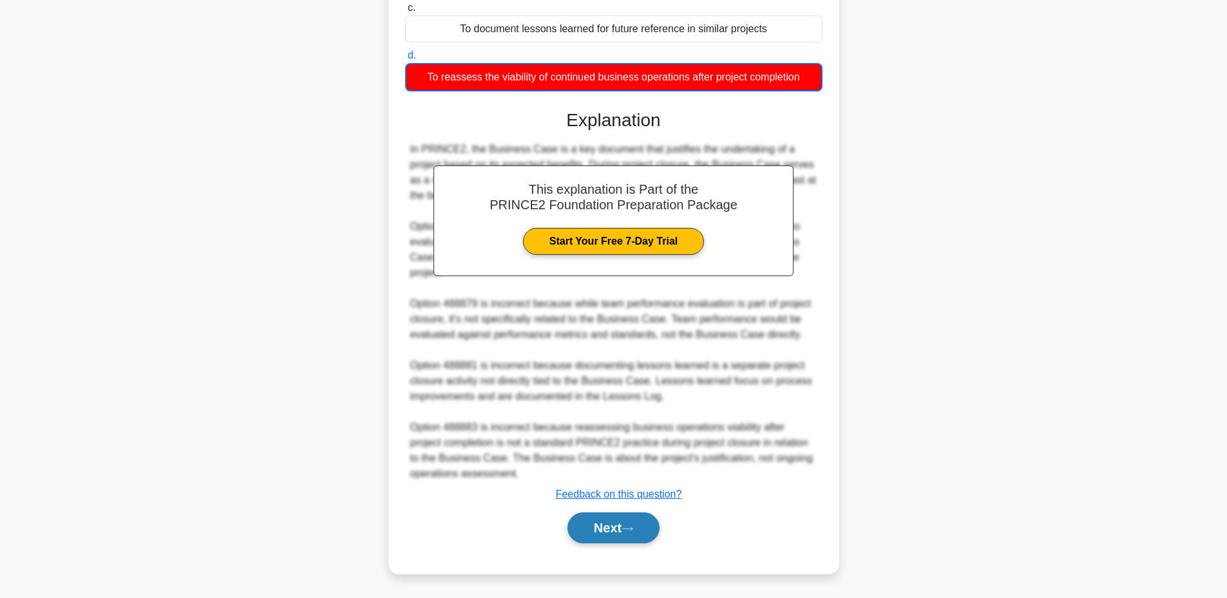
click at [594, 535] on button "Next" at bounding box center [614, 528] width 92 height 31
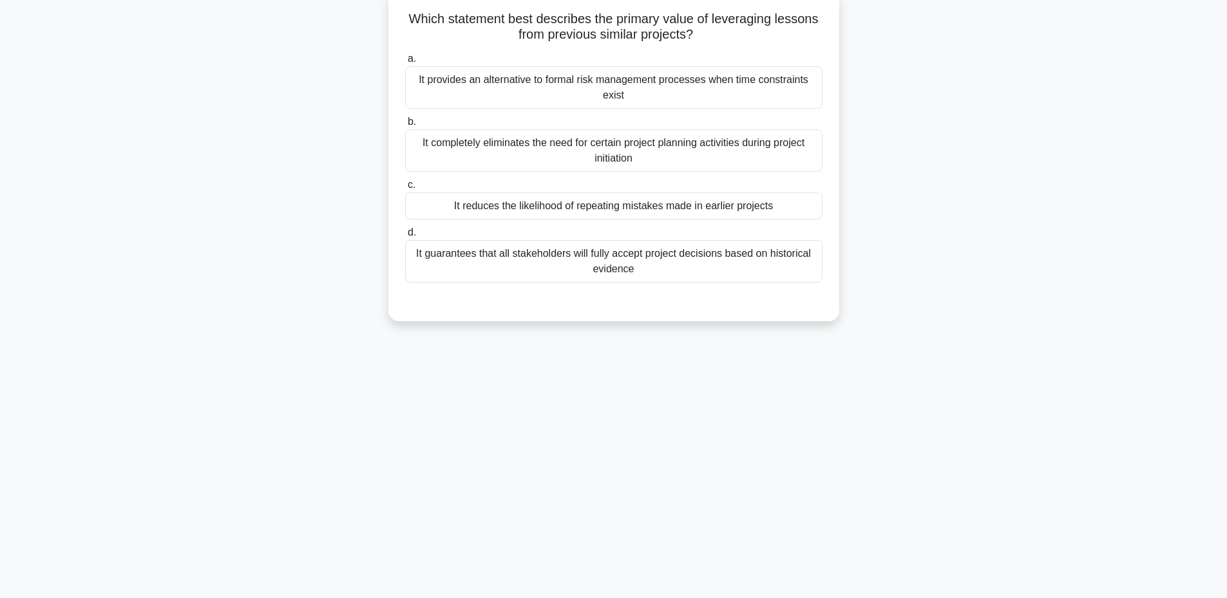
click at [584, 201] on div "It reduces the likelihood of repeating mistakes made in earlier projects" at bounding box center [613, 206] width 417 height 27
click at [405, 189] on input "c. It reduces the likelihood of repeating mistakes made in earlier projects" at bounding box center [405, 185] width 0 height 8
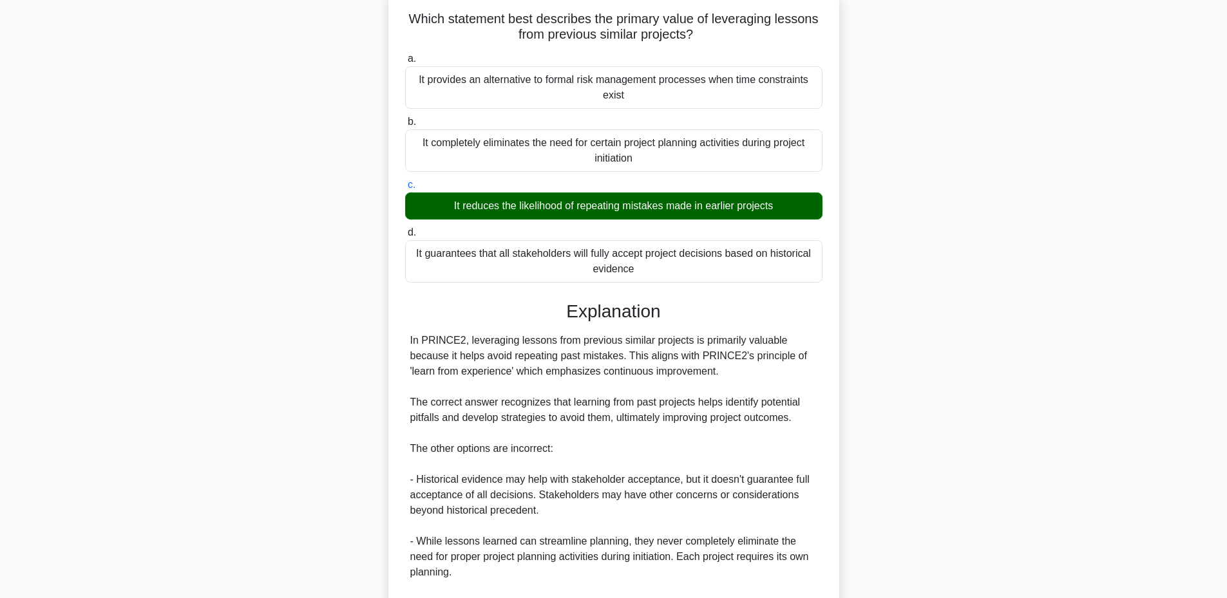
drag, startPoint x: 403, startPoint y: 23, endPoint x: 687, endPoint y: 263, distance: 371.7
click at [687, 263] on div "Which statement best describes the primary value of leveraging lessons from pre…" at bounding box center [614, 362] width 441 height 734
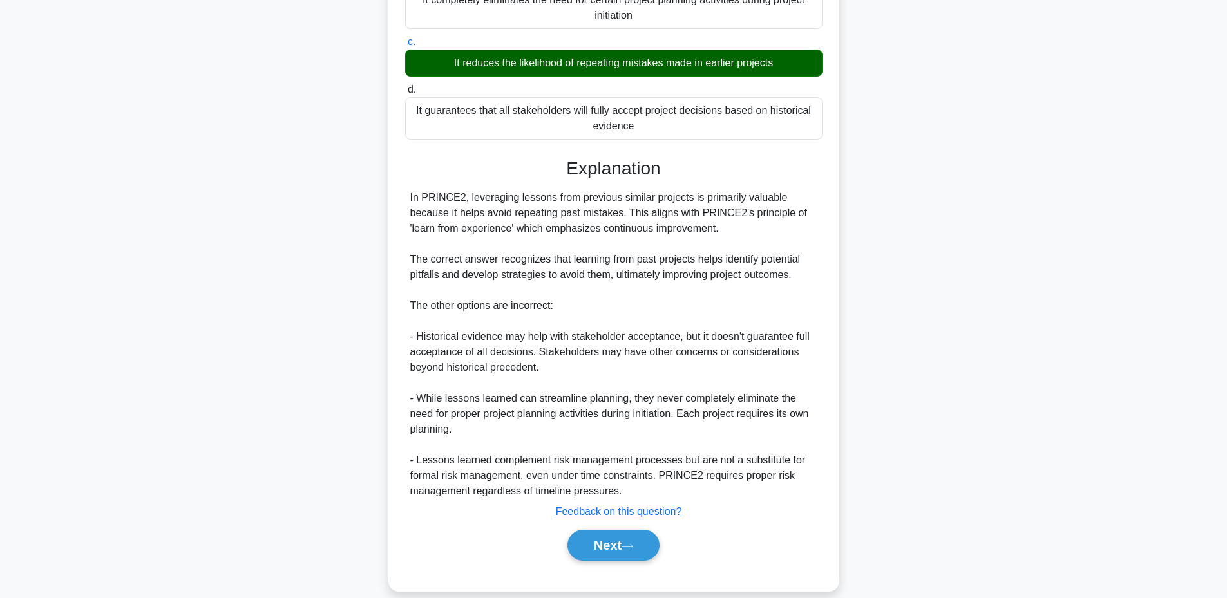
scroll to position [258, 0]
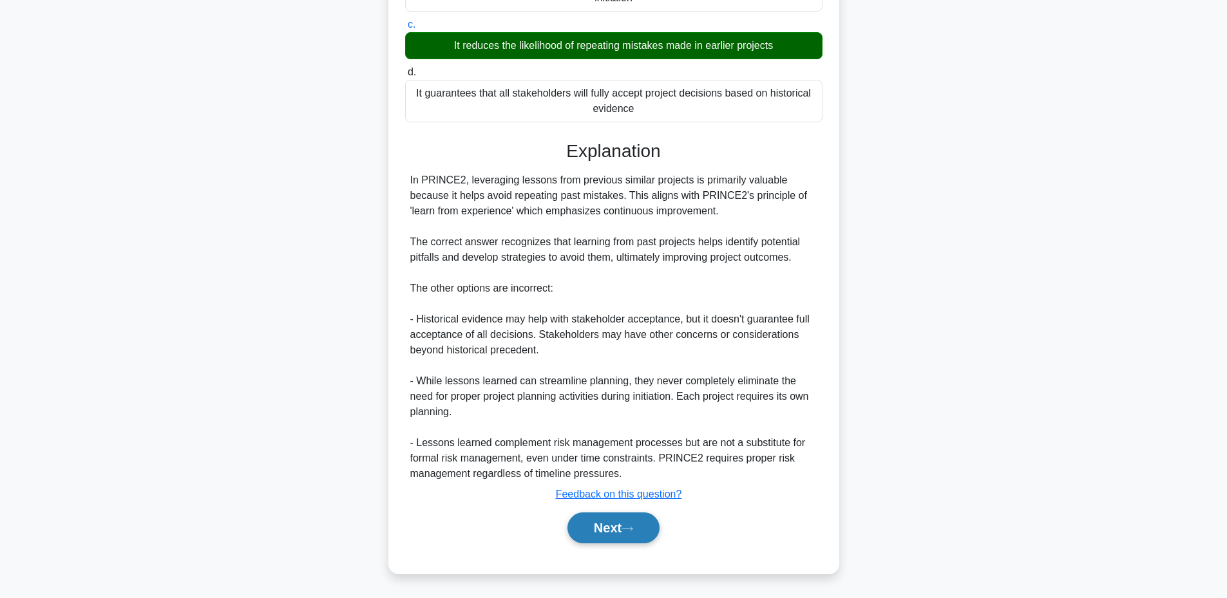
click at [597, 521] on button "Next" at bounding box center [614, 528] width 92 height 31
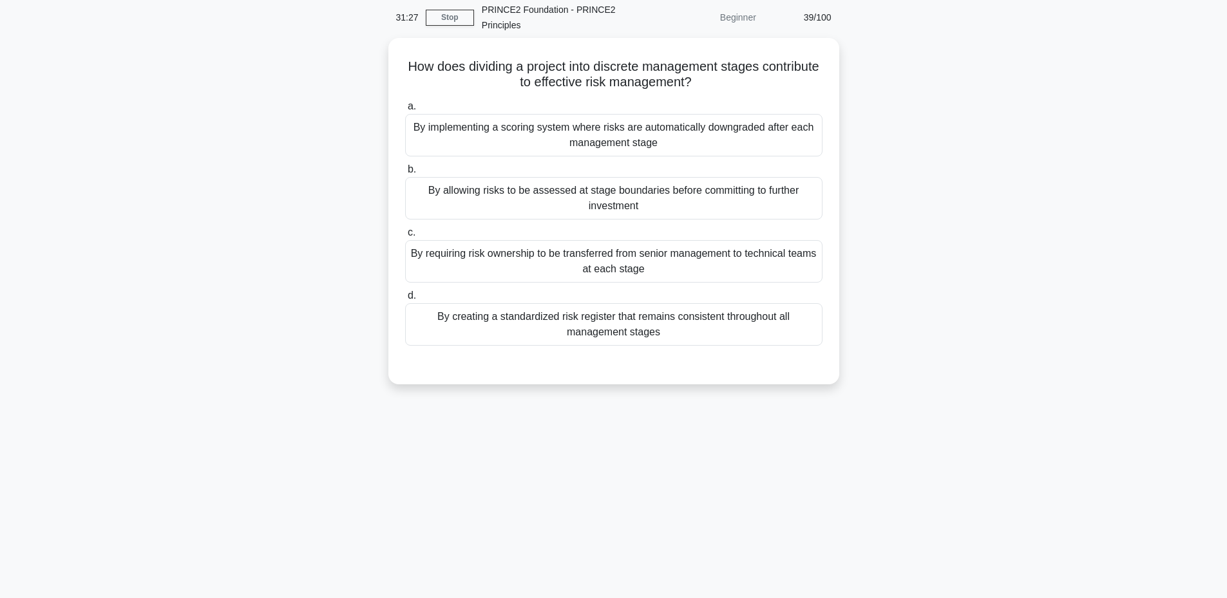
scroll to position [46, 0]
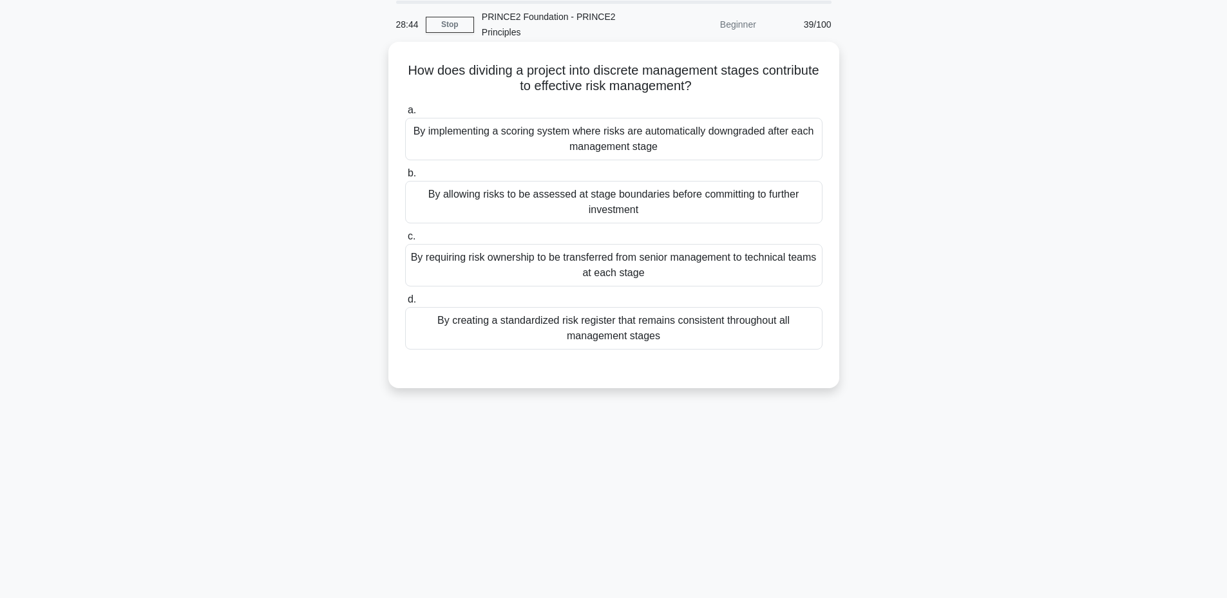
click at [524, 206] on div "By allowing risks to be assessed at stage boundaries before committing to furth…" at bounding box center [613, 202] width 417 height 43
click at [405, 178] on input "b. By allowing risks to be assessed at stage boundaries before committing to fu…" at bounding box center [405, 173] width 0 height 8
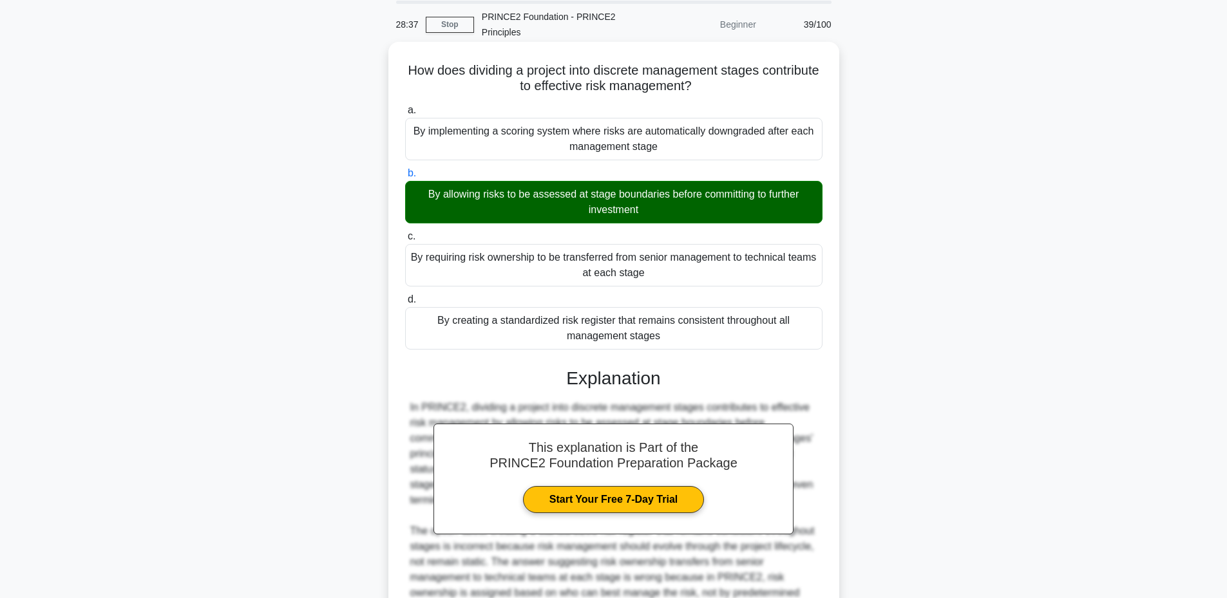
drag, startPoint x: 437, startPoint y: 68, endPoint x: 680, endPoint y: 352, distance: 373.3
click at [680, 352] on div "How does dividing a project into discrete management stages contribute to effec…" at bounding box center [614, 390] width 441 height 687
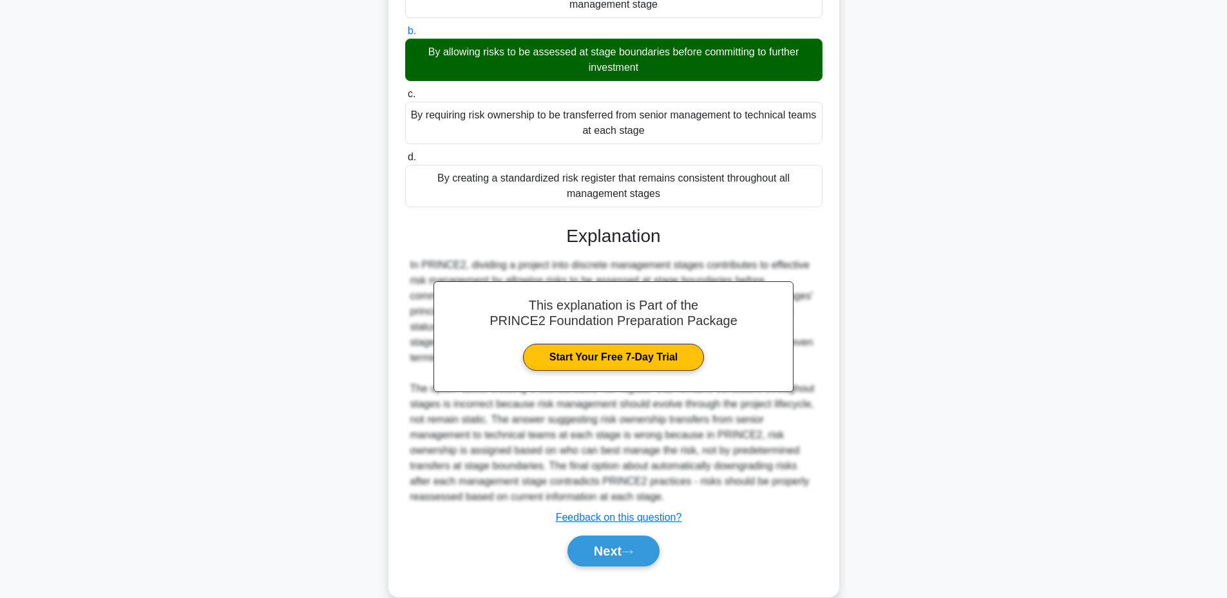
scroll to position [212, 0]
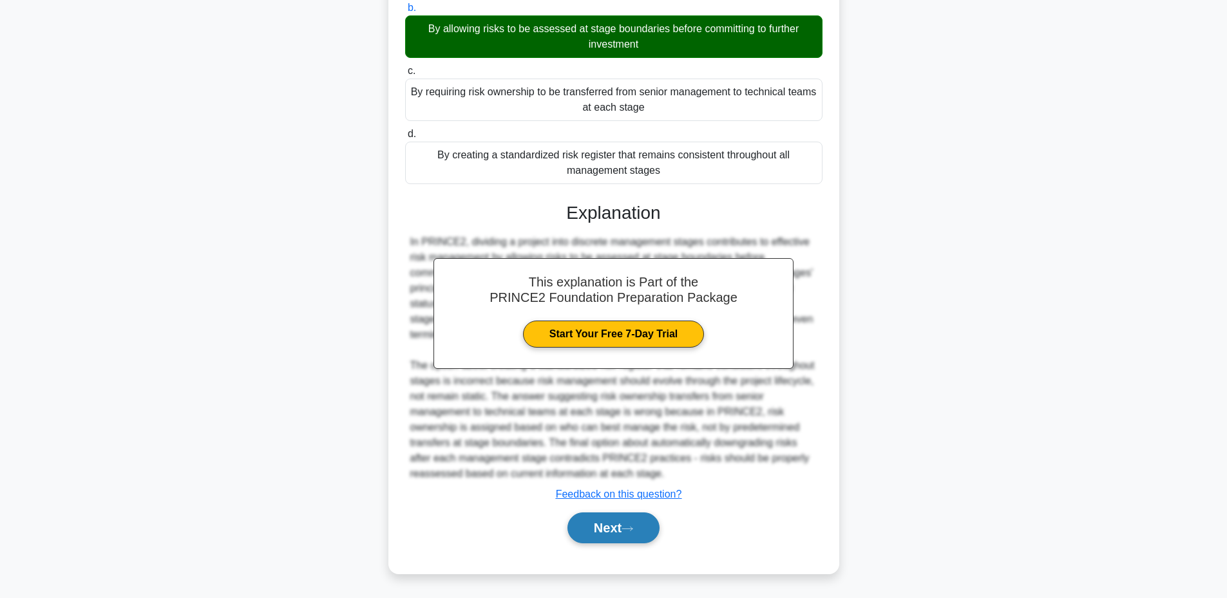
click at [595, 528] on button "Next" at bounding box center [614, 528] width 92 height 31
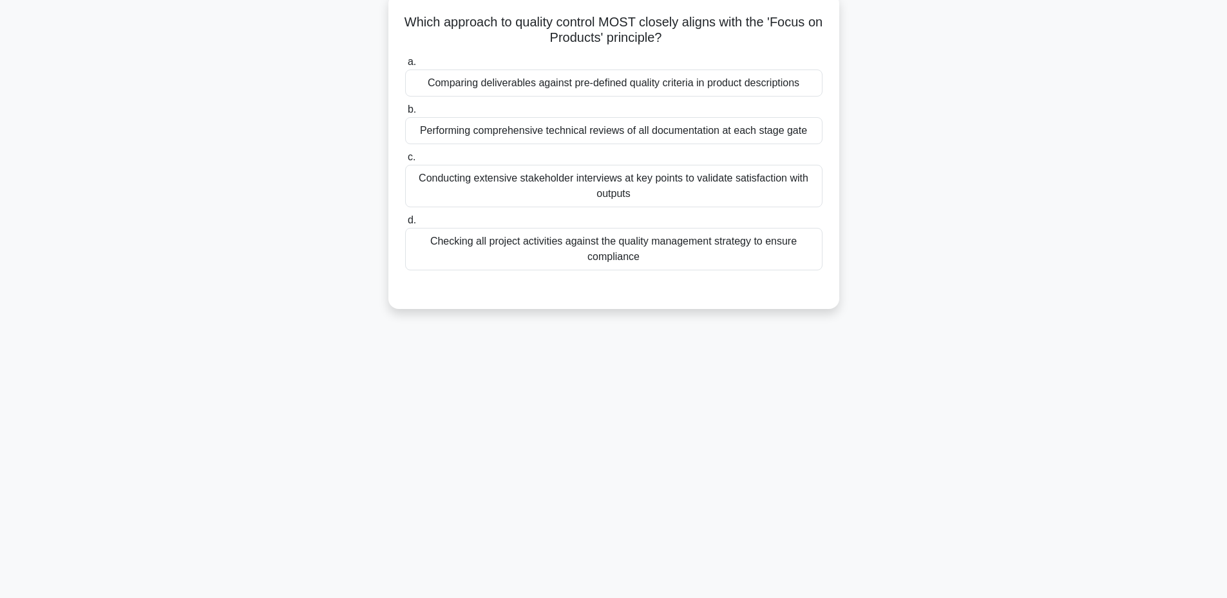
scroll to position [97, 0]
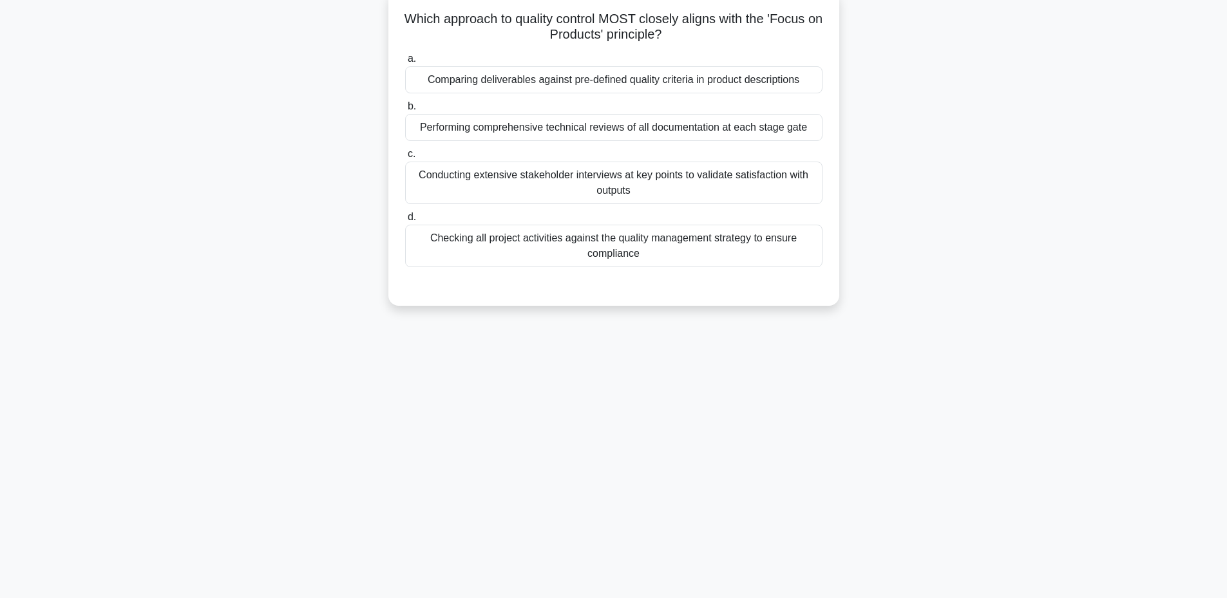
click at [513, 136] on div "Performing comprehensive technical reviews of all documentation at each stage g…" at bounding box center [613, 127] width 417 height 27
click at [405, 111] on input "b. Performing comprehensive technical reviews of all documentation at each stag…" at bounding box center [405, 106] width 0 height 8
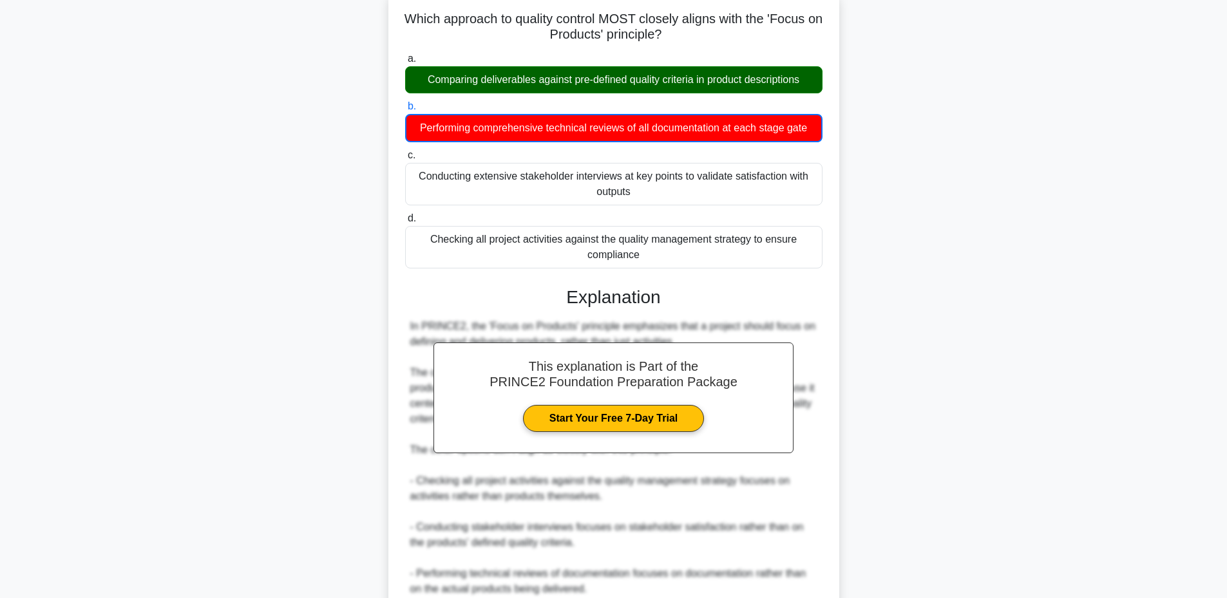
drag, startPoint x: 406, startPoint y: 19, endPoint x: 796, endPoint y: 256, distance: 455.8
click at [796, 256] on div "Which approach to quality control MOST closely aligns with the 'Focus on Produc…" at bounding box center [614, 339] width 441 height 689
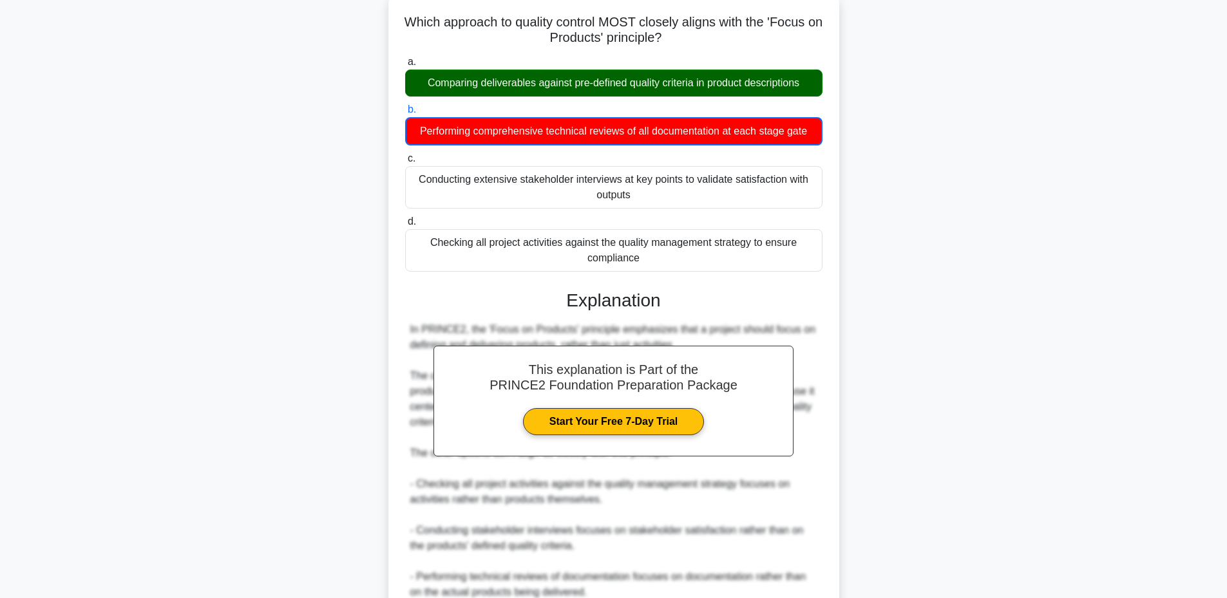
click at [929, 213] on div "Which approach to quality control MOST closely aligns with the 'Focus on Produc…" at bounding box center [614, 351] width 850 height 714
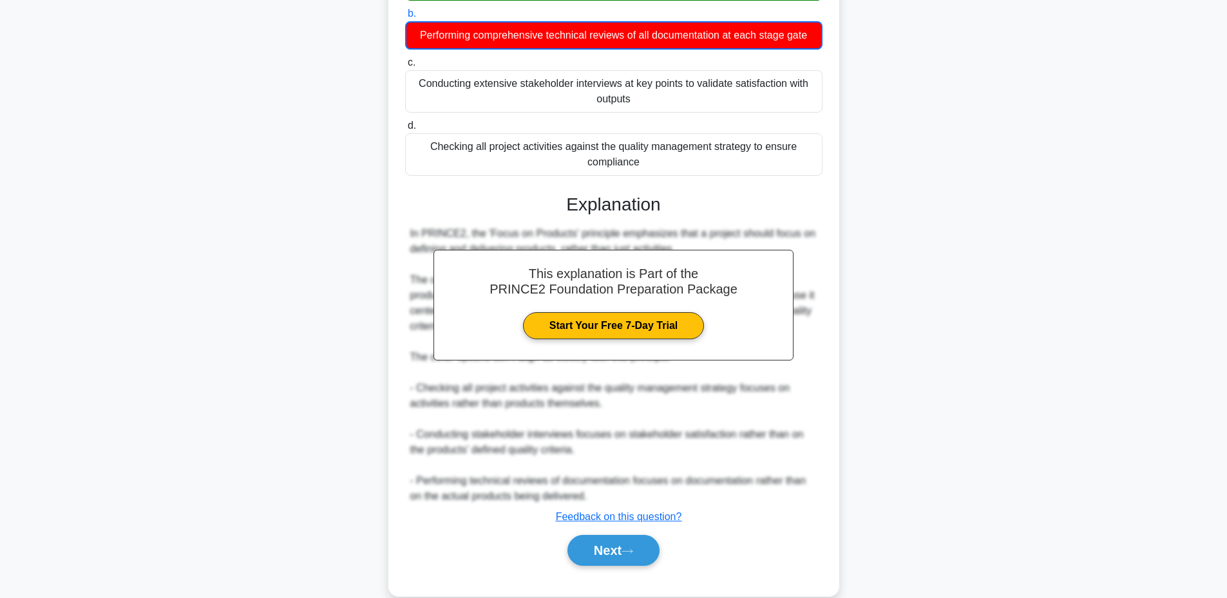
scroll to position [213, 0]
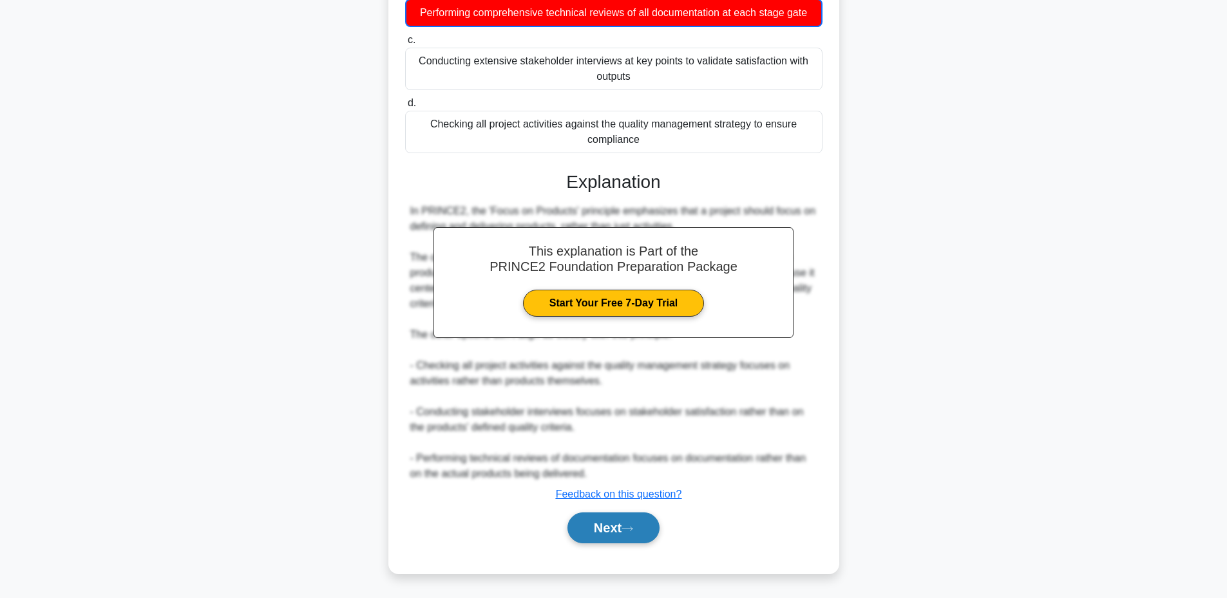
click at [583, 536] on button "Next" at bounding box center [614, 528] width 92 height 31
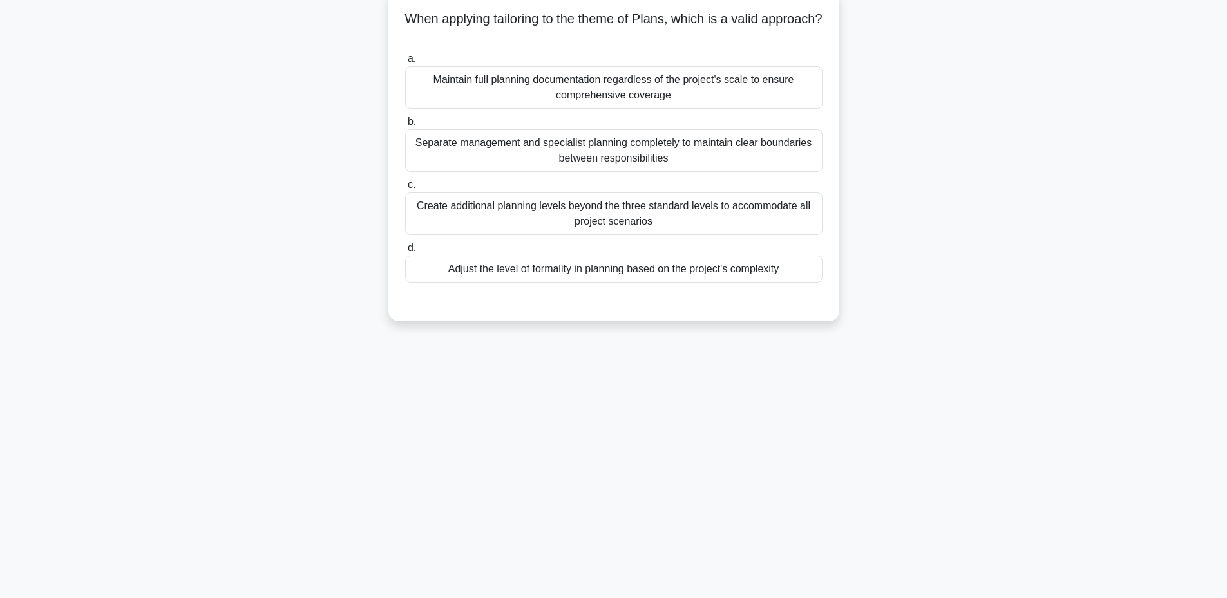
click at [462, 271] on div "Adjust the level of formality in planning based on the project's complexity" at bounding box center [613, 269] width 417 height 27
click at [405, 253] on input "d. Adjust the level of formality in planning based on the project's complexity" at bounding box center [405, 248] width 0 height 8
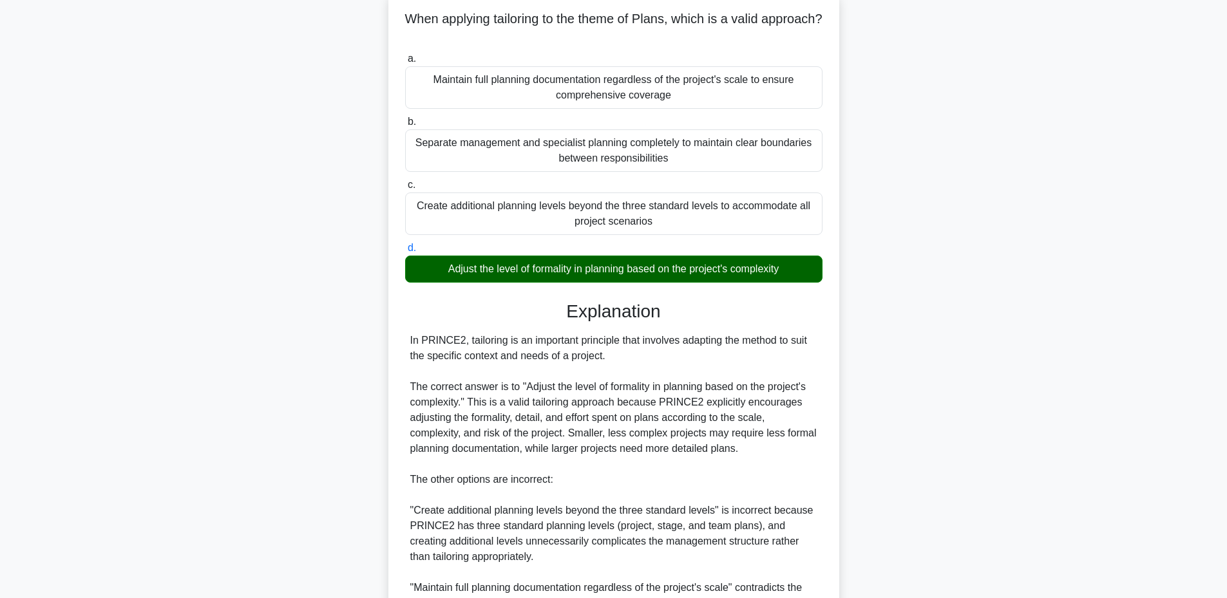
drag, startPoint x: 432, startPoint y: 16, endPoint x: 797, endPoint y: 265, distance: 441.3
click at [797, 265] on div "When applying tailoring to the theme of Plans, which is a valid approach? .spin…" at bounding box center [614, 393] width 441 height 796
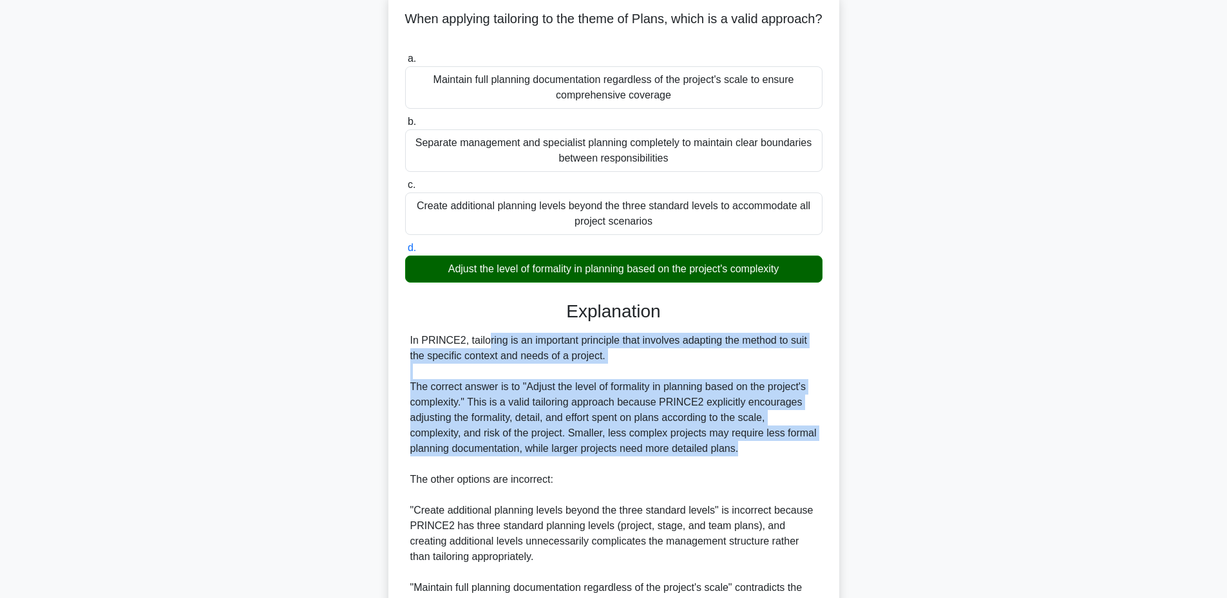
drag, startPoint x: 410, startPoint y: 341, endPoint x: 742, endPoint y: 451, distance: 350.2
click at [742, 451] on div "In PRINCE2, tailoring is an important principle that involves adapting the meth…" at bounding box center [613, 518] width 407 height 371
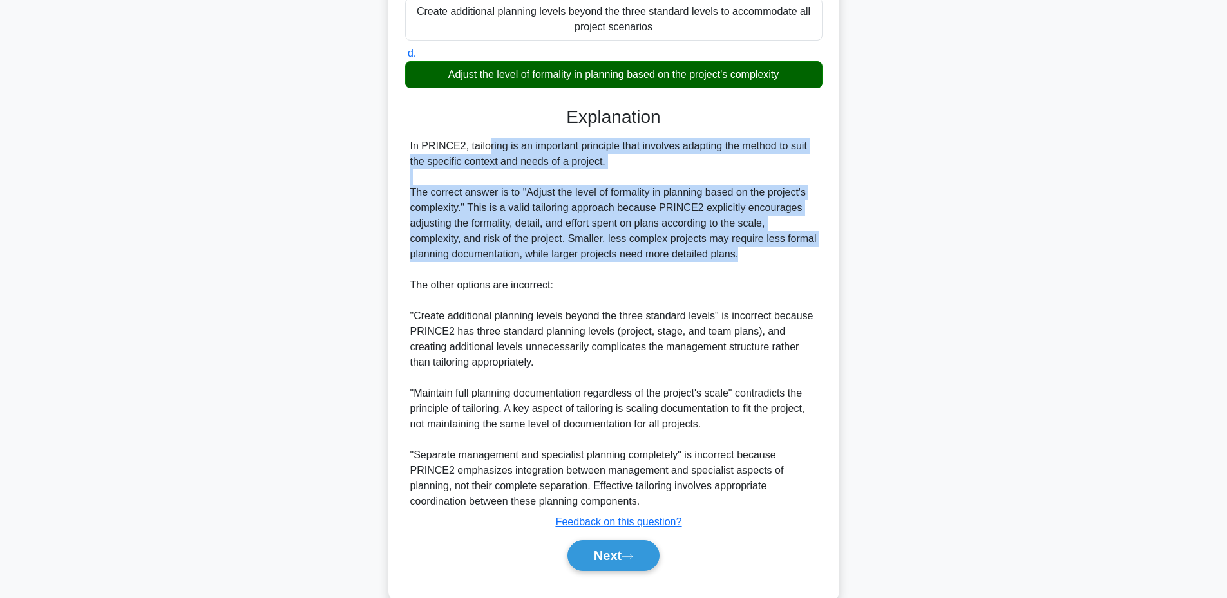
scroll to position [320, 0]
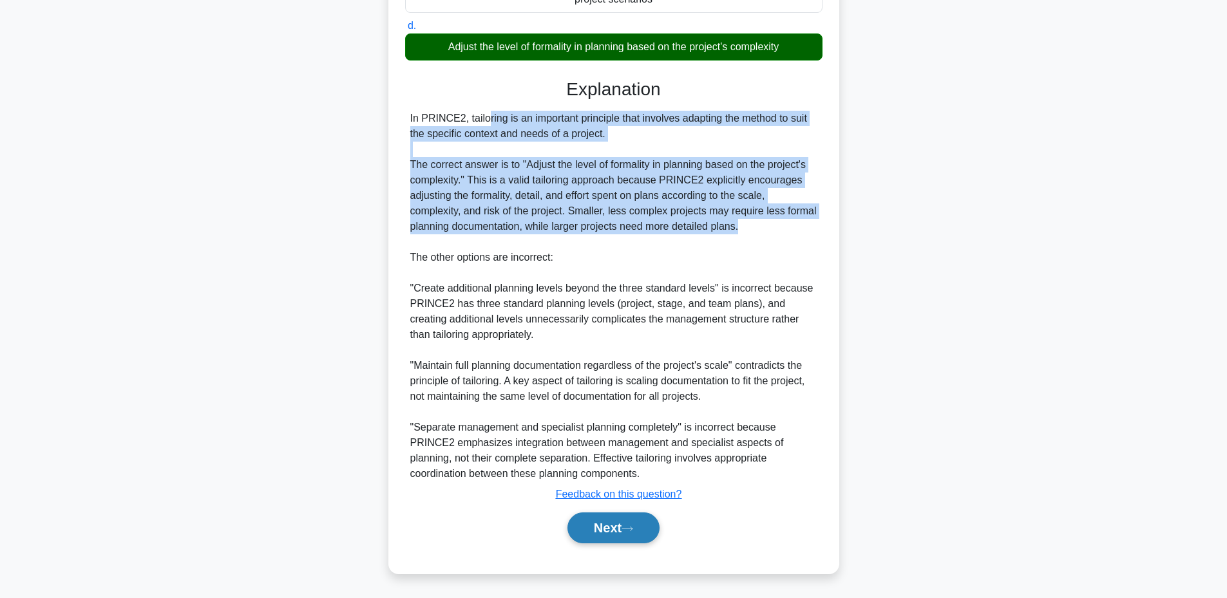
click at [591, 528] on button "Next" at bounding box center [614, 528] width 92 height 31
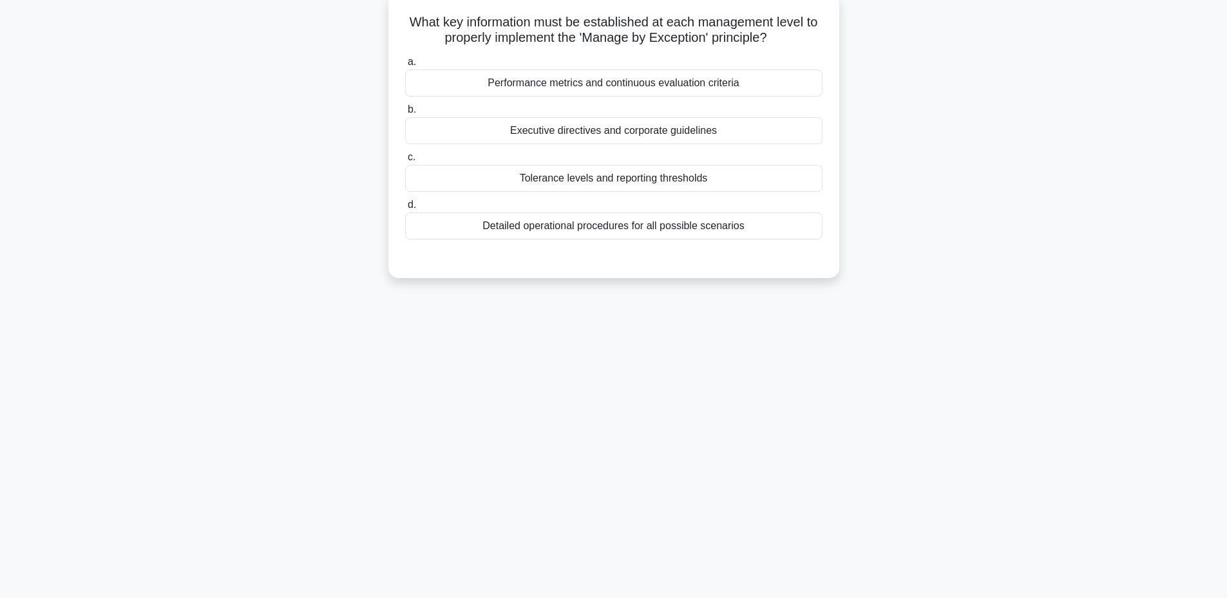
scroll to position [97, 0]
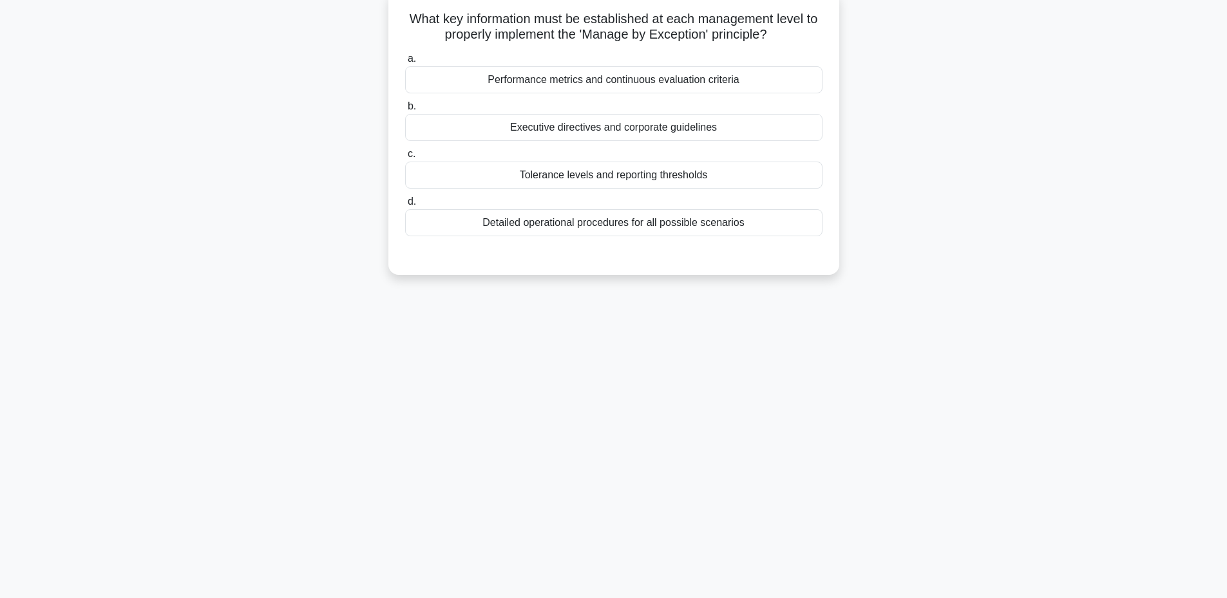
click at [572, 177] on div "Tolerance levels and reporting thresholds" at bounding box center [613, 175] width 417 height 27
click at [405, 158] on input "c. Tolerance levels and reporting thresholds" at bounding box center [405, 154] width 0 height 8
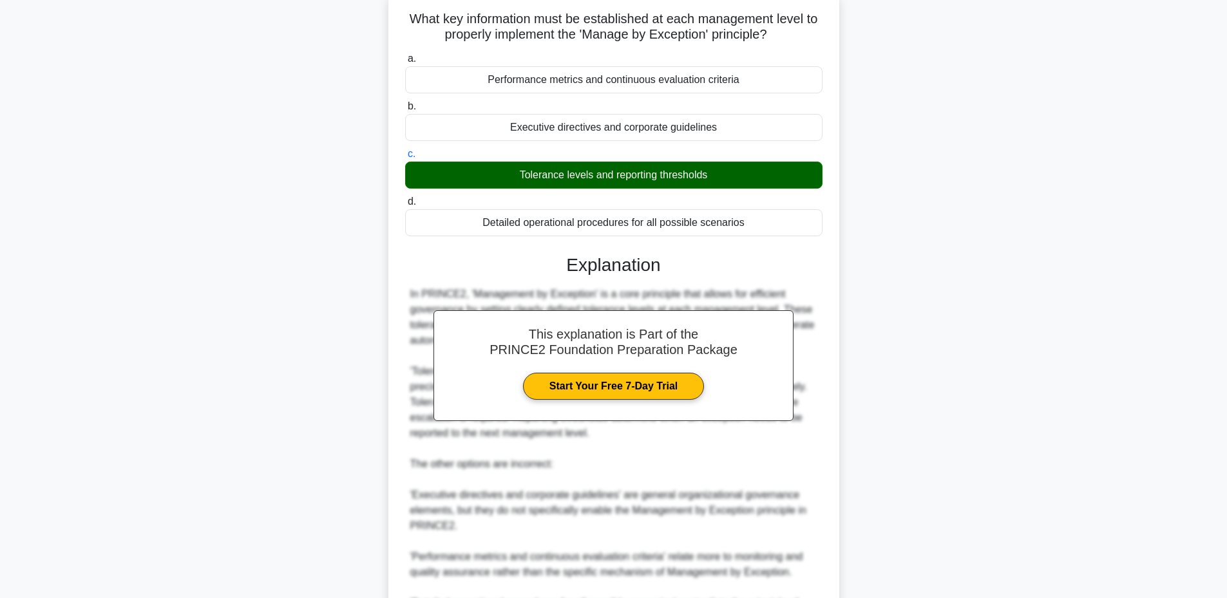
drag, startPoint x: 410, startPoint y: 21, endPoint x: 767, endPoint y: 224, distance: 410.0
click at [767, 224] on div "What key information must be established at each management level to properly i…" at bounding box center [614, 362] width 441 height 734
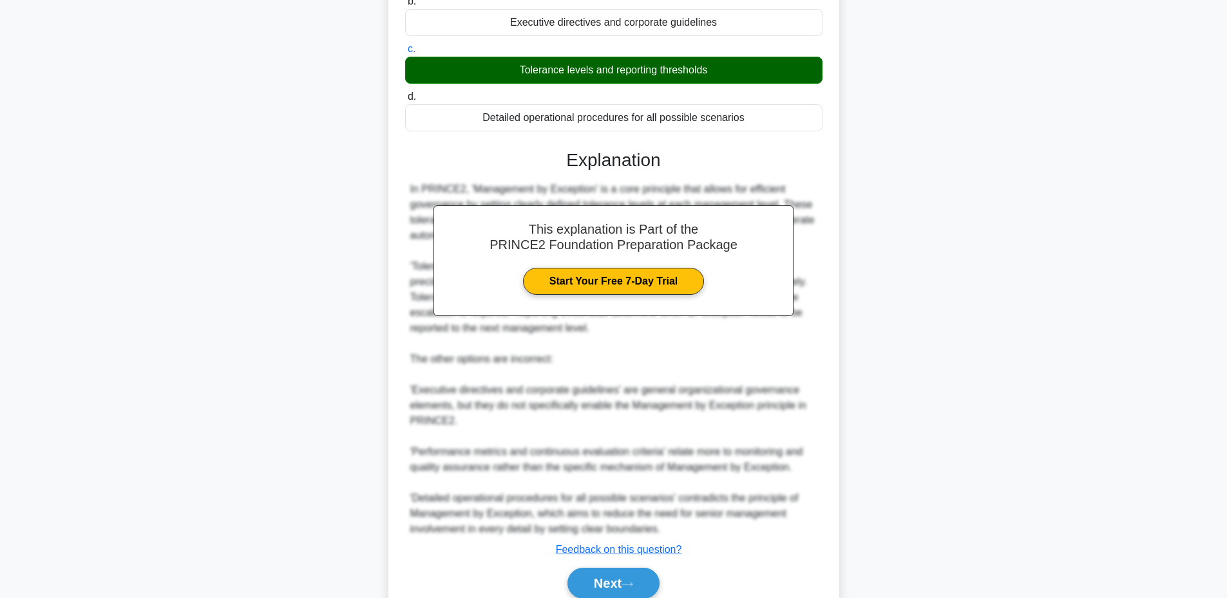
scroll to position [258, 0]
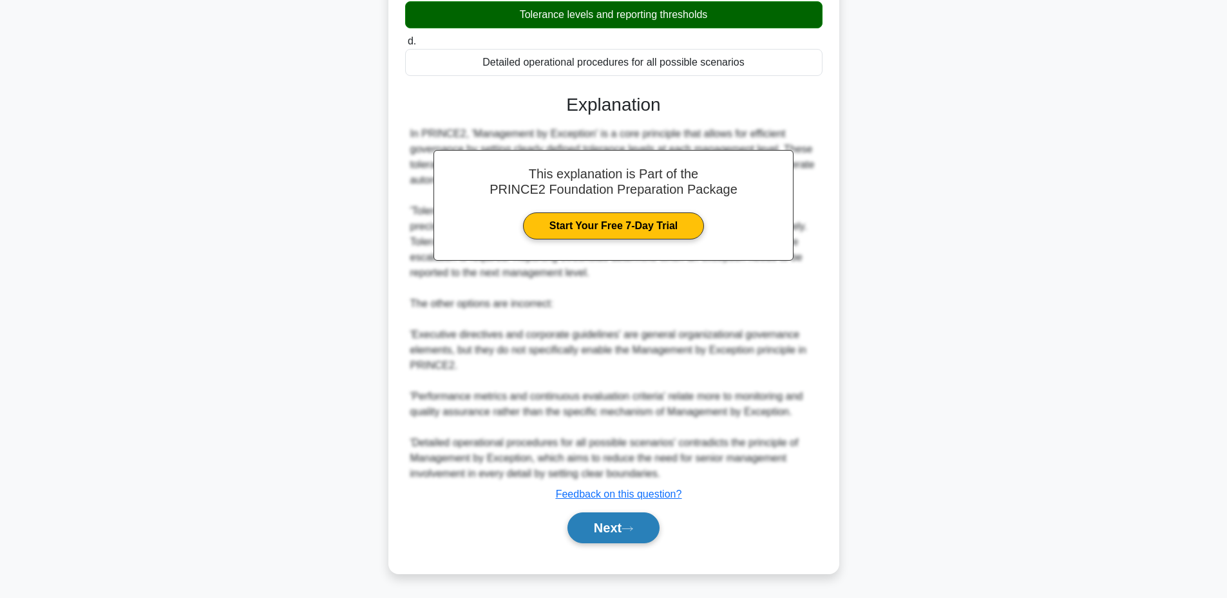
click at [595, 528] on button "Next" at bounding box center [614, 528] width 92 height 31
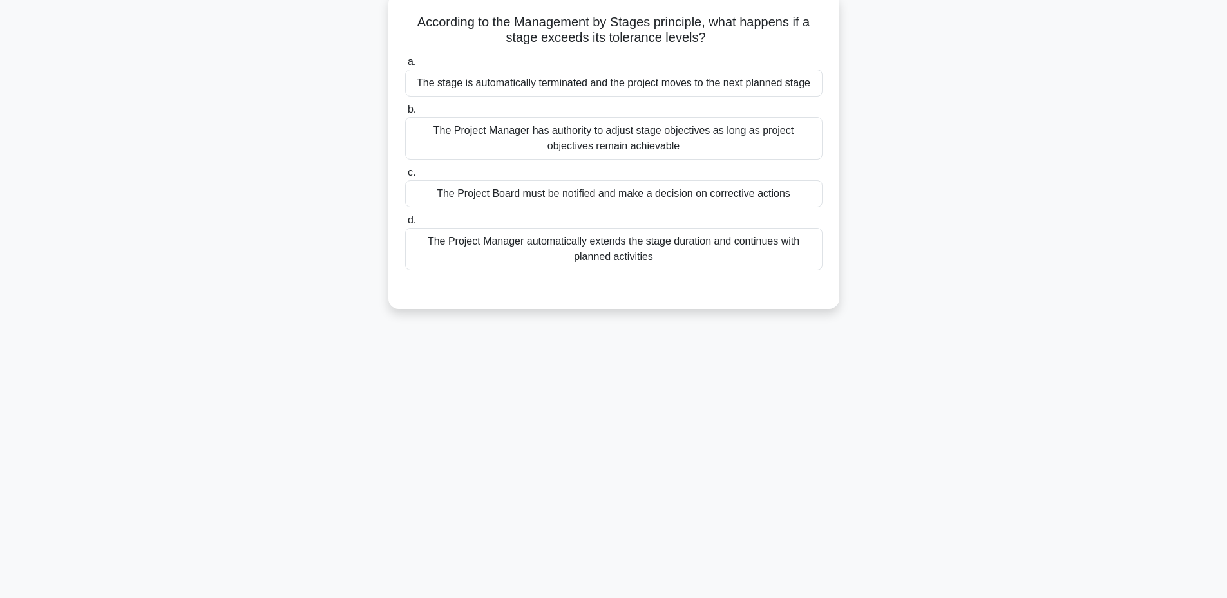
click at [595, 528] on div "16:10 Stop PRINCE2 Foundation - PRINCE2 Principles Beginner 43/100 According to…" at bounding box center [614, 271] width 850 height 644
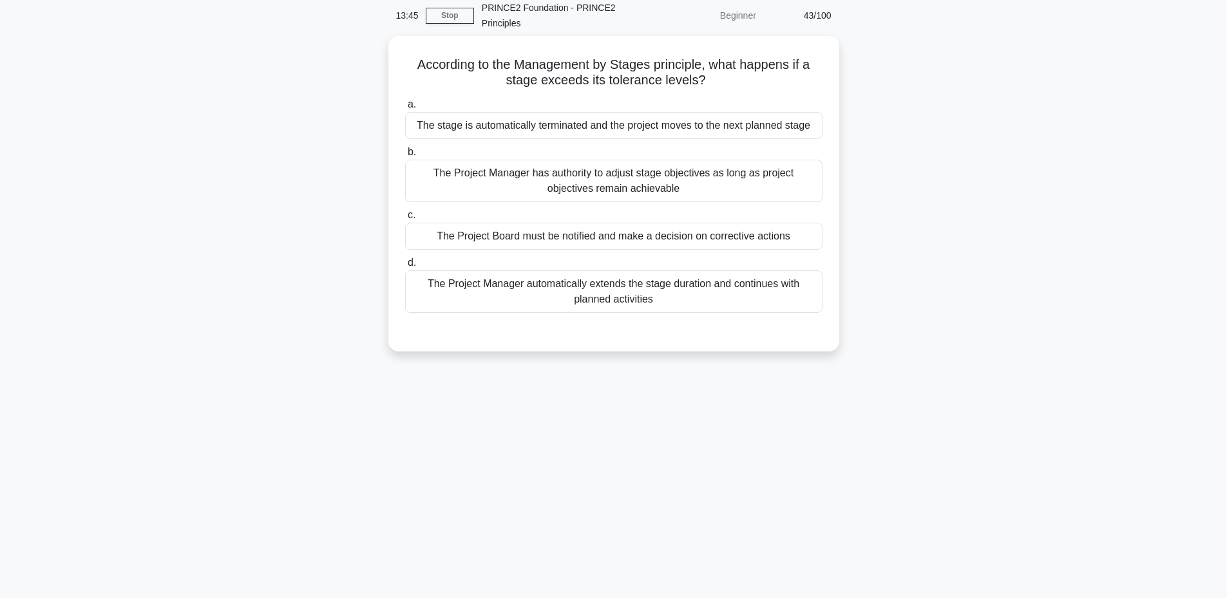
scroll to position [46, 0]
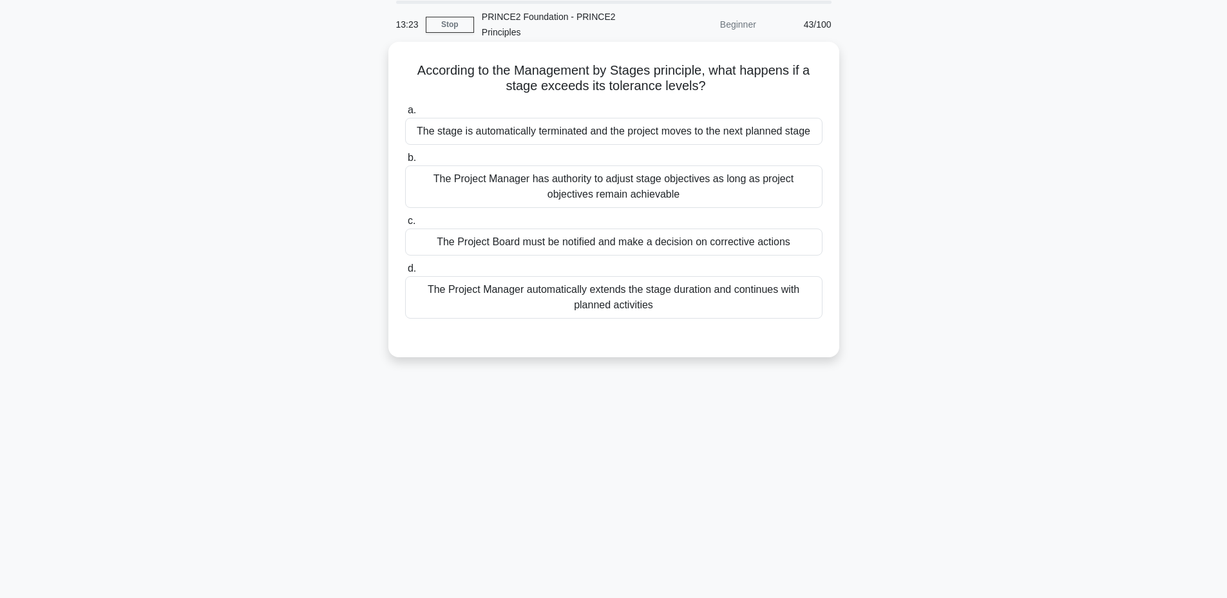
click at [621, 236] on div "The Project Board must be notified and make a decision on corrective actions" at bounding box center [613, 242] width 417 height 27
click at [405, 225] on input "c. The Project Board must be notified and make a decision on corrective actions" at bounding box center [405, 221] width 0 height 8
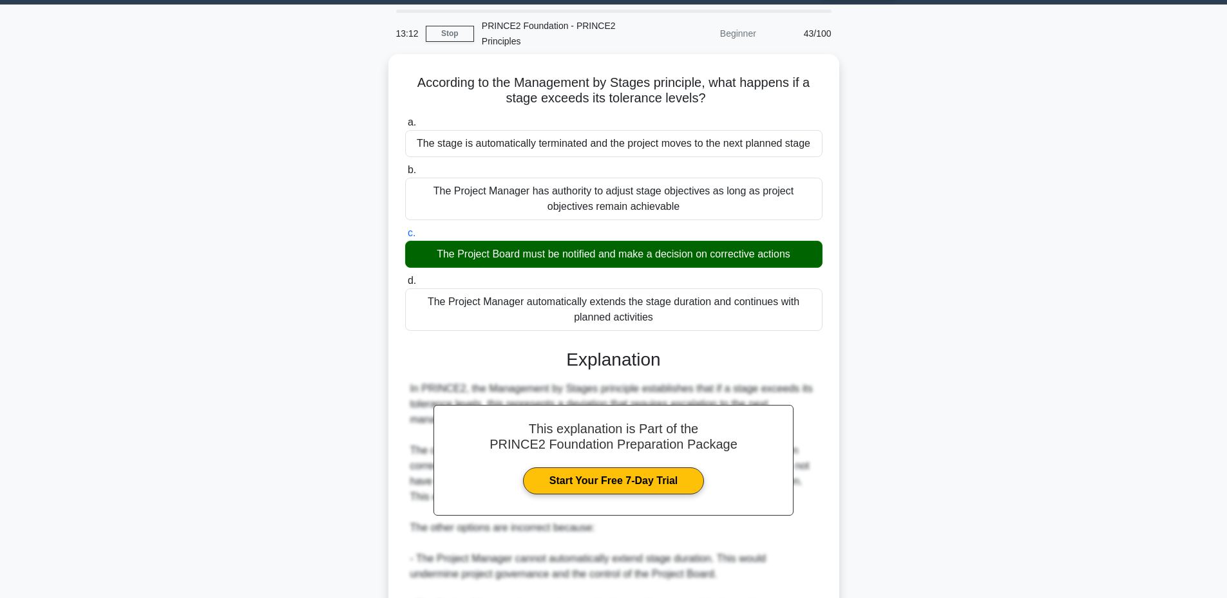
scroll to position [34, 0]
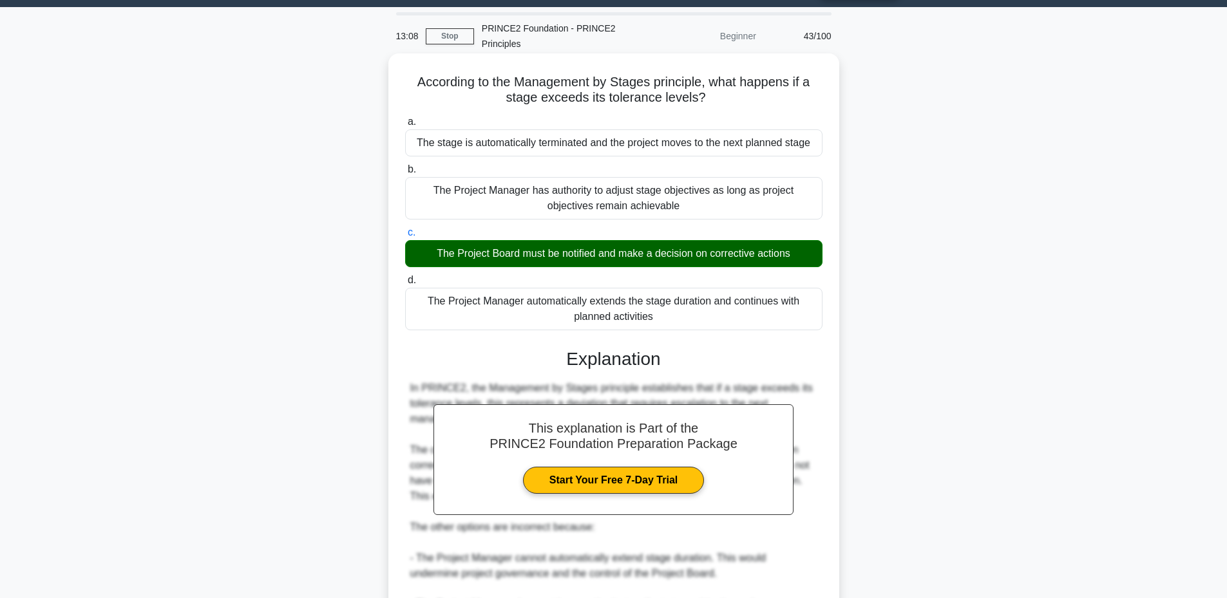
drag, startPoint x: 412, startPoint y: 82, endPoint x: 672, endPoint y: 327, distance: 356.8
click at [672, 327] on div "According to the Management by Stages principle, what happens if a stage exceed…" at bounding box center [614, 418] width 441 height 718
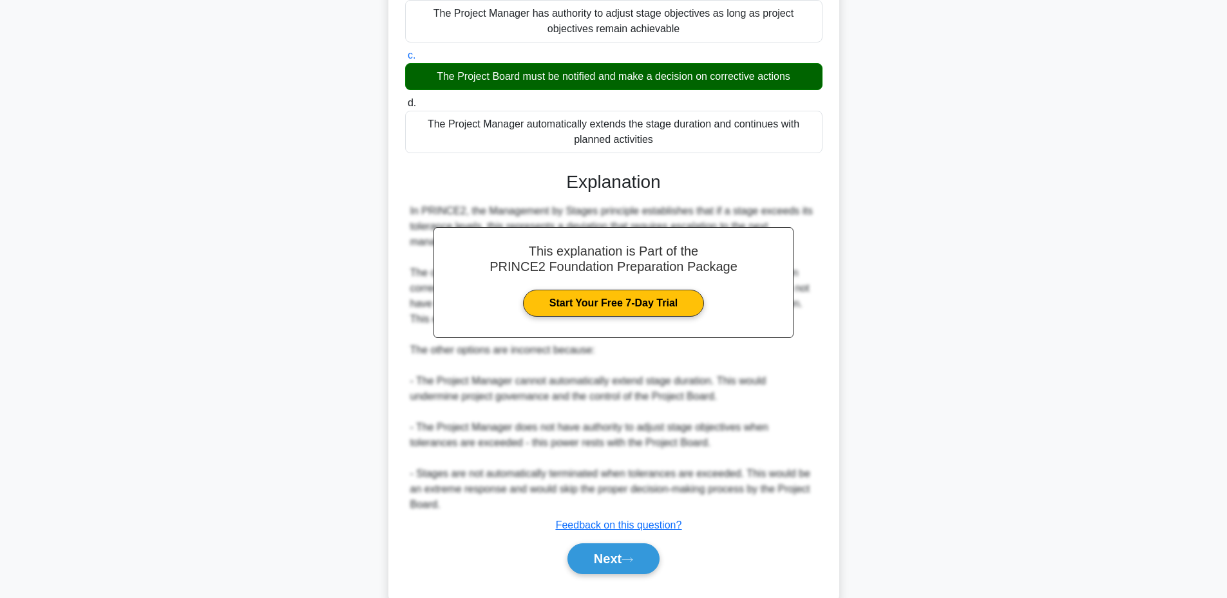
scroll to position [243, 0]
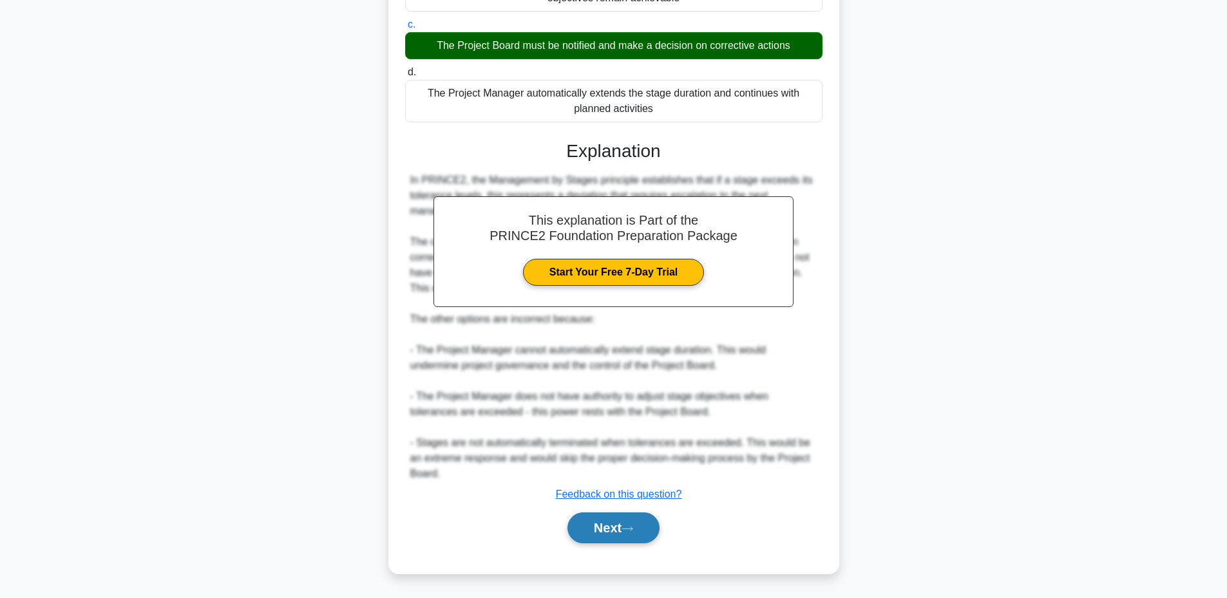
click at [597, 532] on button "Next" at bounding box center [614, 528] width 92 height 31
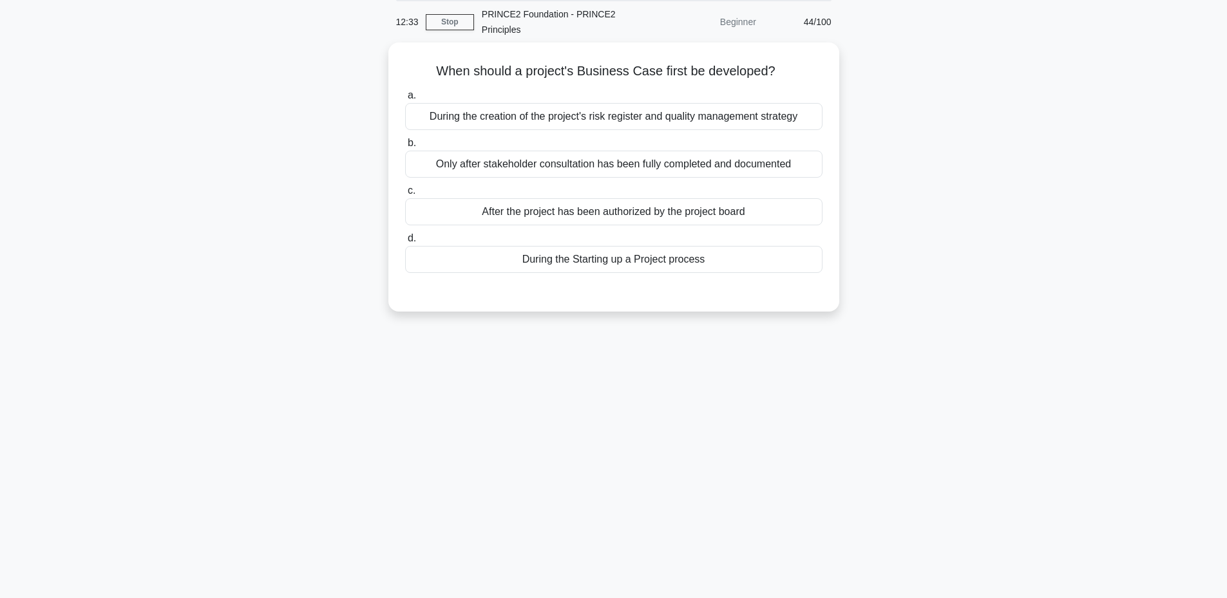
scroll to position [43, 0]
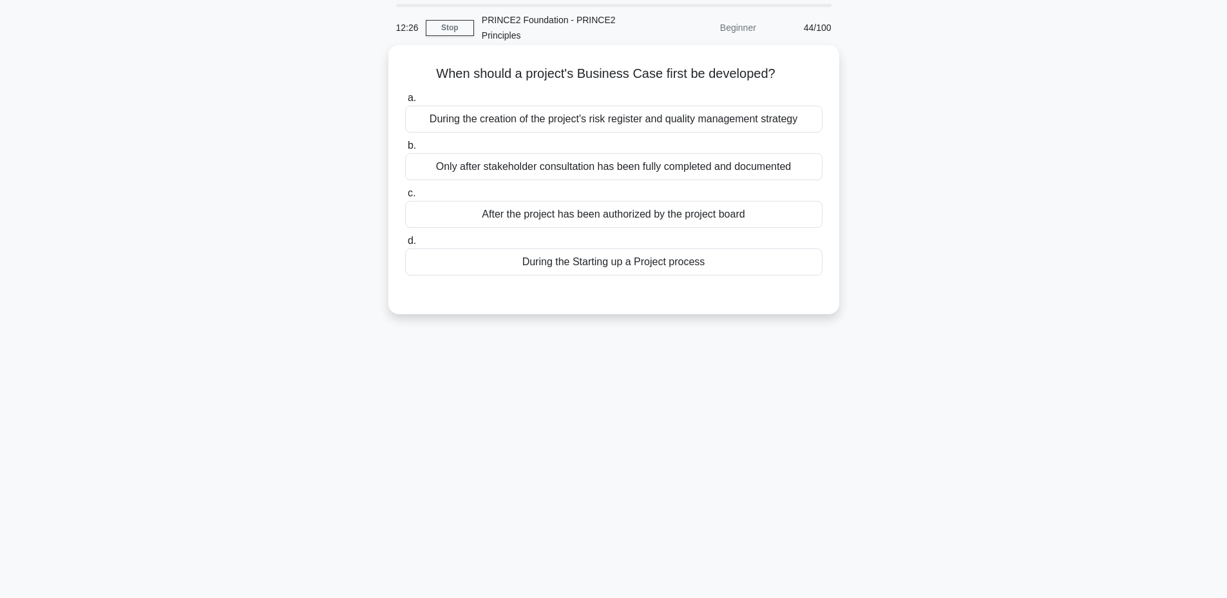
click at [664, 221] on div "After the project has been authorized by the project board" at bounding box center [613, 214] width 417 height 27
click at [405, 198] on input "c. After the project has been authorized by the project board" at bounding box center [405, 193] width 0 height 8
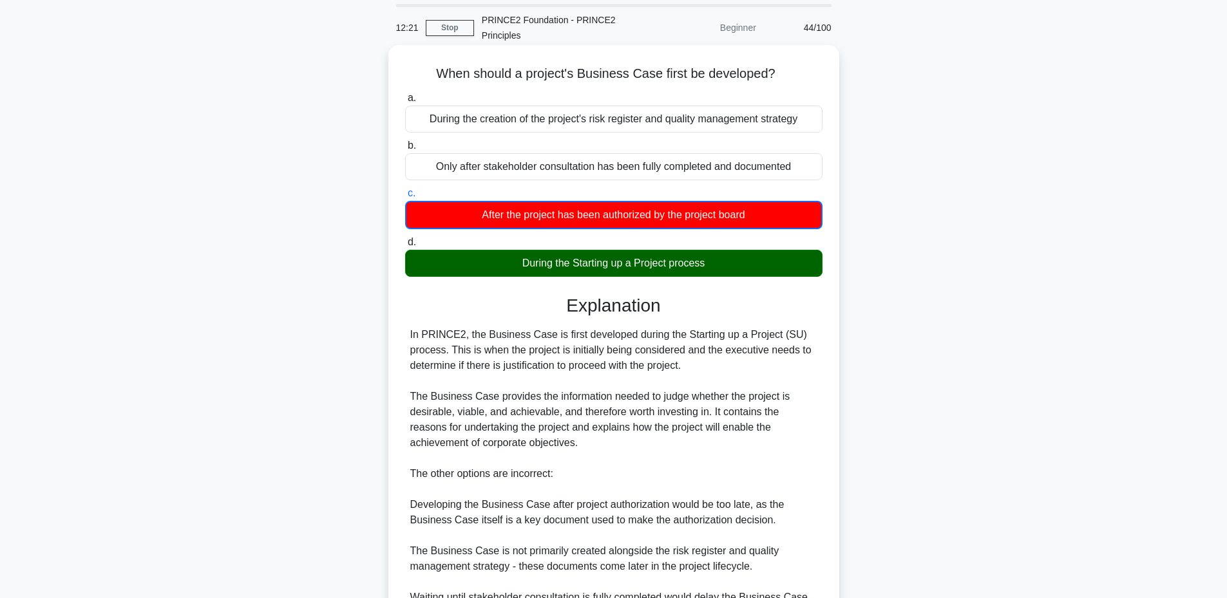
drag, startPoint x: 426, startPoint y: 77, endPoint x: 725, endPoint y: 265, distance: 353.7
click at [725, 265] on div "When should a project's Business Case first be developed? .spinner_0XTQ{transfo…" at bounding box center [614, 386] width 441 height 673
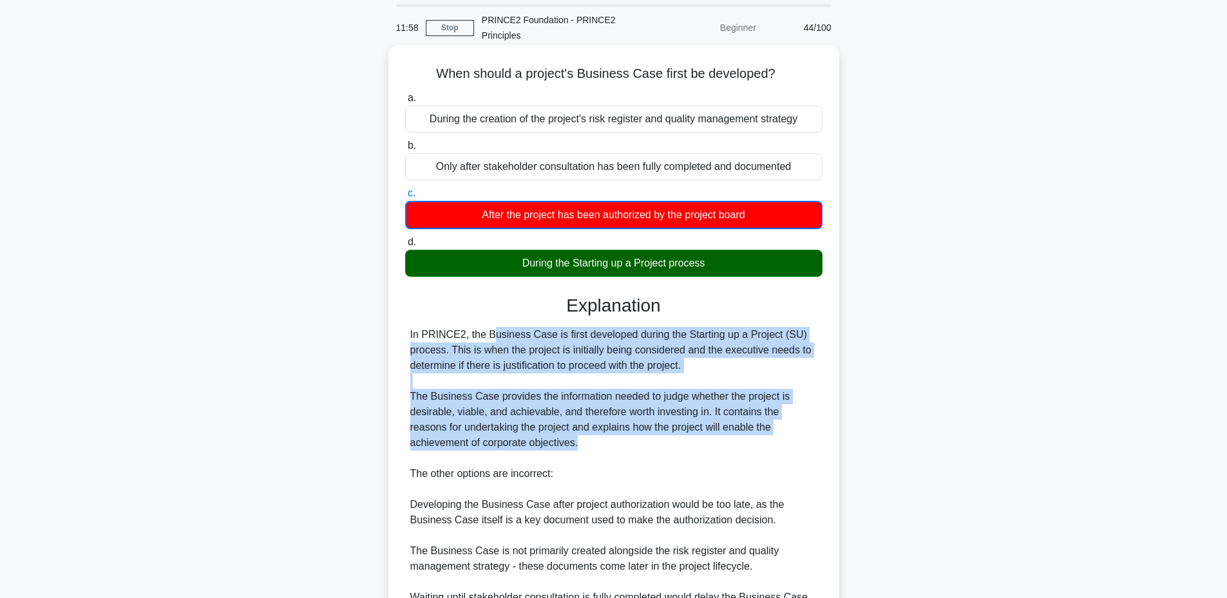
drag, startPoint x: 410, startPoint y: 334, endPoint x: 521, endPoint y: 442, distance: 155.3
click at [521, 442] on div "In PRINCE2, the Business Case is first developed during the Starting up a Proje…" at bounding box center [613, 481] width 407 height 309
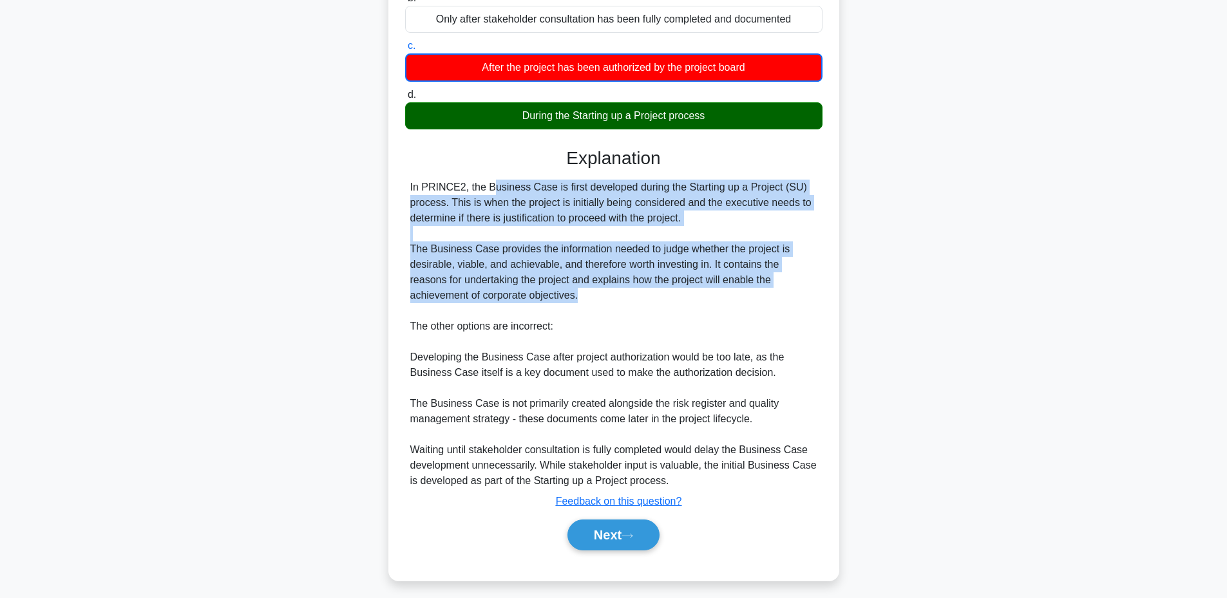
scroll to position [198, 0]
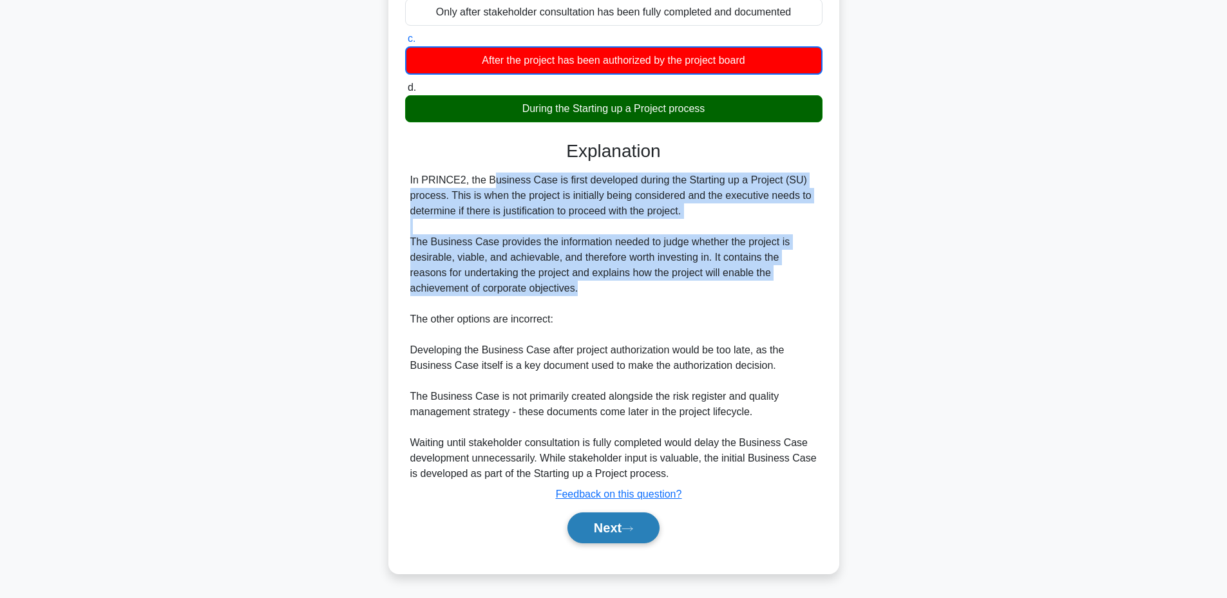
click at [595, 521] on button "Next" at bounding box center [614, 528] width 92 height 31
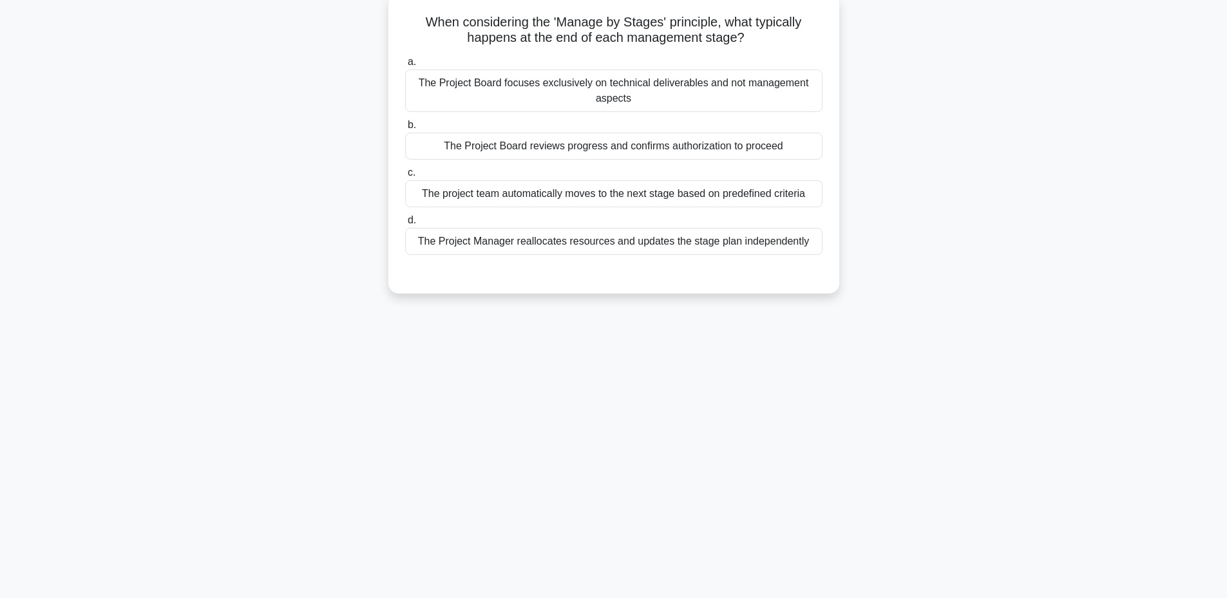
scroll to position [97, 0]
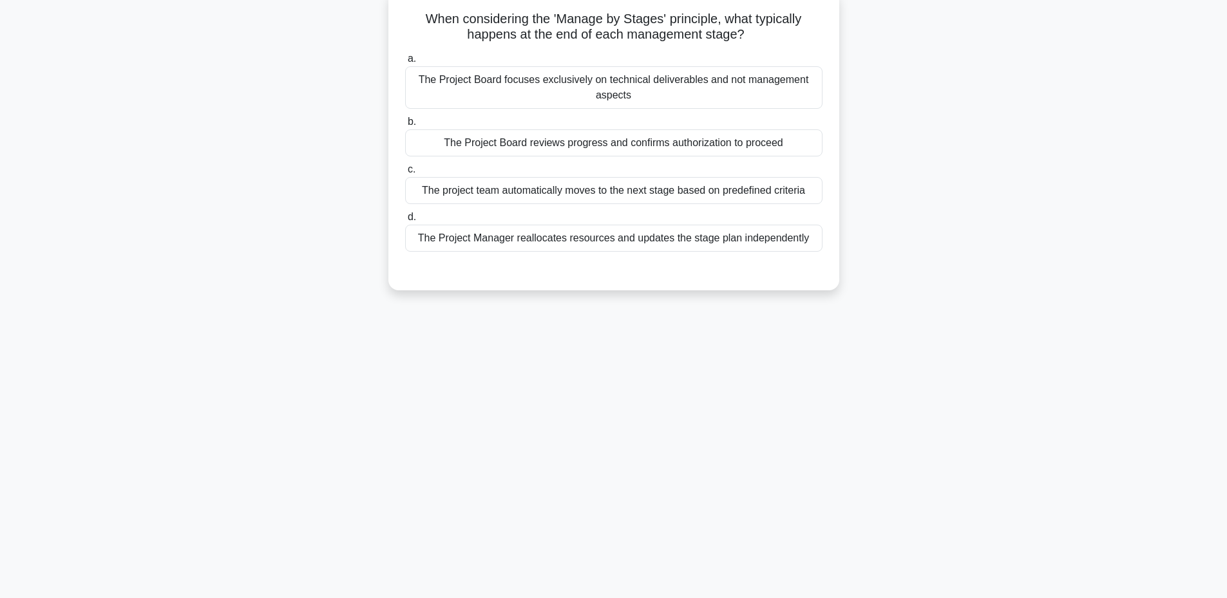
click at [528, 139] on div "The Project Board reviews progress and confirms authorization to proceed" at bounding box center [613, 142] width 417 height 27
click at [405, 126] on input "b. The Project Board reviews progress and confirms authorization to proceed" at bounding box center [405, 122] width 0 height 8
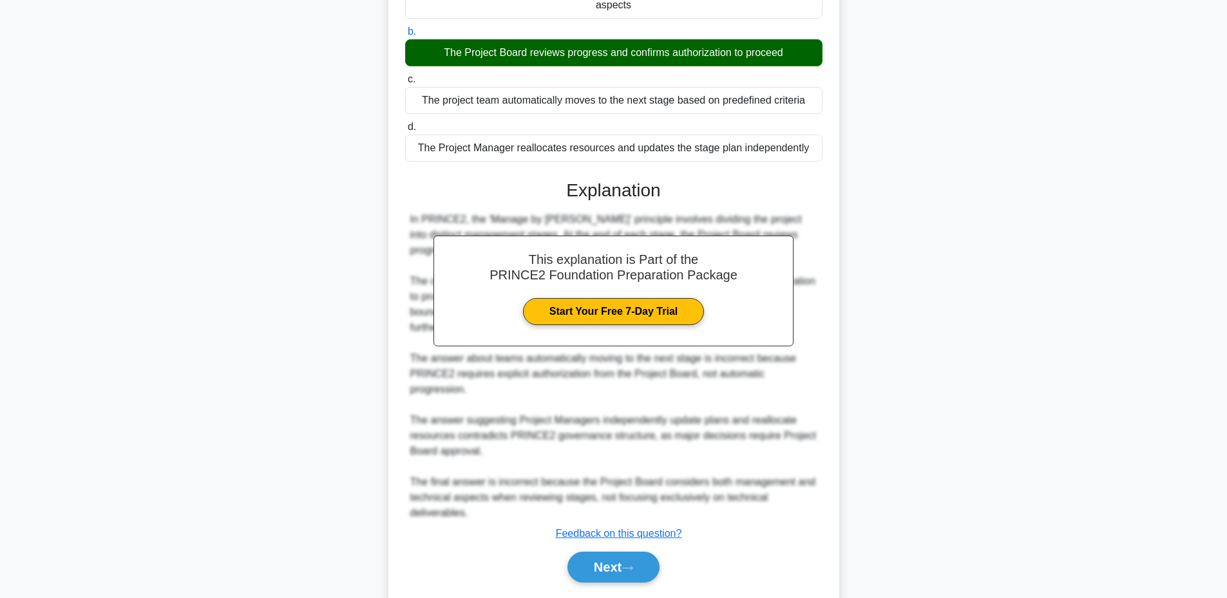
scroll to position [227, 0]
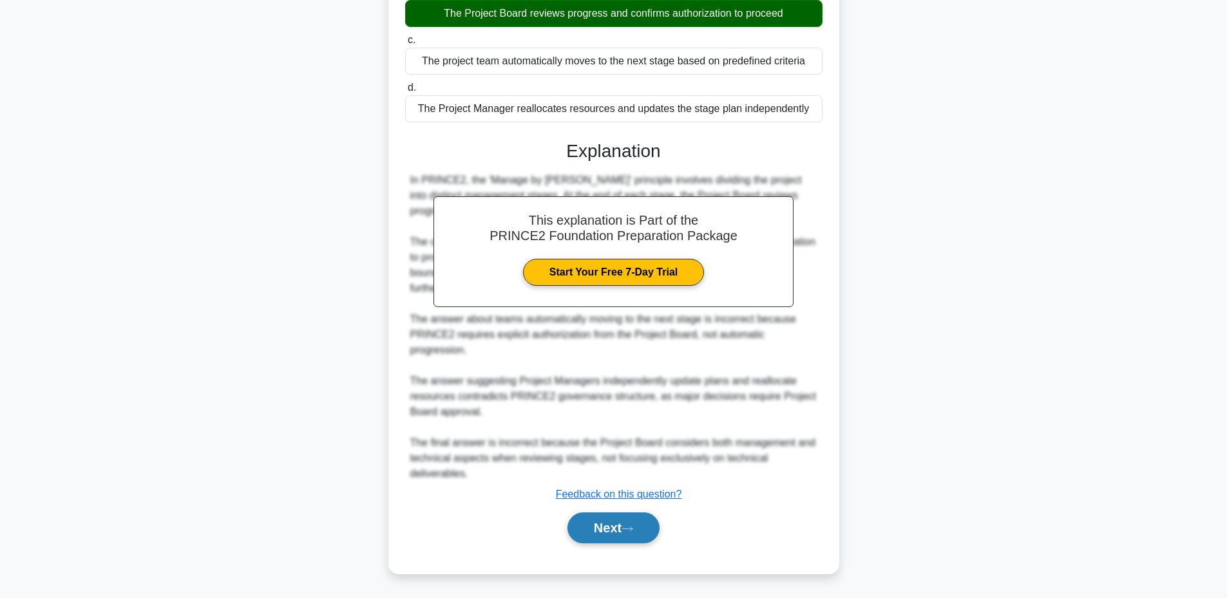
click at [581, 537] on button "Next" at bounding box center [614, 528] width 92 height 31
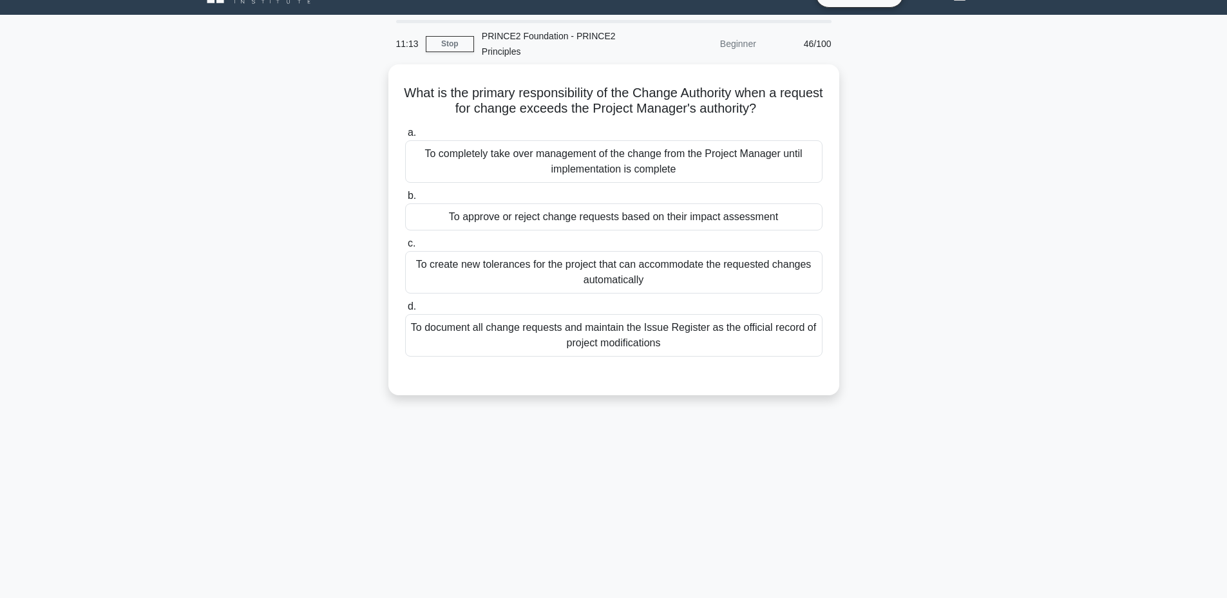
scroll to position [26, 0]
click at [519, 274] on div "To create new tolerances for the project that can accommodate the requested cha…" at bounding box center [613, 270] width 417 height 43
click at [405, 245] on input "c. To create new tolerances for the project that can accommodate the requested …" at bounding box center [405, 241] width 0 height 8
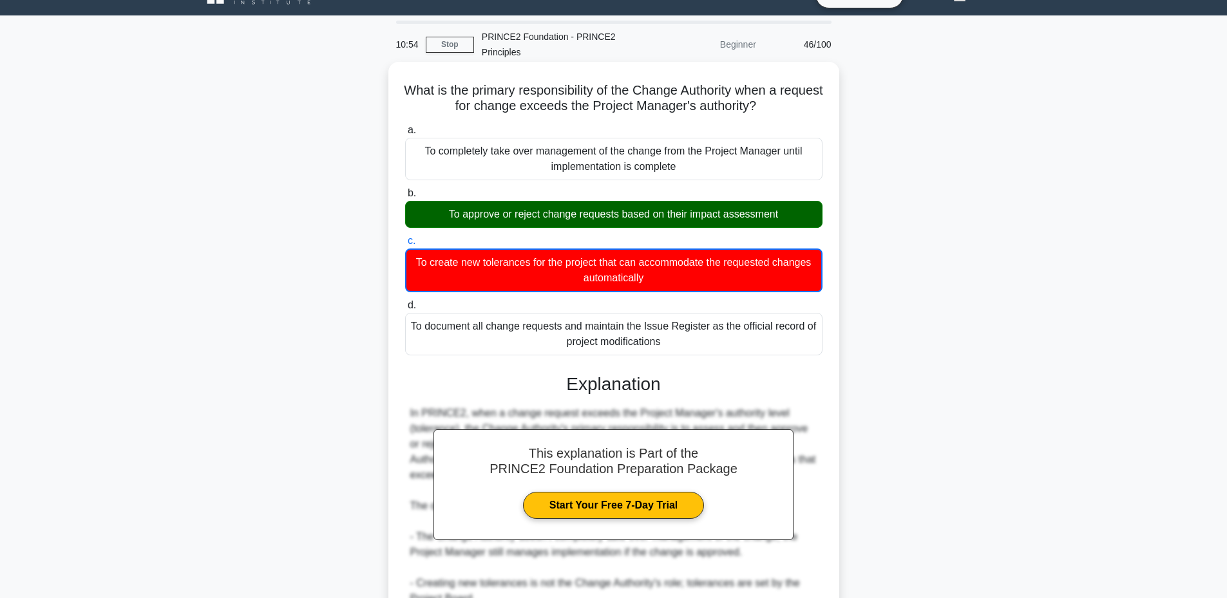
drag, startPoint x: 418, startPoint y: 93, endPoint x: 677, endPoint y: 349, distance: 364.4
click at [677, 349] on div "What is the primary responsibility of the Change Authority when a request for c…" at bounding box center [614, 403] width 441 height 673
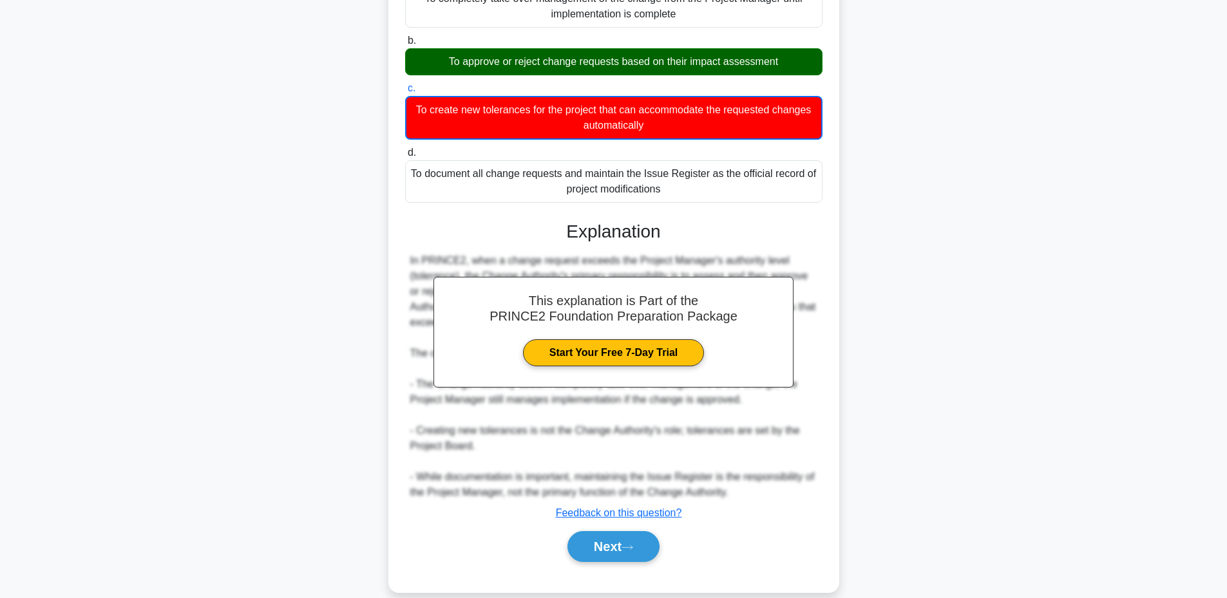
scroll to position [198, 0]
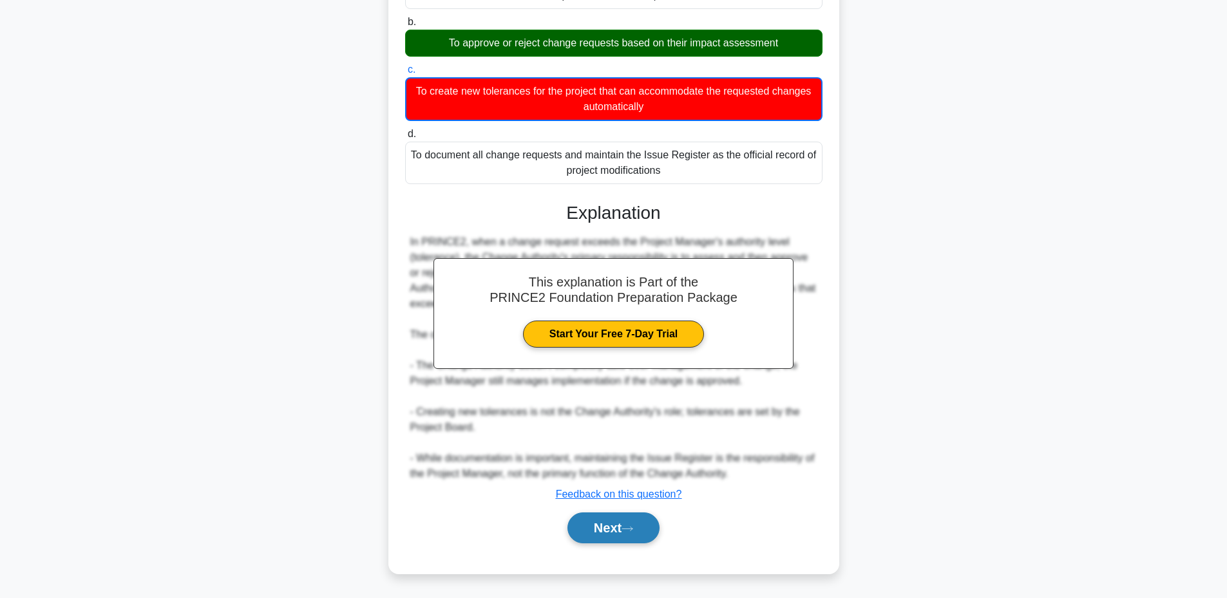
click at [584, 525] on button "Next" at bounding box center [614, 528] width 92 height 31
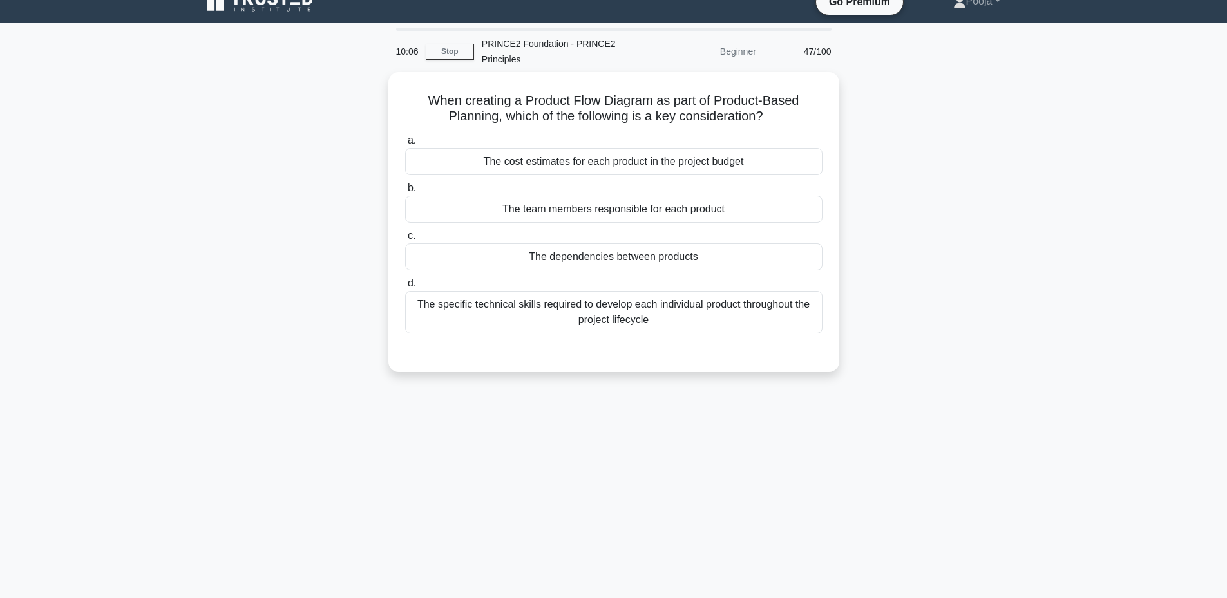
scroll to position [17, 0]
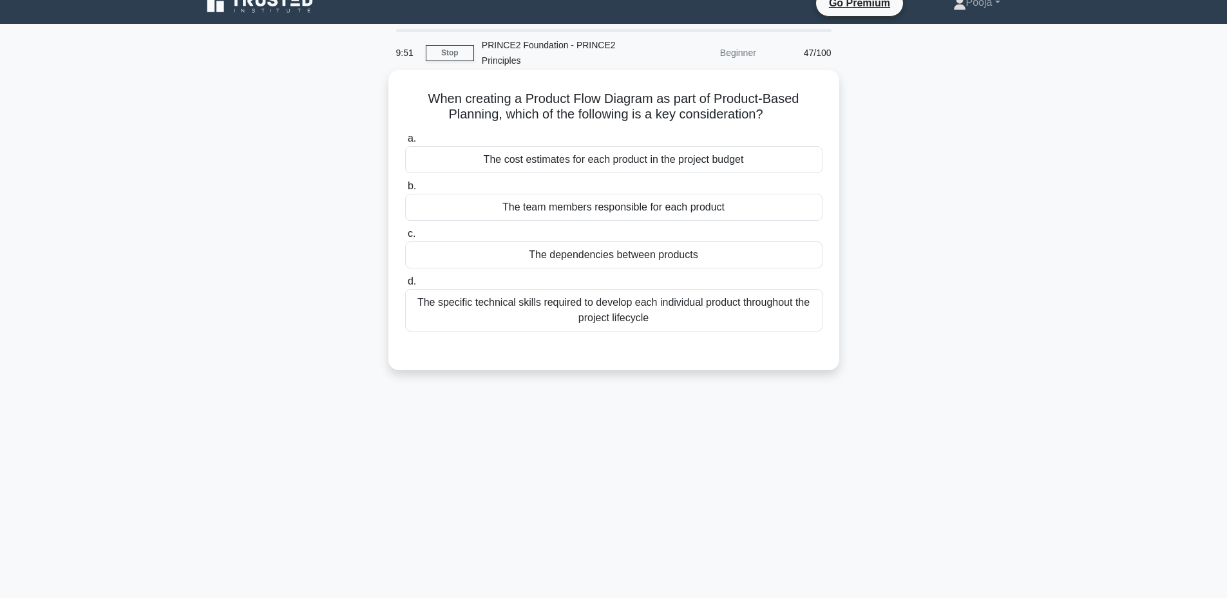
click at [535, 160] on div "The cost estimates for each product in the project budget" at bounding box center [613, 159] width 417 height 27
click at [405, 143] on input "a. The cost estimates for each product in the project budget" at bounding box center [405, 139] width 0 height 8
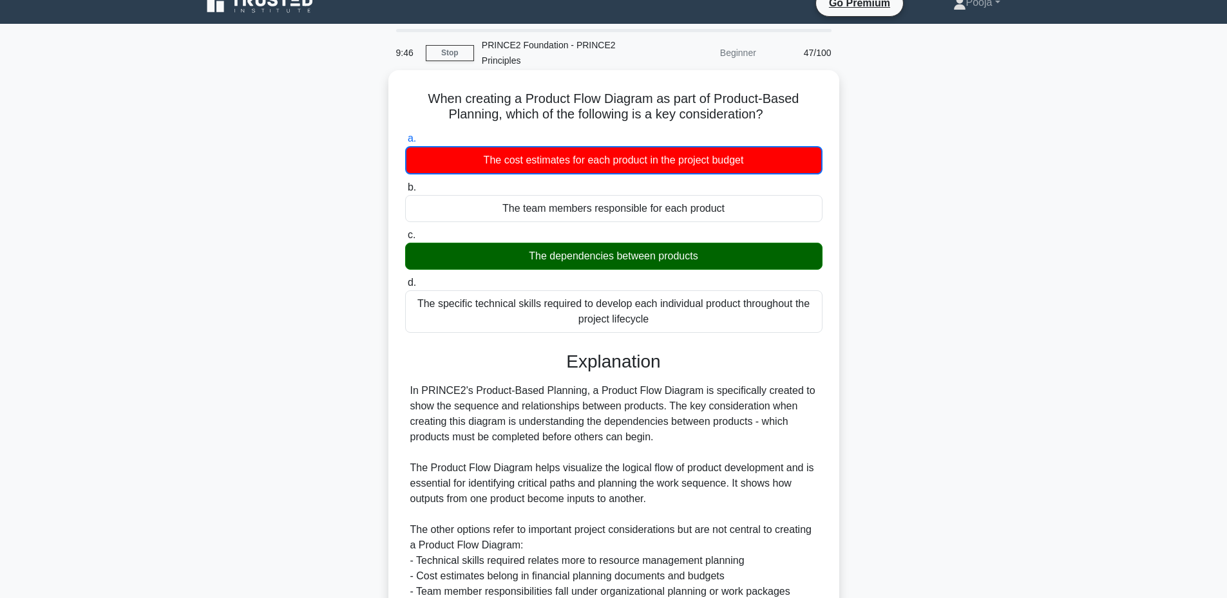
drag, startPoint x: 425, startPoint y: 99, endPoint x: 711, endPoint y: 321, distance: 362.7
click at [711, 321] on div "When creating a Product Flow Diagram as part of Product-Based Planning, which o…" at bounding box center [614, 404] width 441 height 658
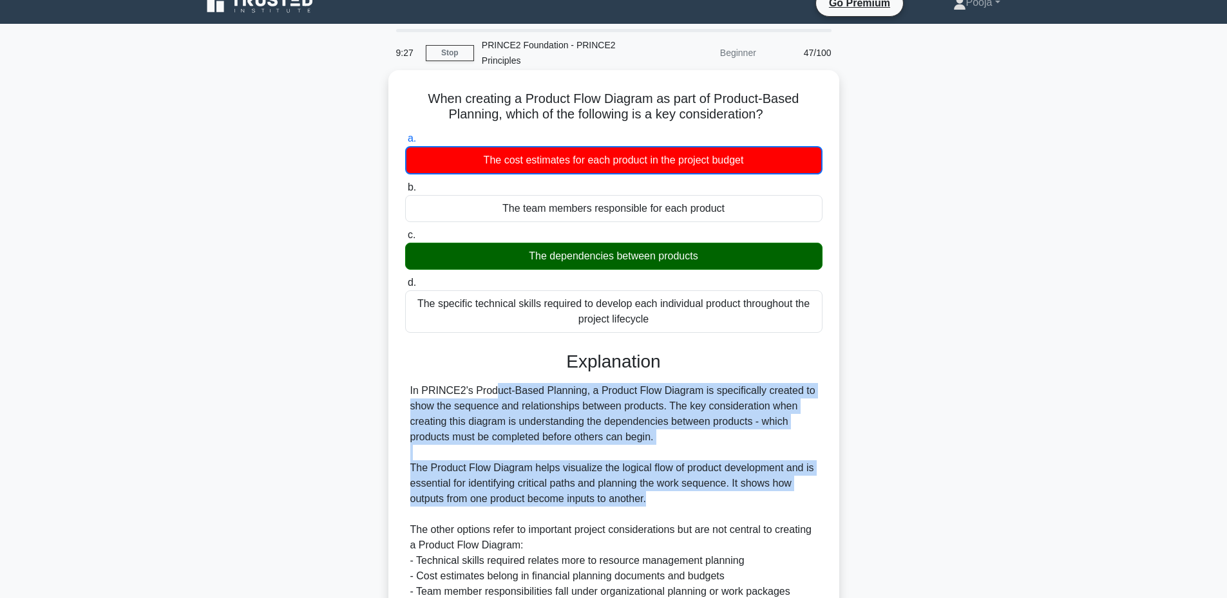
drag, startPoint x: 408, startPoint y: 390, endPoint x: 658, endPoint y: 504, distance: 274.5
click at [658, 504] on div "In PRINCE2's Product-Based Planning, a Product Flow Diagram is specifically cre…" at bounding box center [613, 514] width 417 height 263
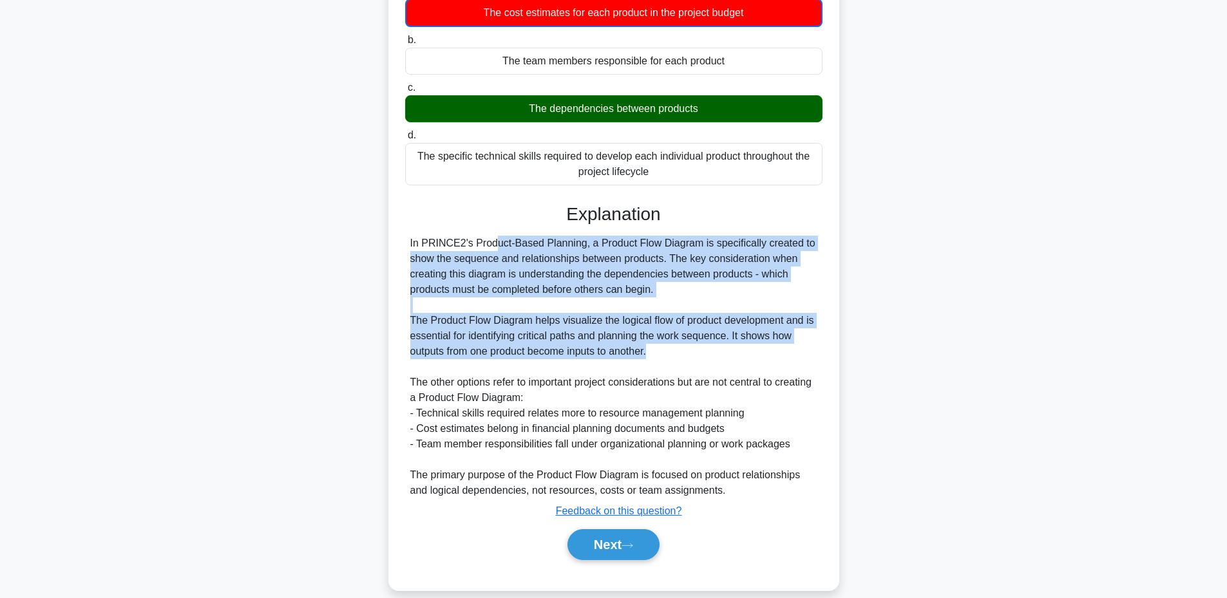
scroll to position [181, 0]
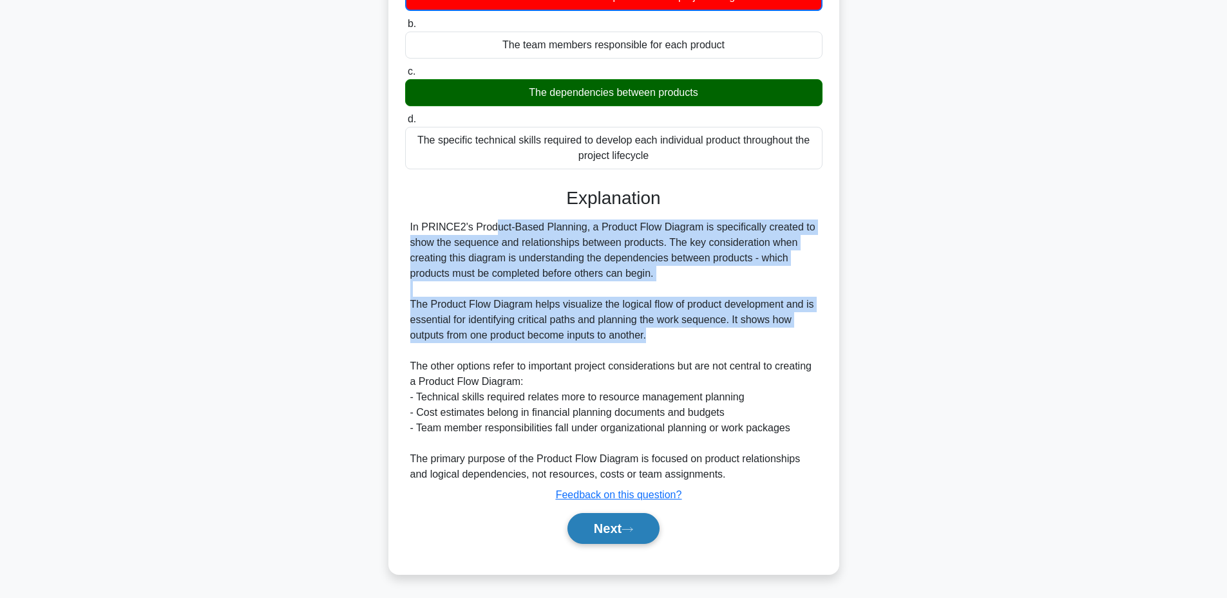
click at [591, 530] on button "Next" at bounding box center [614, 528] width 92 height 31
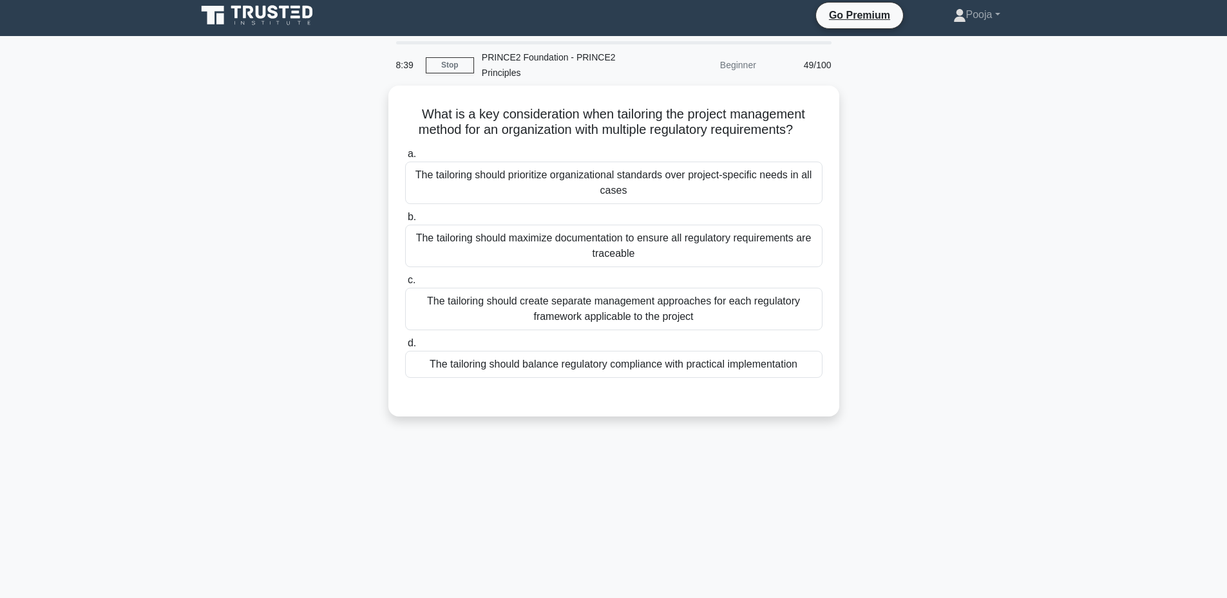
scroll to position [3, 0]
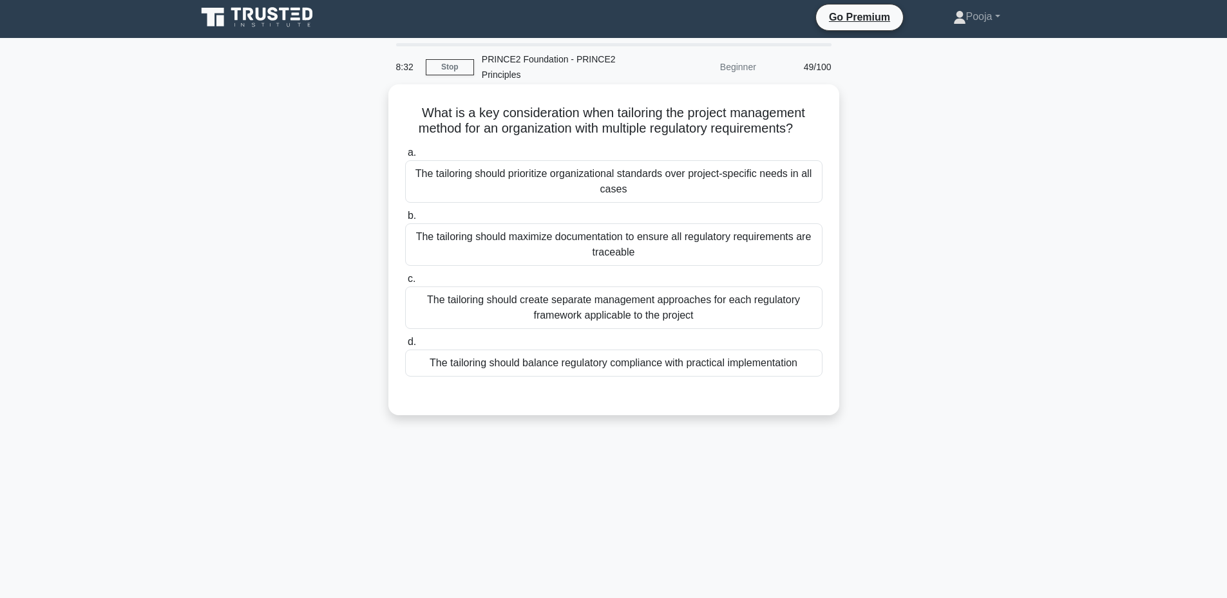
click at [499, 260] on div "The tailoring should maximize documentation to ensure all regulatory requiremen…" at bounding box center [613, 245] width 417 height 43
click at [405, 220] on input "b. The tailoring should maximize documentation to ensure all regulatory require…" at bounding box center [405, 216] width 0 height 8
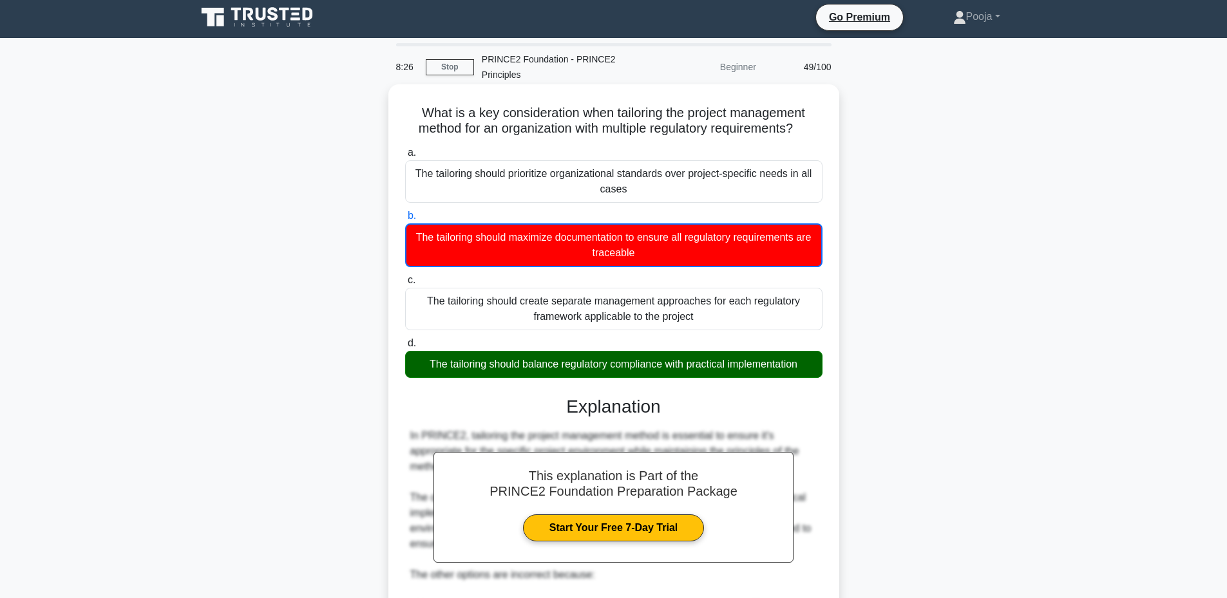
drag, startPoint x: 414, startPoint y: 104, endPoint x: 830, endPoint y: 378, distance: 498.5
click at [830, 378] on div "What is a key consideration when tailoring the project management method for an…" at bounding box center [614, 480] width 441 height 781
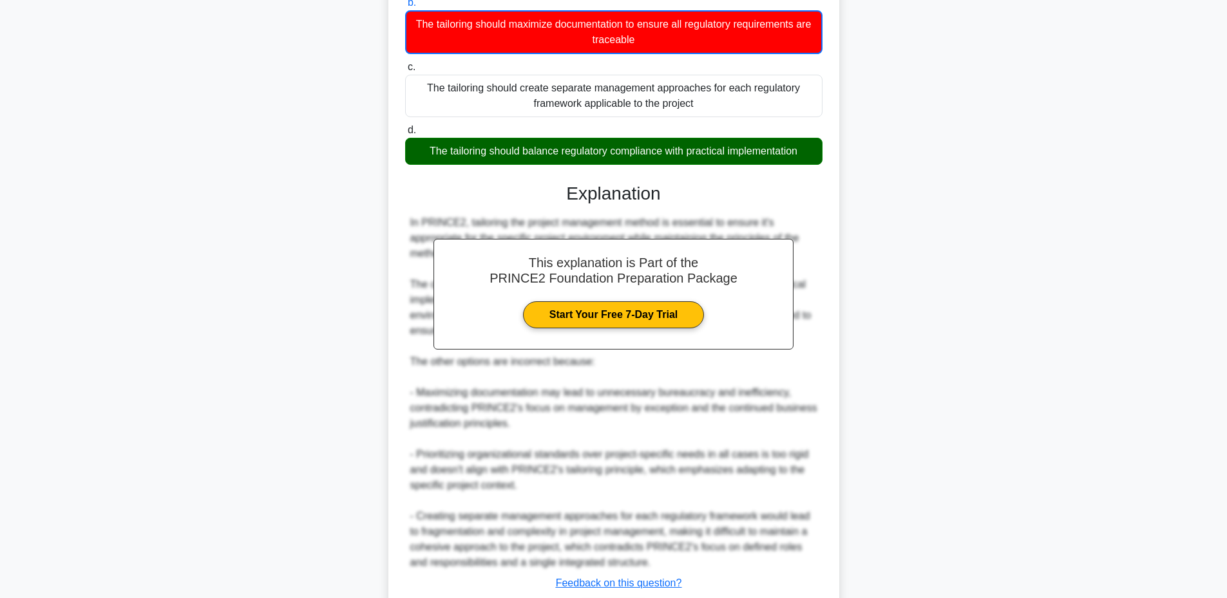
scroll to position [231, 0]
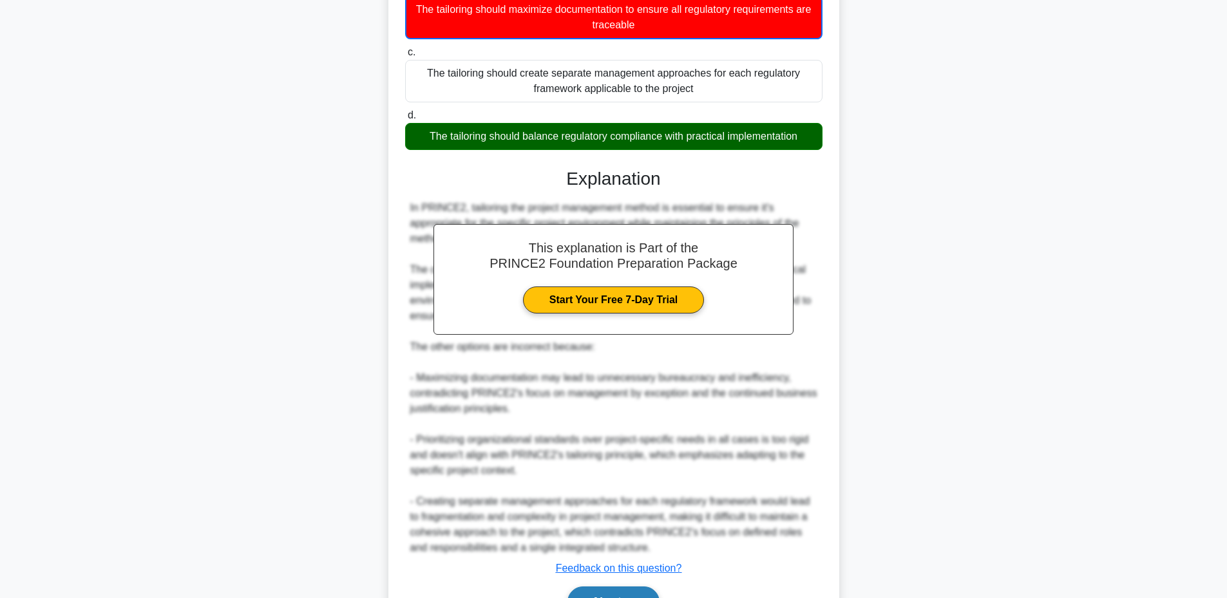
click at [648, 589] on button "Next" at bounding box center [614, 602] width 92 height 31
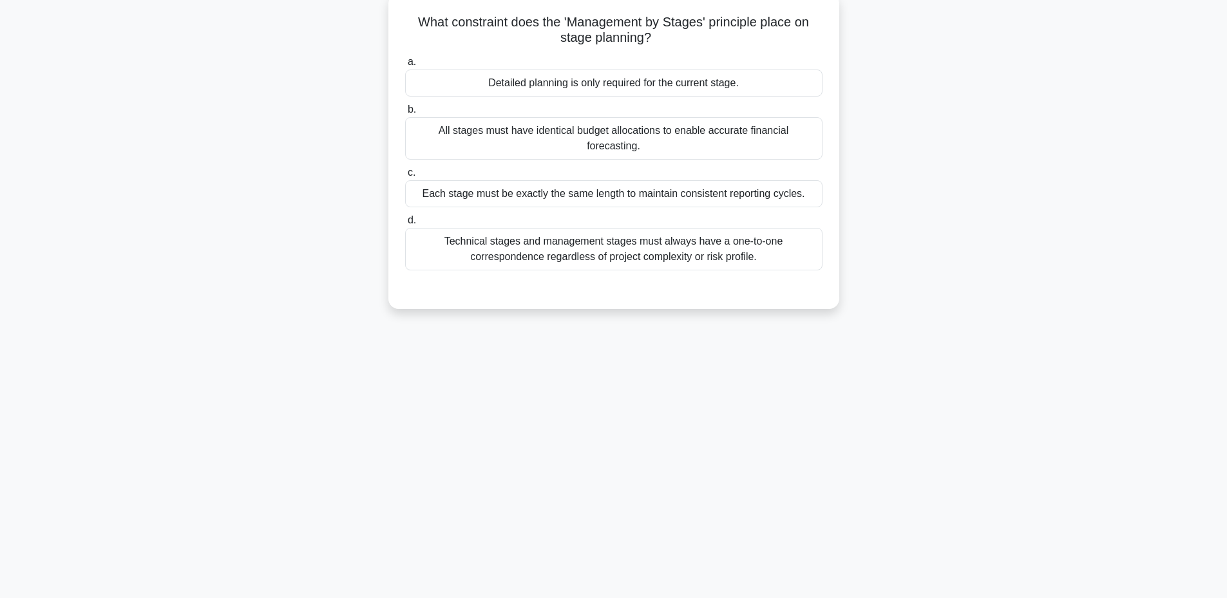
scroll to position [97, 0]
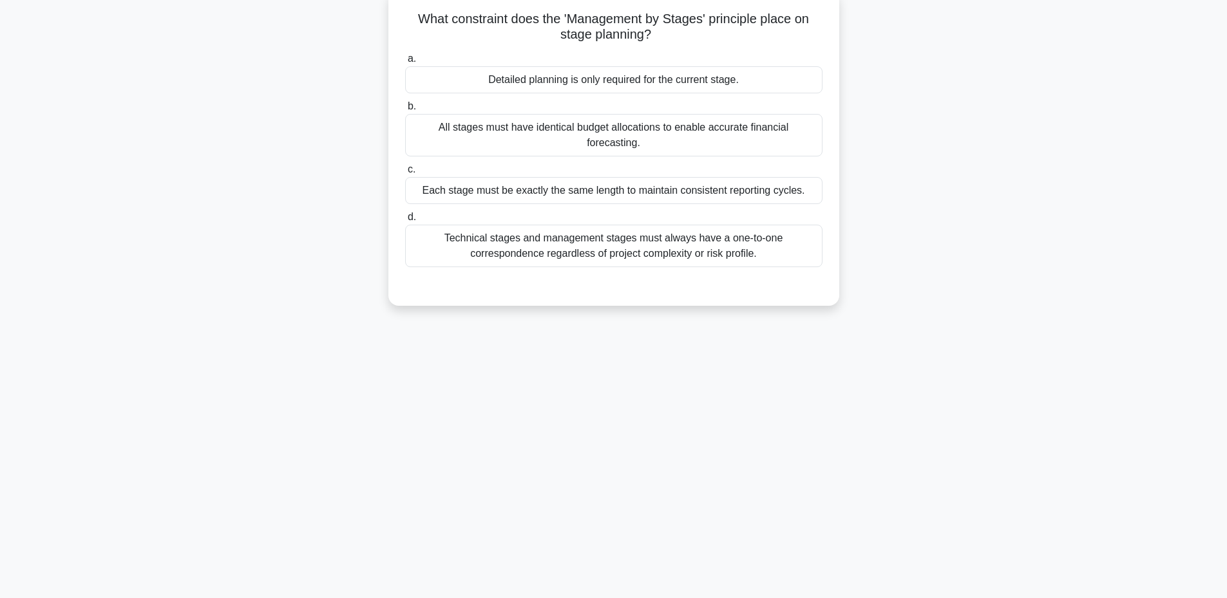
click at [549, 227] on div "Technical stages and management stages must always have a one-to-one correspond…" at bounding box center [613, 246] width 417 height 43
click at [405, 222] on input "d. Technical stages and management stages must always have a one-to-one corresp…" at bounding box center [405, 217] width 0 height 8
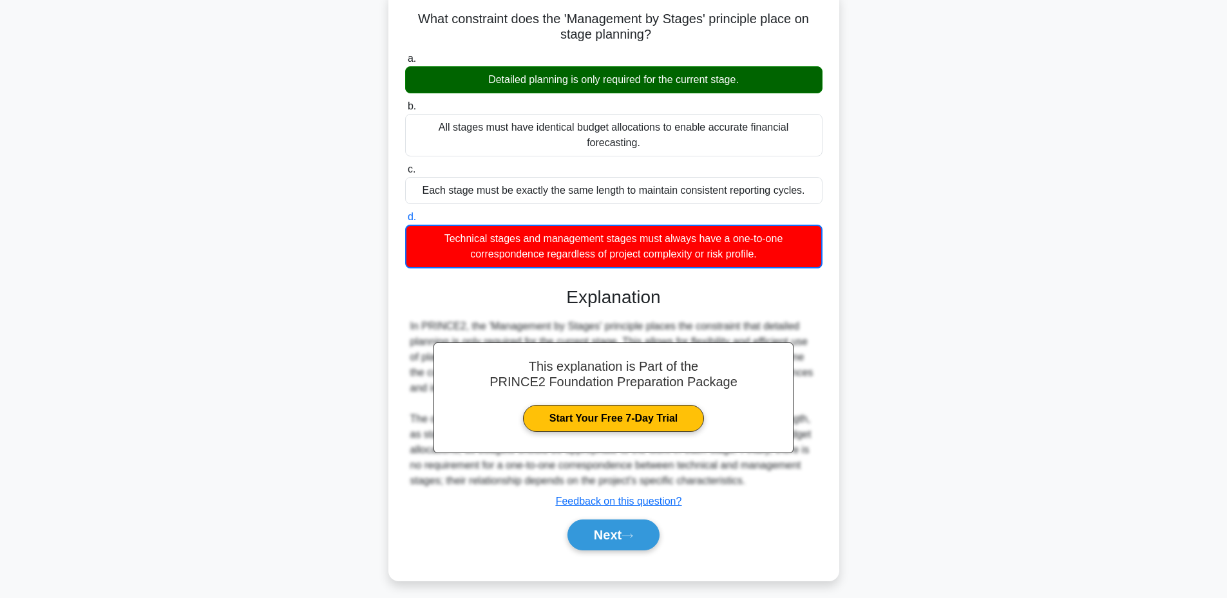
drag, startPoint x: 412, startPoint y: 14, endPoint x: 775, endPoint y: 241, distance: 428.3
click at [775, 241] on div "What constraint does the 'Management by Stages' principle place on stage planni…" at bounding box center [614, 285] width 441 height 580
click at [594, 523] on button "Next" at bounding box center [614, 535] width 92 height 31
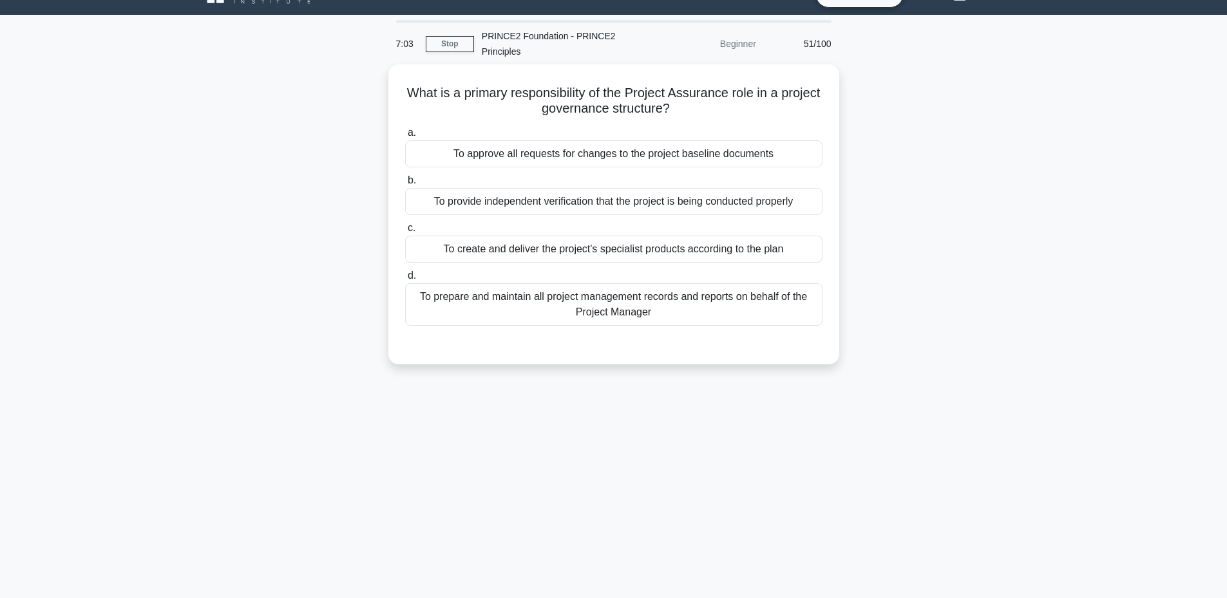
scroll to position [26, 0]
click at [506, 207] on div "To provide independent verification that the project is being conducted properly" at bounding box center [613, 199] width 417 height 27
click at [405, 182] on input "b. To provide independent verification that the project is being conducted prop…" at bounding box center [405, 178] width 0 height 8
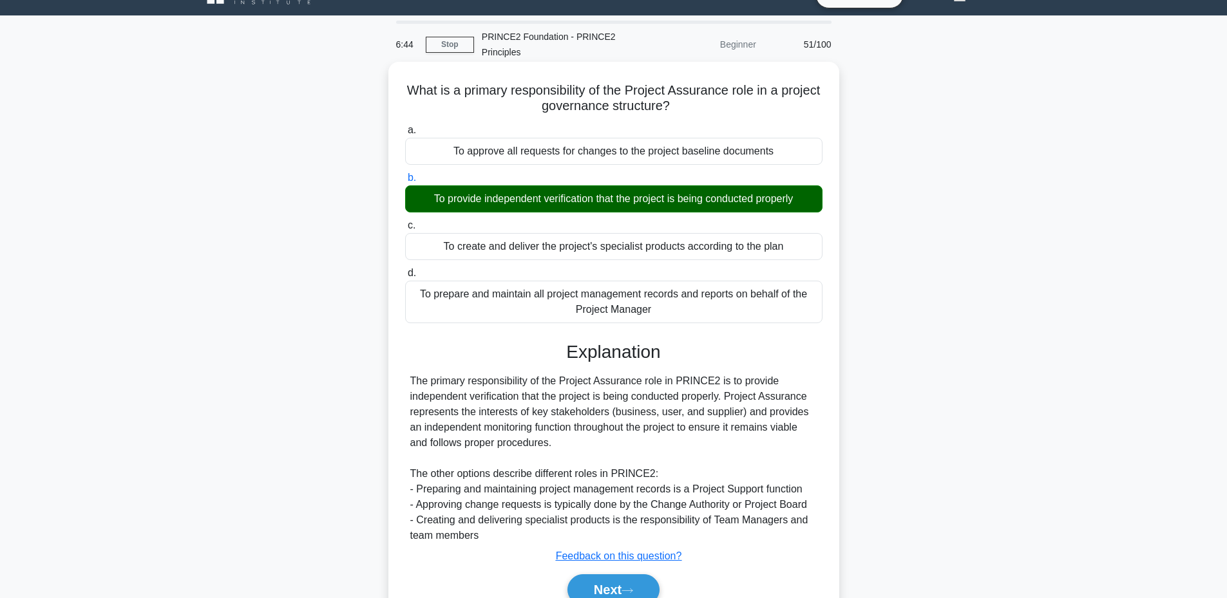
drag, startPoint x: 428, startPoint y: 87, endPoint x: 686, endPoint y: 315, distance: 344.6
click at [686, 315] on div "What is a primary responsibility of the Project Assurance role in a project gov…" at bounding box center [614, 349] width 441 height 564
drag, startPoint x: 410, startPoint y: 382, endPoint x: 564, endPoint y: 444, distance: 165.6
click at [564, 444] on div "The primary responsibility of the Project Assurance role in PRINCE2 is to provi…" at bounding box center [613, 459] width 407 height 170
click at [603, 584] on button "Next" at bounding box center [614, 590] width 92 height 31
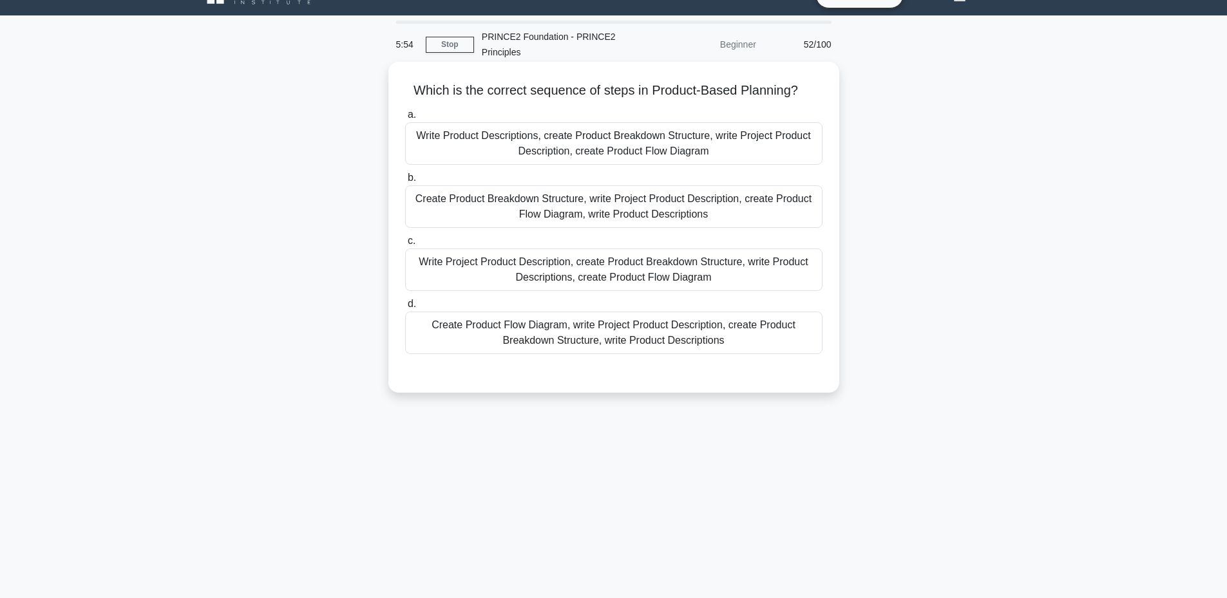
click at [627, 225] on div "Create Product Breakdown Structure, write Project Product Description, create P…" at bounding box center [613, 207] width 417 height 43
click at [405, 182] on input "b. Create Product Breakdown Structure, write Project Product Description, creat…" at bounding box center [405, 178] width 0 height 8
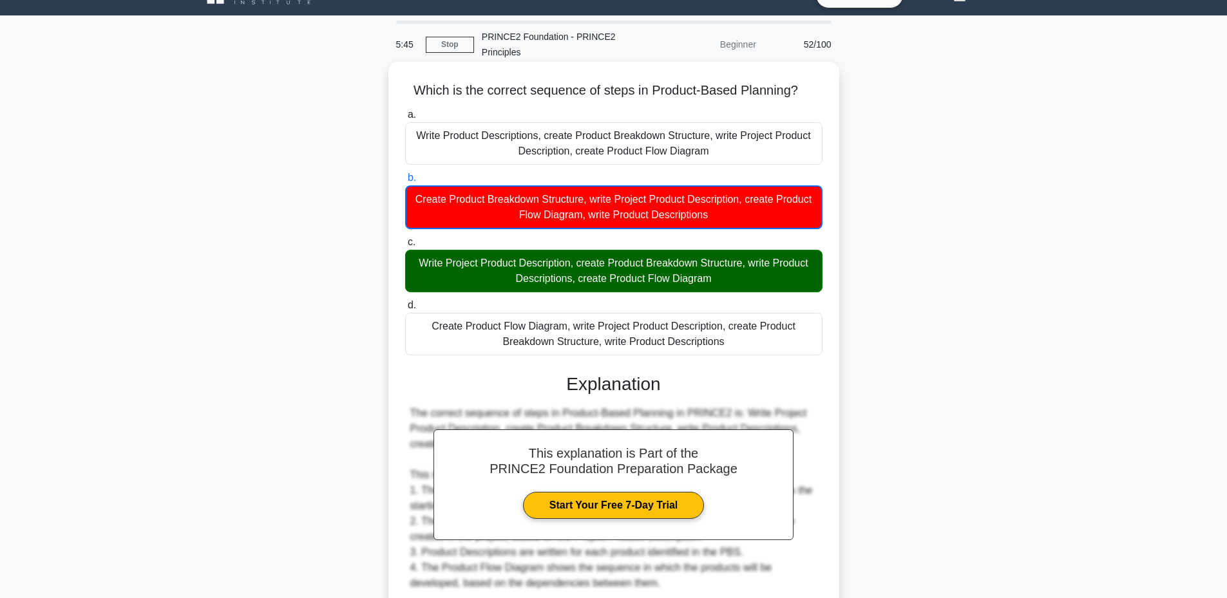
drag, startPoint x: 409, startPoint y: 89, endPoint x: 727, endPoint y: 340, distance: 405.4
click at [727, 340] on div "Which is the correct sequence of steps in Product-Based Planning? .spinner_0XTQ…" at bounding box center [614, 419] width 441 height 704
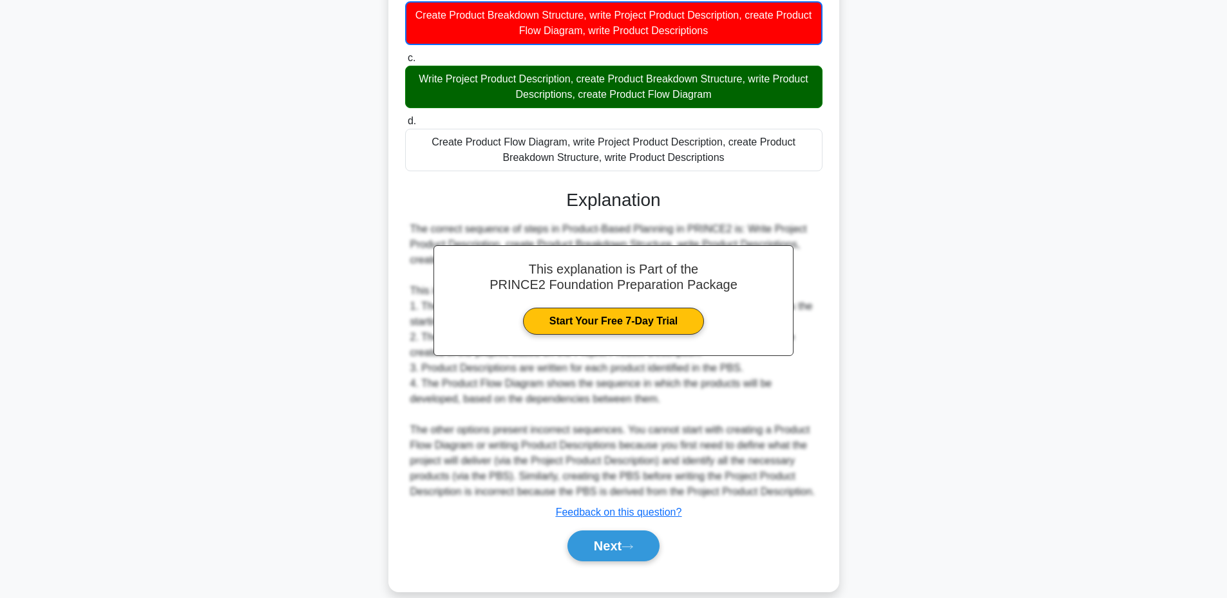
scroll to position [220, 0]
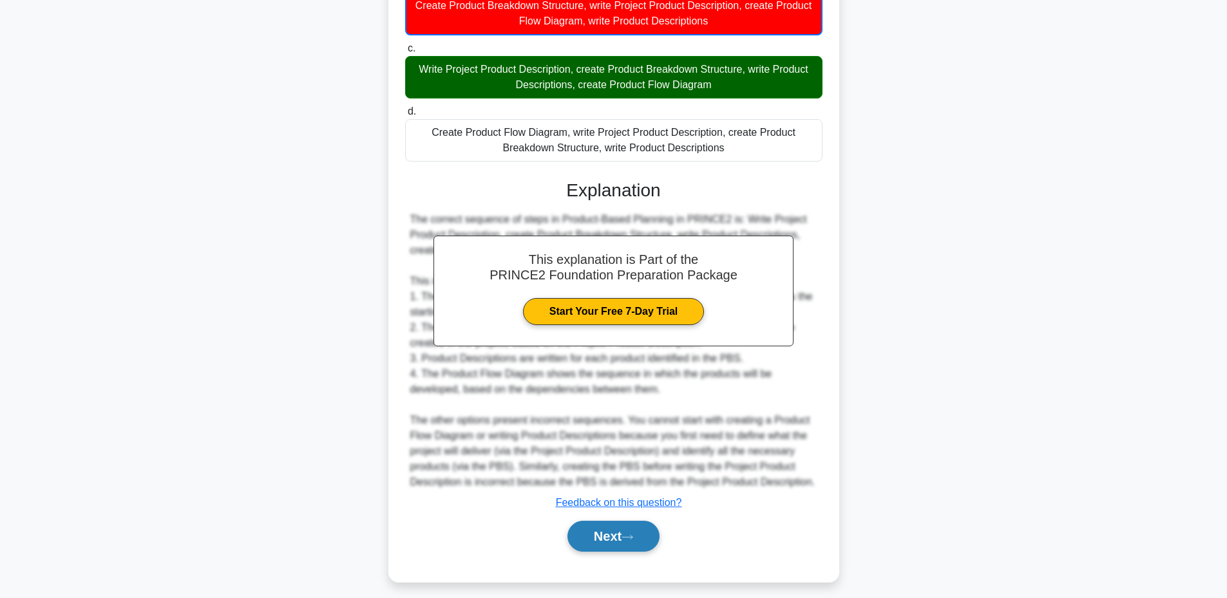
click at [586, 542] on button "Next" at bounding box center [614, 536] width 92 height 31
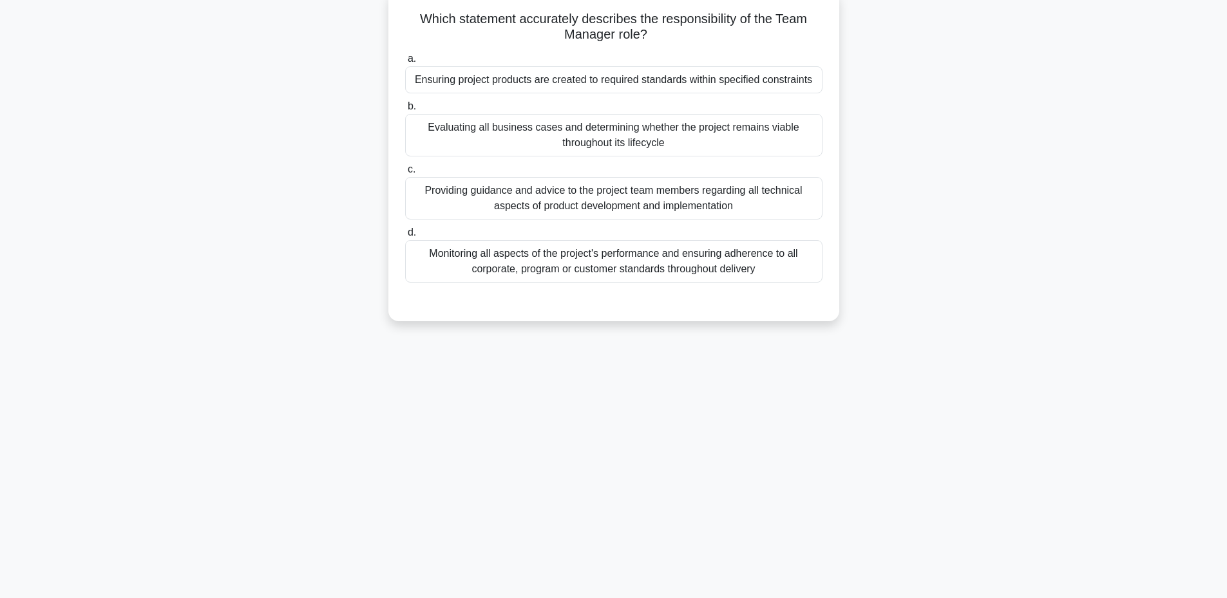
click at [589, 198] on div "Providing guidance and advice to the project team members regarding all technic…" at bounding box center [613, 198] width 417 height 43
click at [405, 174] on input "c. Providing guidance and advice to the project team members regarding all tech…" at bounding box center [405, 170] width 0 height 8
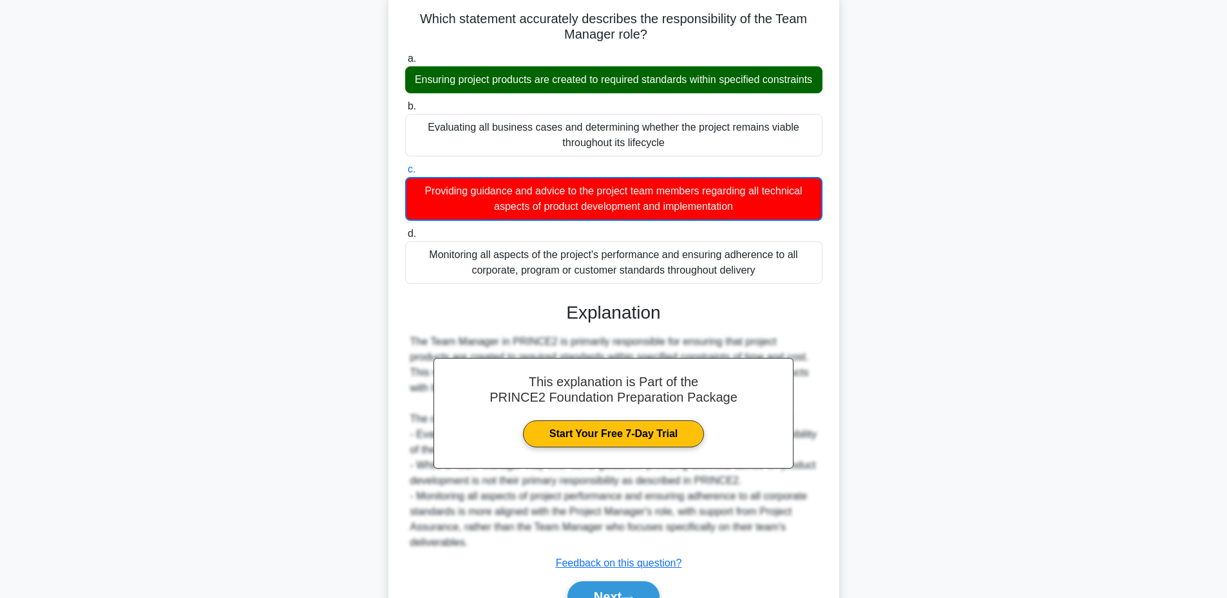
drag, startPoint x: 416, startPoint y: 15, endPoint x: 761, endPoint y: 289, distance: 440.2
click at [761, 289] on div "Which statement accurately describes the responsibility of the Team Manager rol…" at bounding box center [614, 316] width 441 height 642
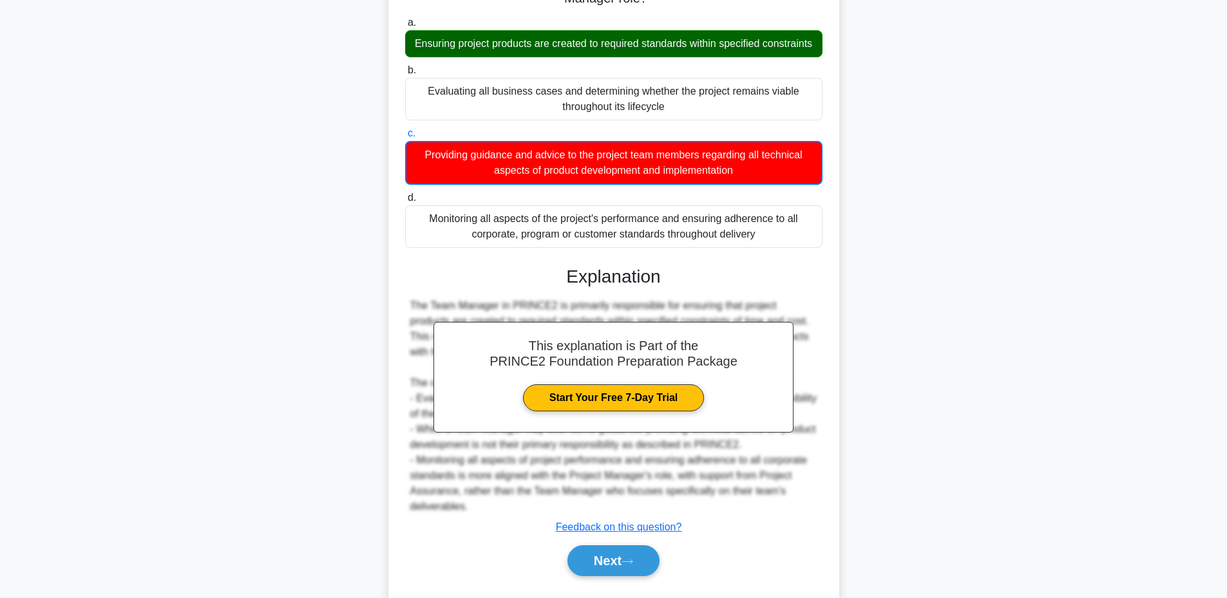
scroll to position [139, 0]
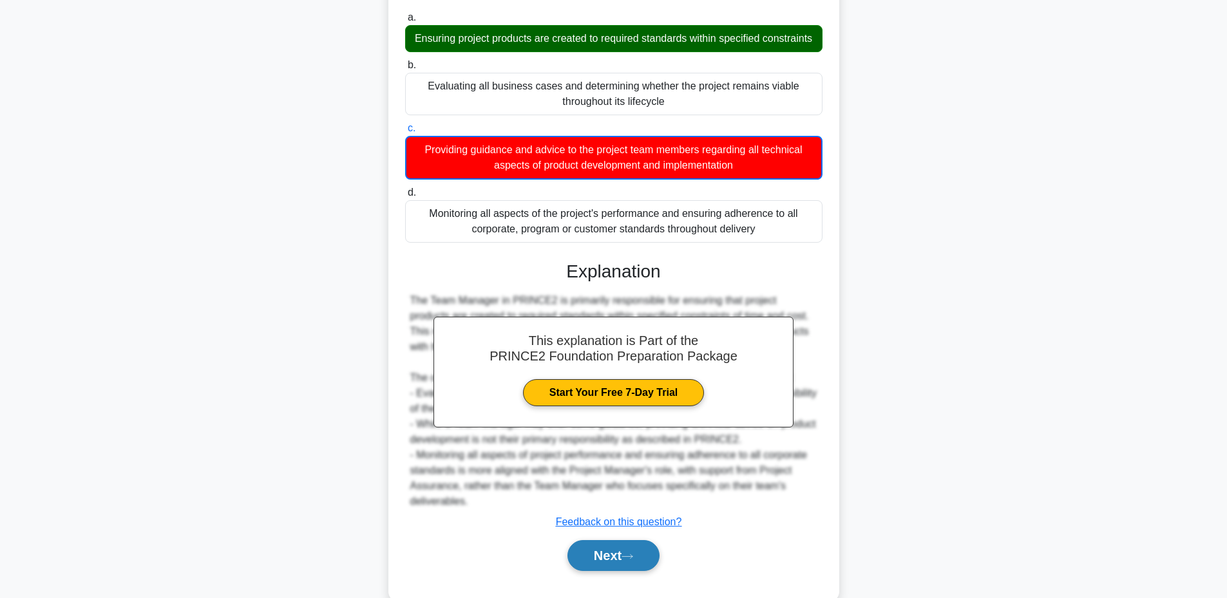
click at [598, 564] on button "Next" at bounding box center [614, 555] width 92 height 31
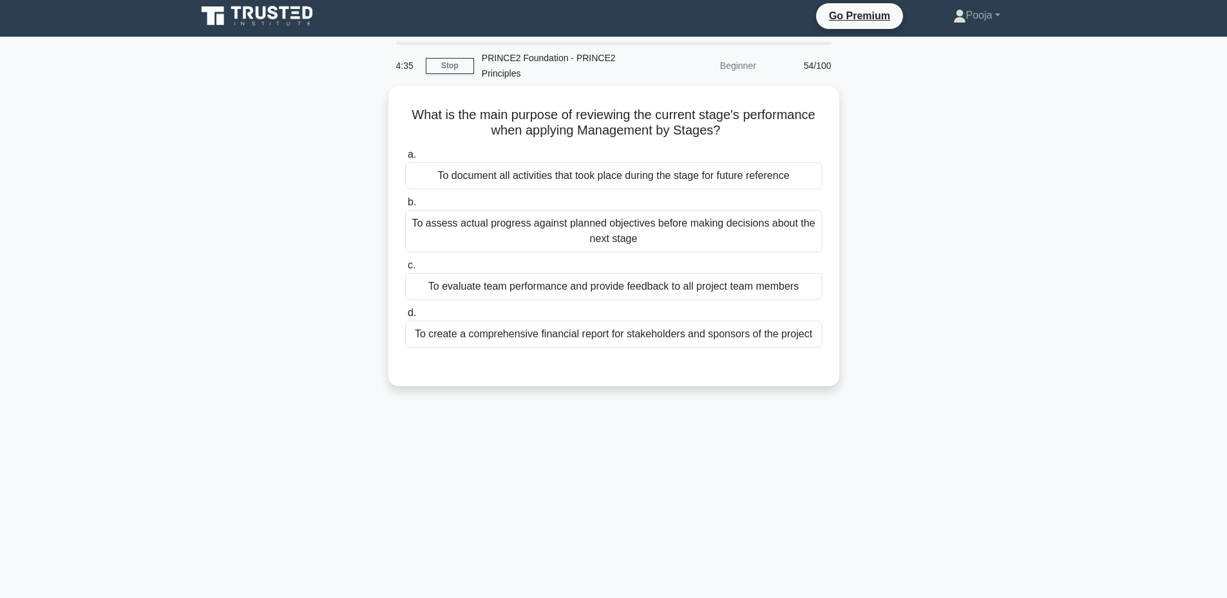
scroll to position [3, 0]
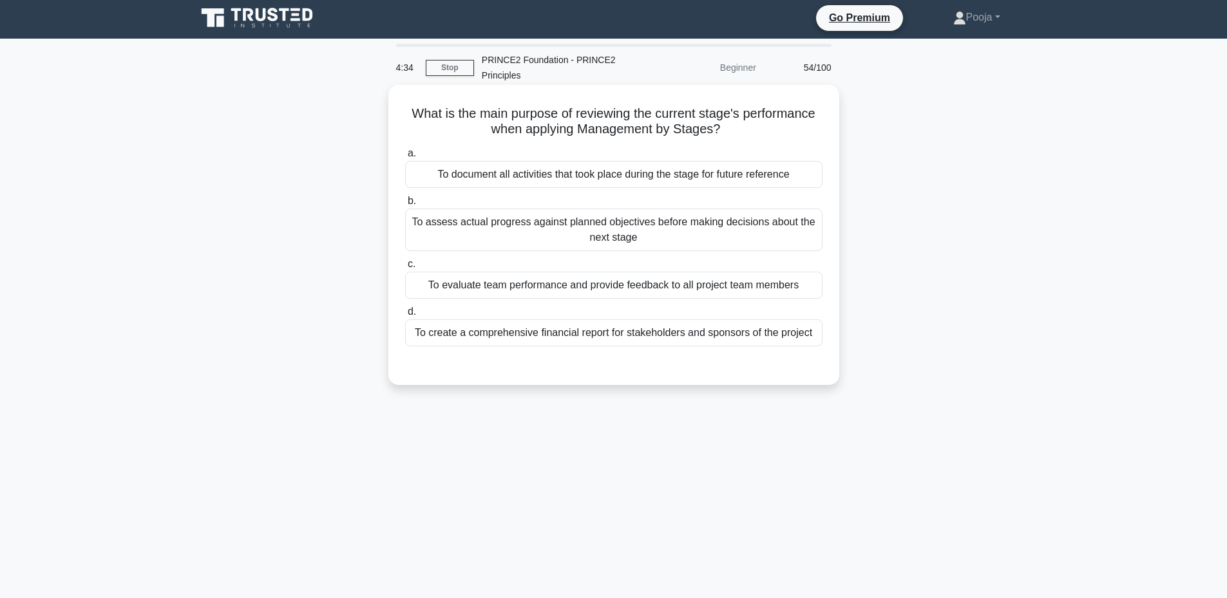
click at [606, 288] on div "To evaluate team performance and provide feedback to all project team members" at bounding box center [613, 285] width 417 height 27
click at [405, 269] on input "c. To evaluate team performance and provide feedback to all project team members" at bounding box center [405, 264] width 0 height 8
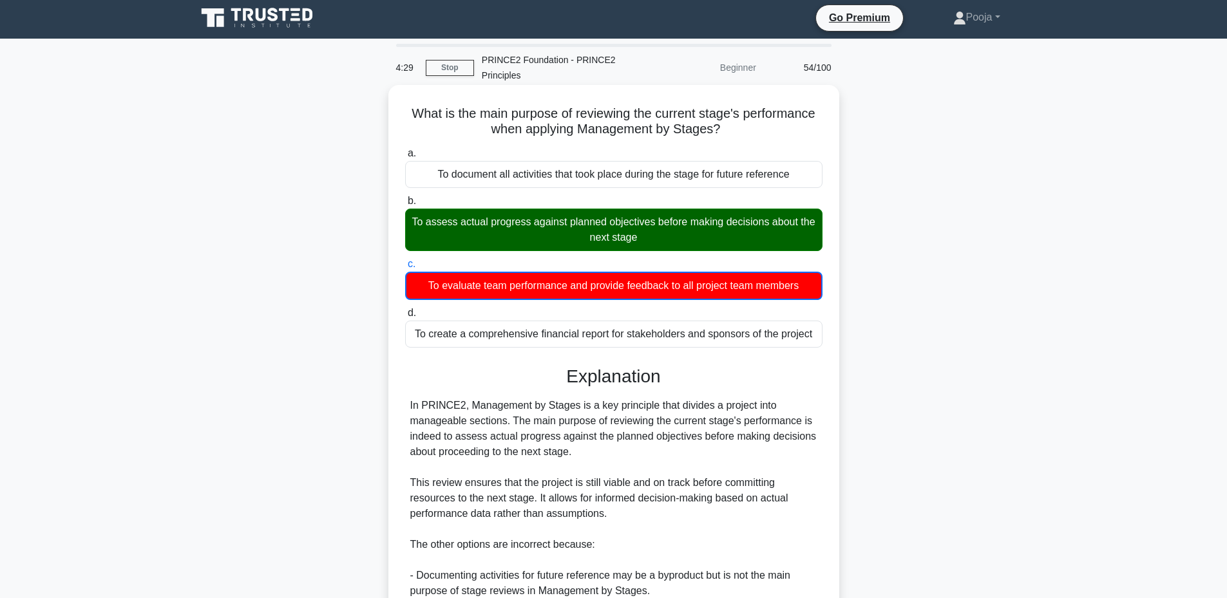
drag, startPoint x: 404, startPoint y: 108, endPoint x: 817, endPoint y: 347, distance: 476.8
click at [817, 347] on div "What is the main purpose of reviewing the current stage's performance when appl…" at bounding box center [614, 442] width 441 height 704
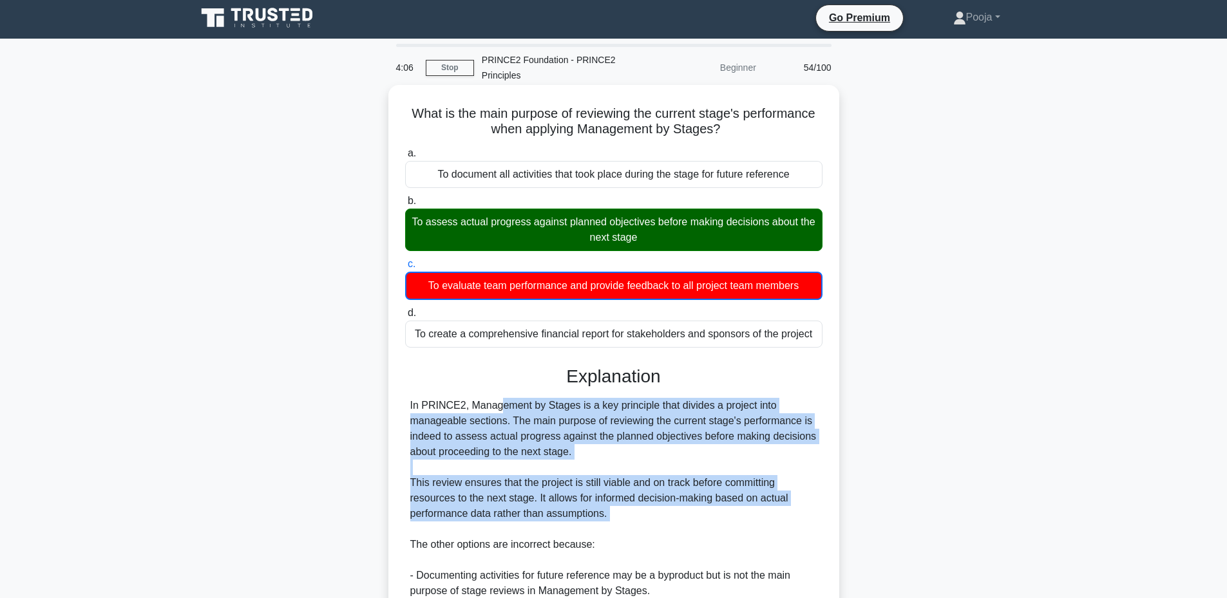
drag, startPoint x: 408, startPoint y: 405, endPoint x: 609, endPoint y: 530, distance: 236.7
click at [609, 530] on div "In PRINCE2, Management by Stages is a key principle that divides a project into…" at bounding box center [613, 552] width 417 height 309
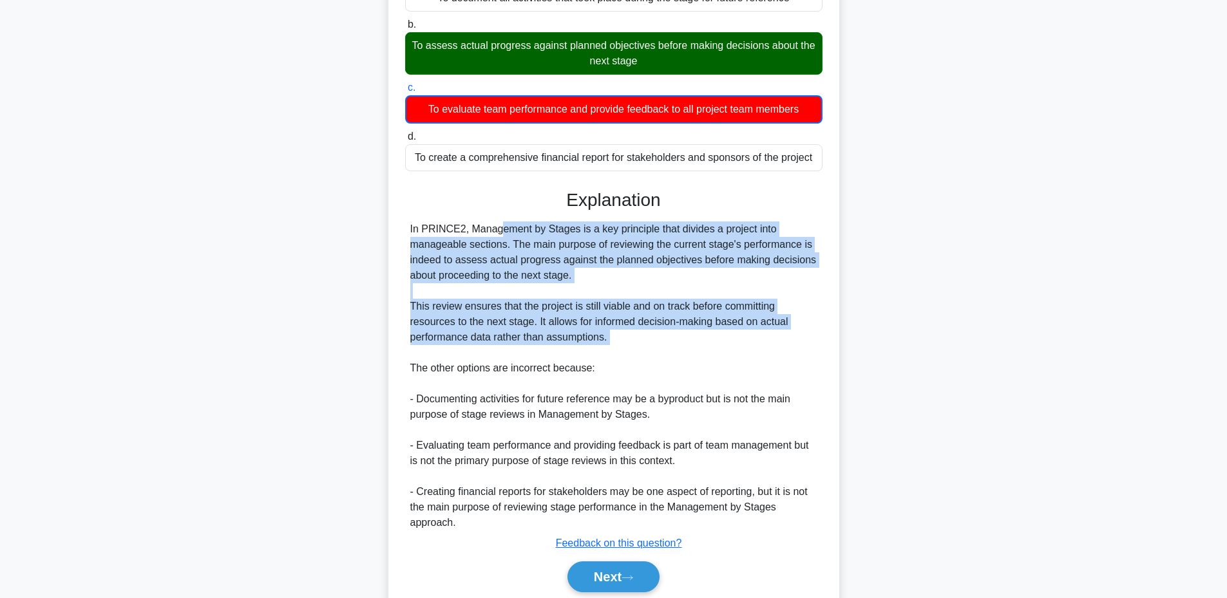
scroll to position [198, 0]
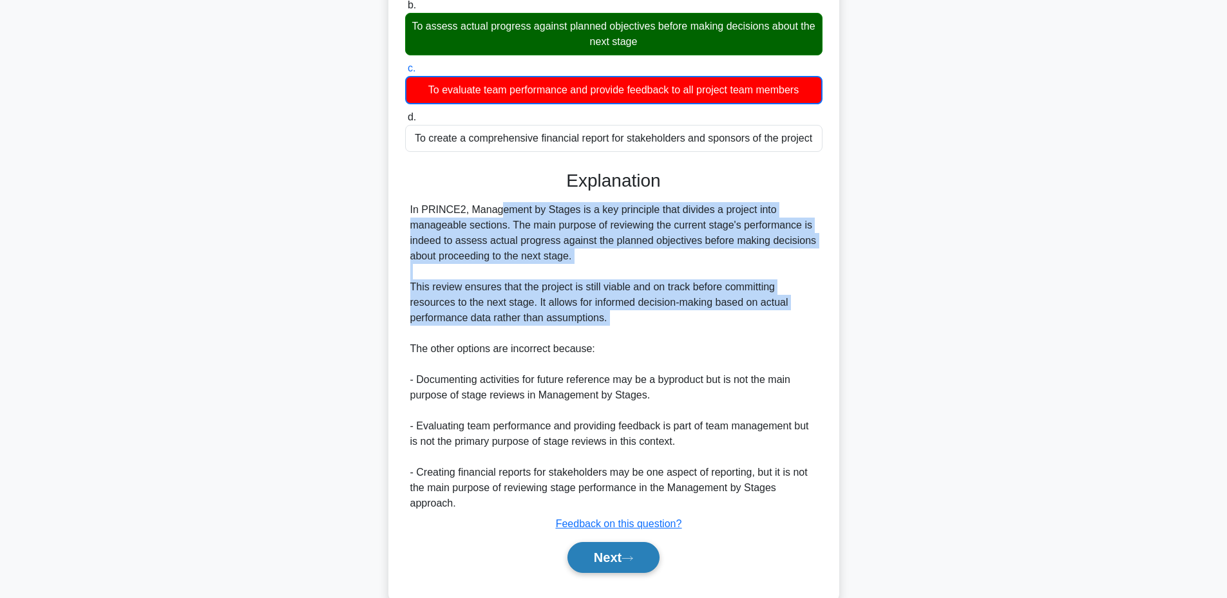
click at [577, 562] on button "Next" at bounding box center [614, 557] width 92 height 31
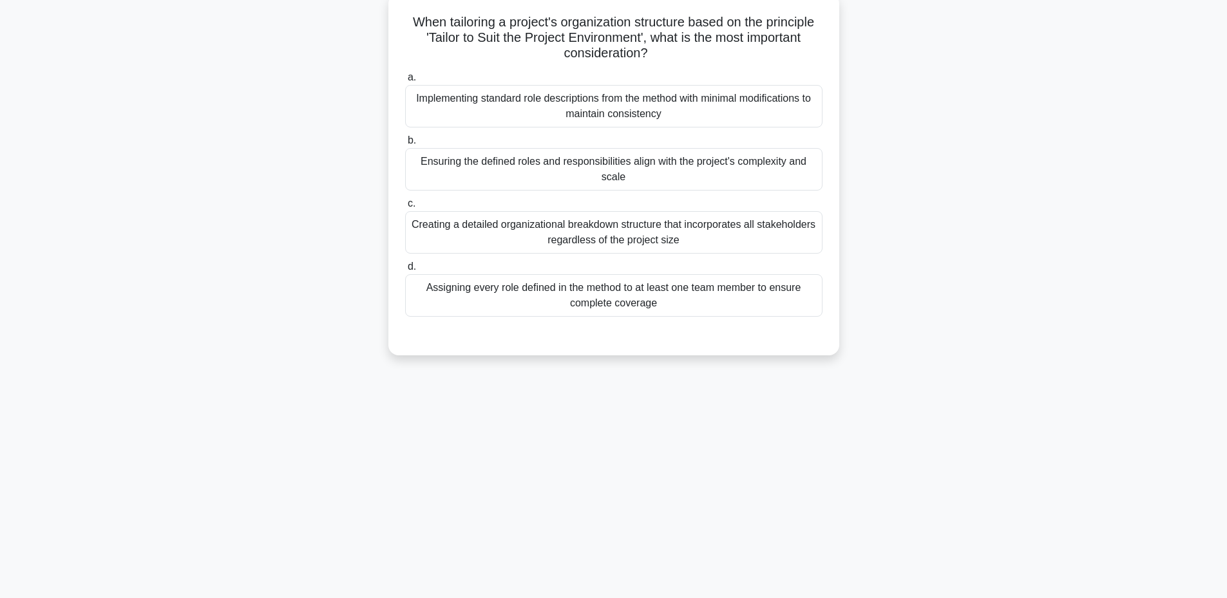
scroll to position [97, 0]
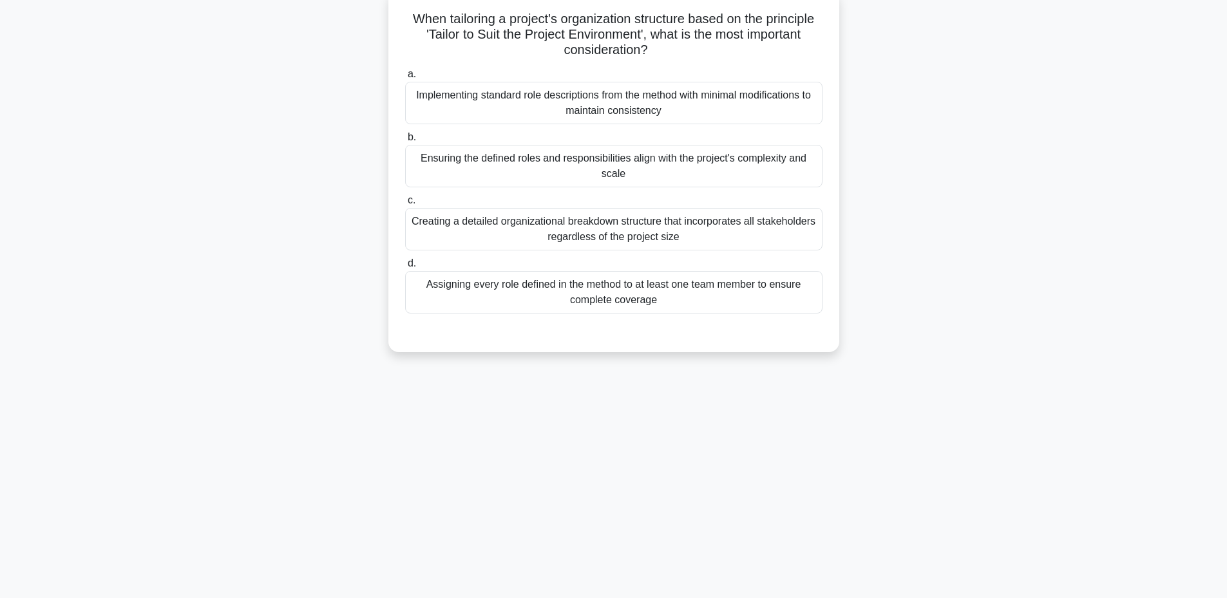
click at [574, 223] on div "Creating a detailed organizational breakdown structure that incorporates all st…" at bounding box center [613, 229] width 417 height 43
click at [405, 205] on input "c. Creating a detailed organizational breakdown structure that incorporates all…" at bounding box center [405, 200] width 0 height 8
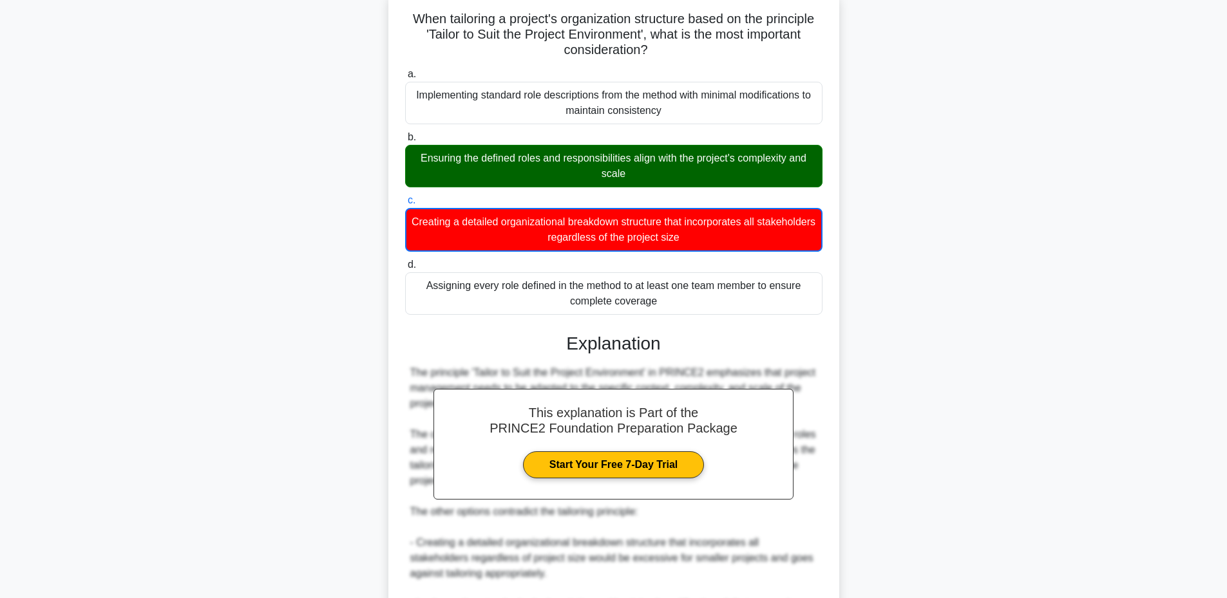
drag, startPoint x: 406, startPoint y: 14, endPoint x: 674, endPoint y: 306, distance: 396.7
click at [674, 306] on div "When tailoring a project's organization structure based on the principle 'Tailo…" at bounding box center [614, 385] width 441 height 781
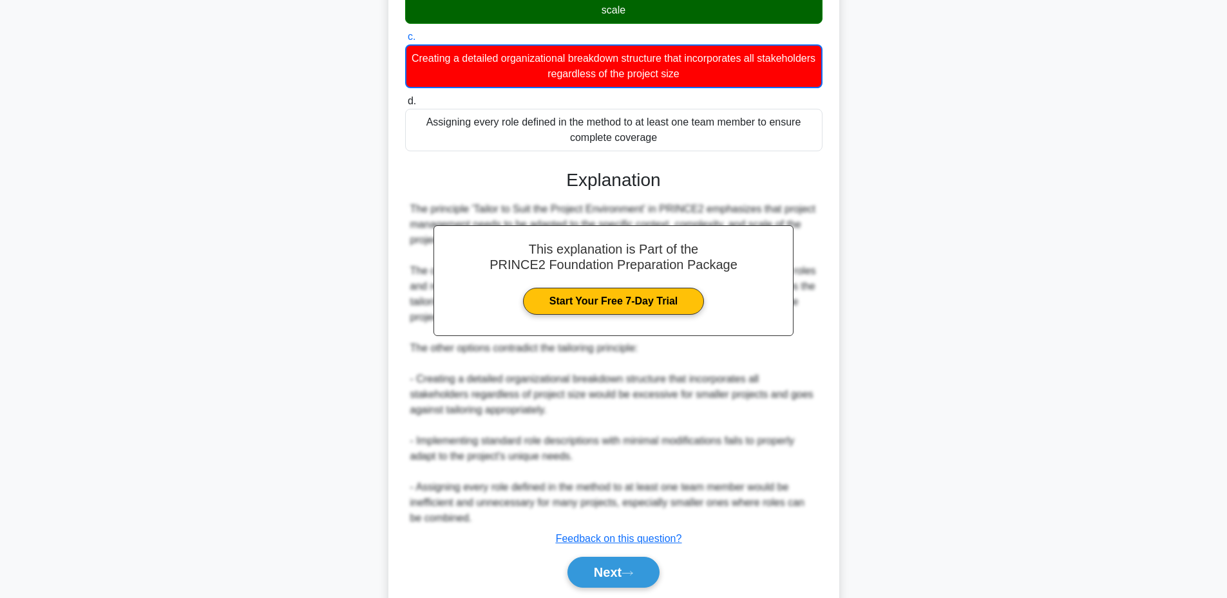
scroll to position [262, 0]
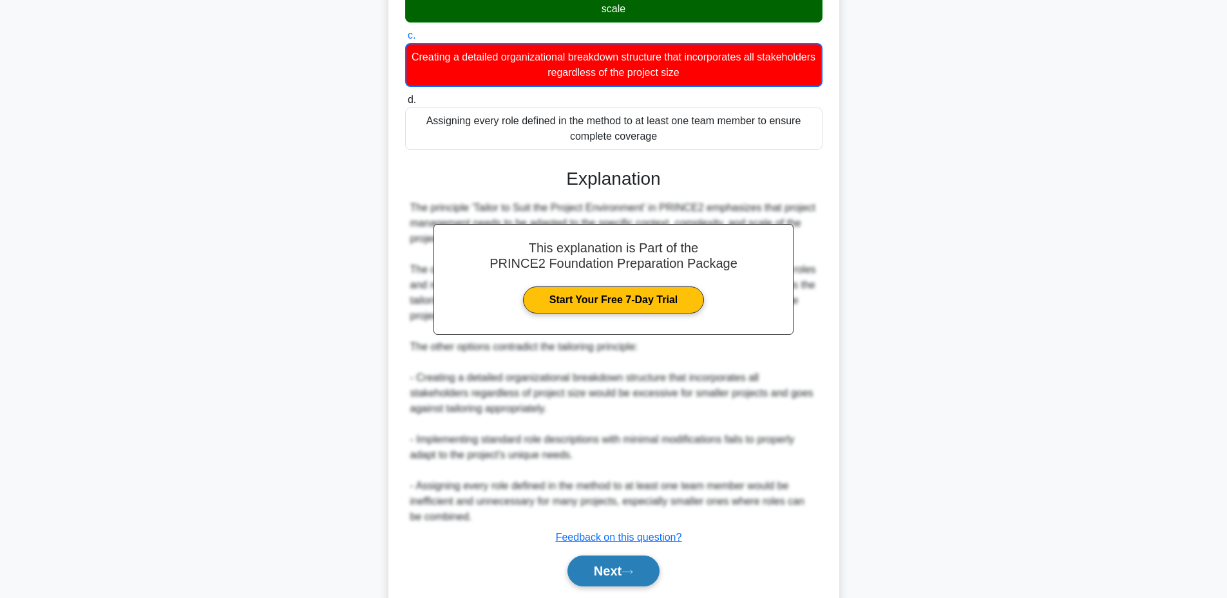
click at [588, 579] on button "Next" at bounding box center [614, 571] width 92 height 31
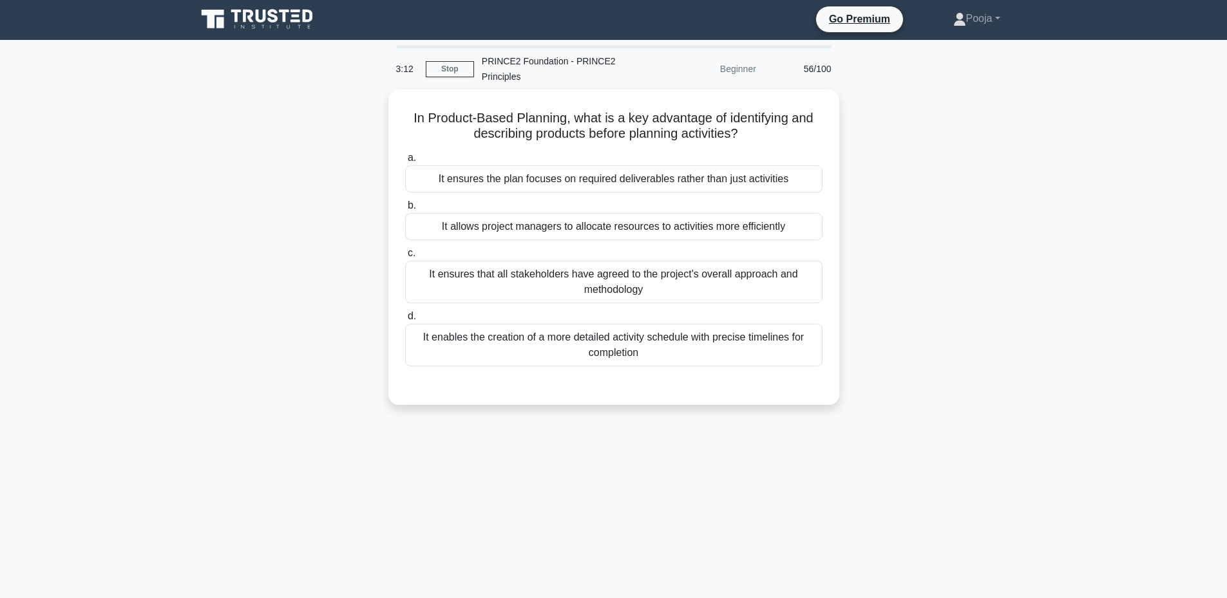
scroll to position [0, 0]
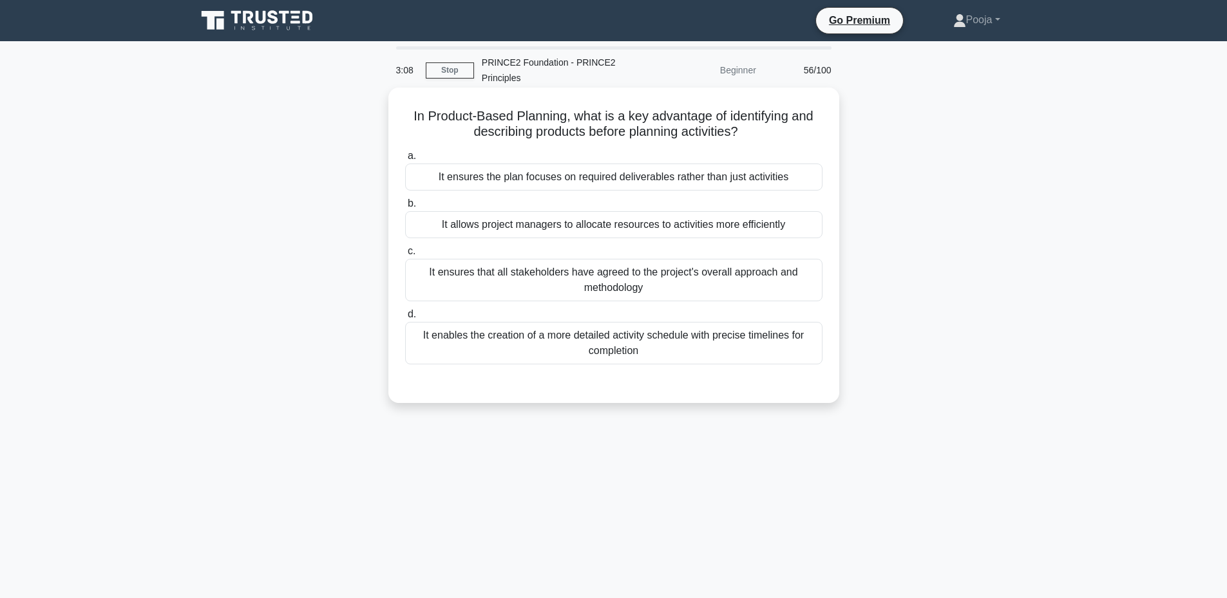
click at [603, 338] on div "It enables the creation of a more detailed activity schedule with precise timel…" at bounding box center [613, 343] width 417 height 43
click at [405, 319] on input "d. It enables the creation of a more detailed activity schedule with precise ti…" at bounding box center [405, 314] width 0 height 8
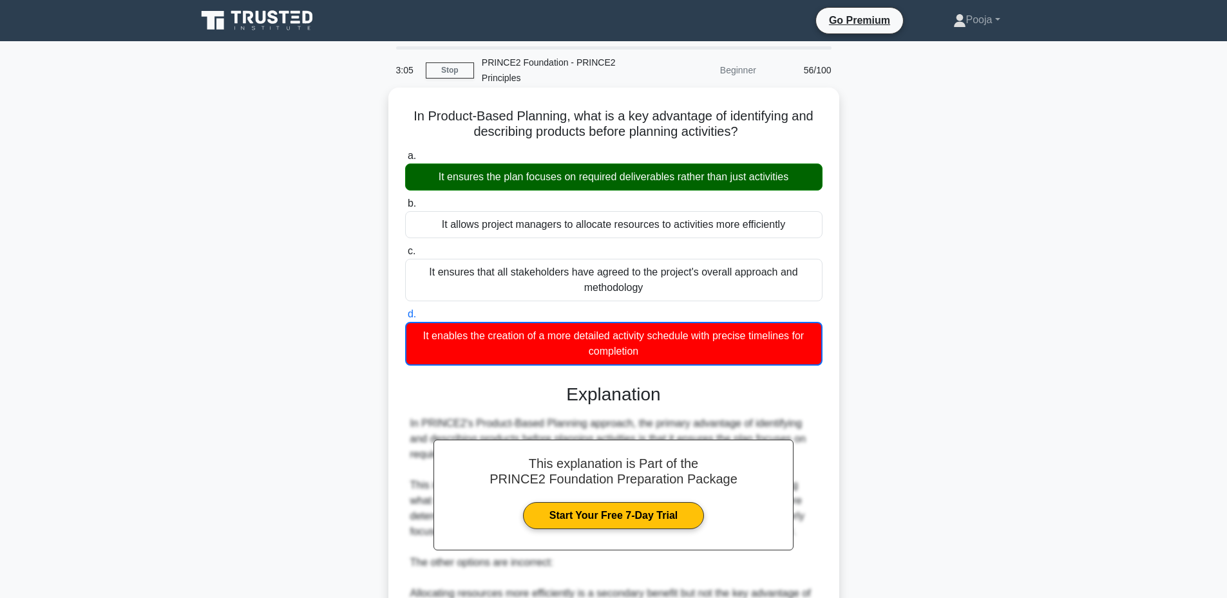
drag, startPoint x: 404, startPoint y: 110, endPoint x: 696, endPoint y: 358, distance: 382.6
click at [696, 358] on div "In Product-Based Planning, what is a key advantage of identifying and describin…" at bounding box center [614, 453] width 441 height 720
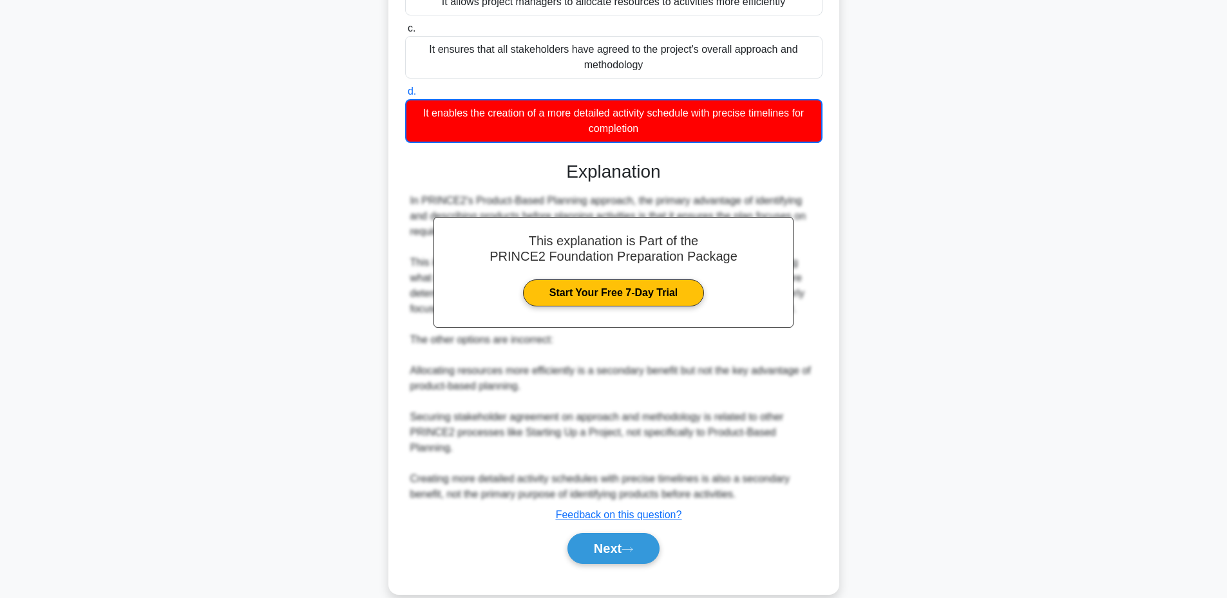
scroll to position [229, 0]
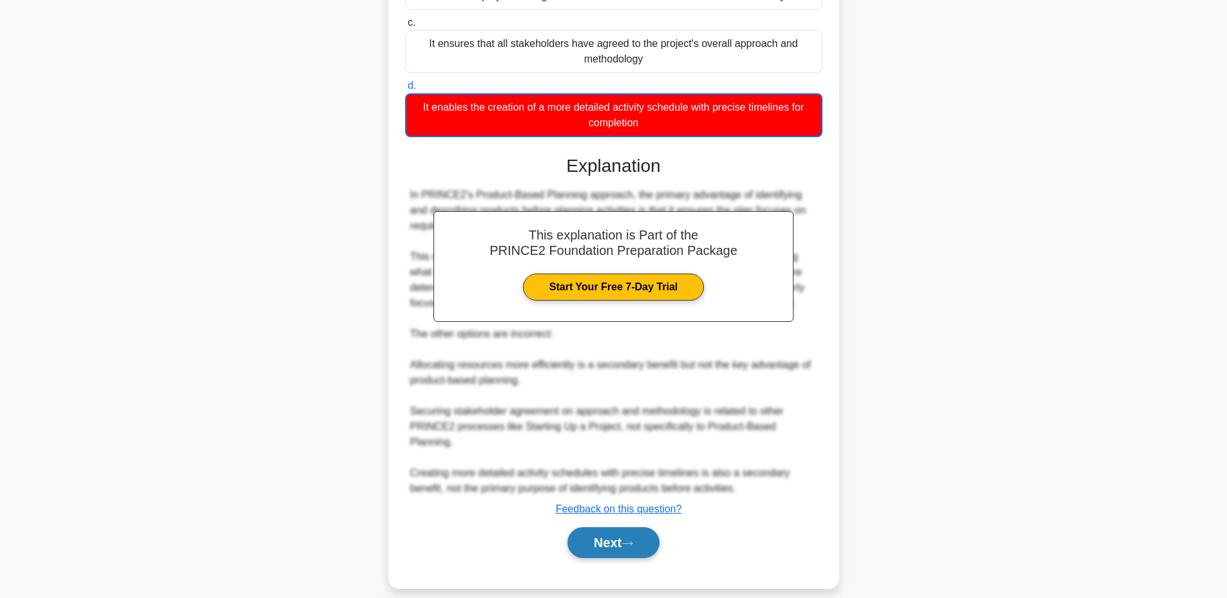
click at [584, 528] on button "Next" at bounding box center [614, 543] width 92 height 31
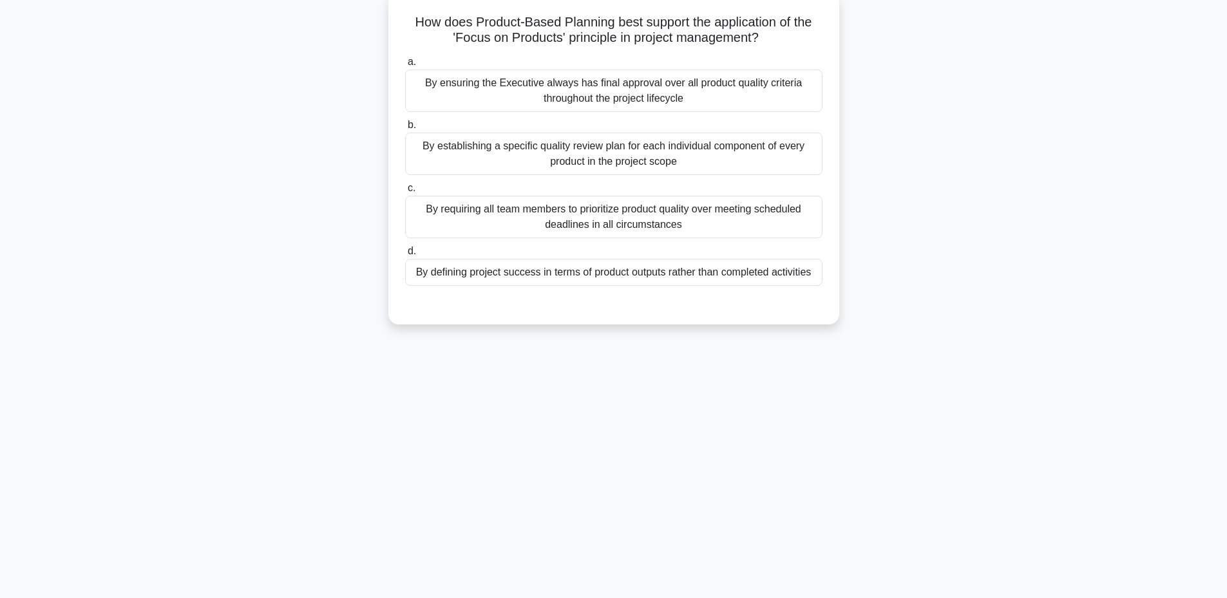
scroll to position [97, 0]
click at [551, 218] on div "By requiring all team members to prioritize product quality over meeting schedu…" at bounding box center [613, 214] width 417 height 43
click at [405, 189] on input "c. By requiring all team members to prioritize product quality over meeting sch…" at bounding box center [405, 185] width 0 height 8
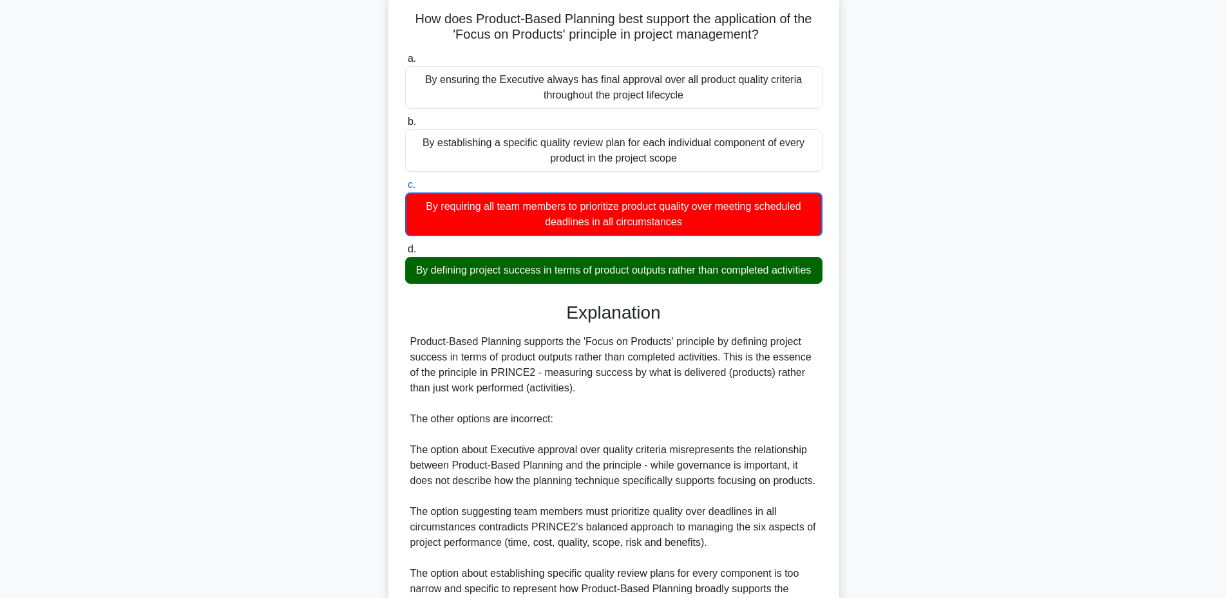
drag, startPoint x: 535, startPoint y: 110, endPoint x: 694, endPoint y: 299, distance: 247.4
click at [694, 299] on div "How does Product-Based Planning best support the application of the 'Focus on P…" at bounding box center [614, 355] width 441 height 720
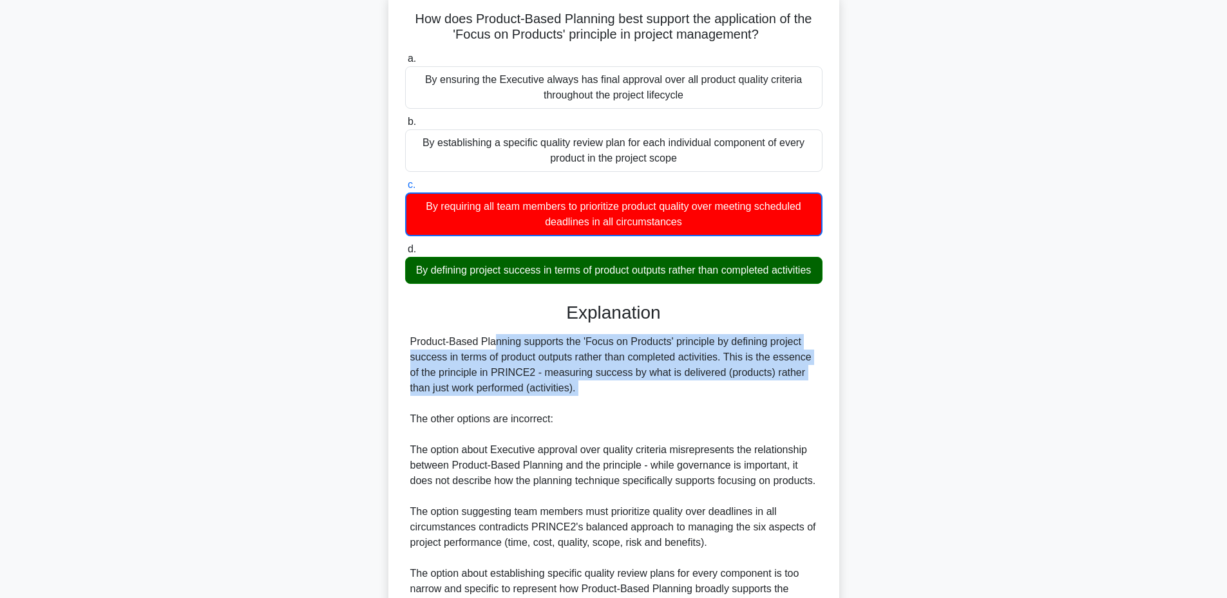
drag, startPoint x: 405, startPoint y: 361, endPoint x: 553, endPoint y: 425, distance: 161.3
click at [553, 425] on div "Product-Based Planning supports the 'Focus on Products' principle by defining p…" at bounding box center [613, 481] width 417 height 294
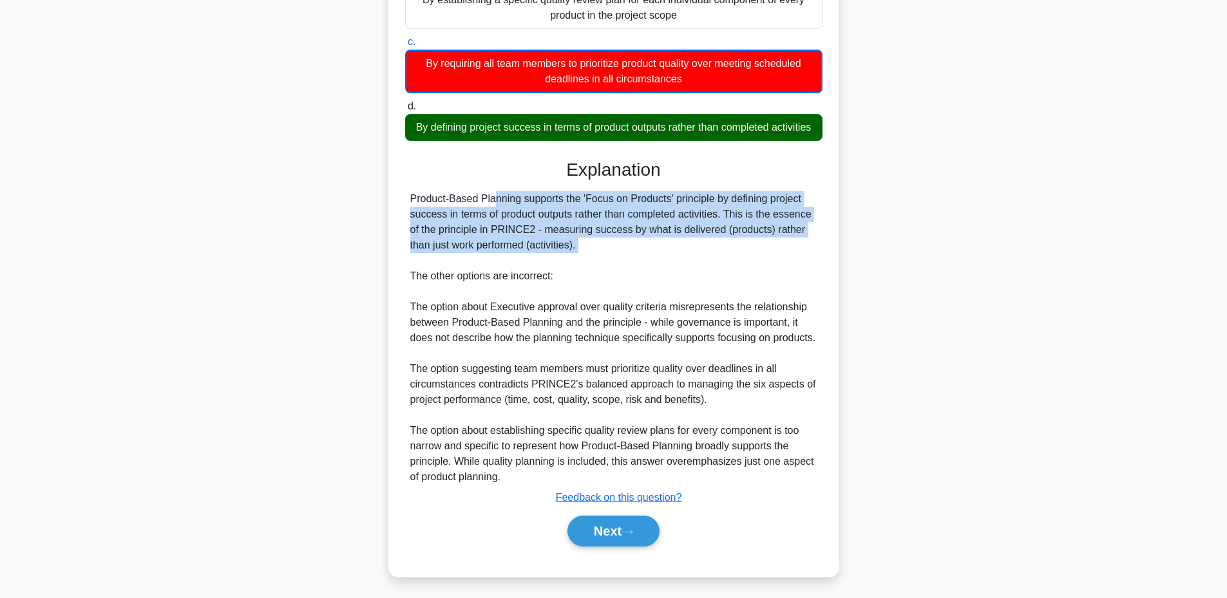
scroll to position [260, 0]
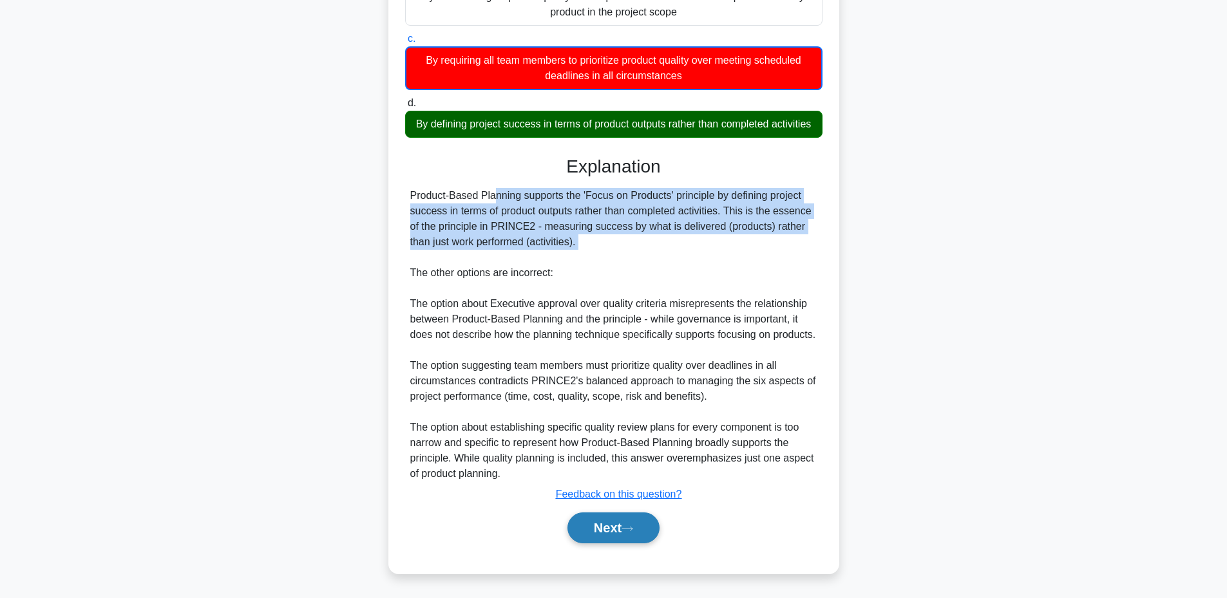
click at [589, 534] on button "Next" at bounding box center [614, 528] width 92 height 31
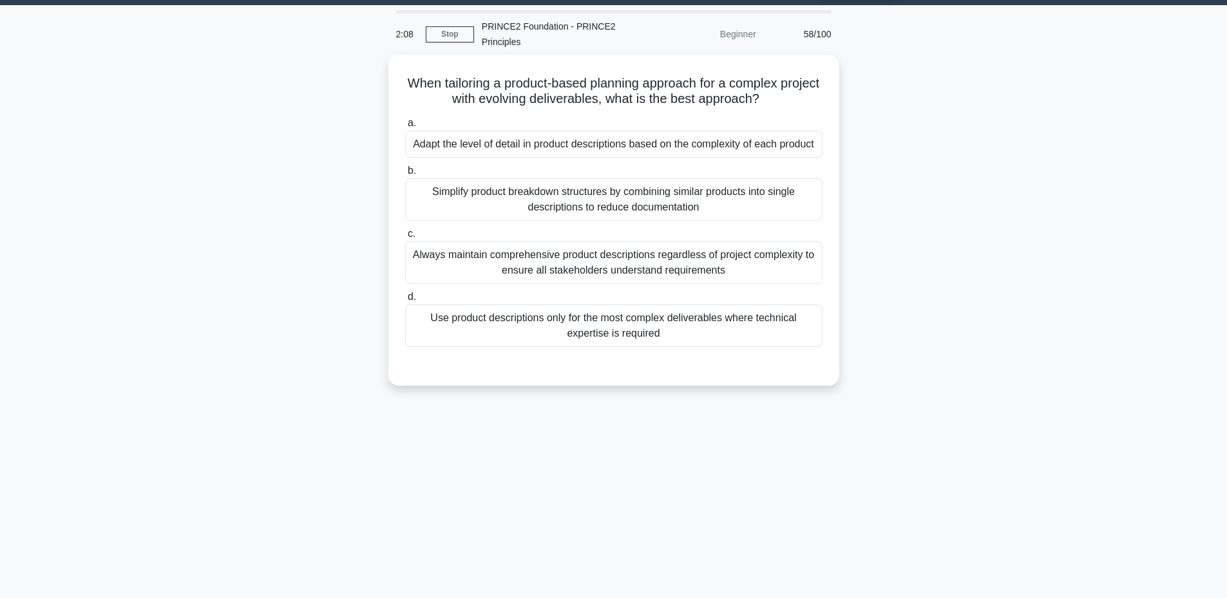
scroll to position [28, 0]
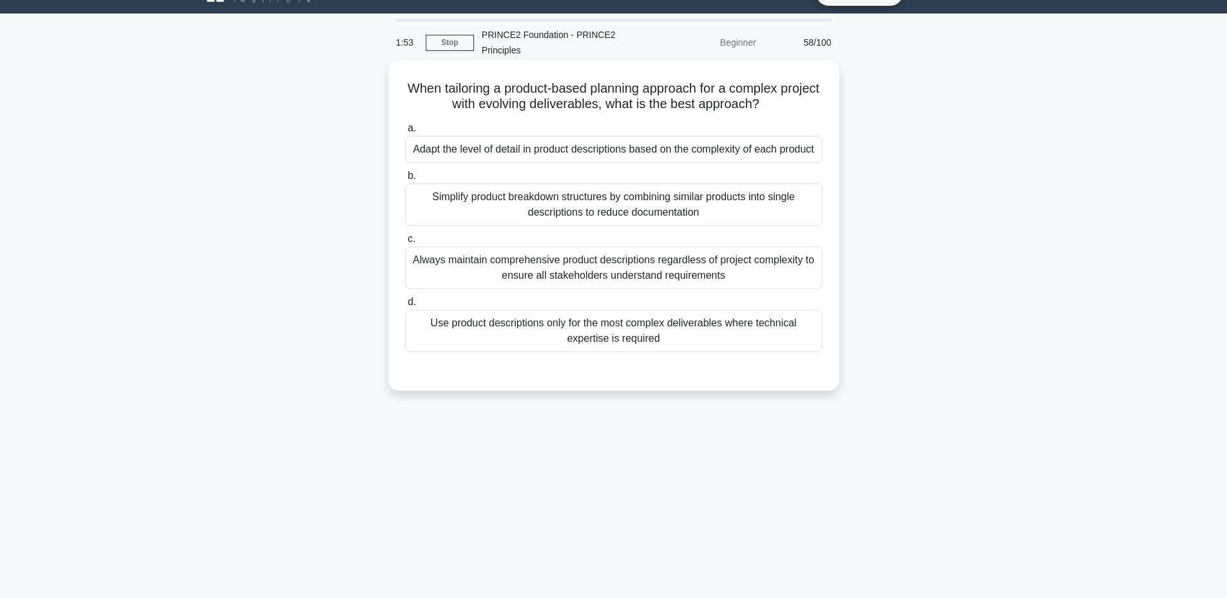
click at [486, 222] on div "Simplify product breakdown structures by combining similar products into single…" at bounding box center [613, 205] width 417 height 43
click at [405, 180] on input "b. Simplify product breakdown structures by combining similar products into sin…" at bounding box center [405, 176] width 0 height 8
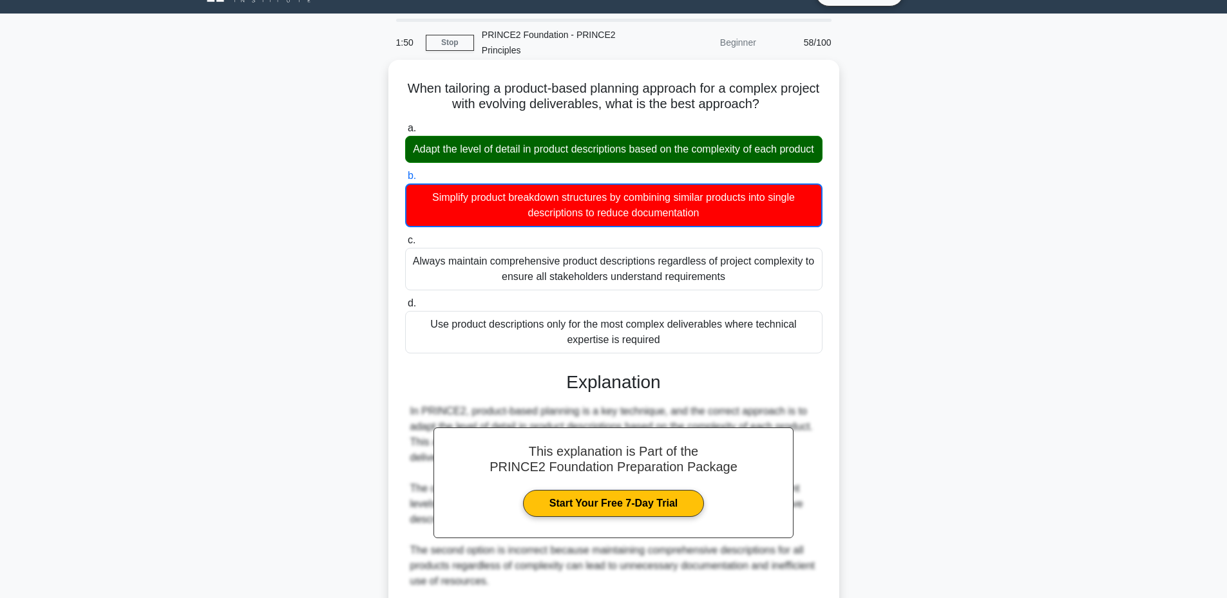
drag, startPoint x: 420, startPoint y: 84, endPoint x: 674, endPoint y: 359, distance: 375.2
click at [674, 359] on div "When tailoring a product-based planning approach for a complex project with evo…" at bounding box center [614, 432] width 441 height 735
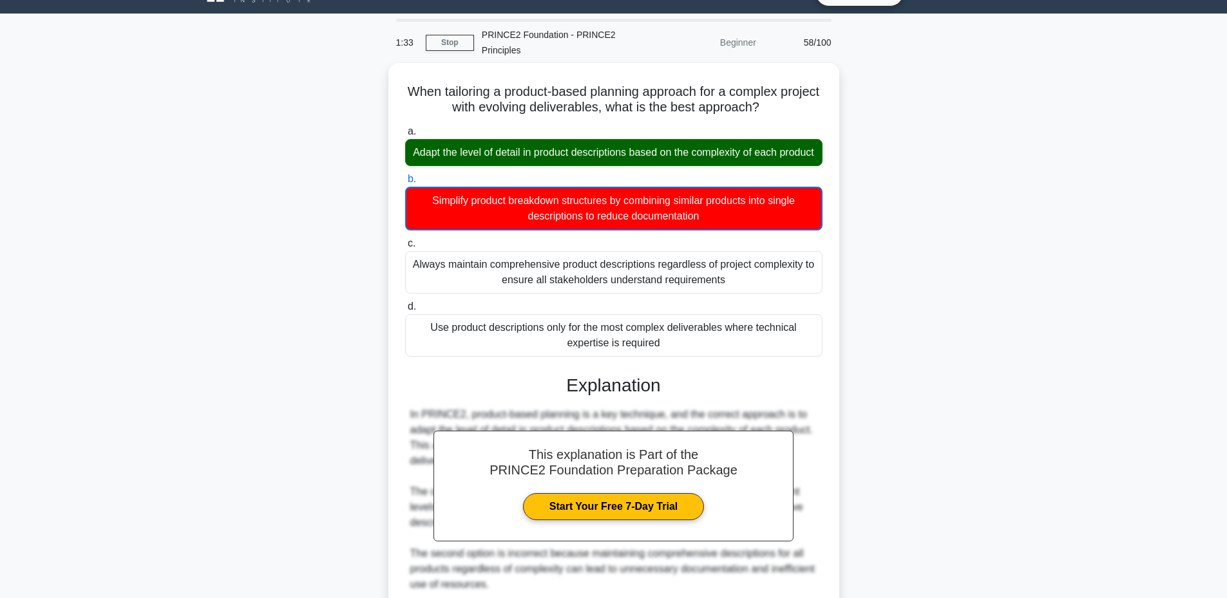
click at [896, 399] on div "When tailoring a product-based planning approach for a complex project with evo…" at bounding box center [614, 443] width 850 height 761
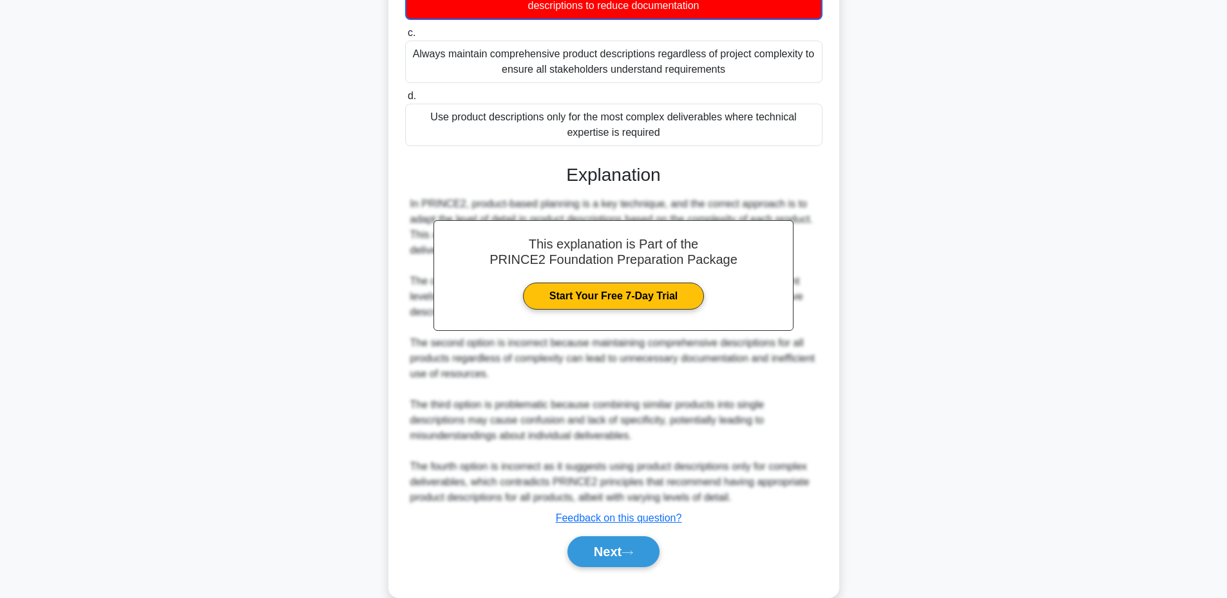
scroll to position [267, 0]
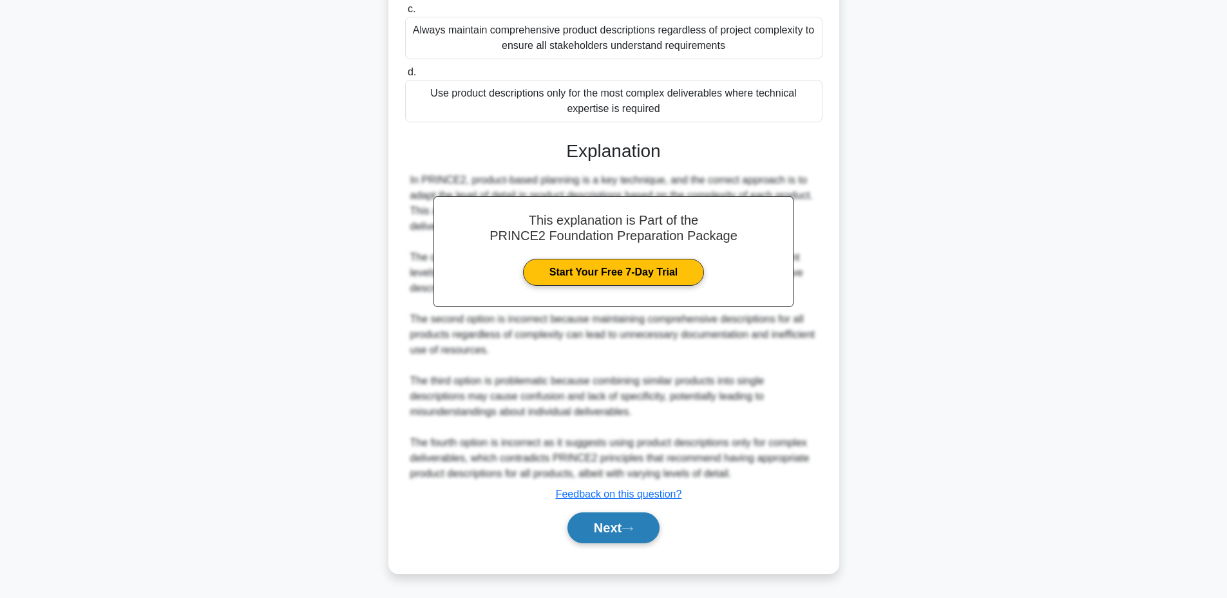
click at [598, 536] on button "Next" at bounding box center [614, 528] width 92 height 31
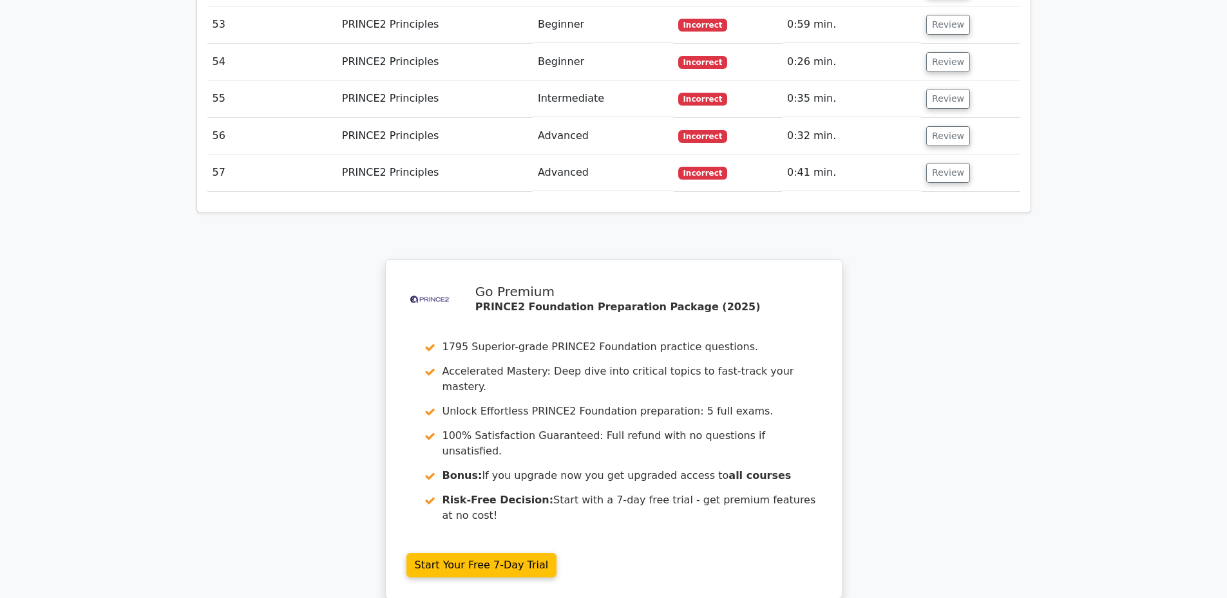
scroll to position [3666, 0]
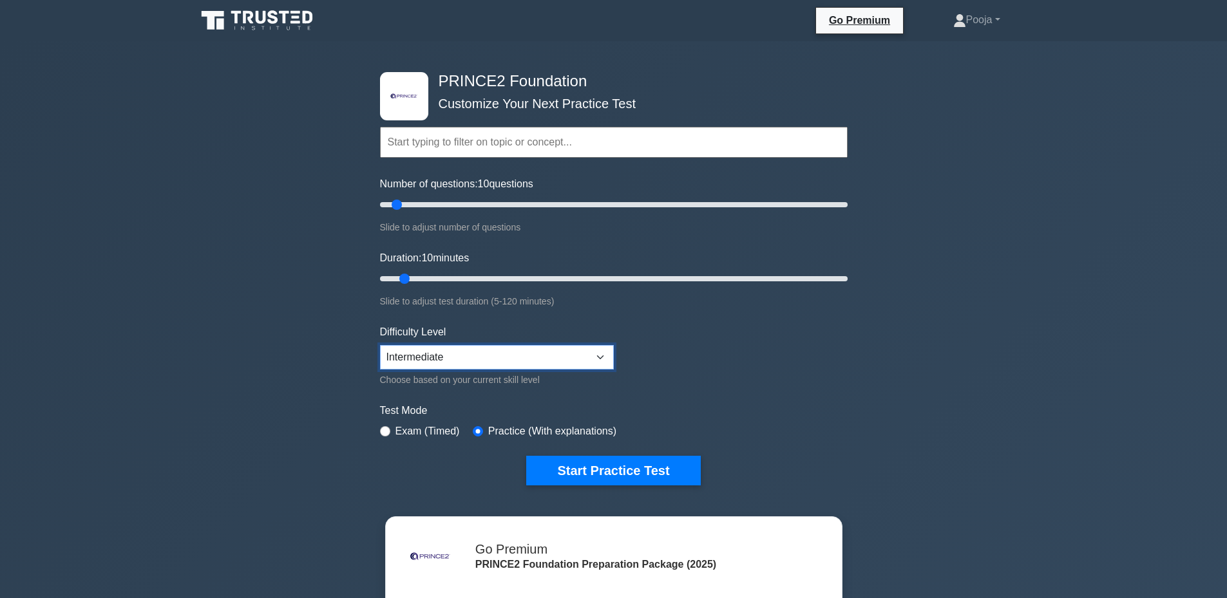
click at [599, 359] on select "Beginner Intermediate Expert" at bounding box center [497, 357] width 234 height 24
select select "expert"
click at [380, 345] on select "Beginner Intermediate Expert" at bounding box center [497, 357] width 234 height 24
click at [552, 468] on button "Start Practice Test" at bounding box center [613, 471] width 174 height 30
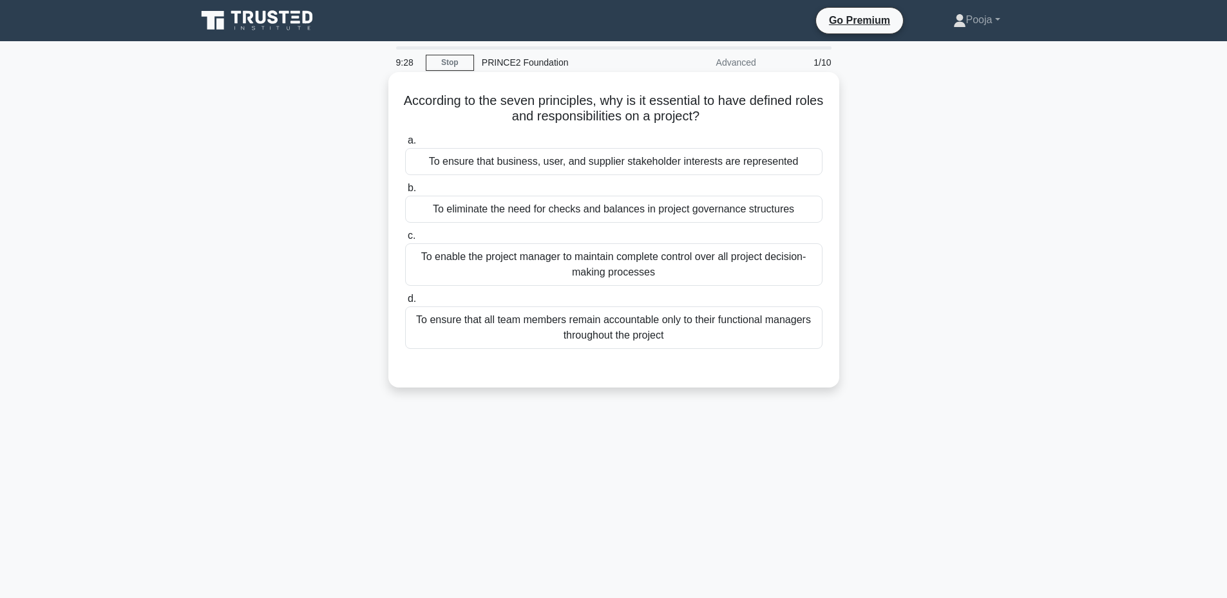
click at [511, 164] on div "To ensure that business, user, and supplier stakeholder interests are represent…" at bounding box center [613, 161] width 417 height 27
click at [405, 145] on input "a. To ensure that business, user, and supplier stakeholder interests are repres…" at bounding box center [405, 141] width 0 height 8
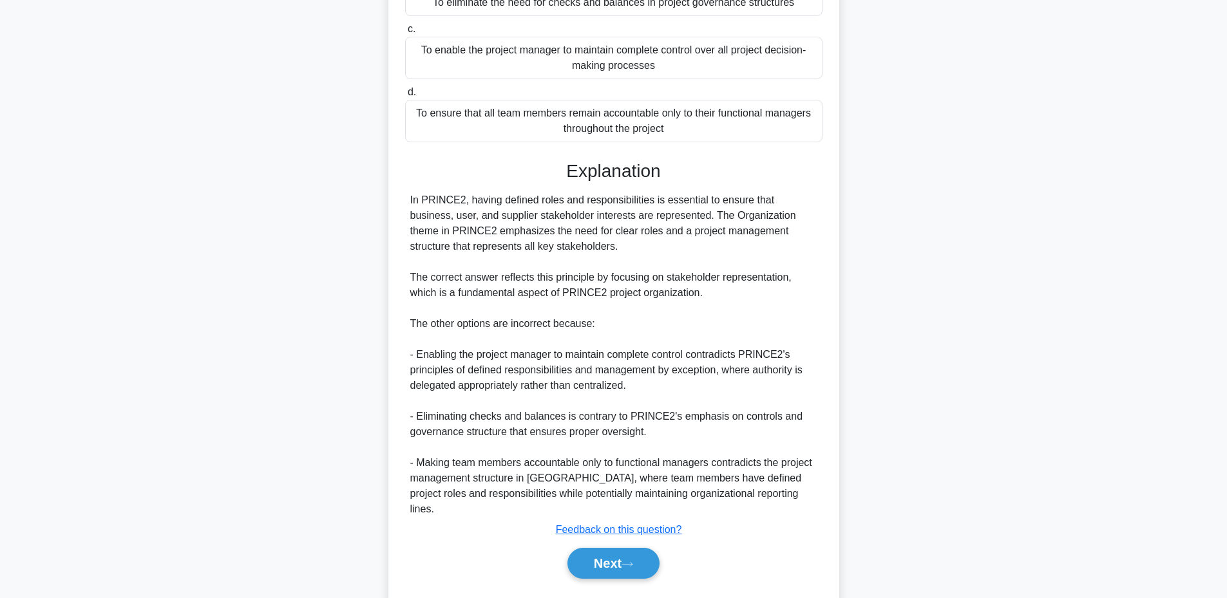
scroll to position [227, 0]
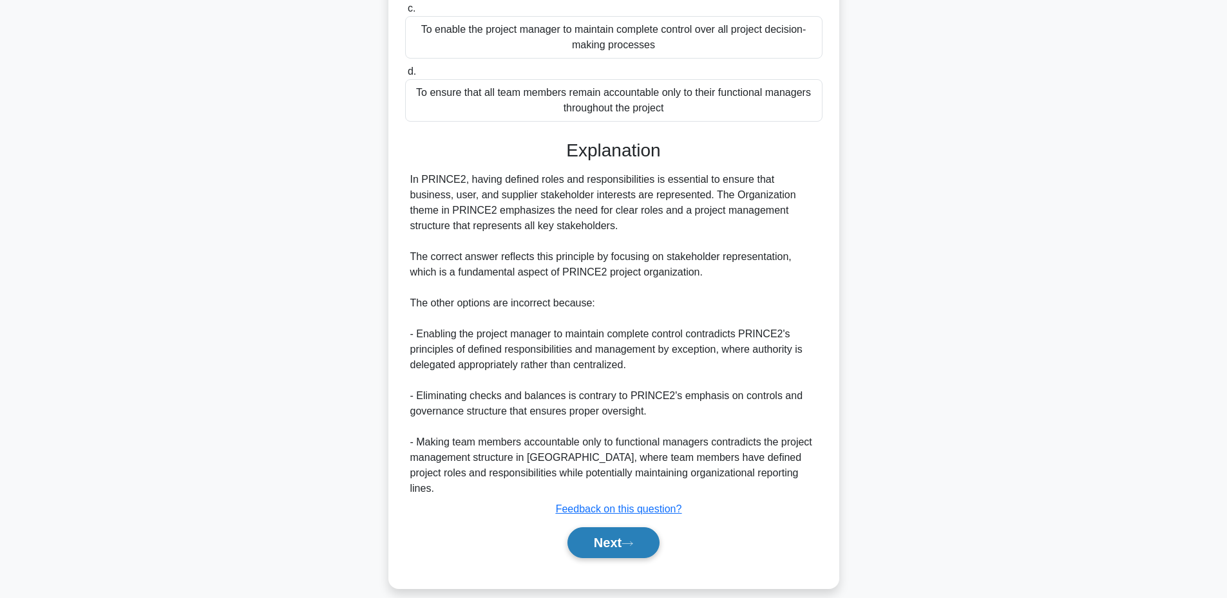
click at [593, 529] on button "Next" at bounding box center [614, 543] width 92 height 31
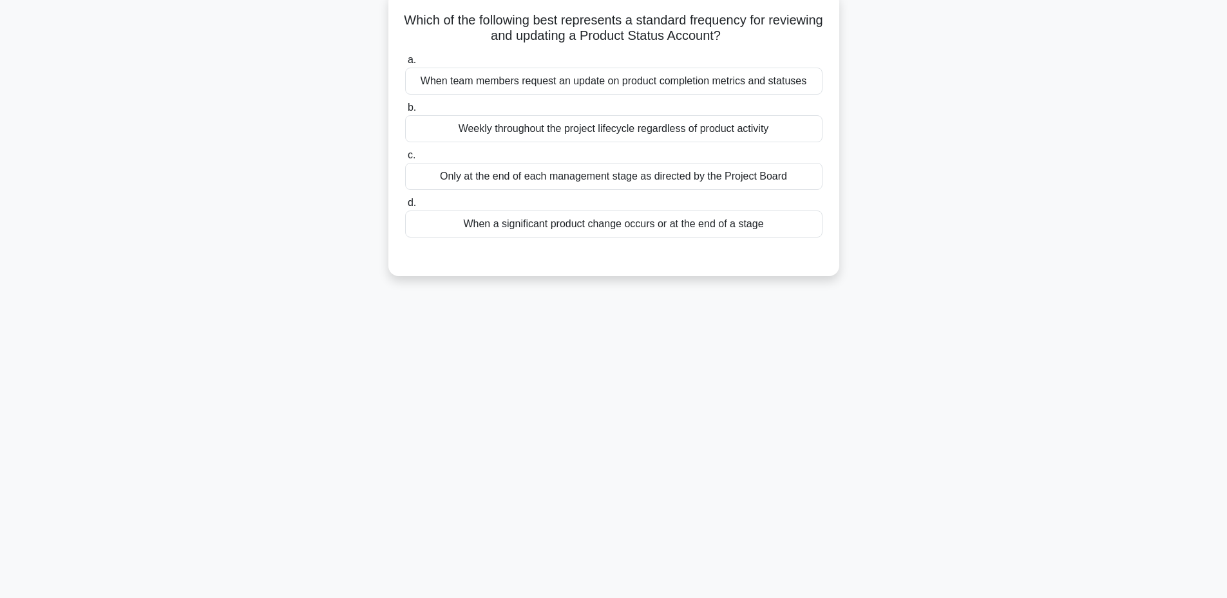
scroll to position [72, 0]
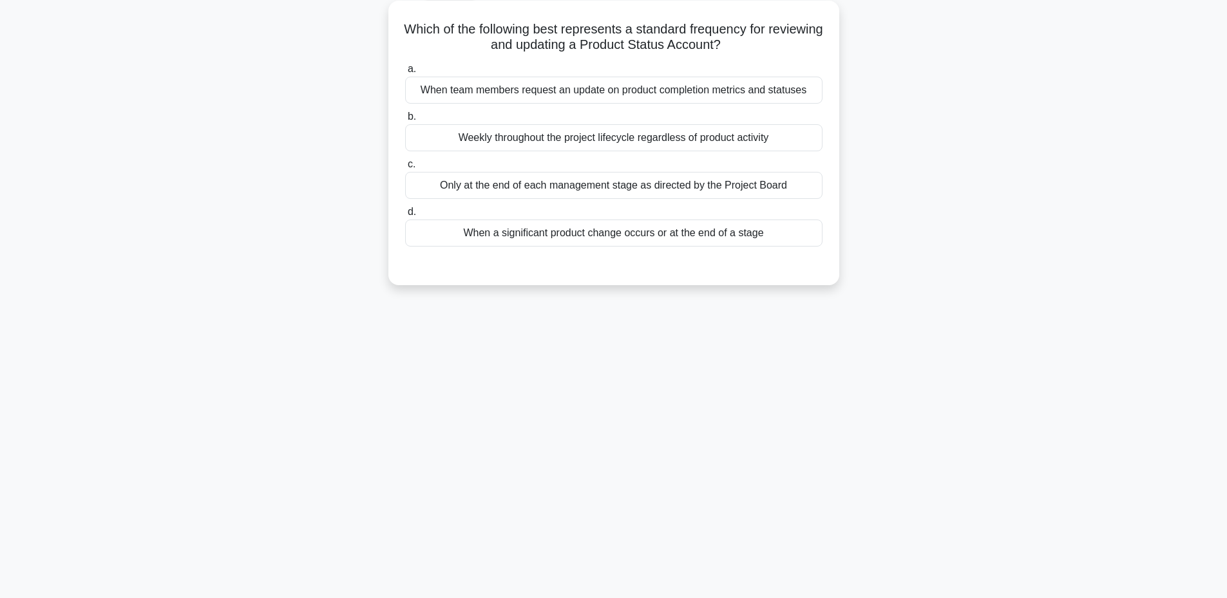
click at [479, 187] on div "Only at the end of each management stage as directed by the Project Board" at bounding box center [613, 185] width 417 height 27
click at [405, 169] on input "c. Only at the end of each management stage as directed by the Project Board" at bounding box center [405, 164] width 0 height 8
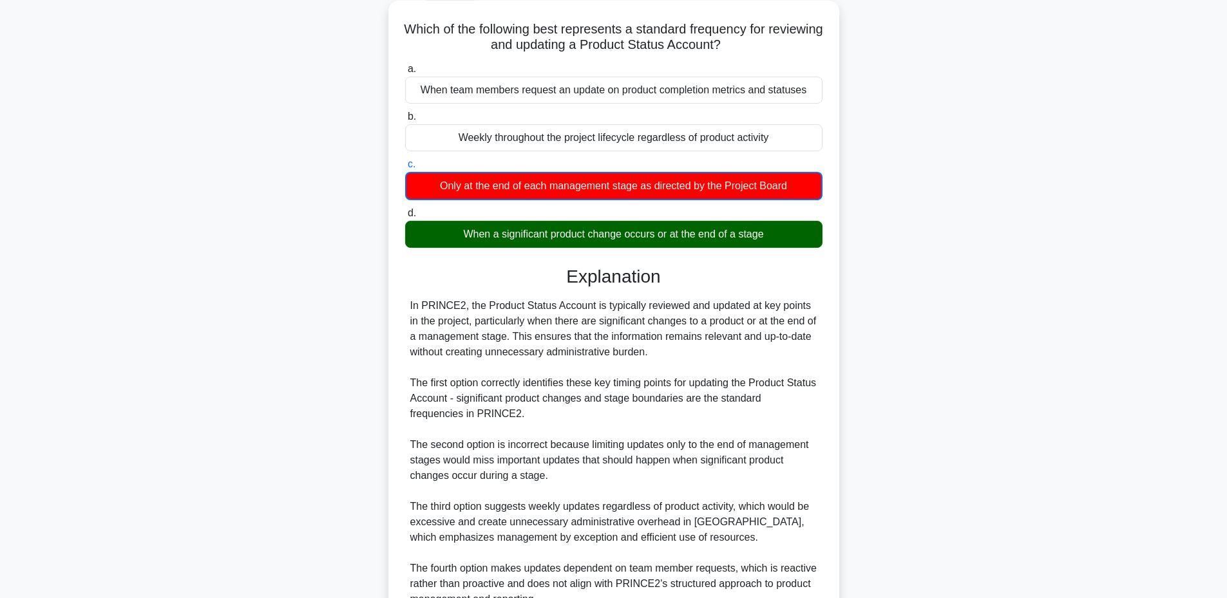
drag, startPoint x: 426, startPoint y: 28, endPoint x: 772, endPoint y: 234, distance: 402.1
click at [772, 234] on div "Which of the following best represents a standard frequency for reviewing and u…" at bounding box center [614, 350] width 441 height 689
copy div "Which of the following best represents a standard frequency for reviewing and u…"
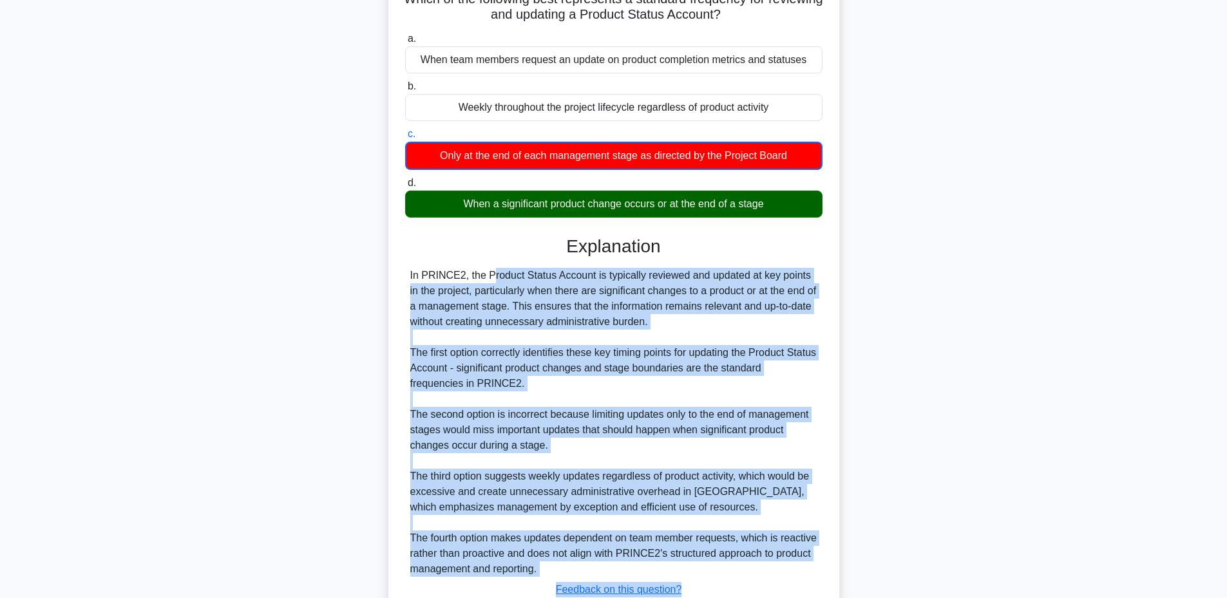
scroll to position [198, 0]
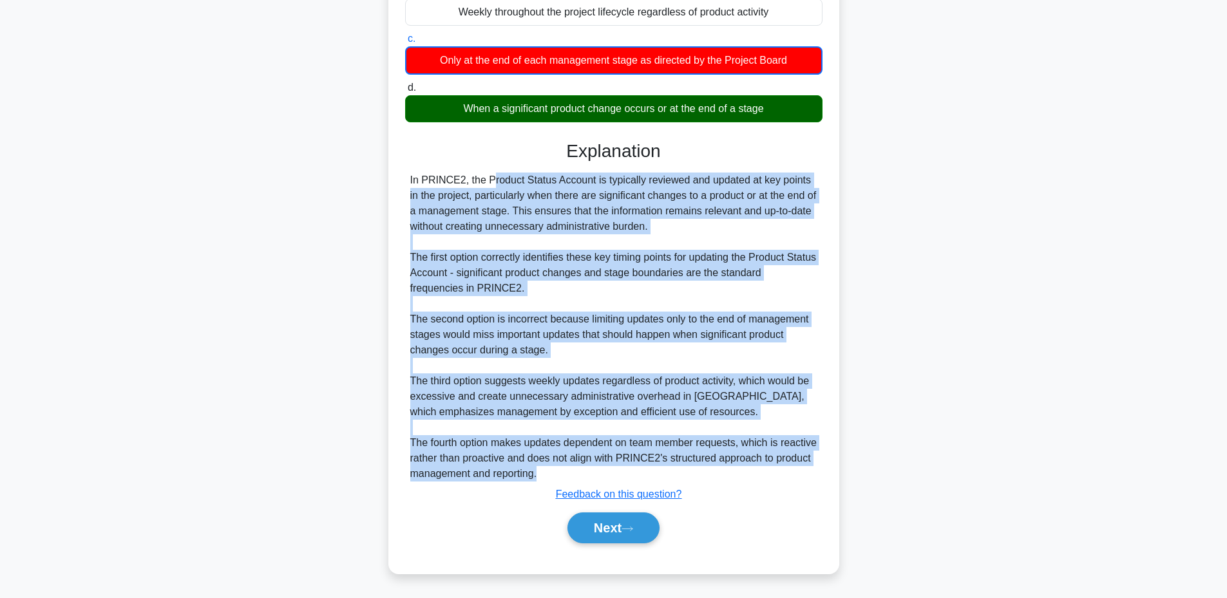
drag, startPoint x: 406, startPoint y: 305, endPoint x: 725, endPoint y: 472, distance: 359.3
click at [725, 472] on div "In PRINCE2, the Product Status Account is typically reviewed and updated at key…" at bounding box center [613, 327] width 417 height 309
copy div "In PRINCE2, the Product Status Account is typically reviewed and updated at key…"
click at [585, 526] on button "Next" at bounding box center [614, 528] width 92 height 31
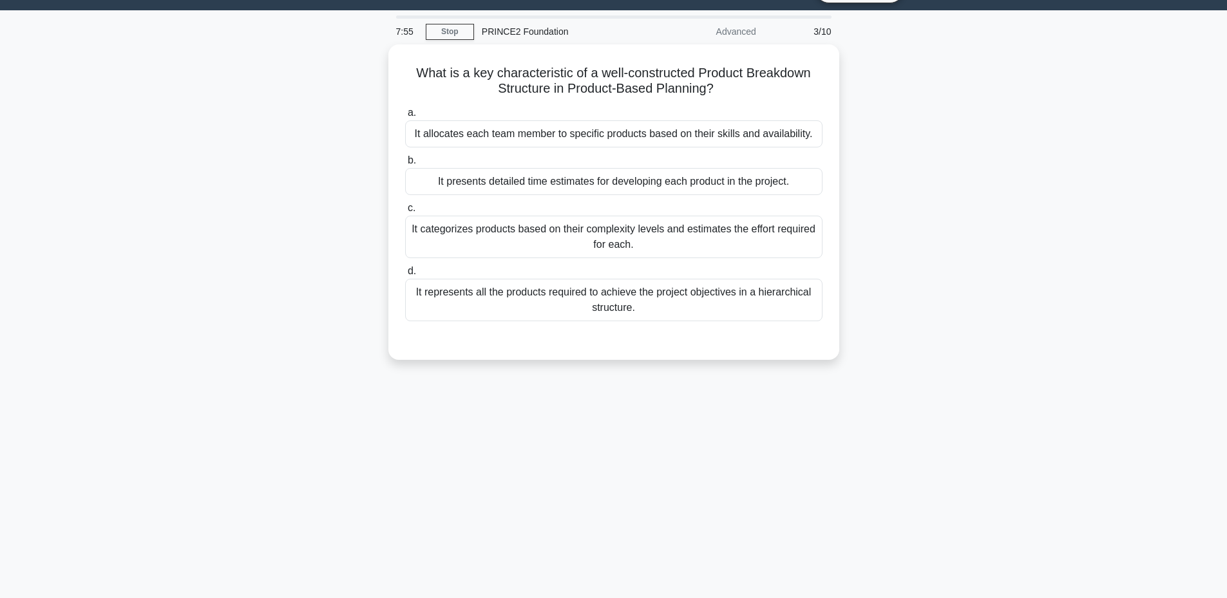
scroll to position [30, 0]
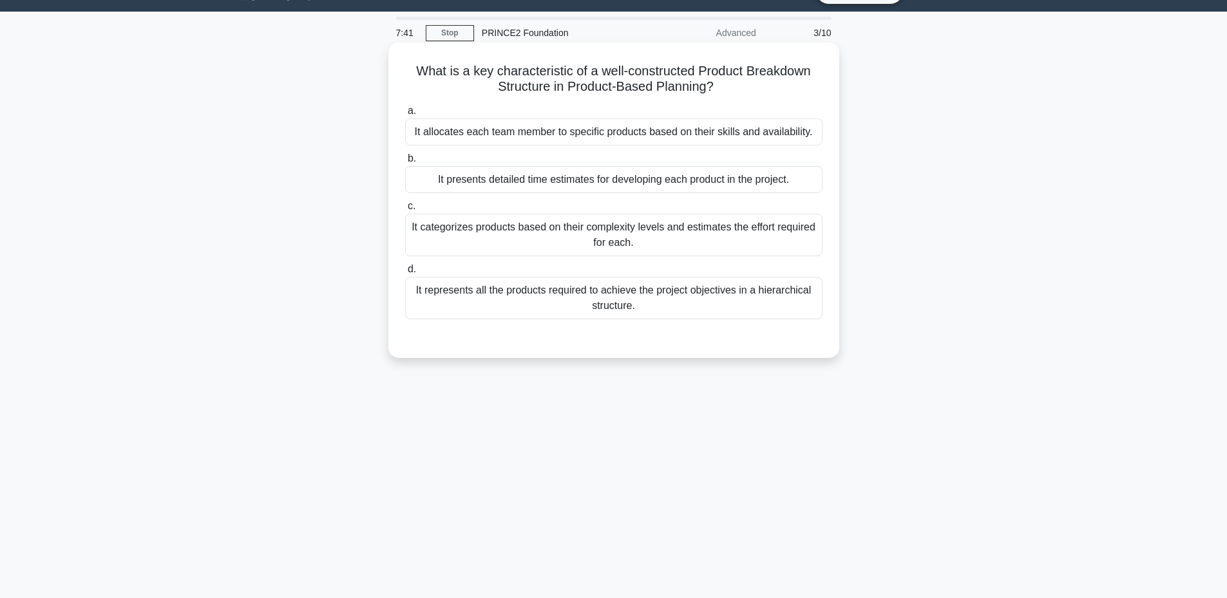
click at [513, 236] on div "It categorizes products based on their complexity levels and estimates the effo…" at bounding box center [613, 235] width 417 height 43
click at [405, 211] on input "c. It categorizes products based on their complexity levels and estimates the e…" at bounding box center [405, 206] width 0 height 8
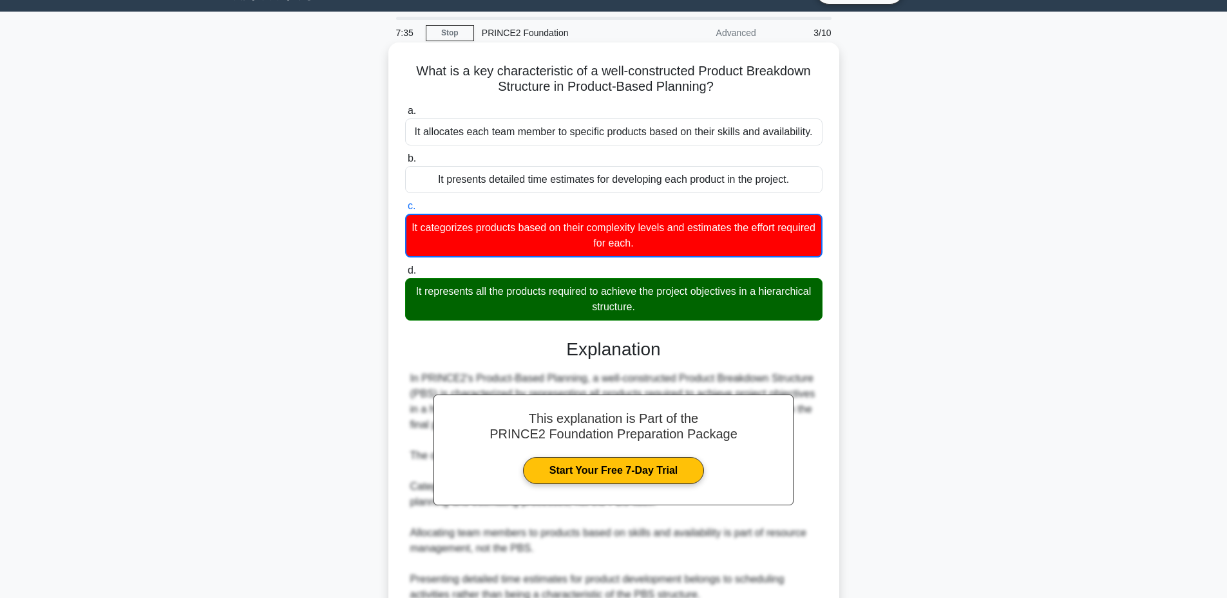
drag, startPoint x: 409, startPoint y: 64, endPoint x: 693, endPoint y: 308, distance: 374.2
click at [693, 308] on div "What is a key characteristic of a well-constructed Product Breakdown Structure …" at bounding box center [614, 369] width 441 height 642
copy div "What is a key characteristic of a well-constructed Product Breakdown Structure …"
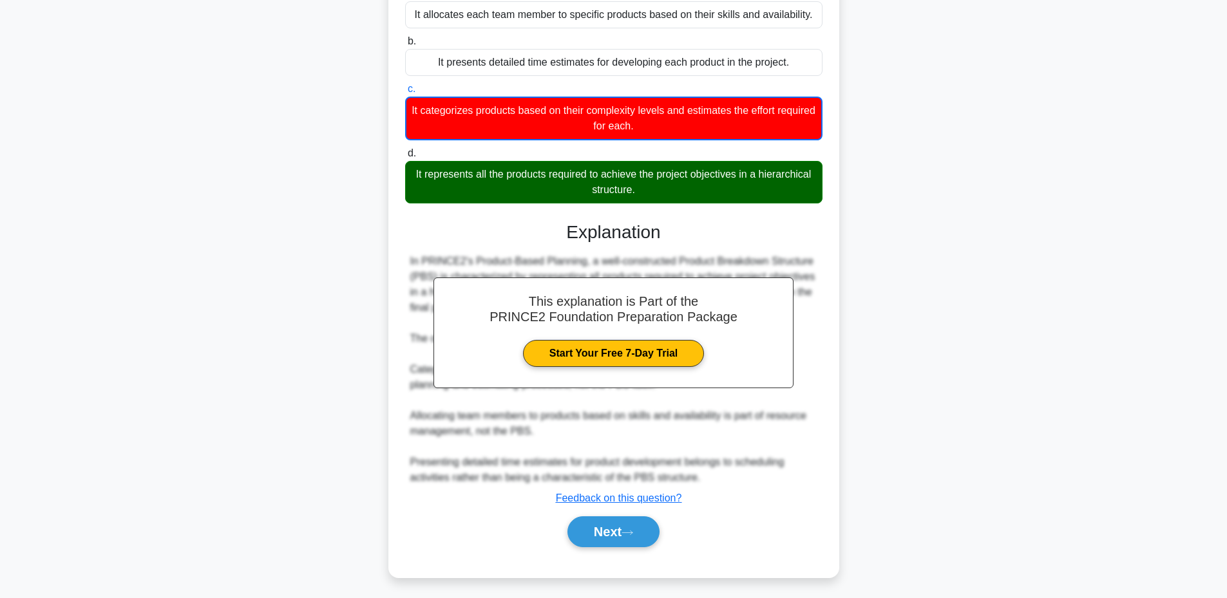
scroll to position [151, 0]
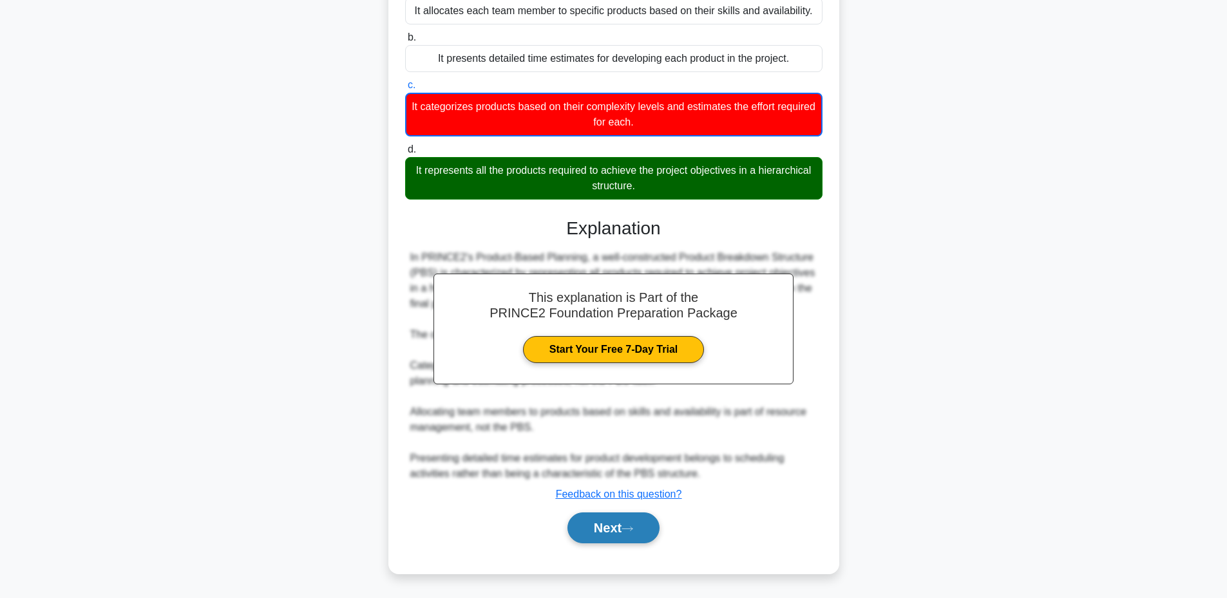
click at [594, 533] on button "Next" at bounding box center [614, 528] width 92 height 31
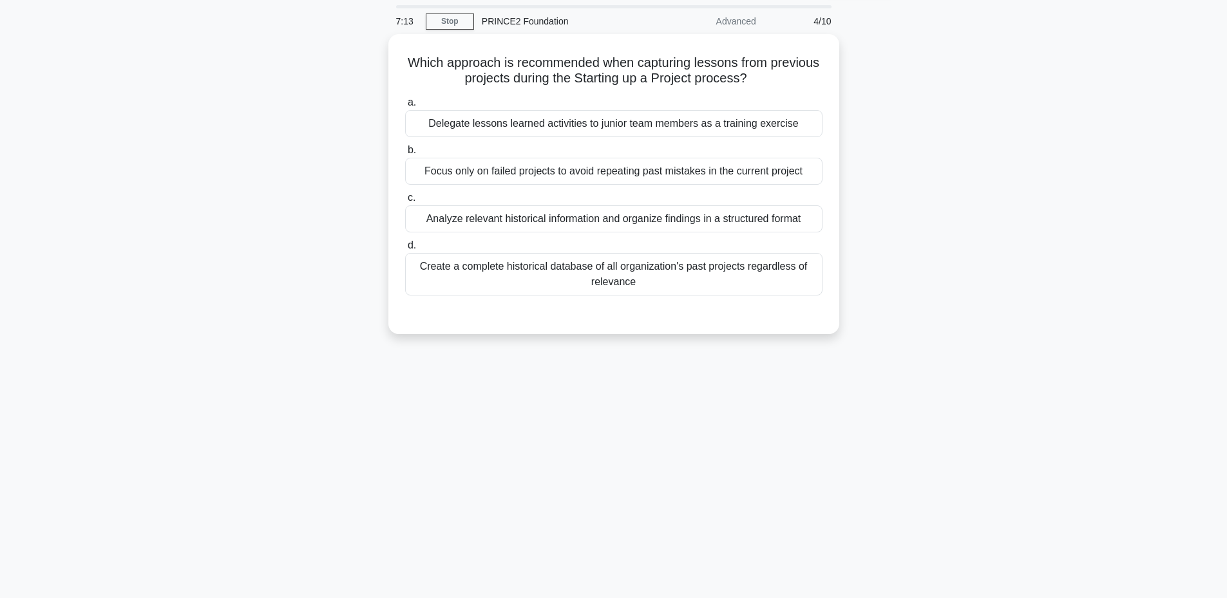
scroll to position [38, 0]
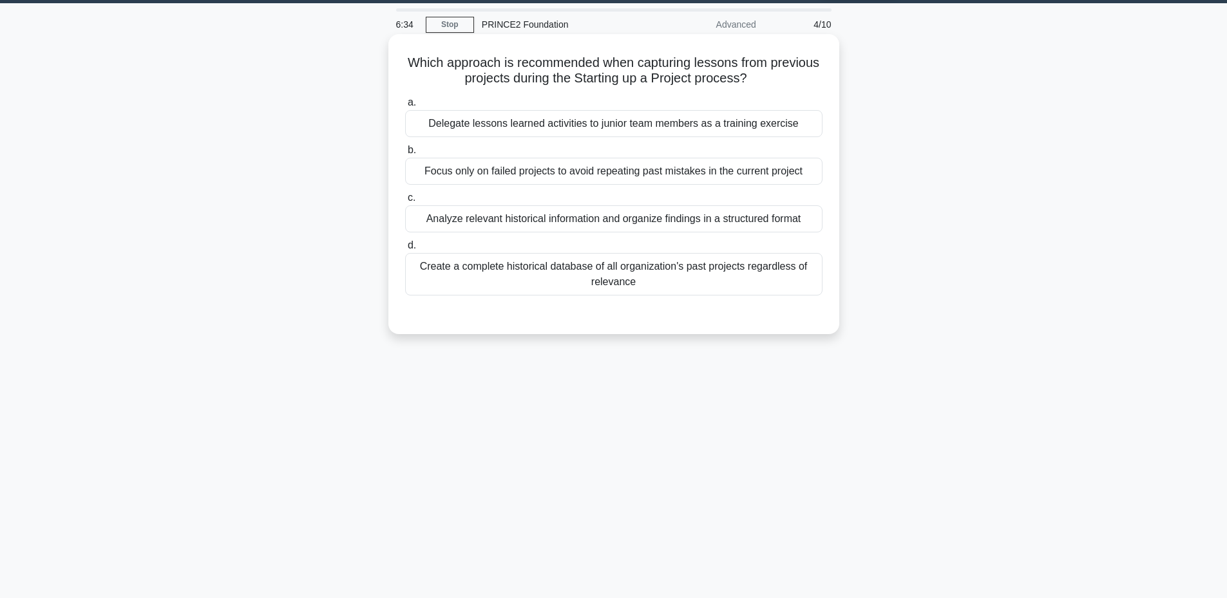
click at [548, 224] on div "Analyze relevant historical information and organize findings in a structured f…" at bounding box center [613, 218] width 417 height 27
click at [405, 202] on input "c. Analyze relevant historical information and organize findings in a structure…" at bounding box center [405, 198] width 0 height 8
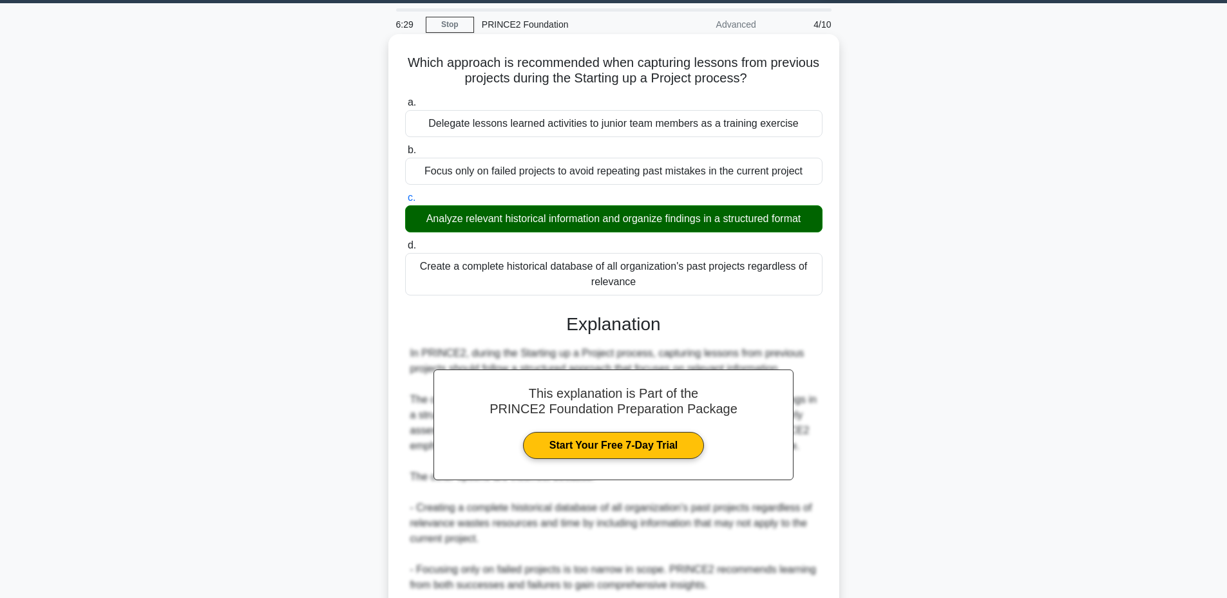
drag, startPoint x: 430, startPoint y: 61, endPoint x: 677, endPoint y: 287, distance: 334.2
click at [677, 287] on div "Which approach is recommended when capturing lessons from previous projects dur…" at bounding box center [614, 398] width 441 height 718
copy div "Which approach is recommended when capturing lessons from previous projects dur…"
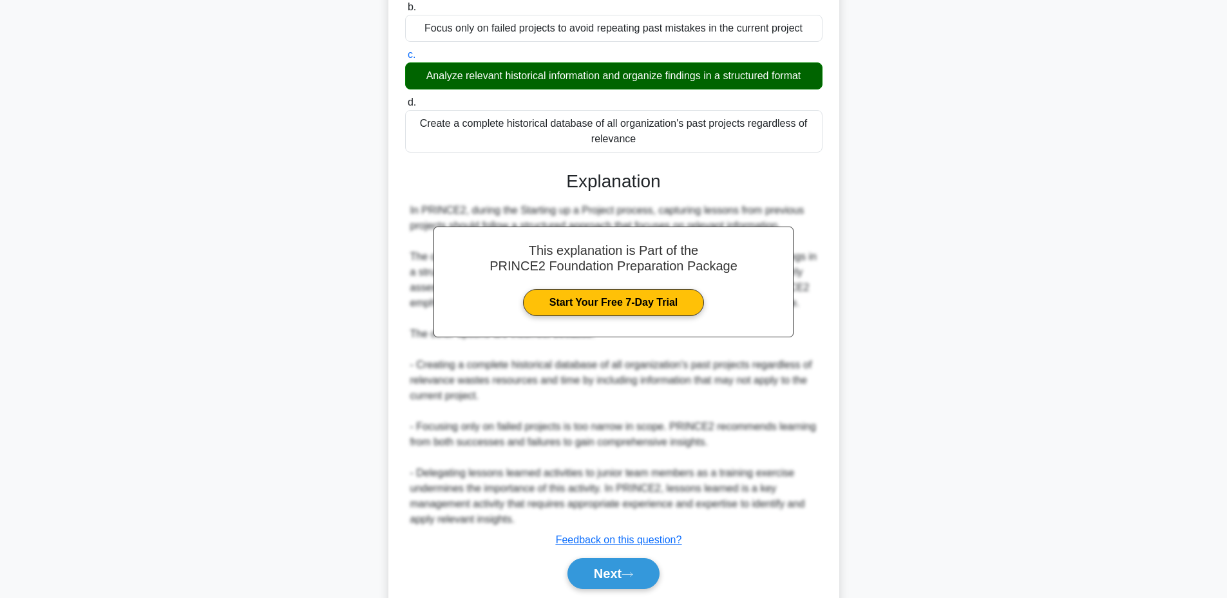
scroll to position [227, 0]
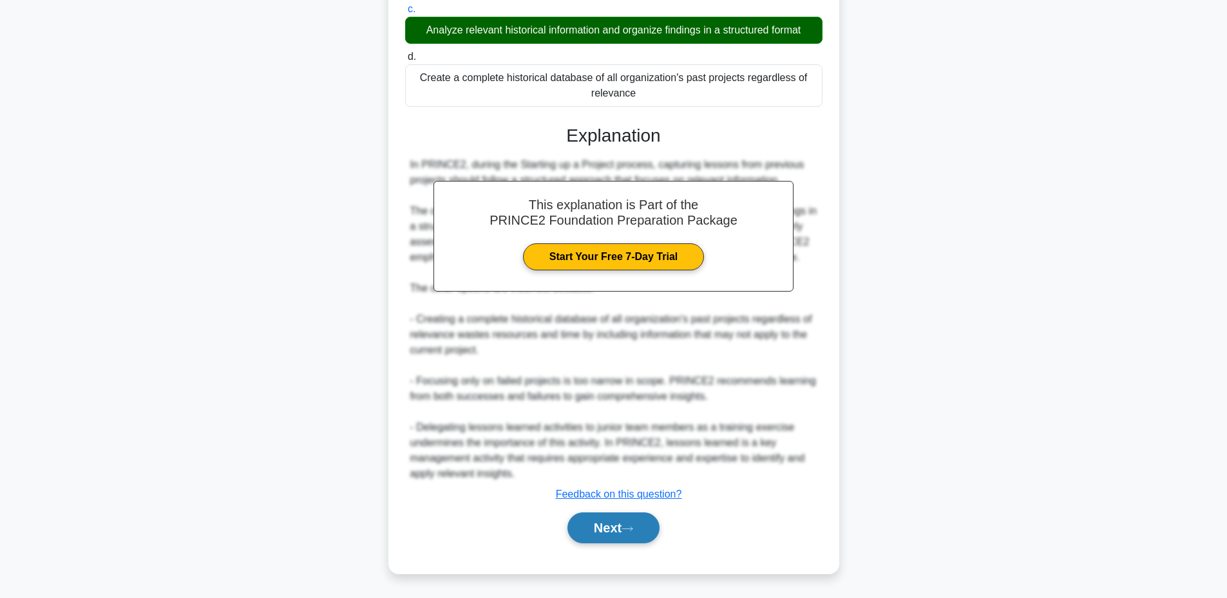
click at [584, 524] on button "Next" at bounding box center [614, 528] width 92 height 31
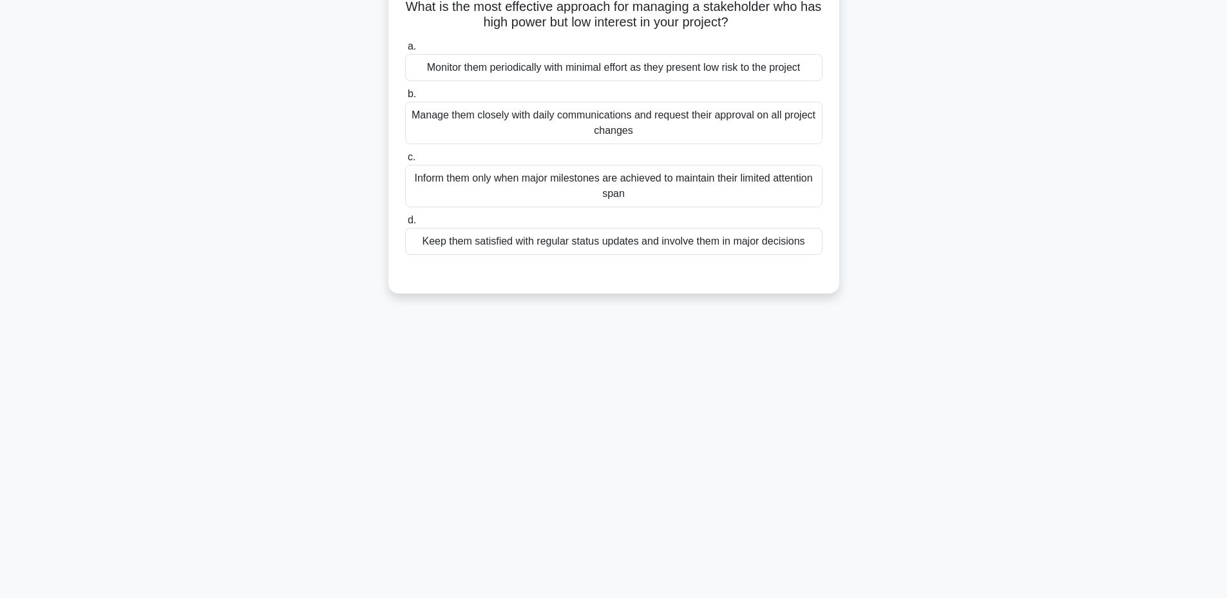
scroll to position [97, 0]
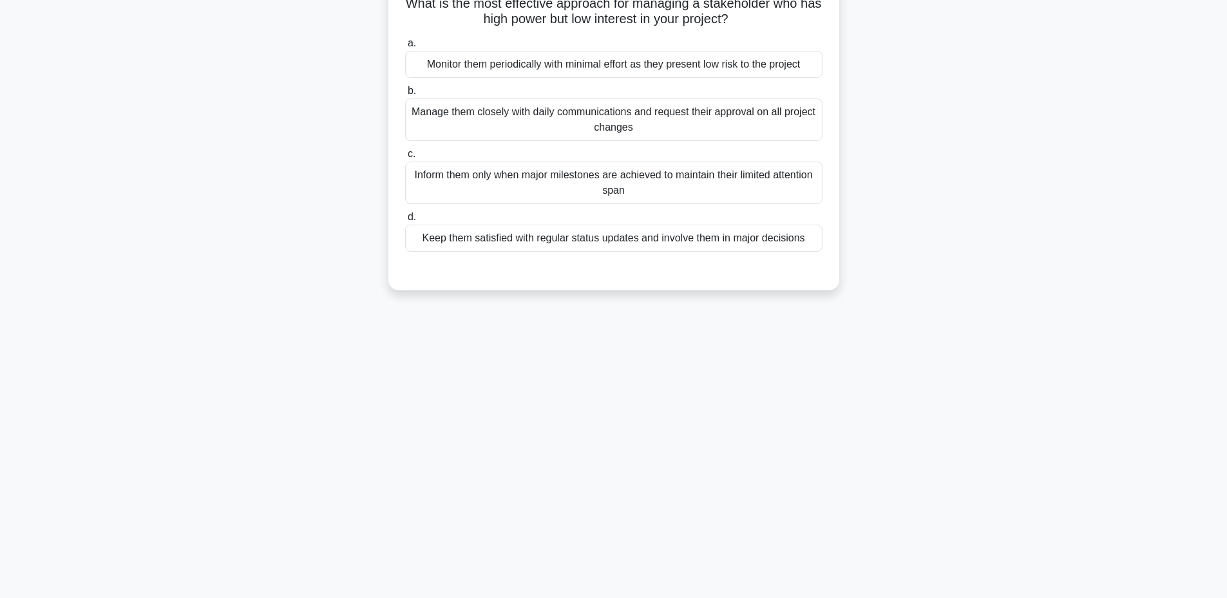
click at [531, 245] on div "Keep them satisfied with regular status updates and involve them in major decis…" at bounding box center [613, 238] width 417 height 27
click at [405, 222] on input "d. Keep them satisfied with regular status updates and involve them in major de…" at bounding box center [405, 217] width 0 height 8
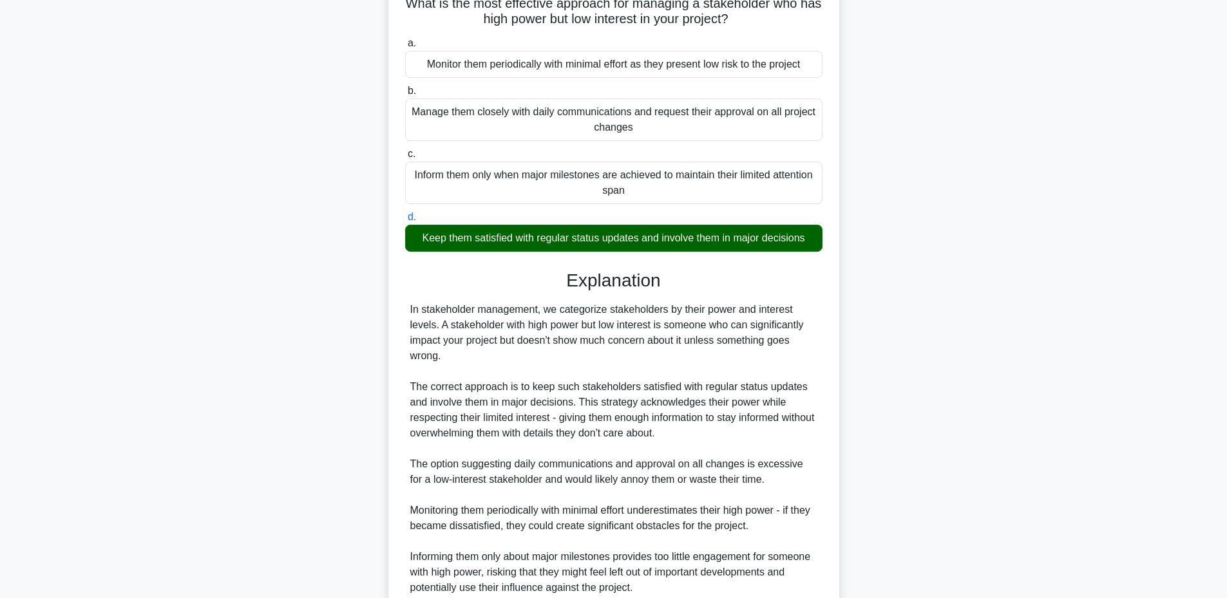
drag, startPoint x: 408, startPoint y: 5, endPoint x: 823, endPoint y: 241, distance: 476.6
click at [823, 241] on div "What is the most effective approach for managing a stakeholder who has high pow…" at bounding box center [614, 331] width 441 height 703
copy div "What is the most effective approach for managing a stakeholder who has high pow…"
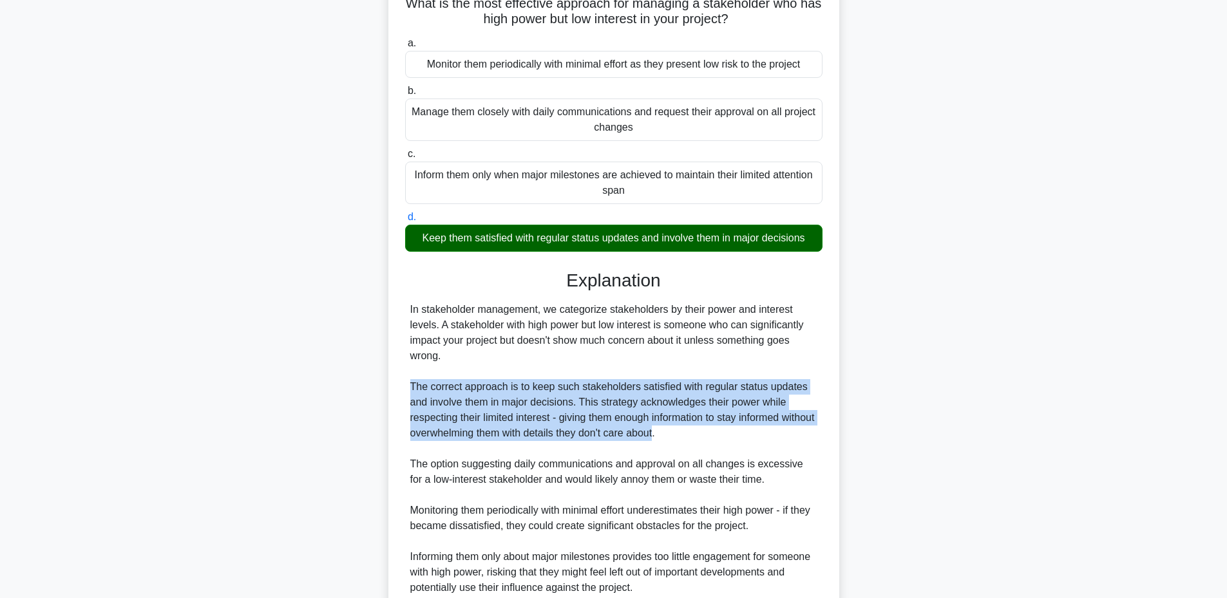
drag, startPoint x: 465, startPoint y: 392, endPoint x: 693, endPoint y: 442, distance: 232.9
click at [693, 442] on div "In stakeholder management, we categorize stakeholders by their power and intere…" at bounding box center [613, 449] width 407 height 294
copy div "The correct approach is to keep such stakeholders satisfied with regular status…"
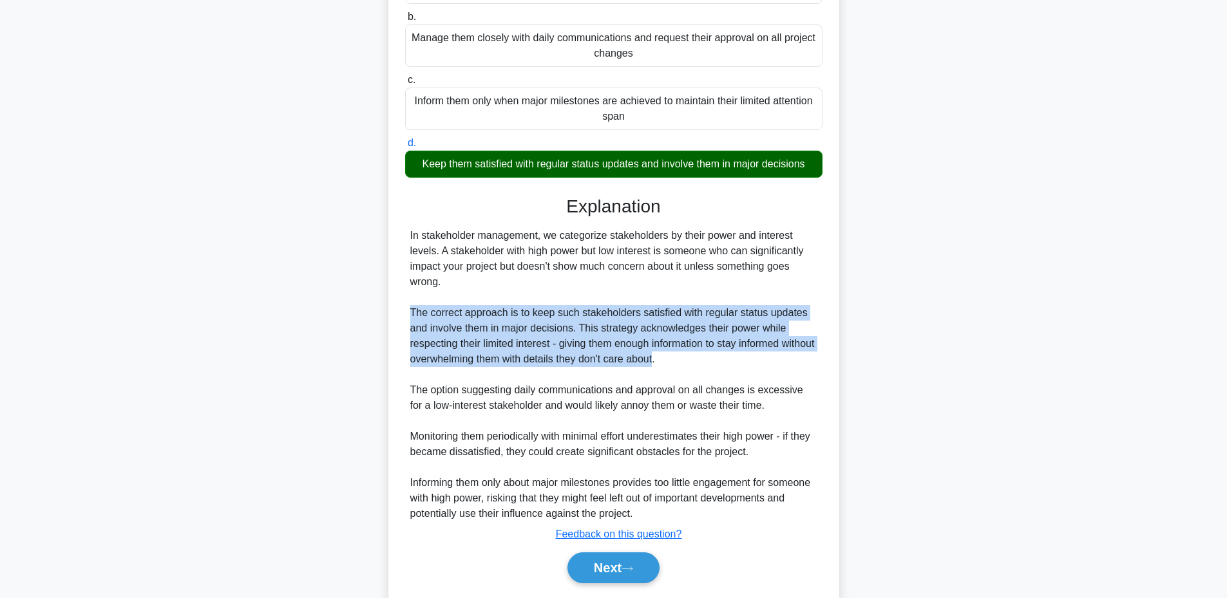
scroll to position [212, 0]
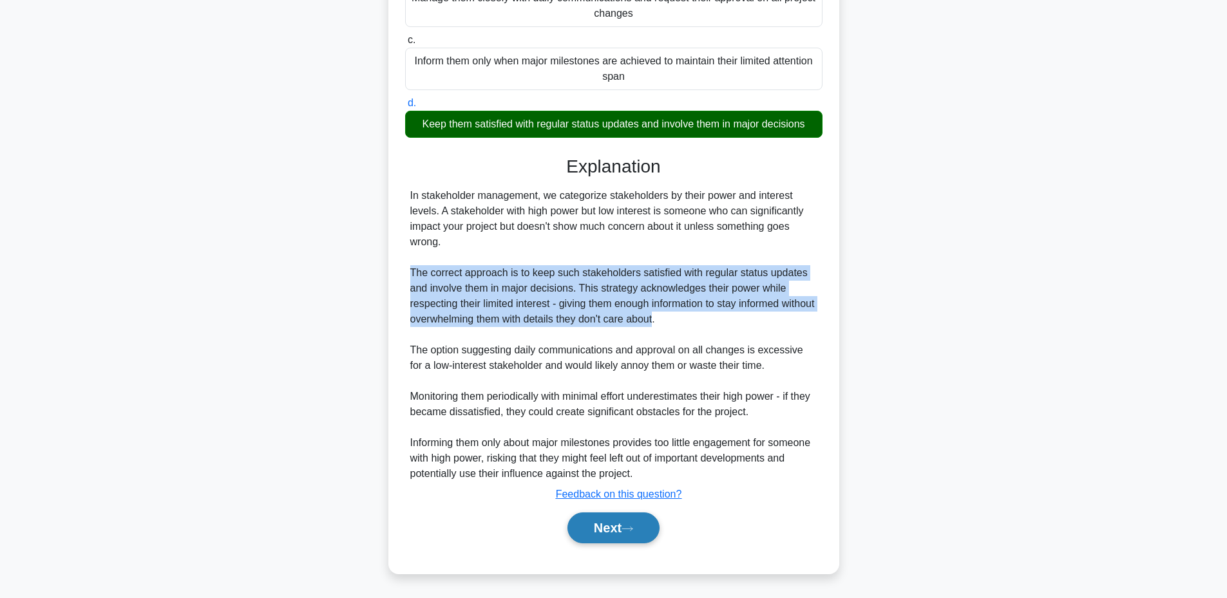
click at [582, 536] on button "Next" at bounding box center [614, 528] width 92 height 31
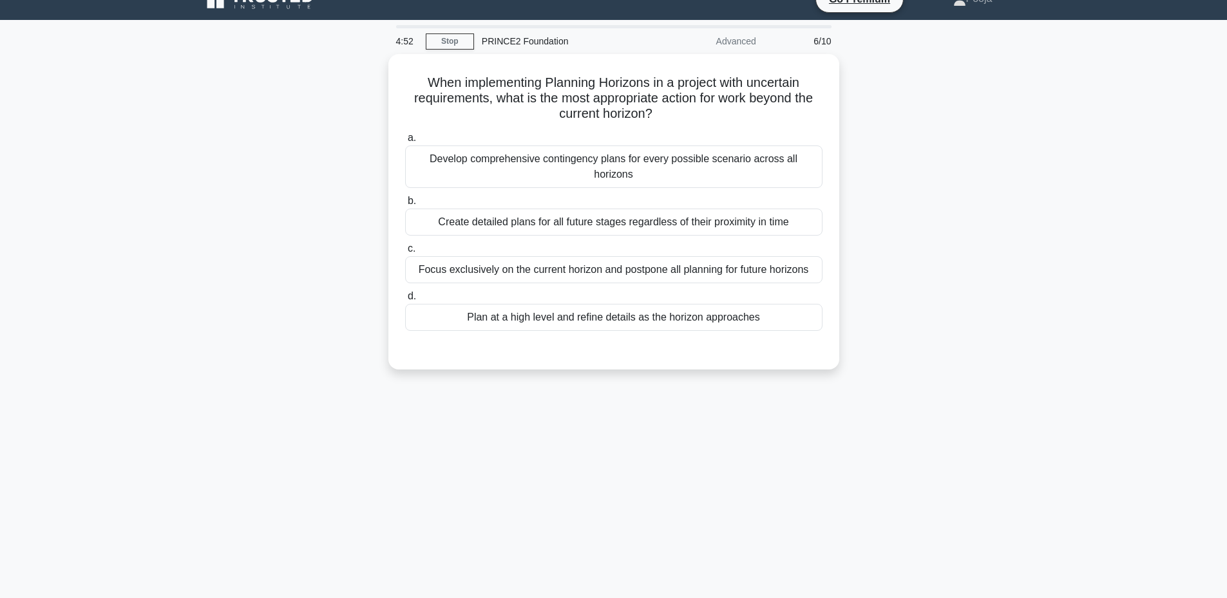
scroll to position [20, 0]
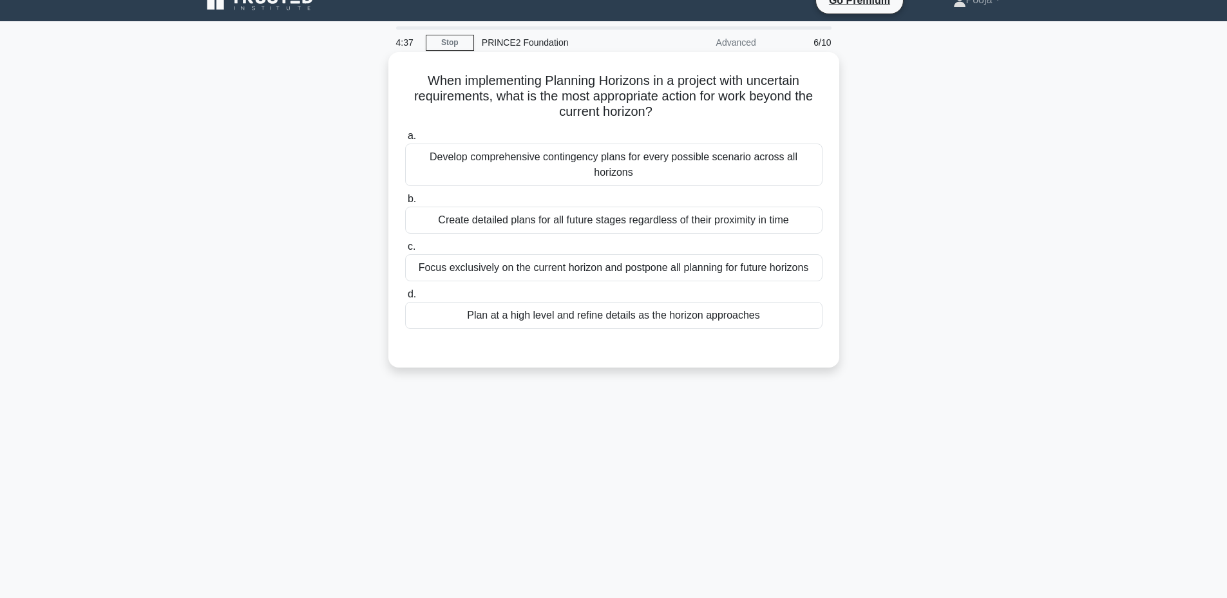
click at [687, 160] on div "Develop comprehensive contingency plans for every possible scenario across all …" at bounding box center [613, 165] width 417 height 43
click at [405, 140] on input "a. Develop comprehensive contingency plans for every possible scenario across a…" at bounding box center [405, 136] width 0 height 8
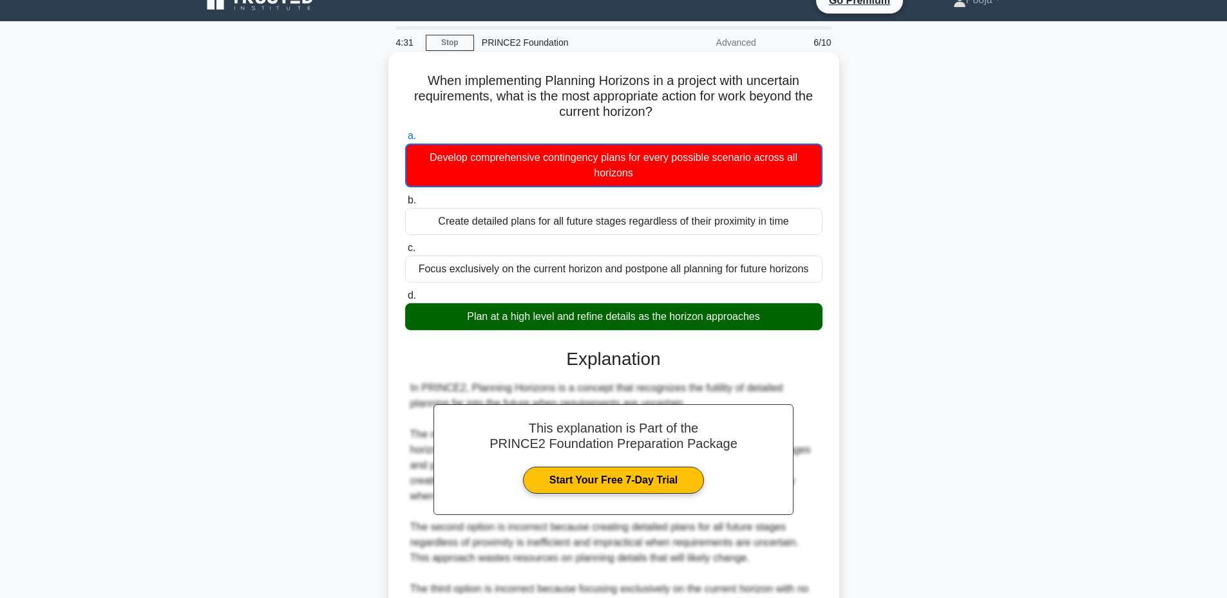
drag, startPoint x: 414, startPoint y: 75, endPoint x: 799, endPoint y: 327, distance: 460.8
click at [799, 327] on div "When implementing Planning Horizons in a project with uncertain requirements, w…" at bounding box center [614, 432] width 441 height 750
copy div "When implementing Planning Horizons in a project with uncertain requirements, w…"
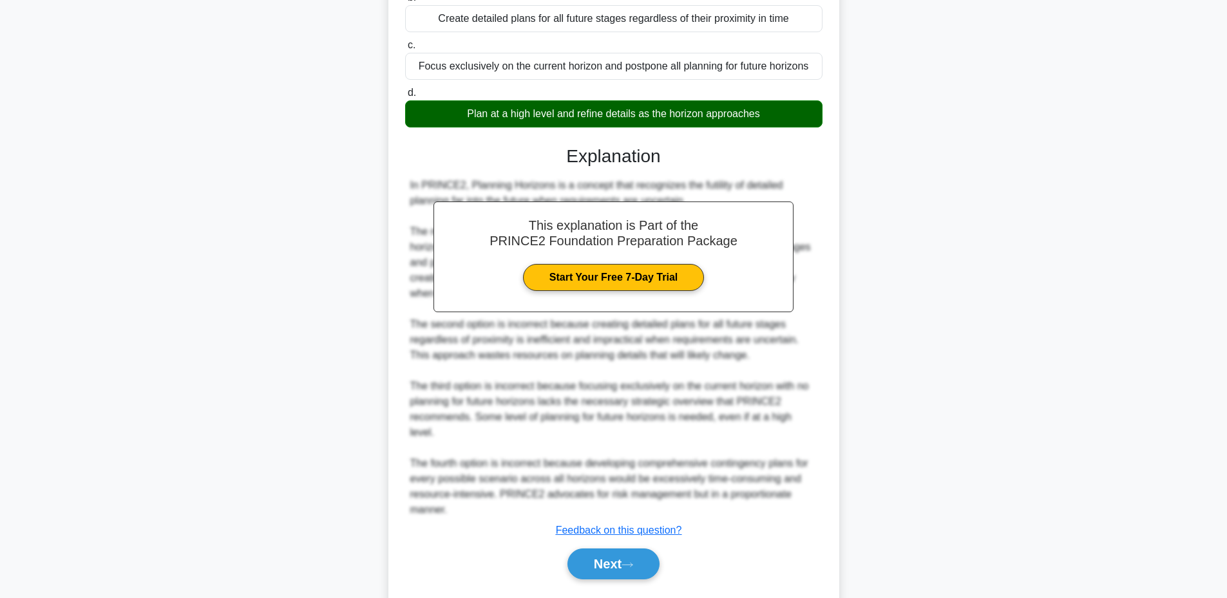
scroll to position [244, 0]
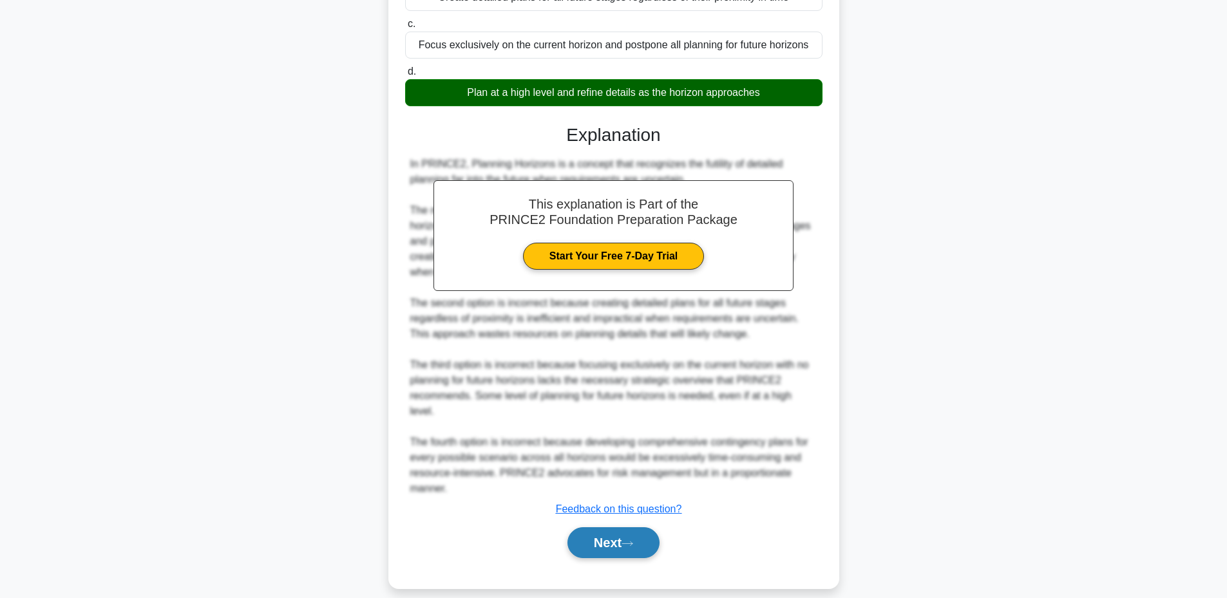
click at [591, 534] on button "Next" at bounding box center [614, 543] width 92 height 31
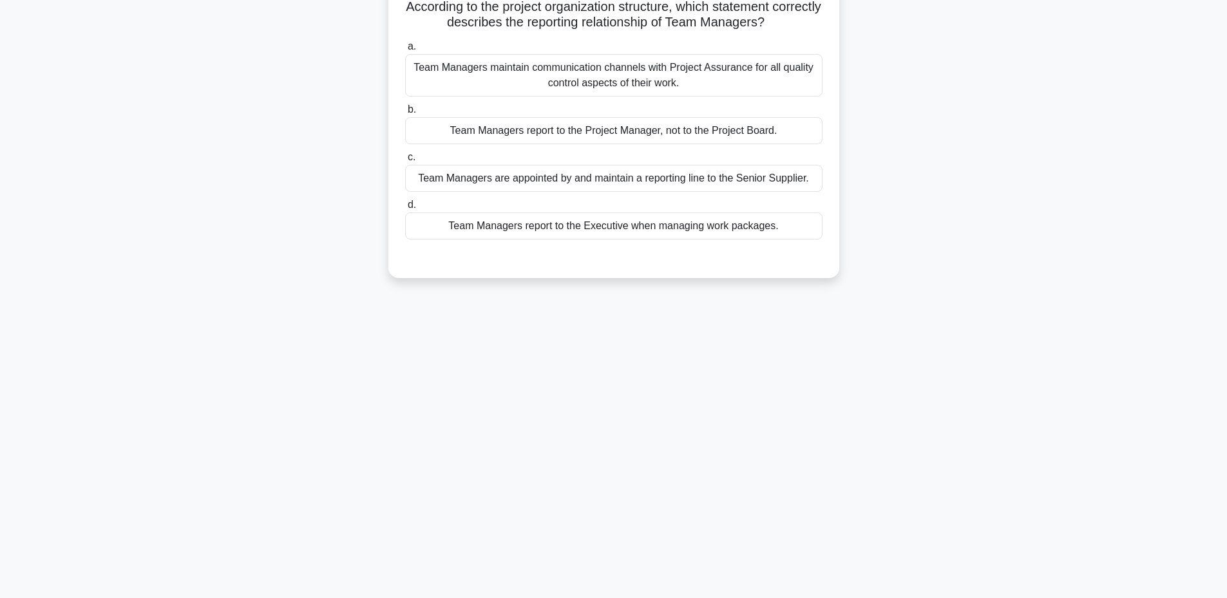
scroll to position [97, 0]
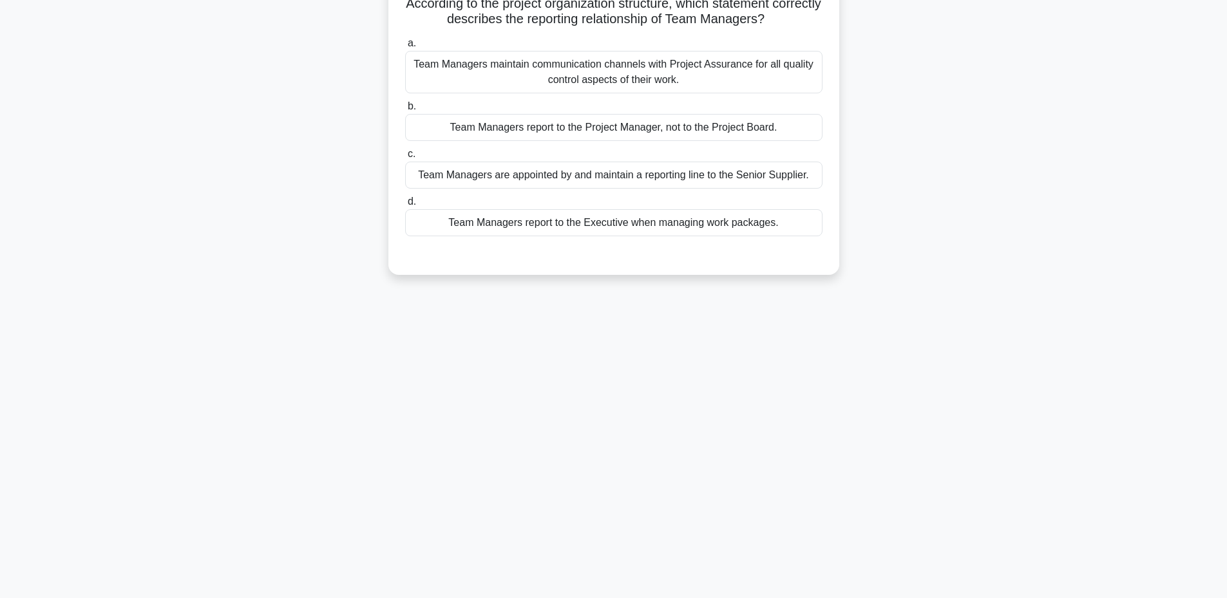
click at [698, 129] on div "Team Managers report to the Project Manager, not to the Project Board." at bounding box center [613, 127] width 417 height 27
click at [405, 111] on input "b. Team Managers report to the Project Manager, not to the Project Board." at bounding box center [405, 106] width 0 height 8
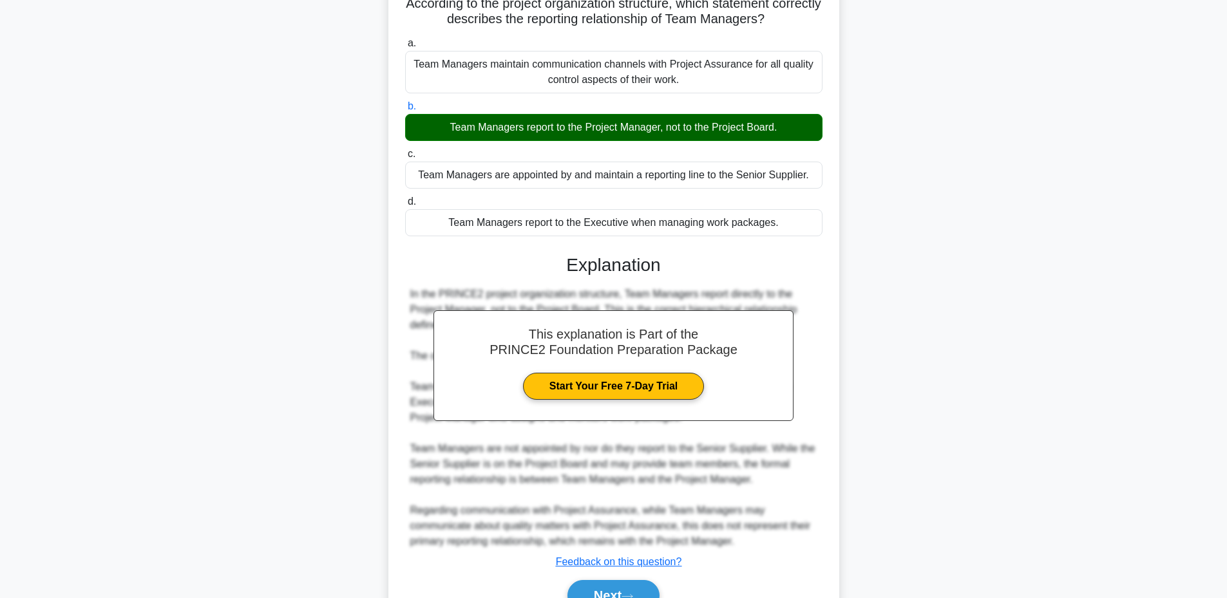
drag, startPoint x: 416, startPoint y: 3, endPoint x: 788, endPoint y: 229, distance: 434.7
click at [788, 229] on div "According to the project organization structure, which statement correctly desc…" at bounding box center [614, 308] width 441 height 656
copy div "According to the project organization structure, which statement correctly desc…"
click at [615, 591] on button "Next" at bounding box center [614, 595] width 92 height 31
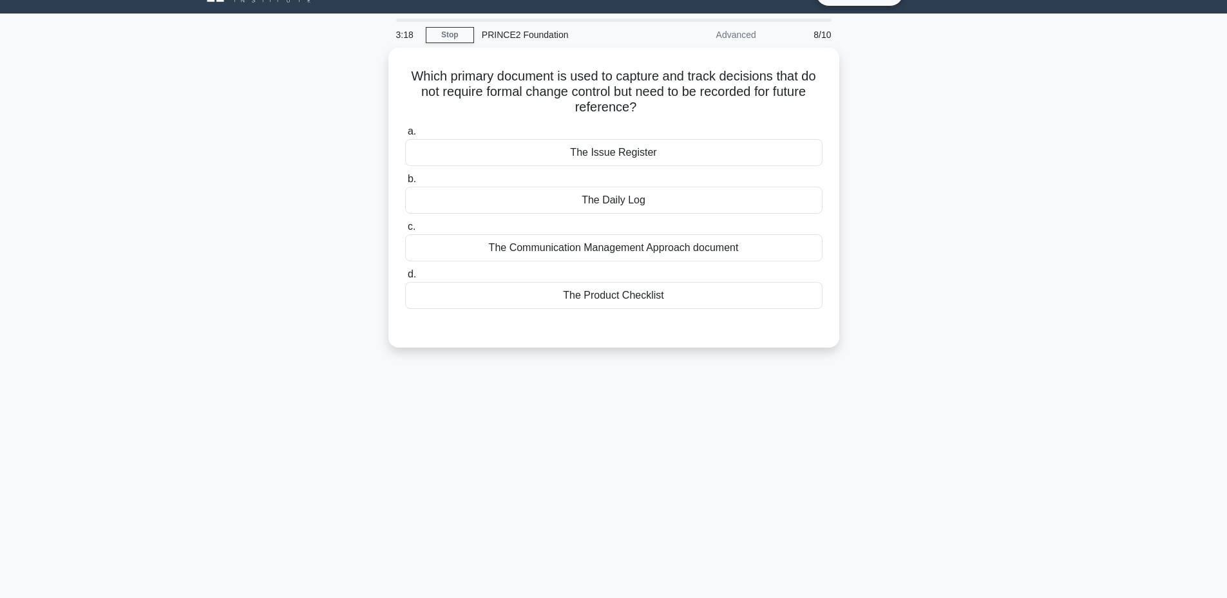
scroll to position [25, 0]
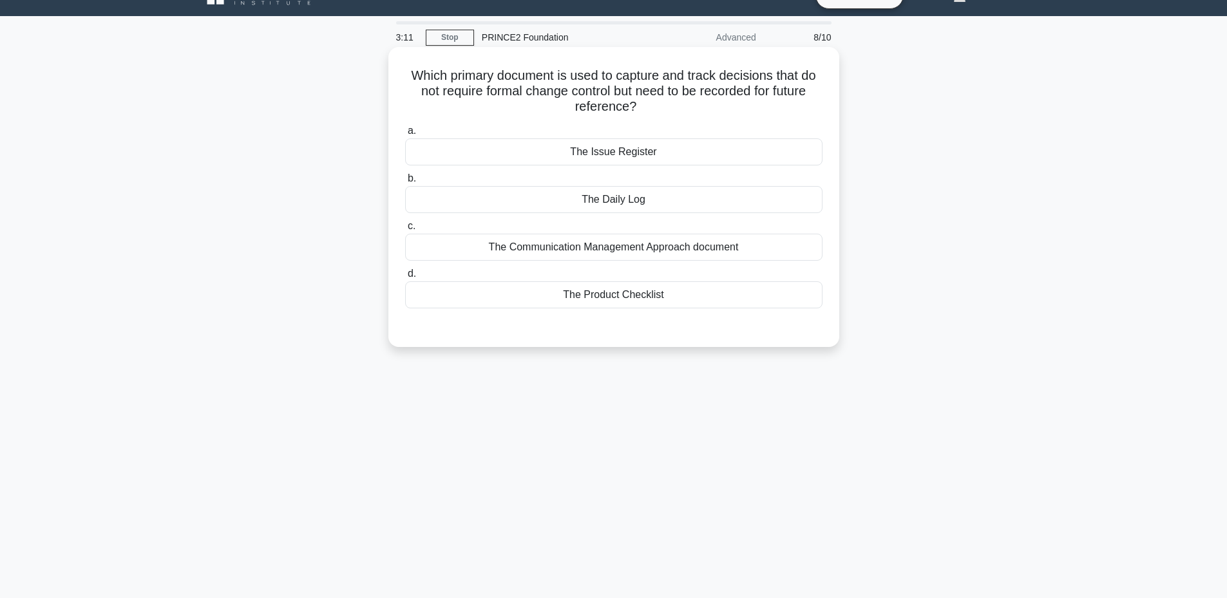
click at [637, 208] on div "The Daily Log" at bounding box center [613, 199] width 417 height 27
click at [405, 183] on input "b. The Daily Log" at bounding box center [405, 179] width 0 height 8
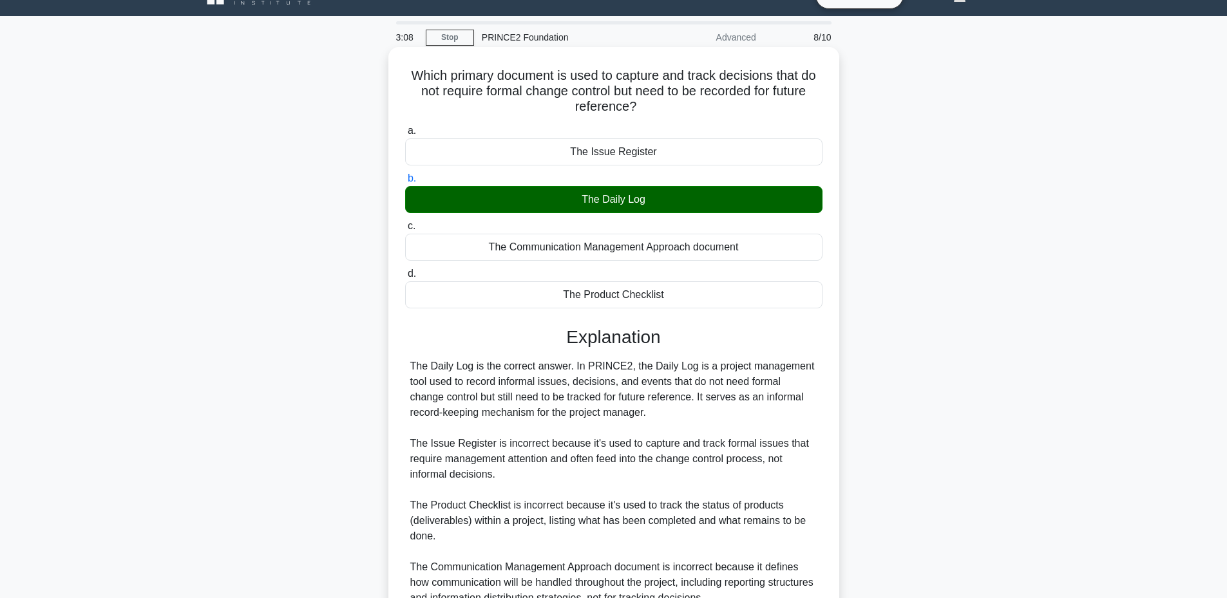
drag, startPoint x: 403, startPoint y: 75, endPoint x: 686, endPoint y: 295, distance: 359.0
click at [686, 295] on div "Which primary document is used to capture and track decisions that do not requi…" at bounding box center [614, 372] width 441 height 641
copy div "Which primary document is used to capture and track decisions that do not requi…"
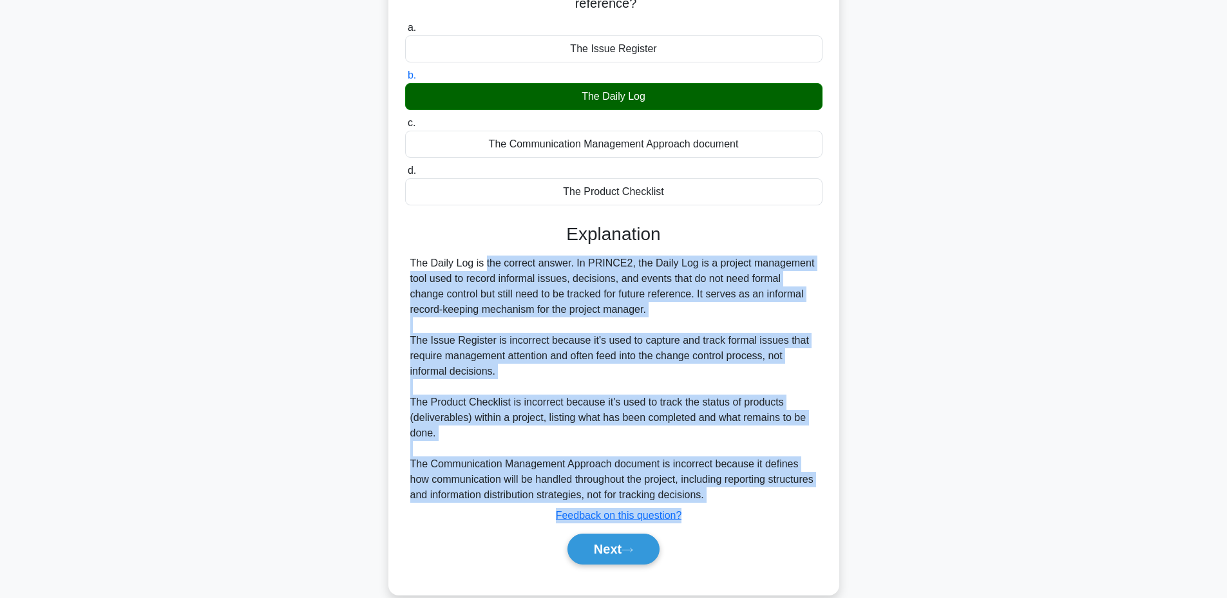
scroll to position [150, 0]
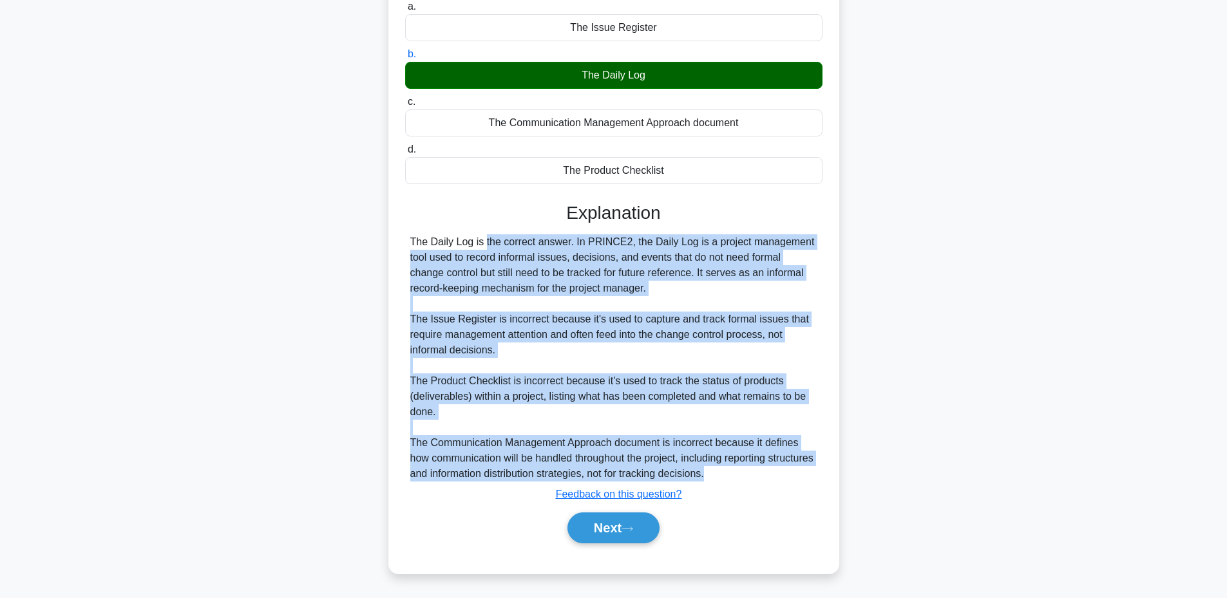
drag, startPoint x: 410, startPoint y: 363, endPoint x: 765, endPoint y: 474, distance: 372.0
click at [765, 474] on div "The Daily Log is the correct answer. In PRINCE2, the Daily Log is a project man…" at bounding box center [613, 357] width 407 height 247
copy div "The Daily Log is the correct answer. In PRINCE2, the Daily Log is a project man…"
click at [582, 530] on button "Next" at bounding box center [614, 528] width 92 height 31
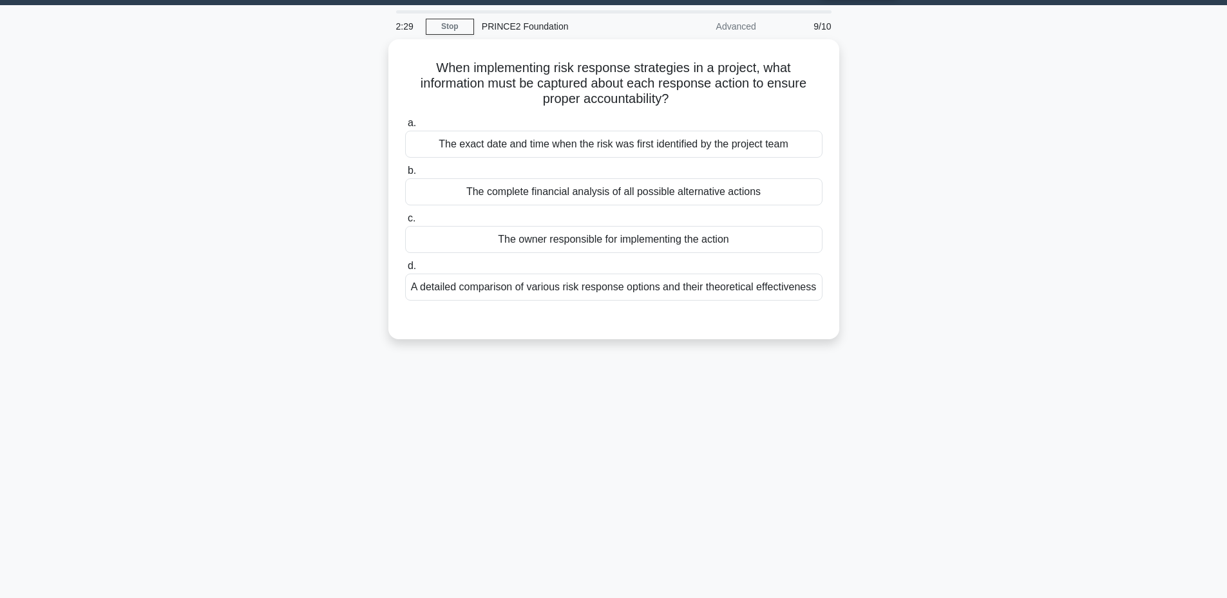
scroll to position [35, 0]
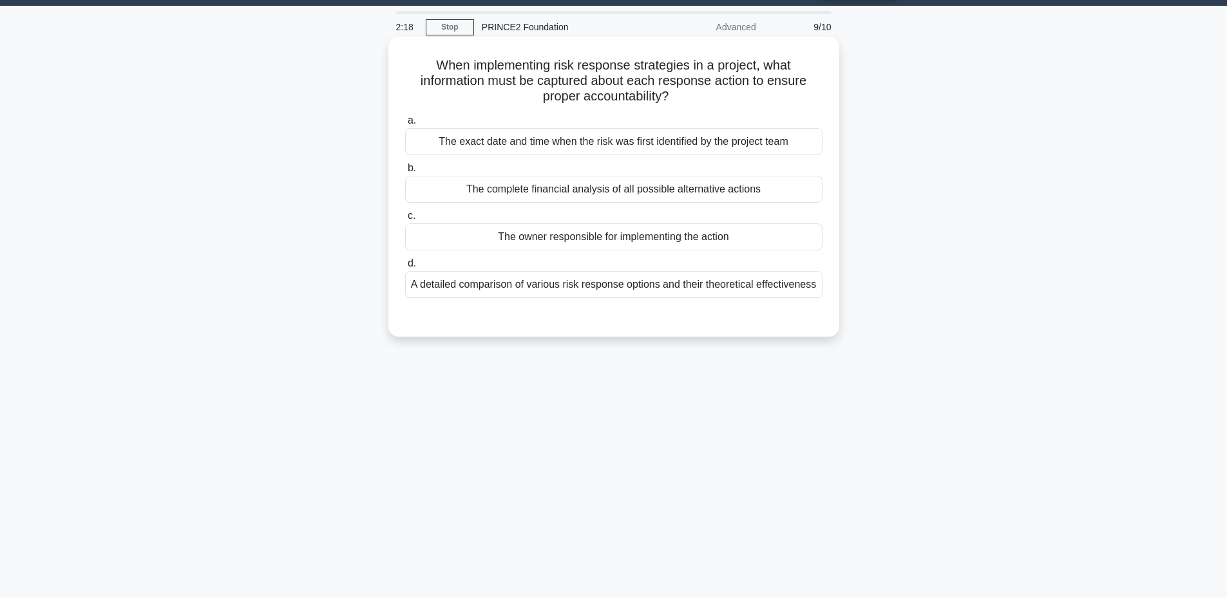
click at [591, 283] on div "A detailed comparison of various risk response options and their theoretical ef…" at bounding box center [613, 284] width 417 height 27
click at [405, 268] on input "d. A detailed comparison of various risk response options and their theoretical…" at bounding box center [405, 264] width 0 height 8
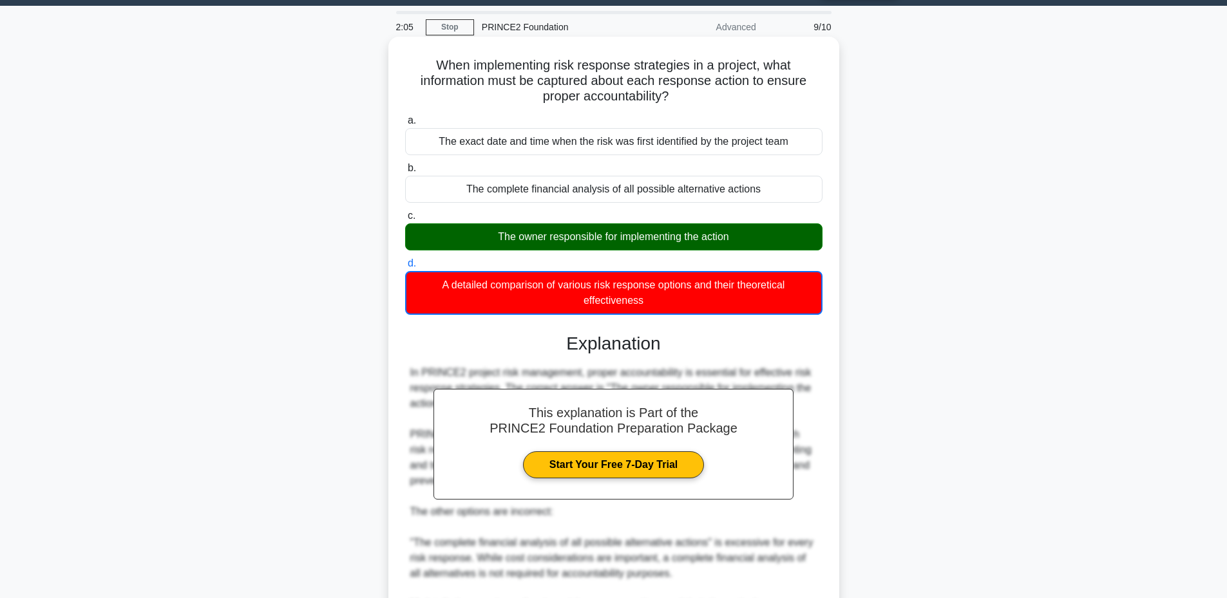
drag, startPoint x: 423, startPoint y: 57, endPoint x: 677, endPoint y: 305, distance: 354.9
click at [677, 305] on div "When implementing risk response strategies in a project, what information must …" at bounding box center [614, 417] width 441 height 750
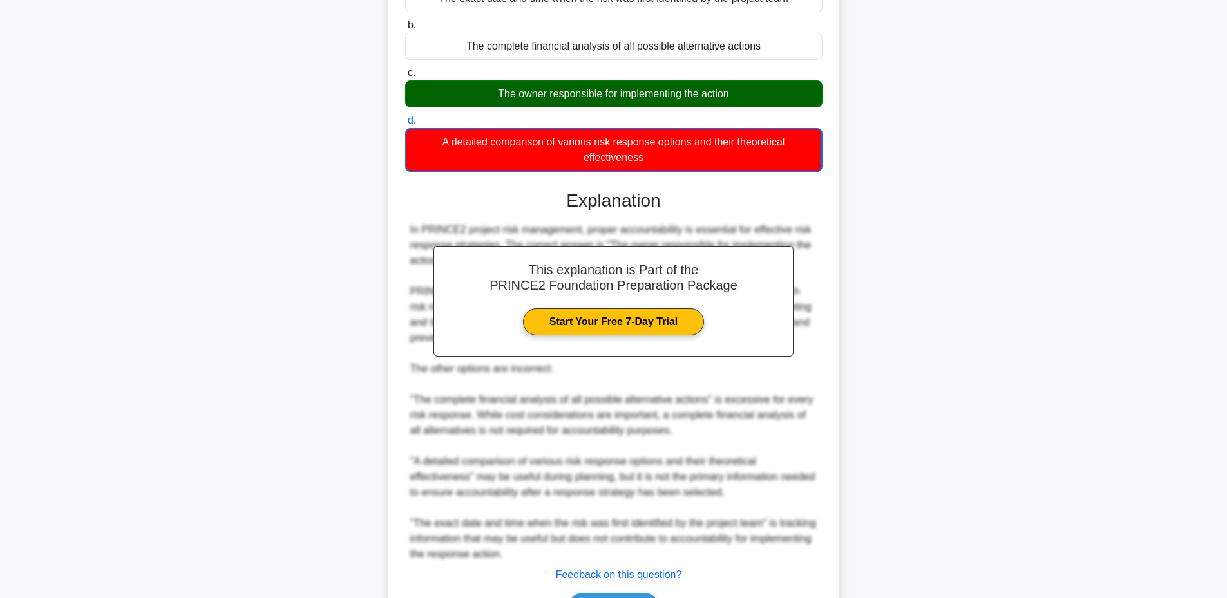
scroll to position [260, 0]
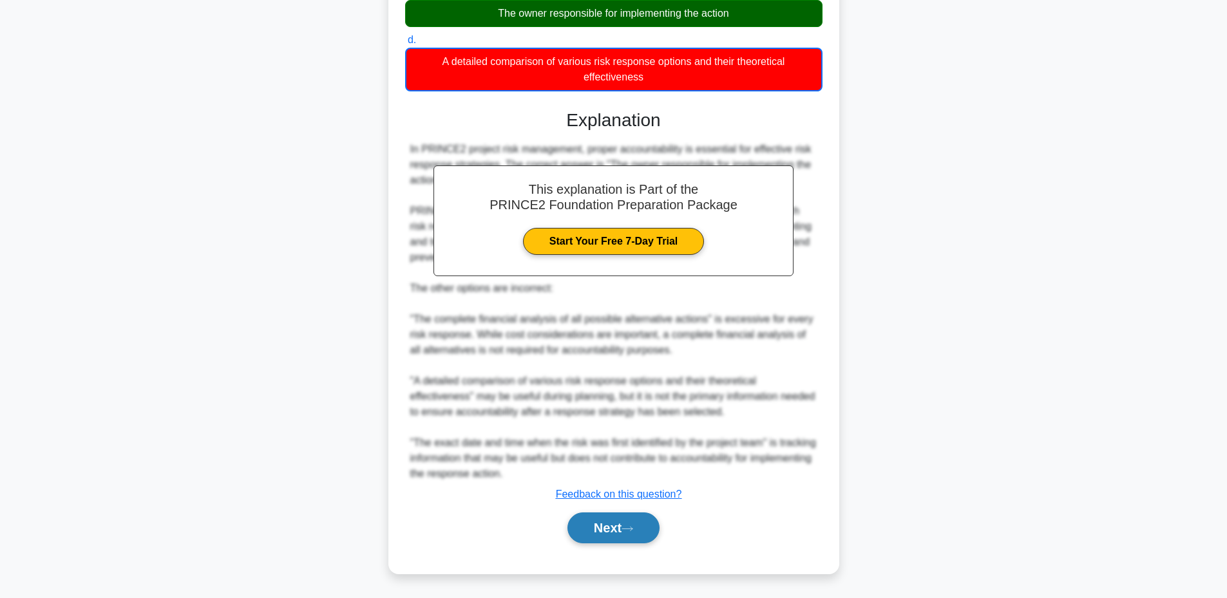
click at [586, 535] on button "Next" at bounding box center [614, 528] width 92 height 31
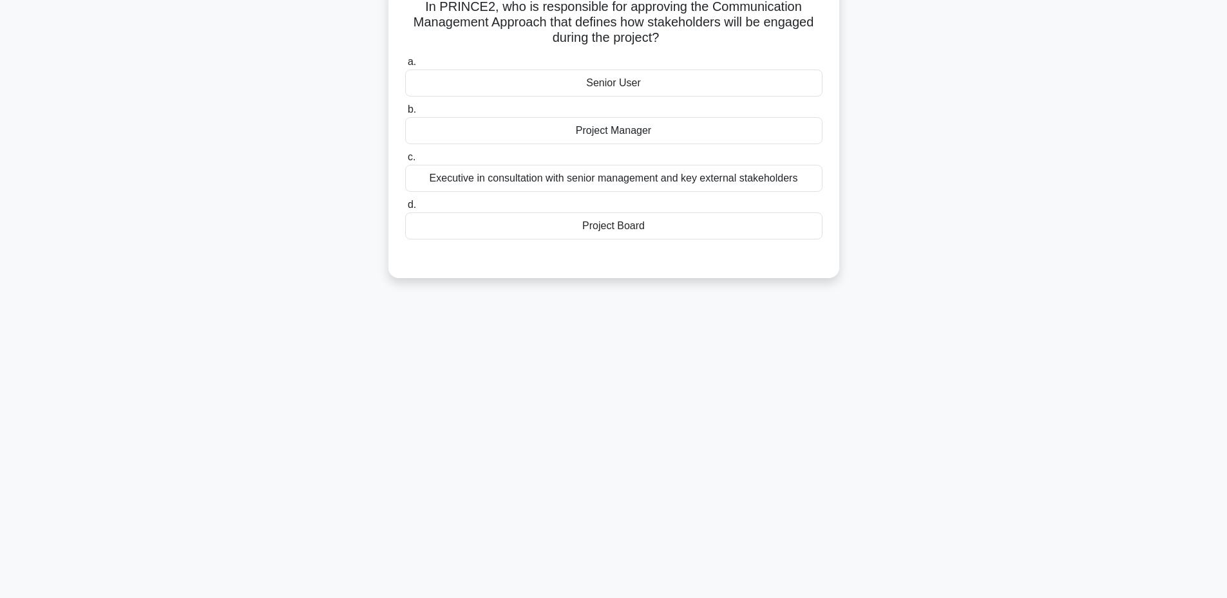
scroll to position [97, 0]
click at [616, 227] on div "Project Board" at bounding box center [613, 222] width 417 height 27
click at [405, 206] on input "d. Project Board" at bounding box center [405, 202] width 0 height 8
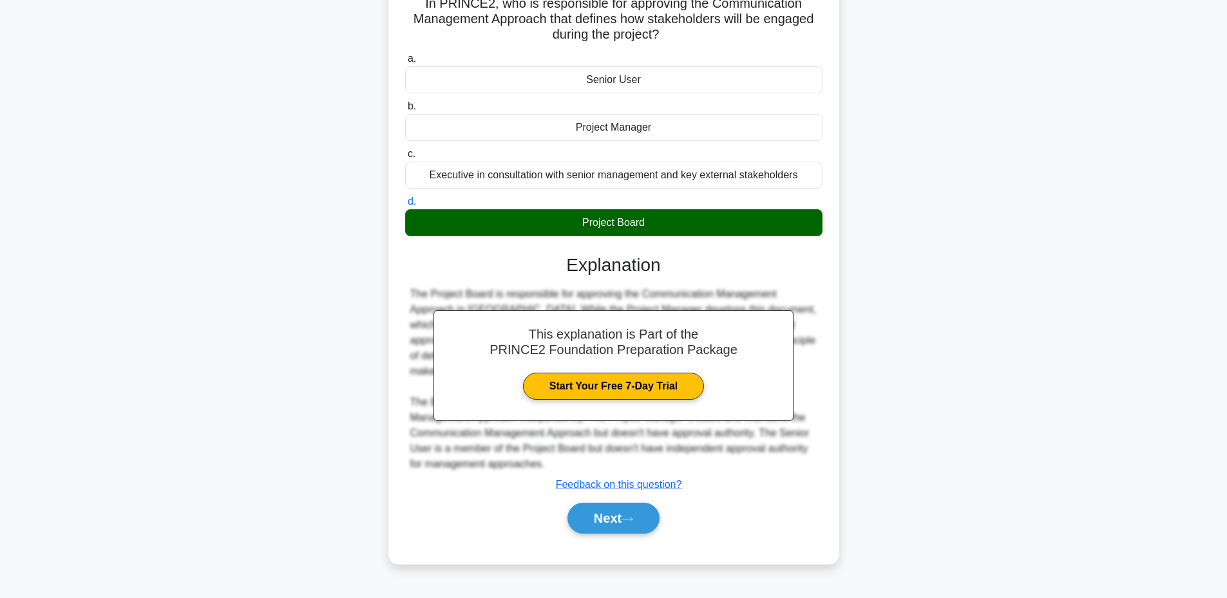
drag, startPoint x: 421, startPoint y: 7, endPoint x: 699, endPoint y: 225, distance: 353.3
click at [699, 225] on div "In PRINCE2, who is responsible for approving the Communication Management Appro…" at bounding box center [614, 269] width 441 height 579
click at [596, 516] on button "Next" at bounding box center [614, 518] width 92 height 31
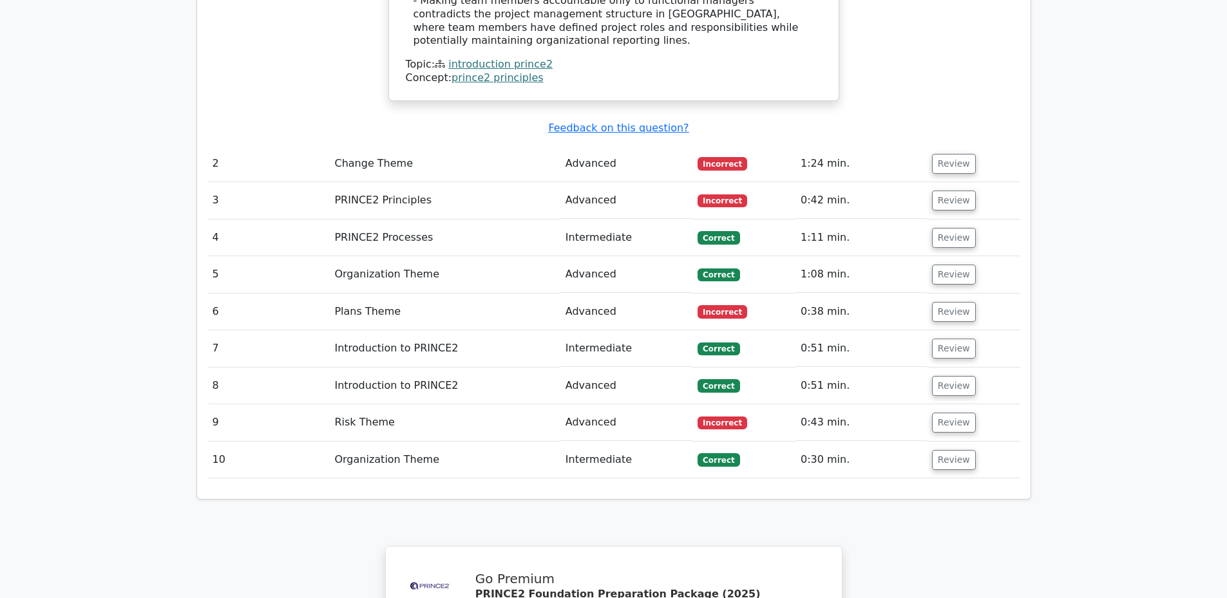
scroll to position [1889, 0]
